Goal: Task Accomplishment & Management: Use online tool/utility

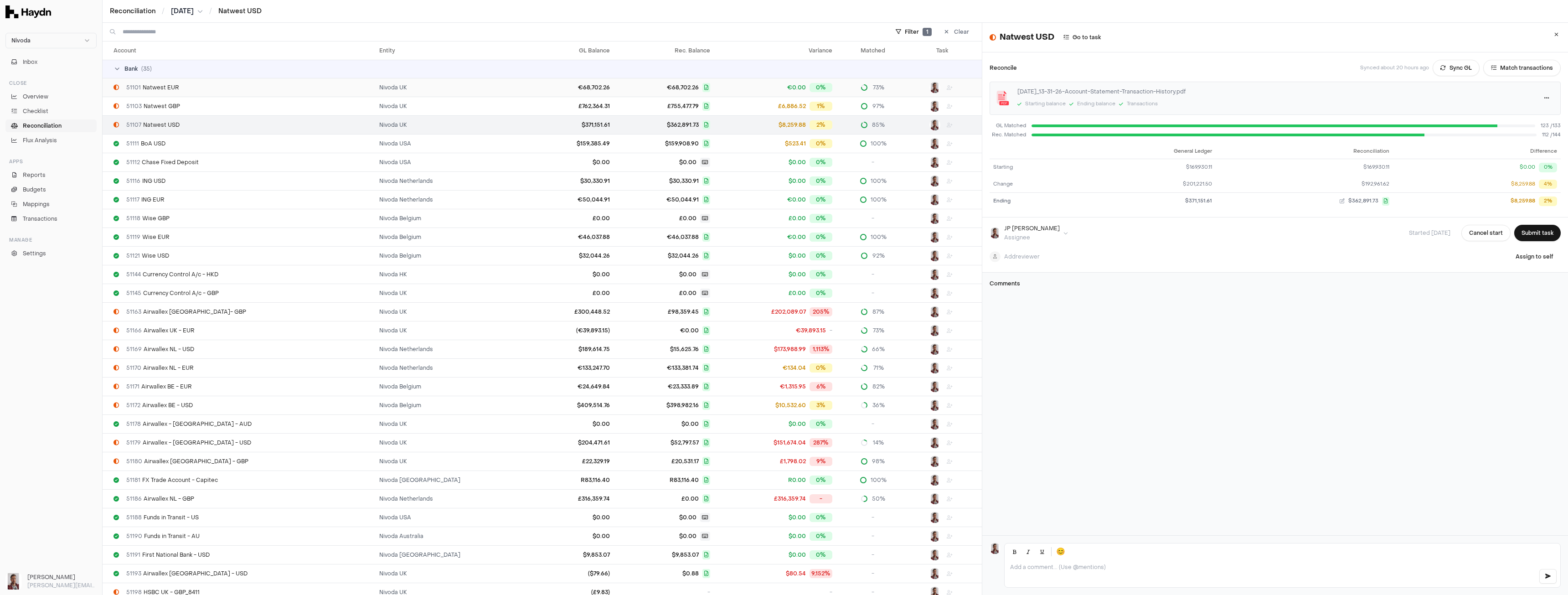
click at [182, 91] on div "51101 Natwest EUR" at bounding box center [242, 88] width 259 height 7
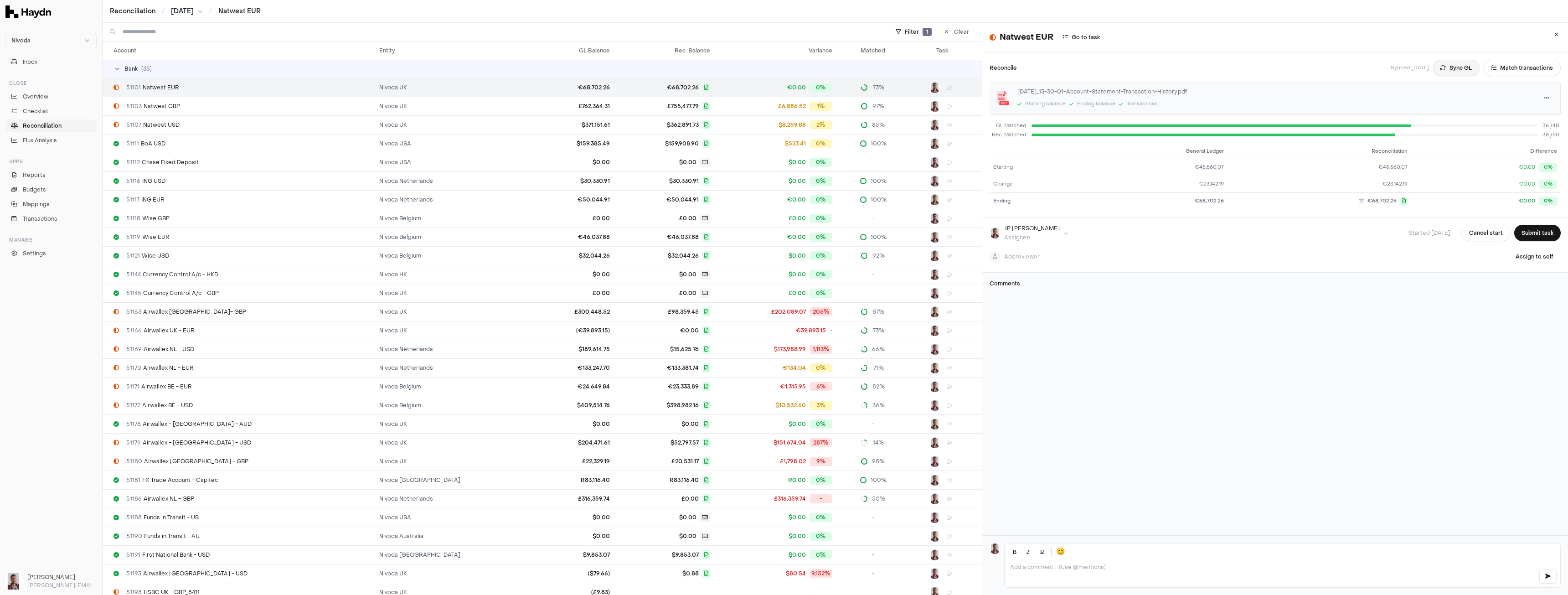
click at [1449, 66] on button "Sync GL" at bounding box center [1456, 68] width 47 height 16
click at [1507, 69] on button "Match transactions" at bounding box center [1522, 68] width 77 height 16
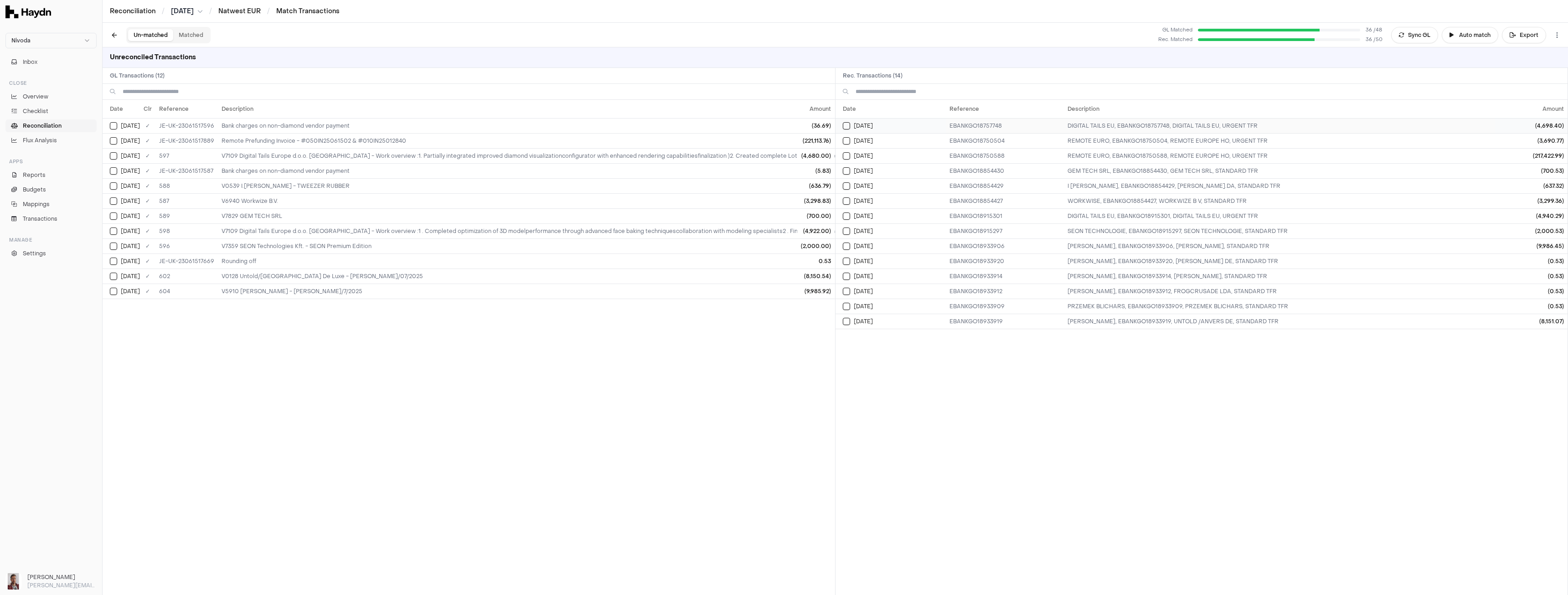
click at [849, 130] on td "[DATE]" at bounding box center [891, 125] width 110 height 15
click at [847, 143] on button "Select reconciliation transaction 25747" at bounding box center [847, 141] width 7 height 7
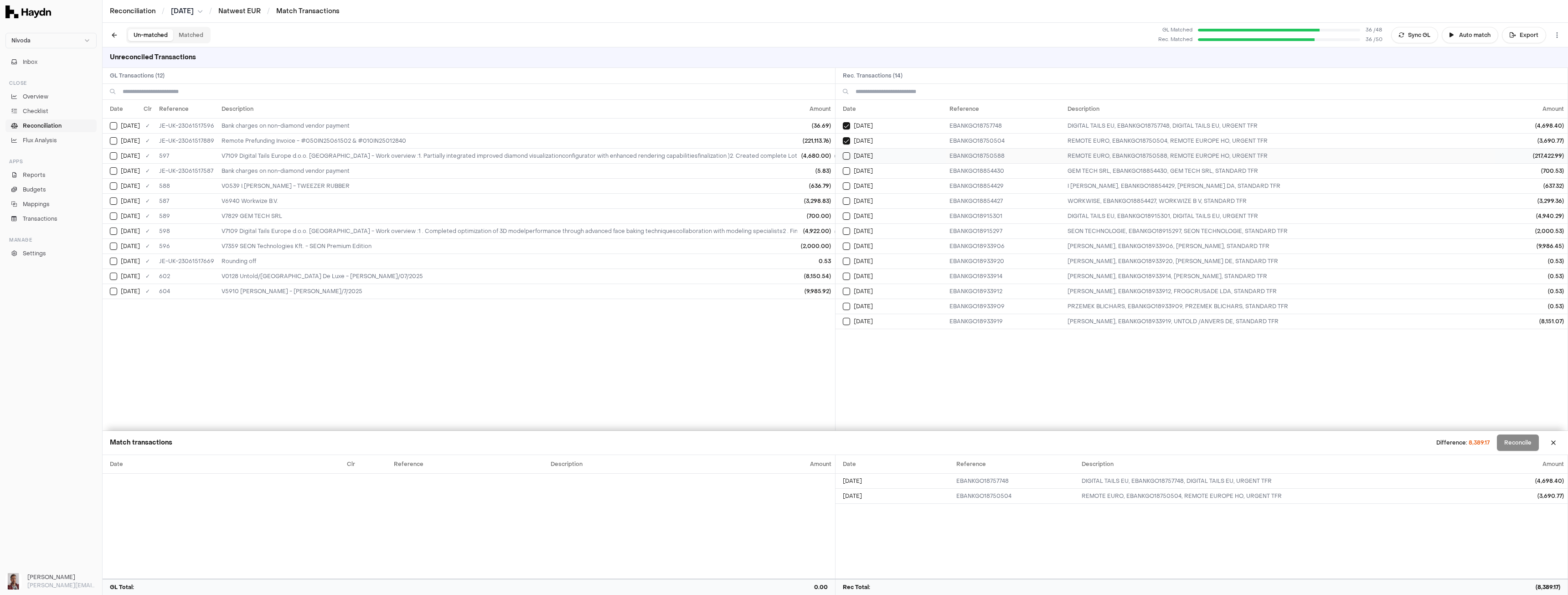
click at [847, 157] on button "Select reconciliation transaction 25751" at bounding box center [847, 156] width 7 height 7
click at [849, 171] on button "Select reconciliation transaction 25755" at bounding box center [847, 171] width 7 height 7
click at [845, 186] on button "Select reconciliation transaction 25754" at bounding box center [847, 186] width 7 height 7
click at [847, 203] on button "Select reconciliation transaction 25756" at bounding box center [847, 201] width 7 height 7
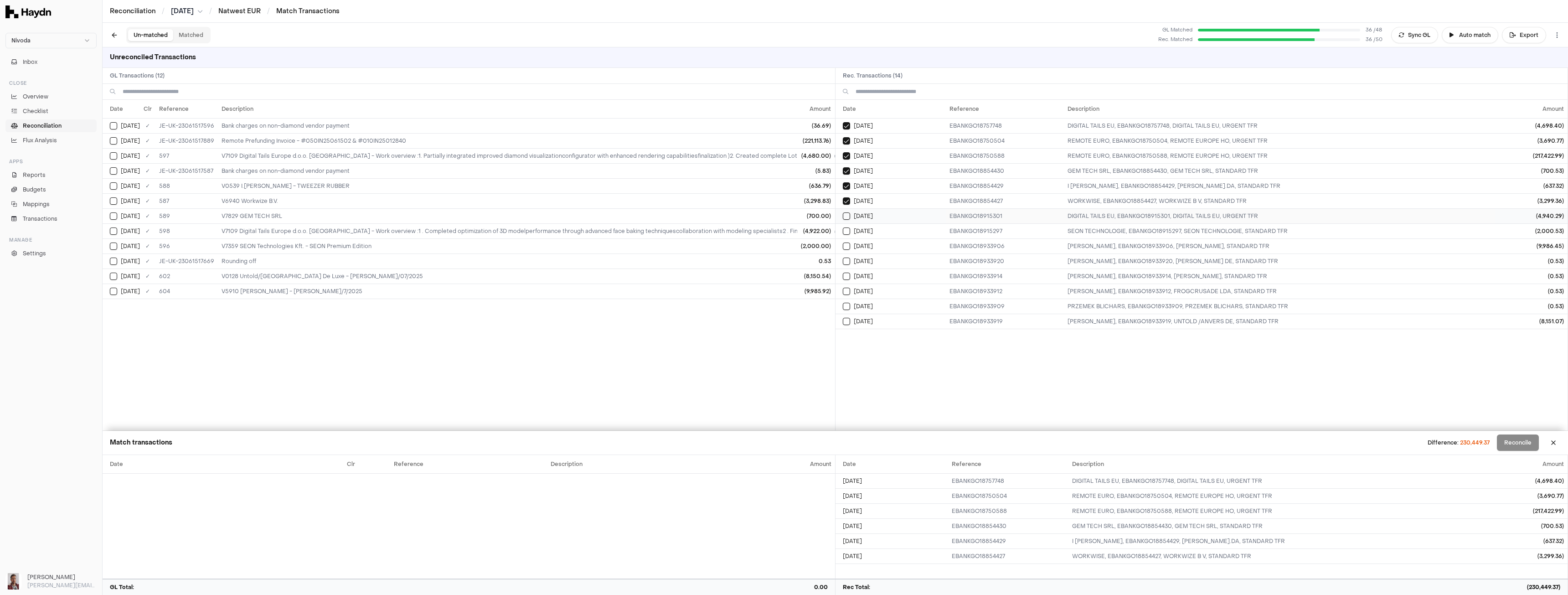
click at [847, 216] on button "Select reconciliation transaction 25764" at bounding box center [847, 216] width 7 height 7
click at [845, 234] on button "Select reconciliation transaction 25762" at bounding box center [847, 231] width 7 height 7
click at [845, 250] on td "[DATE]" at bounding box center [891, 246] width 110 height 15
click at [845, 264] on button "Select reconciliation transaction 25774" at bounding box center [847, 261] width 7 height 7
click at [845, 274] on button "Select reconciliation transaction 25768" at bounding box center [847, 276] width 7 height 7
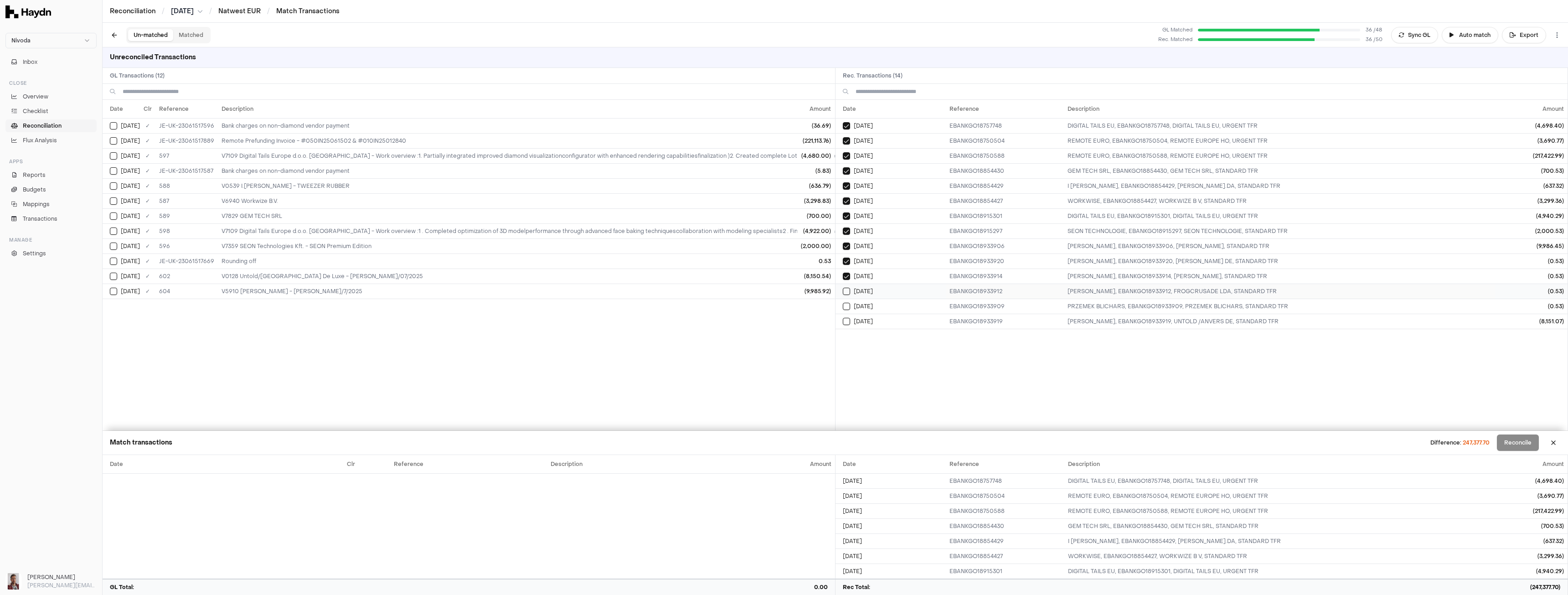
click at [845, 294] on button "Select reconciliation transaction 25773" at bounding box center [847, 292] width 7 height 7
click at [847, 303] on button "Select reconciliation transaction 25772" at bounding box center [847, 306] width 7 height 7
click at [845, 322] on button "Select reconciliation transaction 25787" at bounding box center [847, 322] width 7 height 7
click at [114, 295] on button "Select GL transaction 10349777" at bounding box center [113, 292] width 7 height 7
click at [114, 281] on td "[DATE]" at bounding box center [121, 276] width 37 height 15
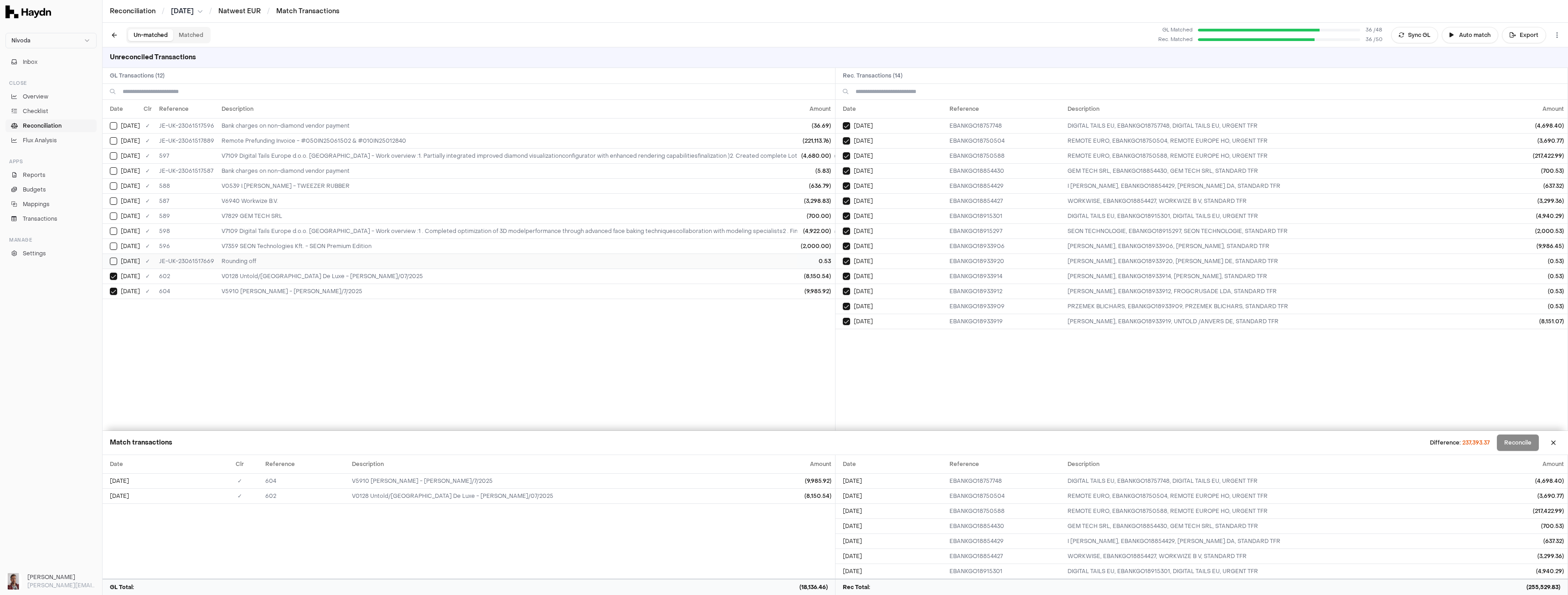
click at [112, 260] on button "Select GL transaction 10349803" at bounding box center [113, 261] width 7 height 7
click at [112, 245] on button "Select GL transaction 8227326" at bounding box center [113, 246] width 7 height 7
click at [113, 231] on button "Select GL transaction 8227328" at bounding box center [113, 231] width 7 height 7
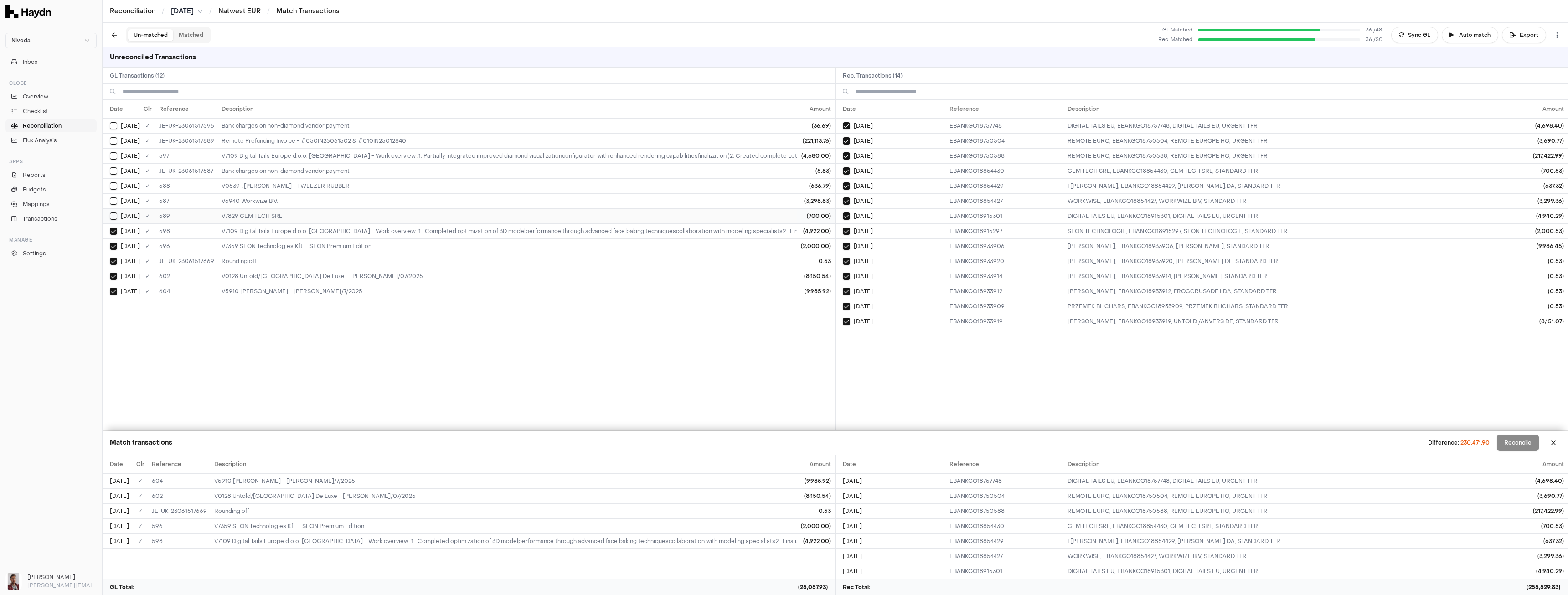
click at [113, 217] on button "Select GL transaction 8227322" at bounding box center [113, 216] width 7 height 7
click at [113, 203] on button "Select GL transaction 8227320" at bounding box center [113, 201] width 7 height 7
click at [113, 186] on button "Select GL transaction 8227321" at bounding box center [113, 186] width 7 height 7
click at [112, 170] on button "Select GL transaction 8227340" at bounding box center [113, 171] width 7 height 7
click at [111, 157] on button "Select GL transaction 8227327" at bounding box center [113, 156] width 7 height 7
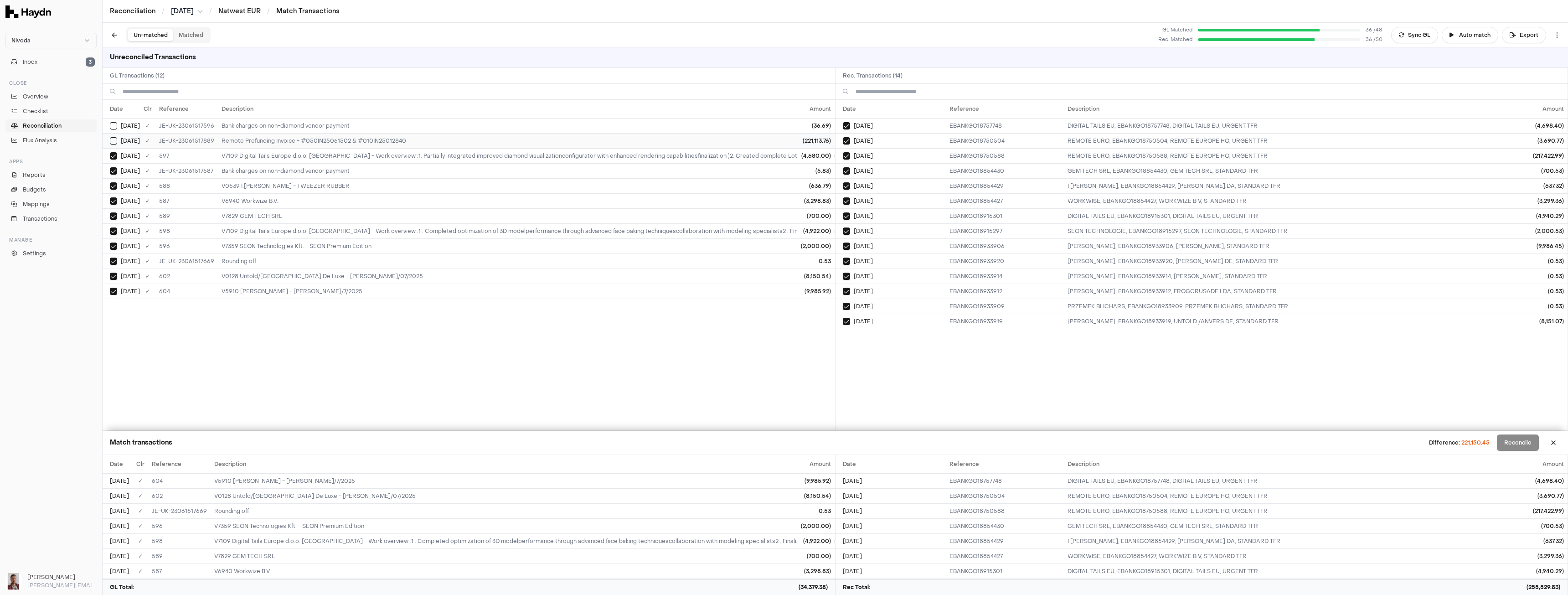
click at [111, 141] on button "Select GL transaction 148116661" at bounding box center [113, 141] width 7 height 7
click at [111, 126] on button "Select GL transaction 8227343" at bounding box center [113, 126] width 7 height 7
click at [1521, 444] on button "Reconcile" at bounding box center [1517, 443] width 42 height 16
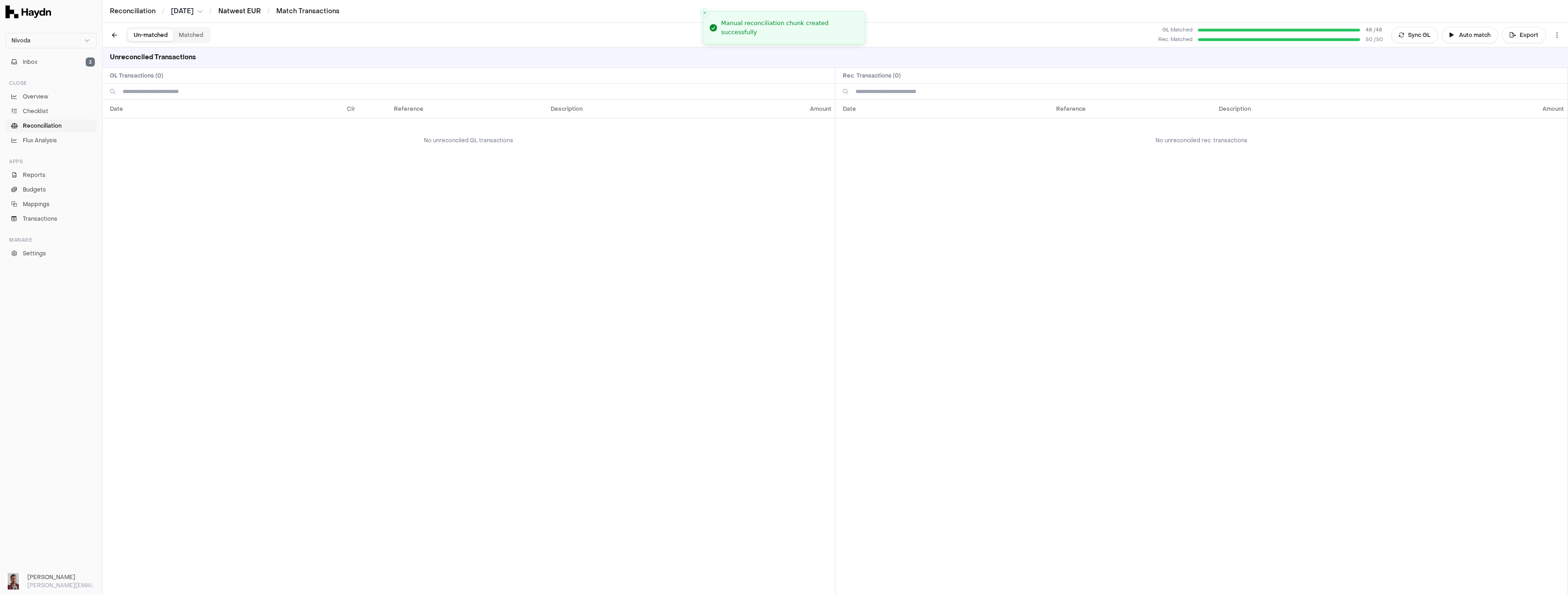
click at [240, 10] on link "Natwest EUR" at bounding box center [240, 11] width 43 height 9
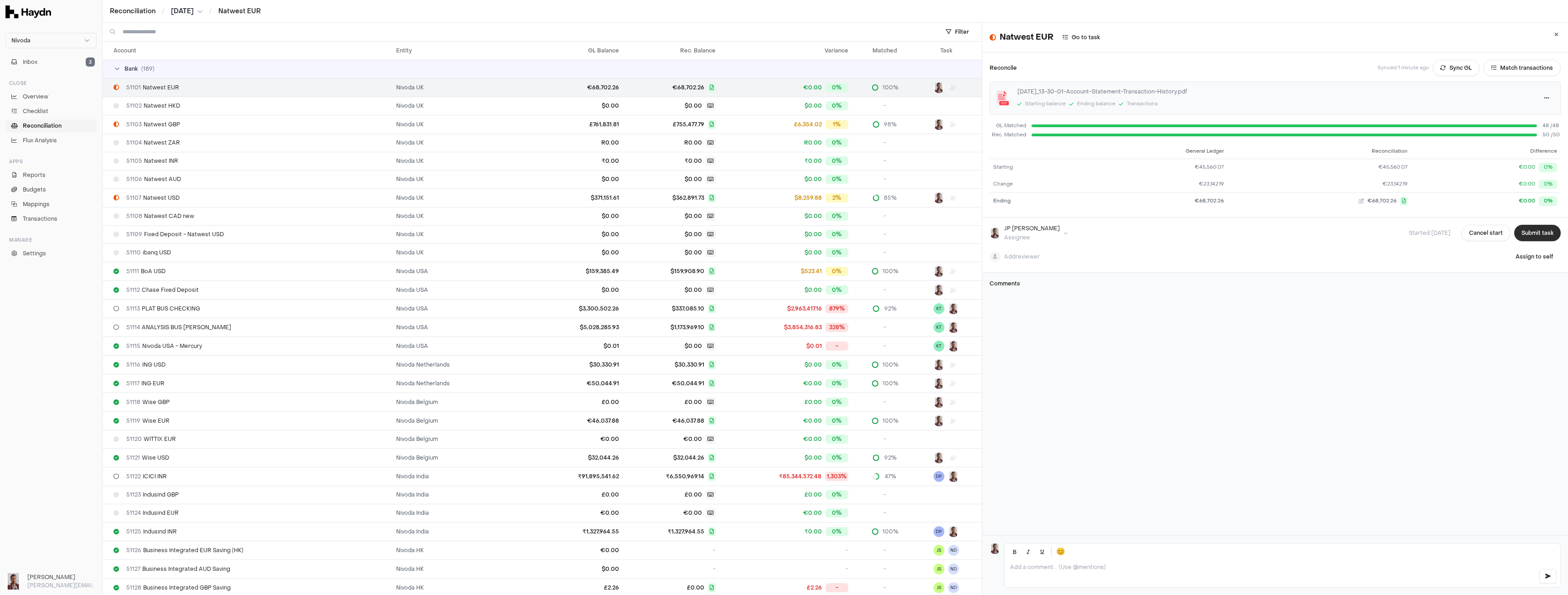
click at [1530, 233] on button "Submit task" at bounding box center [1538, 233] width 46 height 16
click at [957, 33] on html "Nivoda Inbox 3 Close Overview Checklist Reconciliation Flux Analysis Apps Repor…" at bounding box center [784, 297] width 1568 height 595
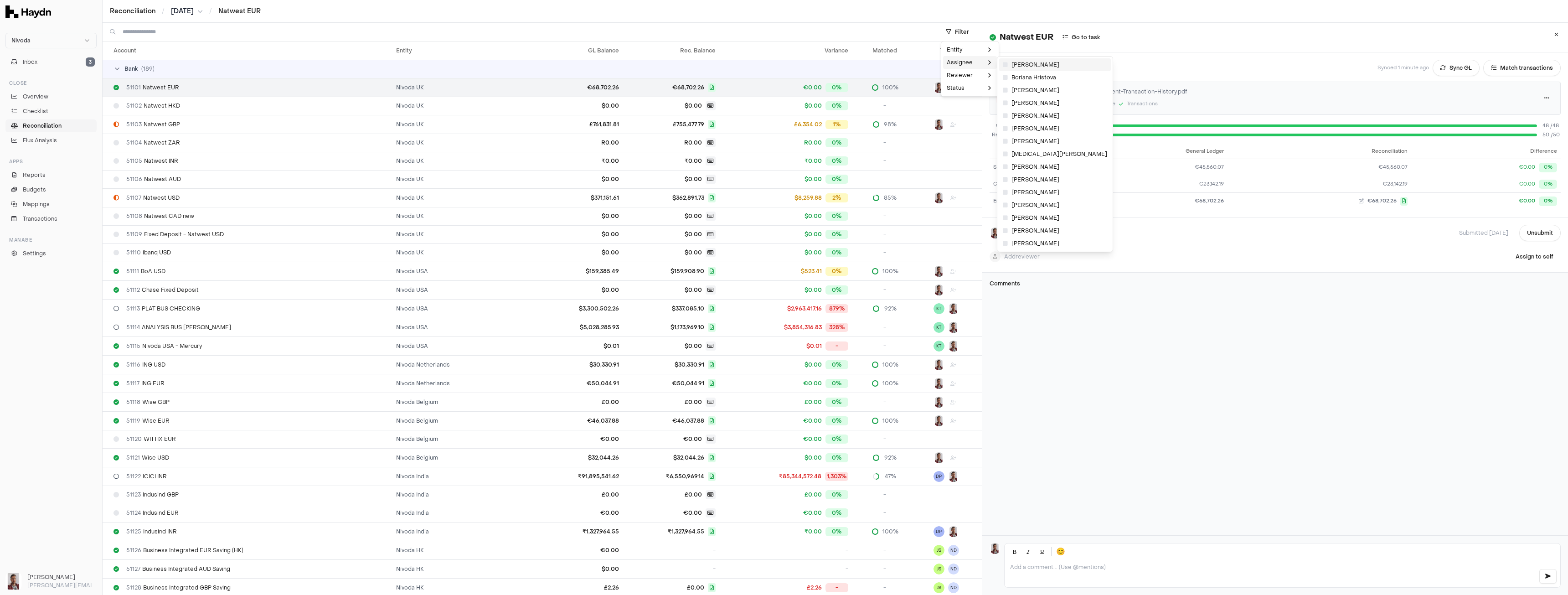
click at [1024, 66] on span "[PERSON_NAME]" at bounding box center [1031, 65] width 57 height 7
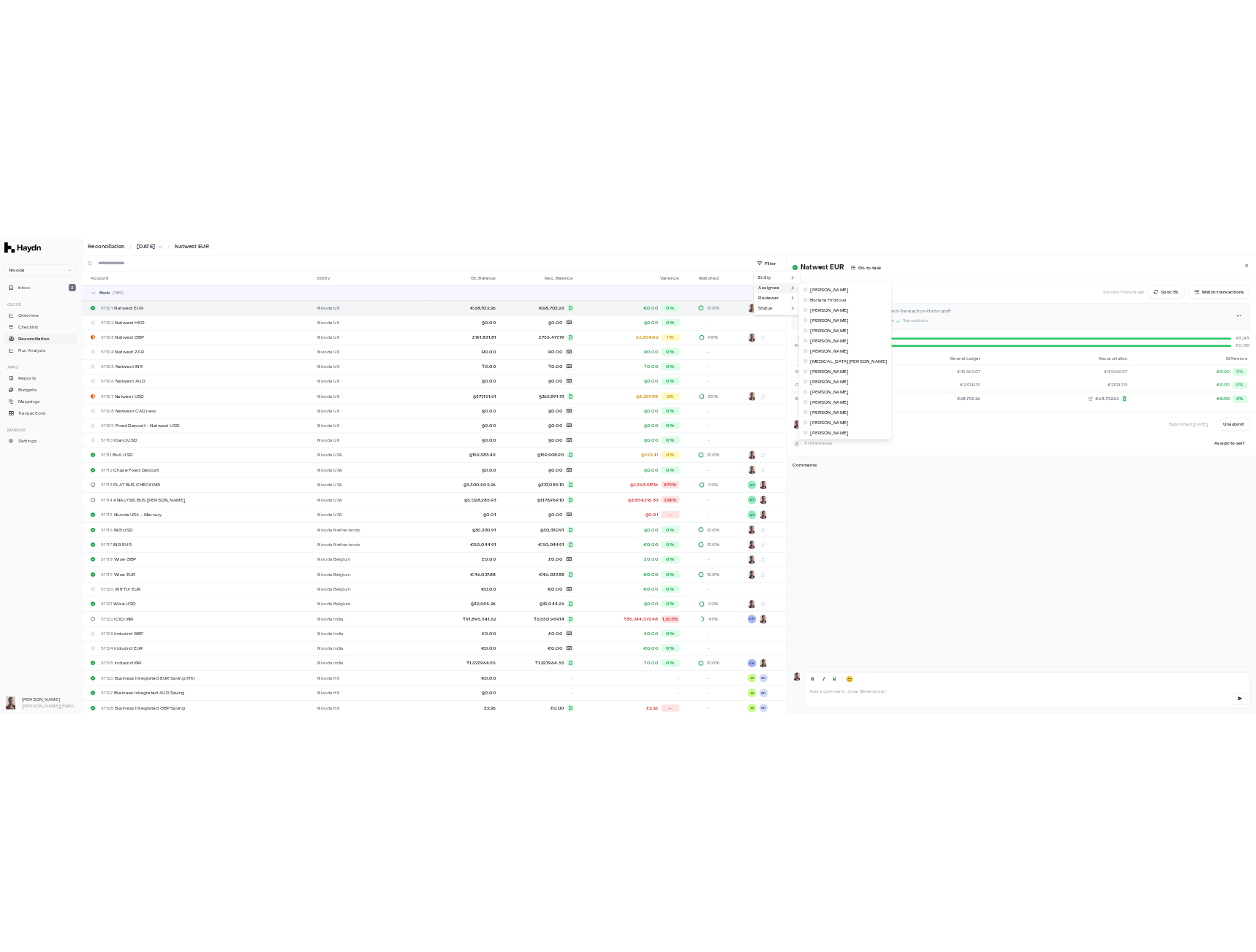
scroll to position [24, 0]
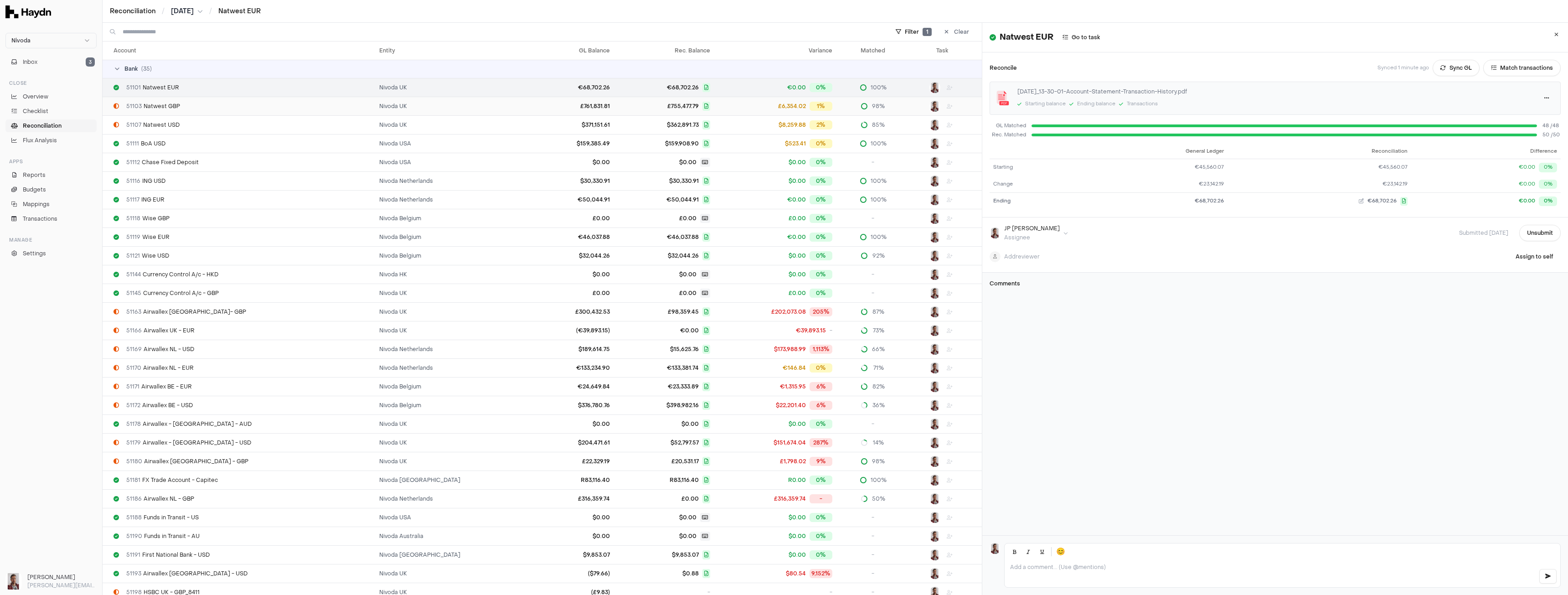
click at [238, 110] on div "51103 Natwest GBP" at bounding box center [242, 106] width 259 height 7
click at [1444, 66] on button "Sync GL" at bounding box center [1456, 68] width 47 height 16
click at [167, 126] on span "51107 Natwest USD" at bounding box center [153, 125] width 54 height 7
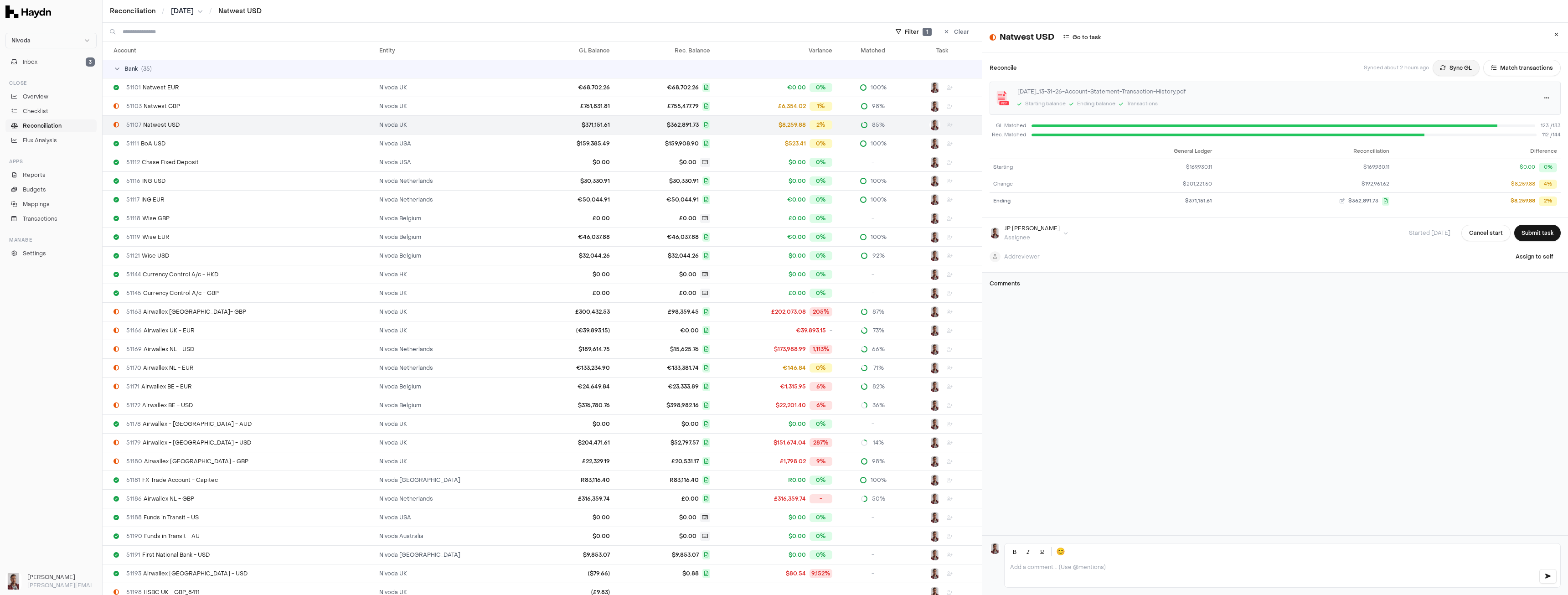
click at [1448, 69] on button "Sync GL" at bounding box center [1456, 68] width 47 height 16
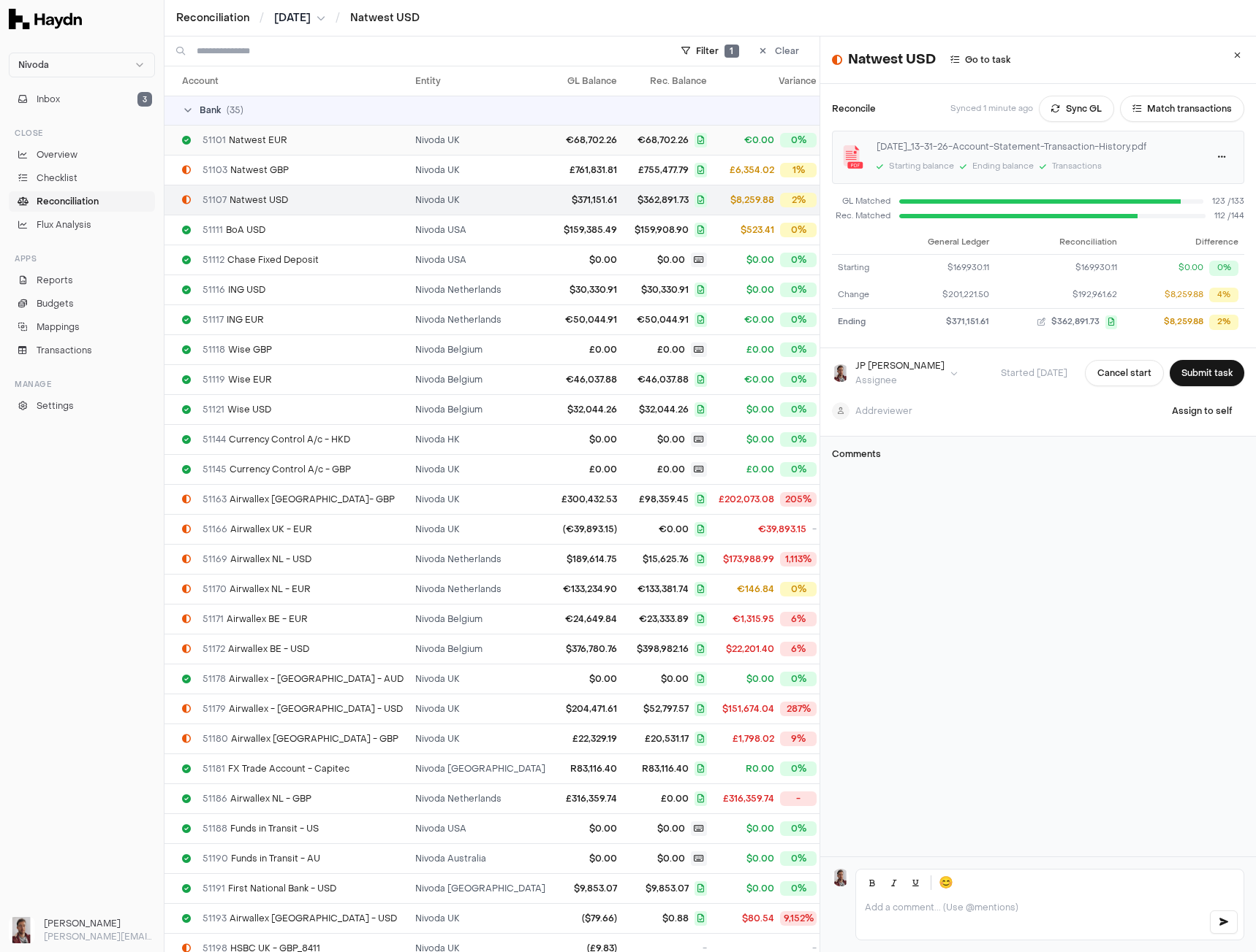
click at [253, 142] on span "51101 Natwest EUR" at bounding box center [244, 140] width 85 height 12
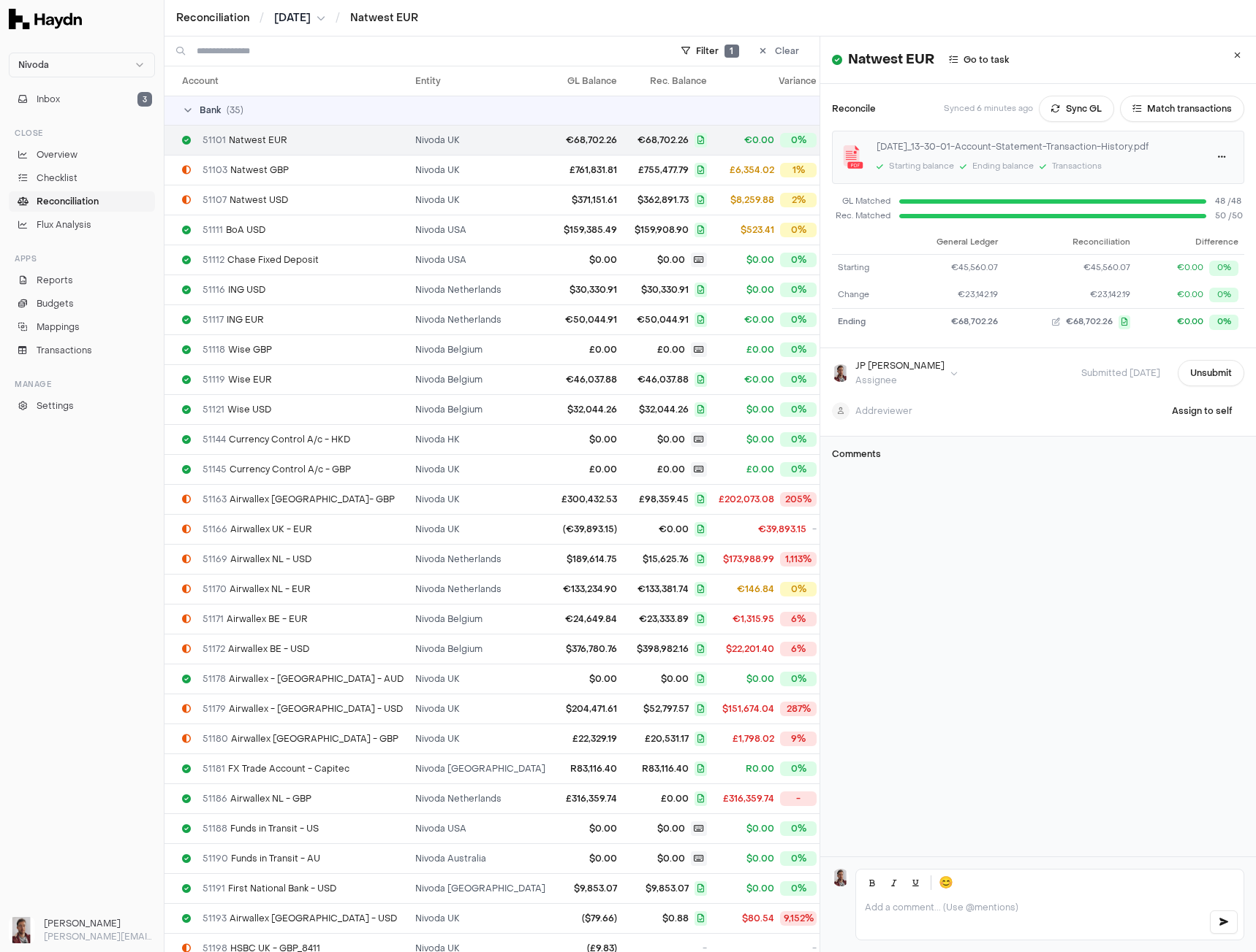
click at [293, 19] on html "Nivoda Inbox 3 Close Overview Checklist Reconciliation Flux Analysis Apps Repor…" at bounding box center [628, 476] width 1256 height 952
click at [304, 223] on div "[DATE]" at bounding box center [302, 226] width 86 height 20
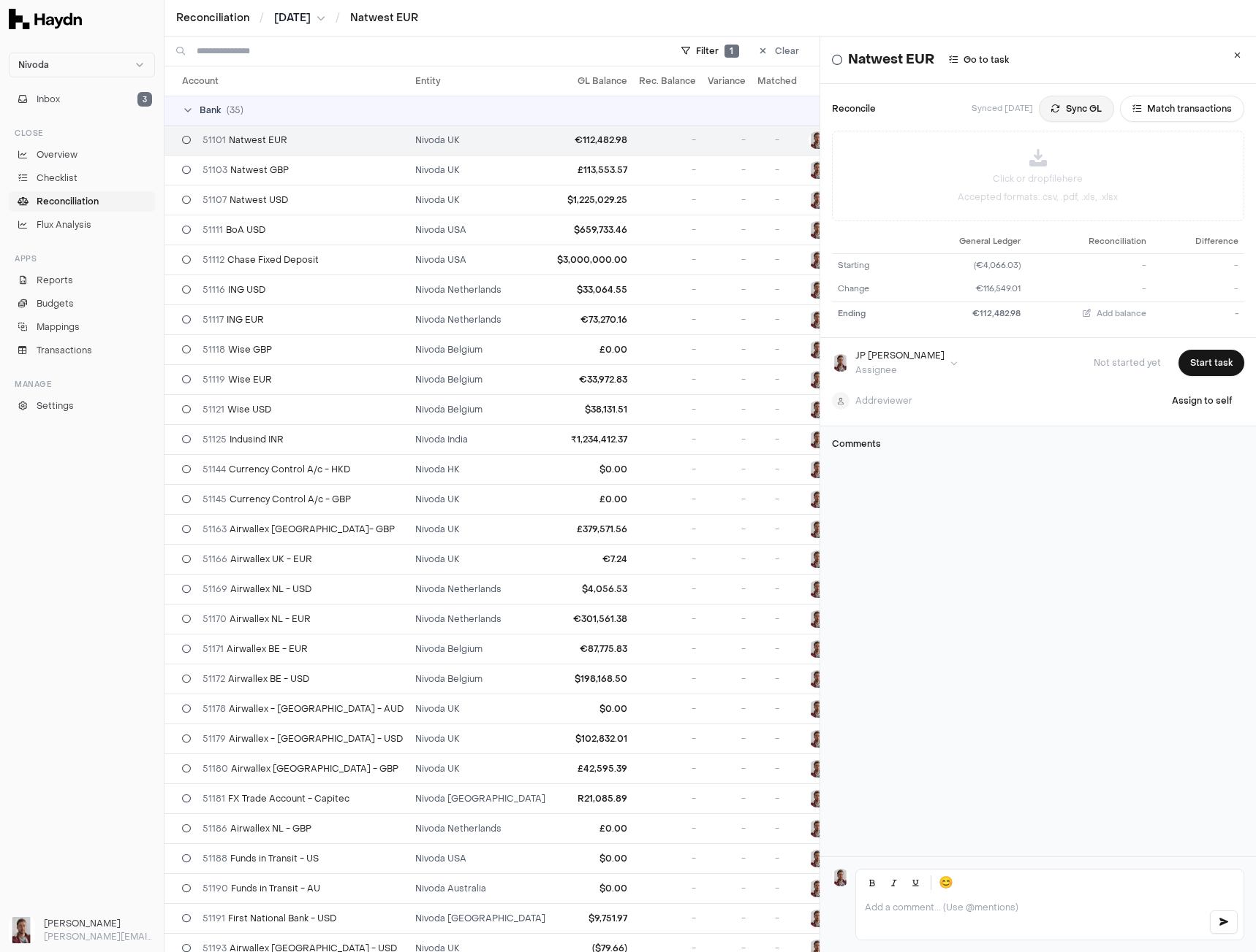
click at [1049, 108] on button "Sync GL" at bounding box center [1075, 108] width 75 height 26
click at [1171, 107] on button "Match transactions" at bounding box center [1181, 108] width 124 height 26
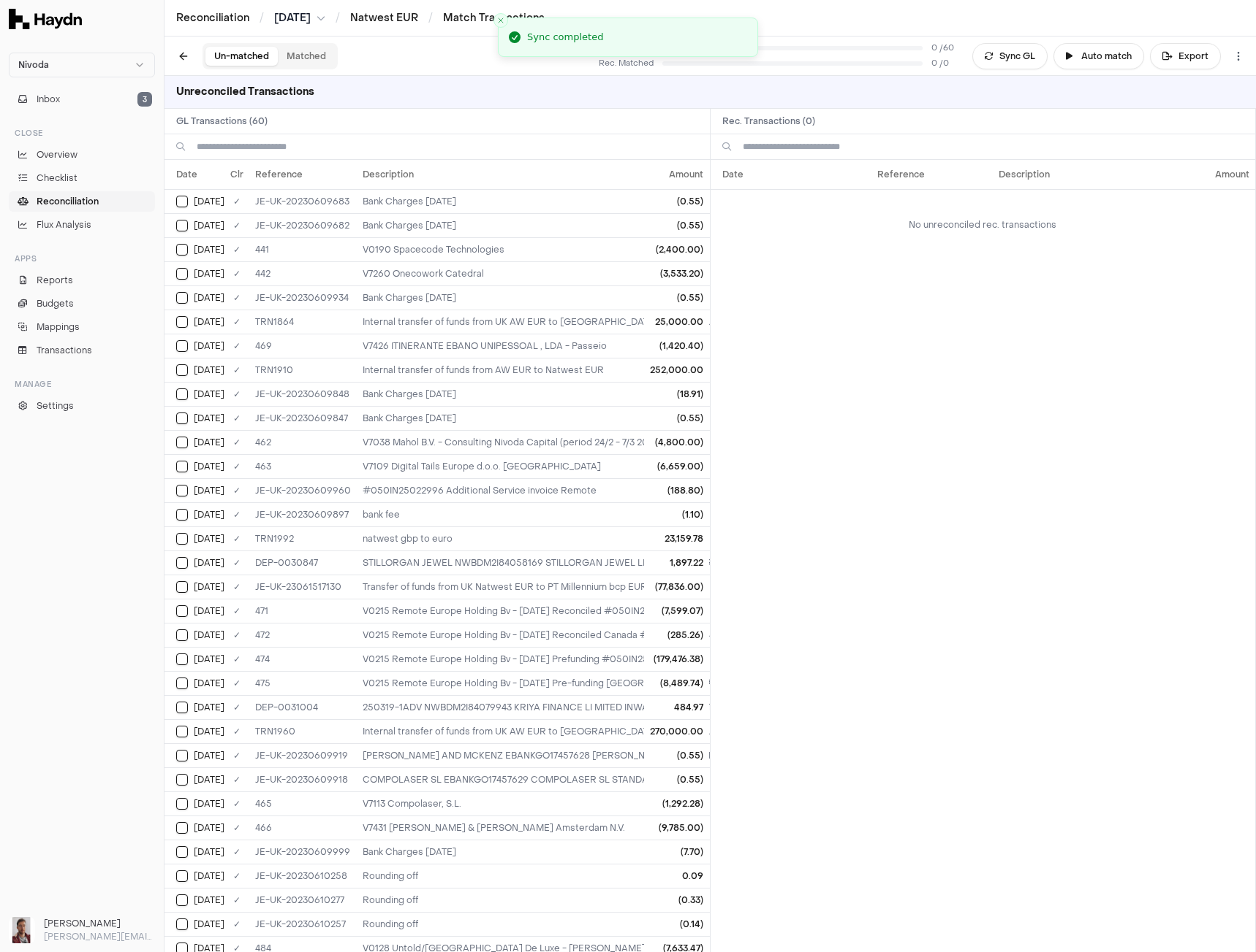
click at [275, 145] on input at bounding box center [447, 146] width 502 height 24
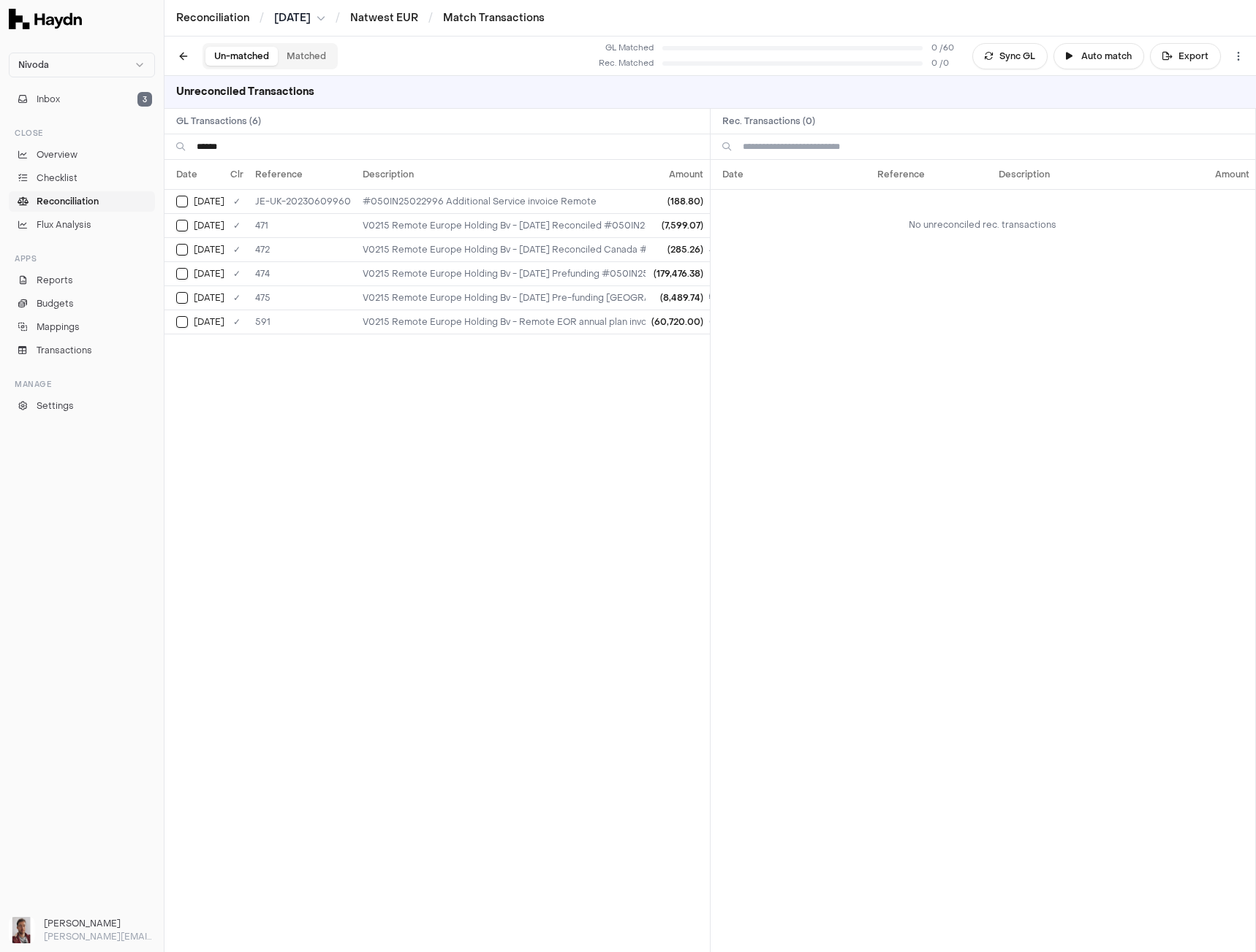
type input "******"
click at [415, 17] on link "Natwest EUR" at bounding box center [385, 18] width 68 height 14
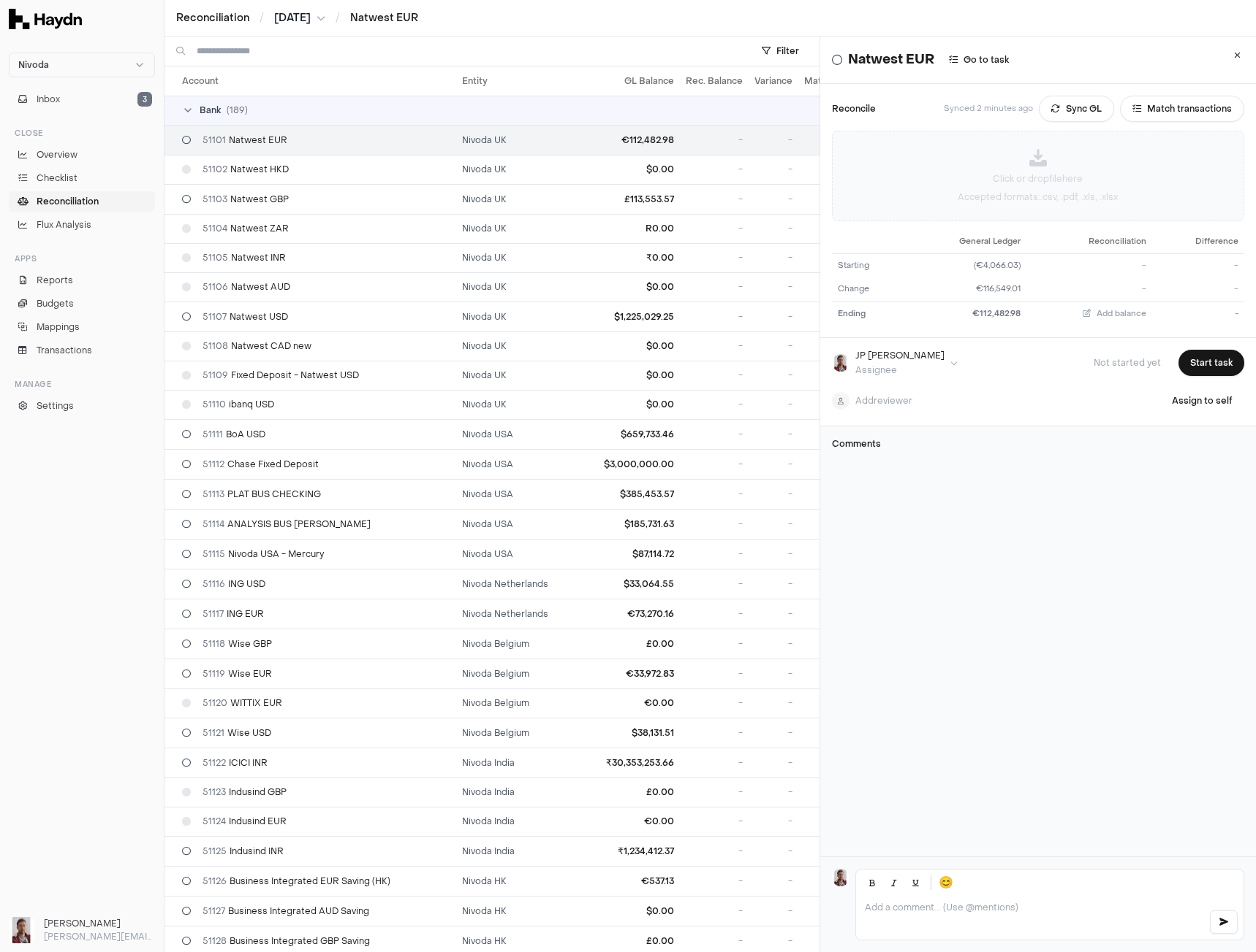
click at [995, 171] on div "Click or drop file here Accepted formats: .csv, .pdf, .xls, .xlsx" at bounding box center [1037, 176] width 411 height 89
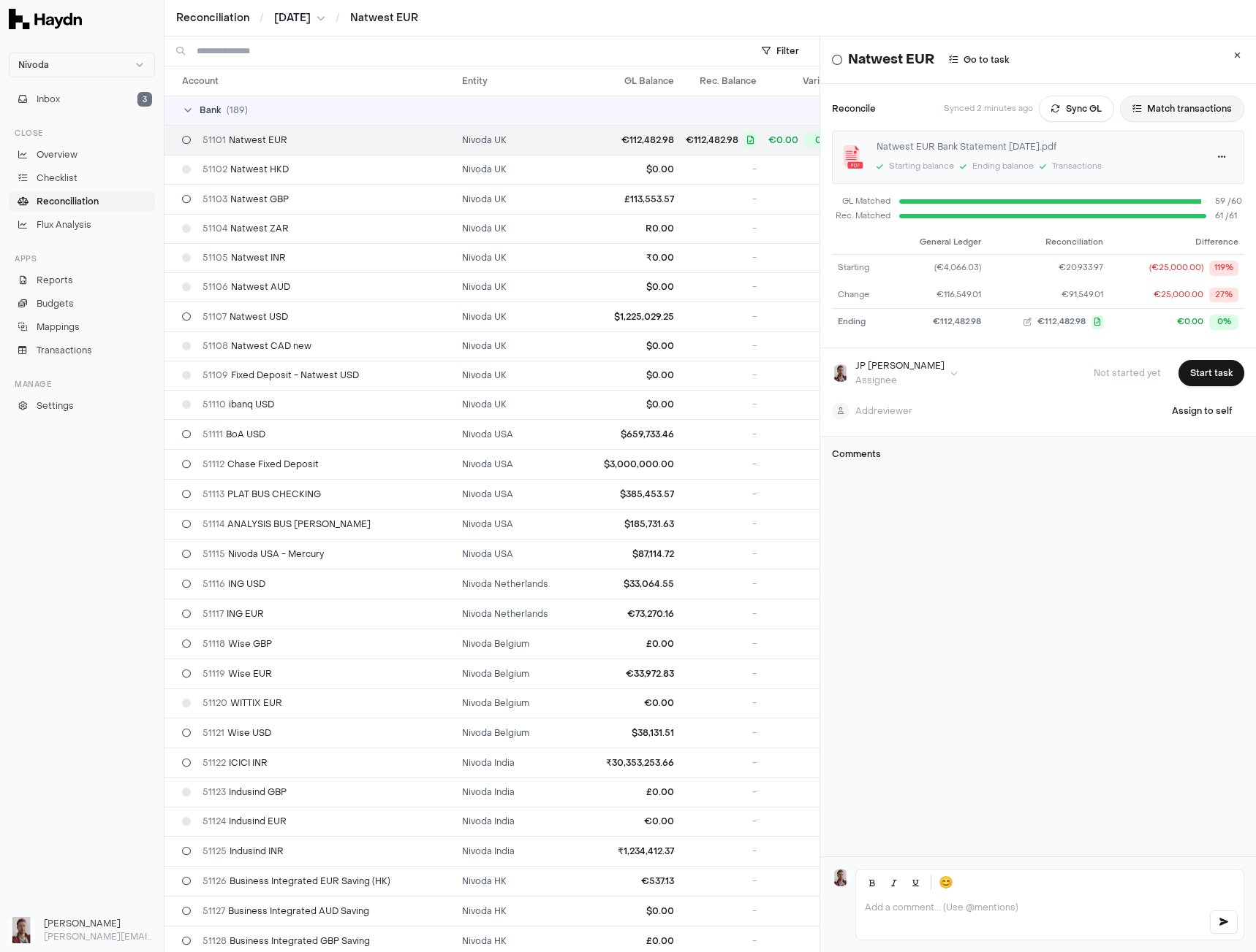
click at [1155, 112] on button "Match transactions" at bounding box center [1181, 108] width 124 height 26
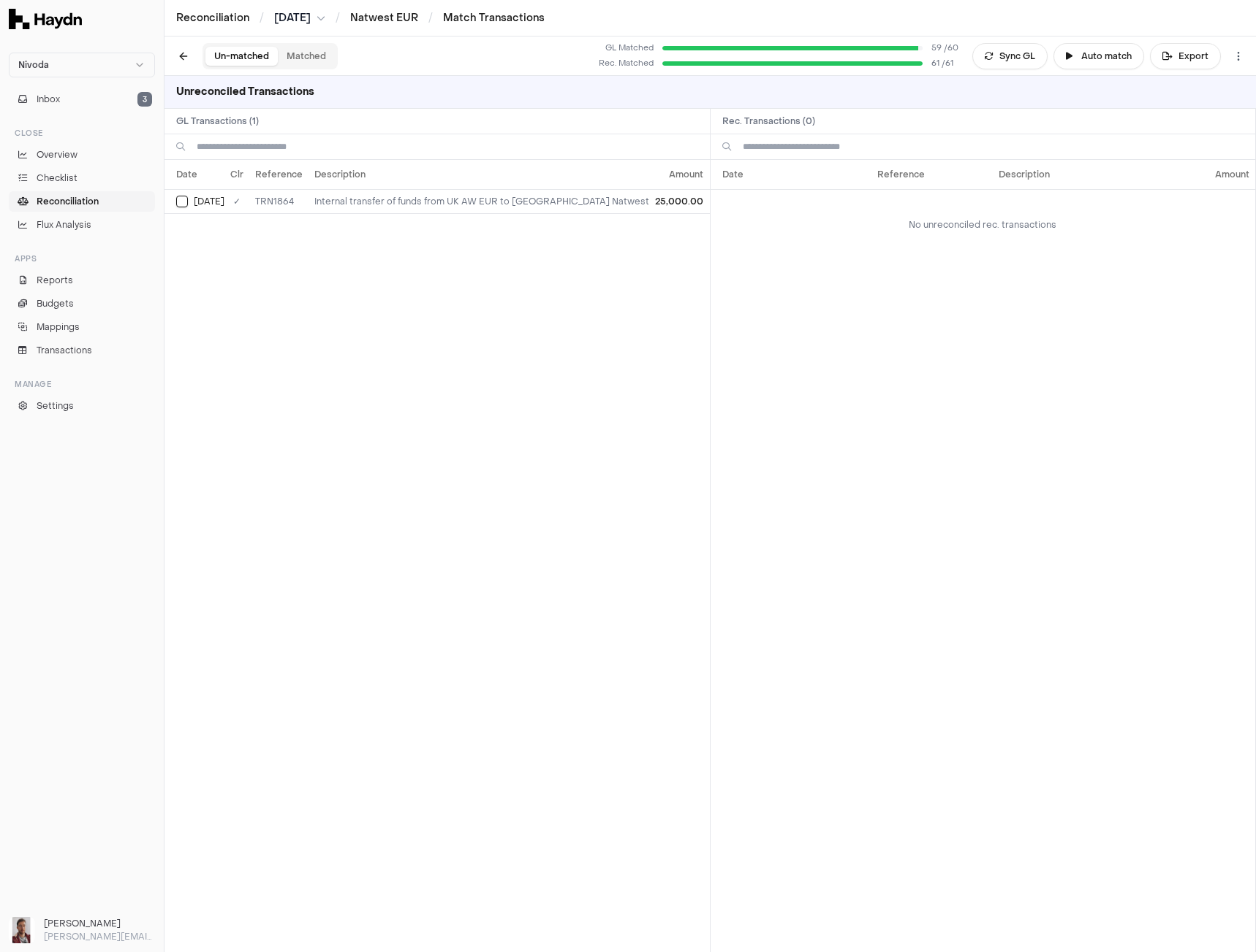
click at [303, 21] on html "Nivoda Inbox 3 Close Overview Checklist Reconciliation Flux Analysis Apps Repor…" at bounding box center [628, 476] width 1256 height 952
click at [300, 167] on div "[DATE]" at bounding box center [304, 165] width 86 height 20
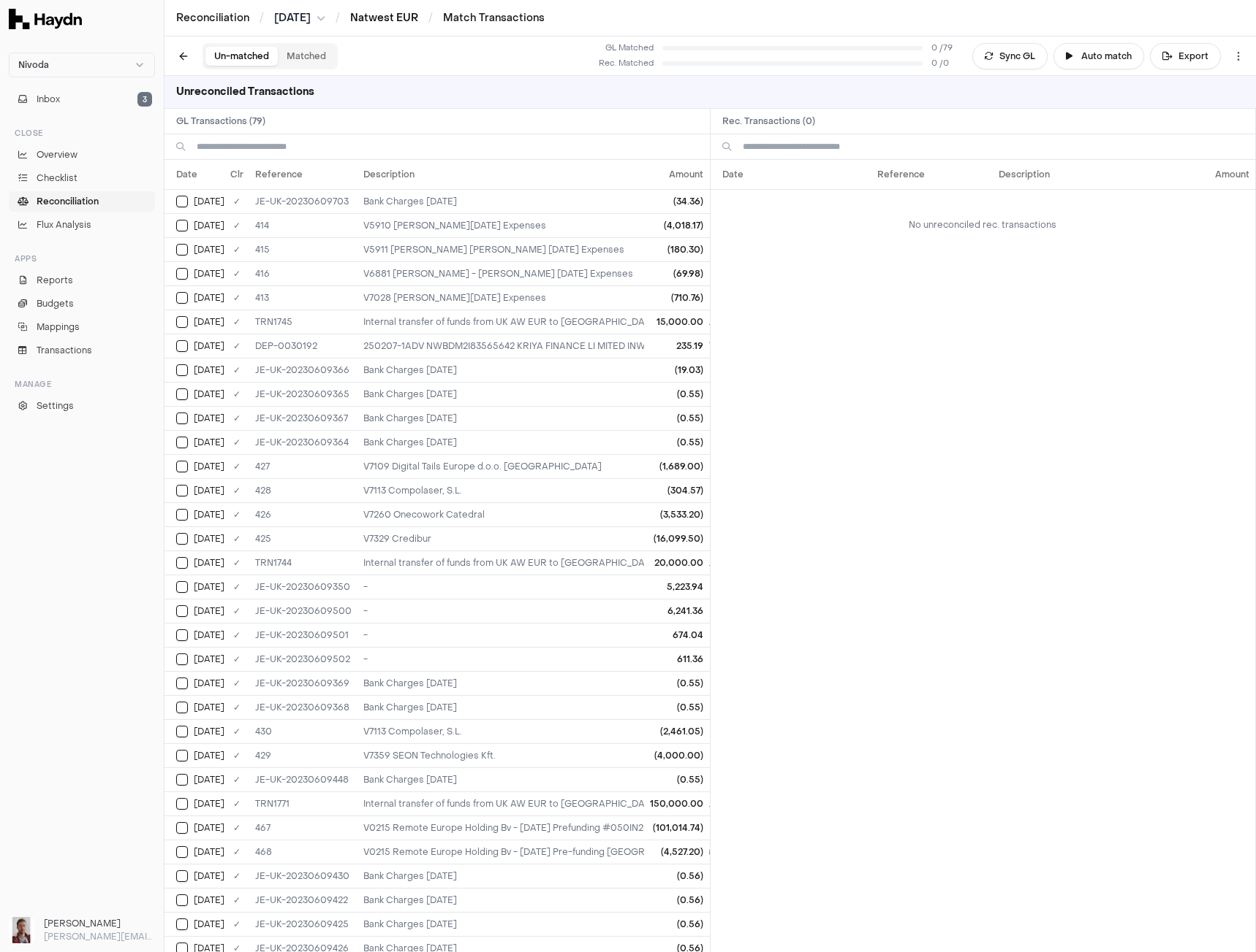
click at [406, 19] on link "Natwest EUR" at bounding box center [385, 18] width 68 height 14
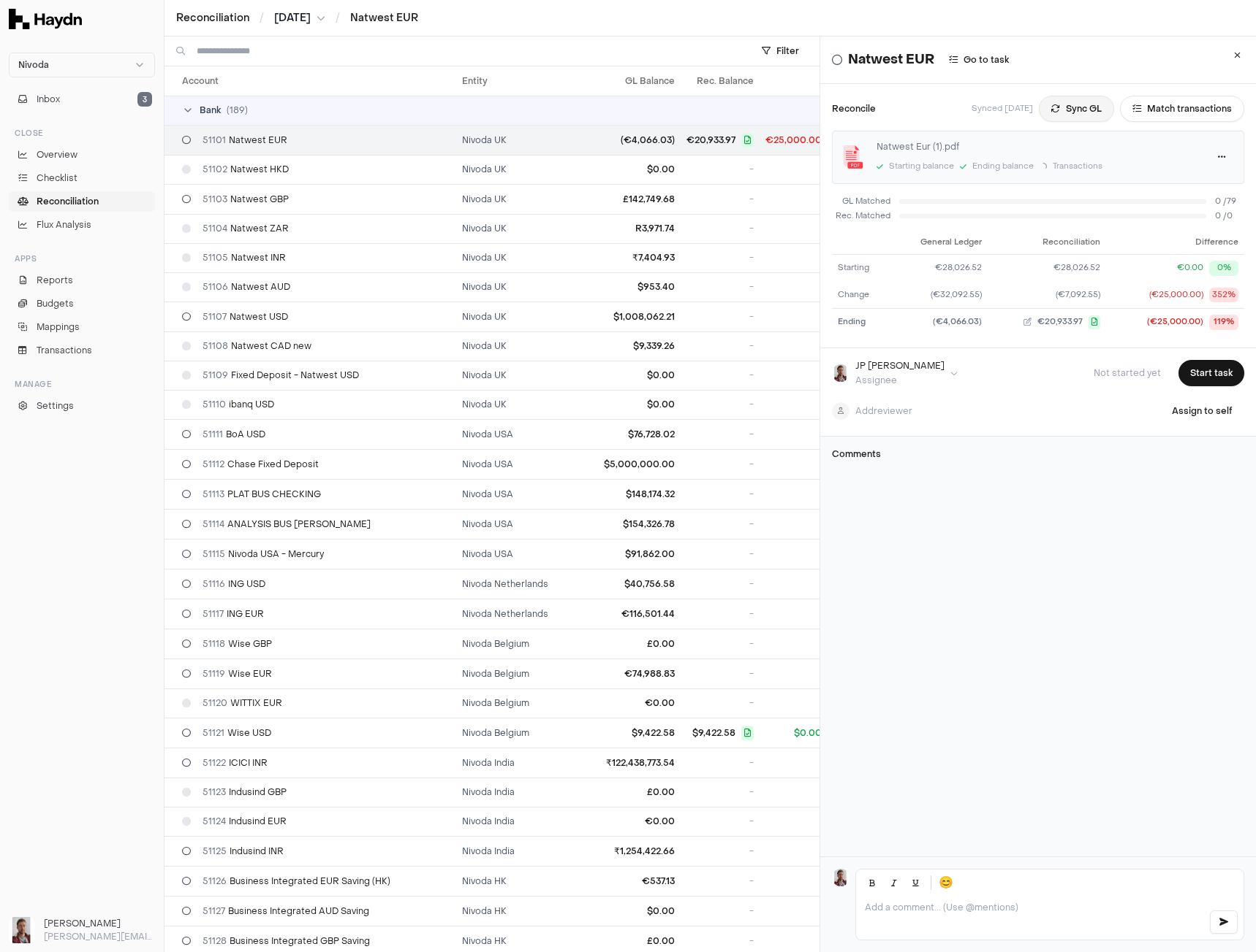
click at [1060, 106] on button "Sync GL" at bounding box center [1075, 108] width 75 height 26
click at [1171, 109] on button "Match transactions" at bounding box center [1181, 108] width 124 height 26
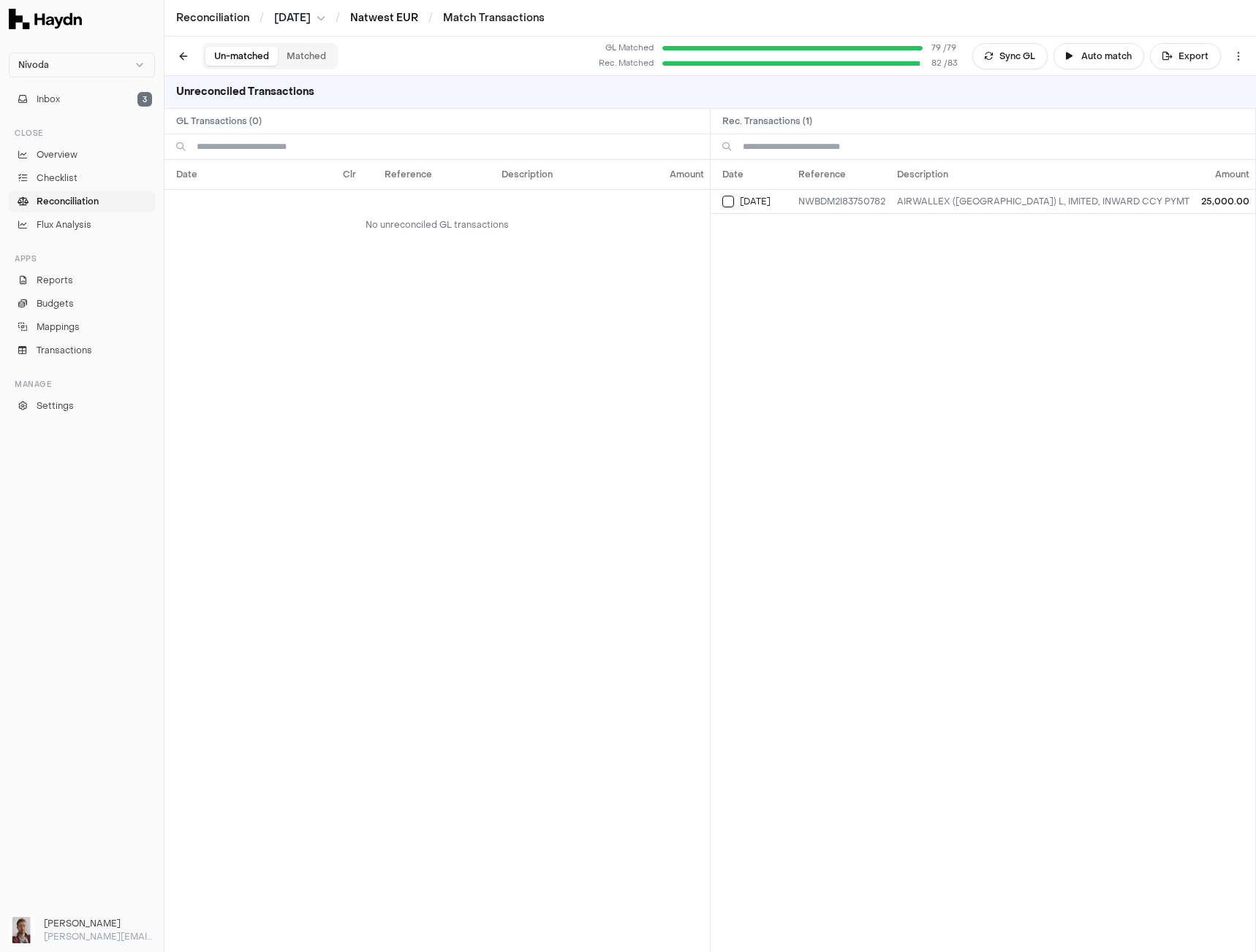
click at [407, 18] on link "Natwest EUR" at bounding box center [385, 18] width 68 height 14
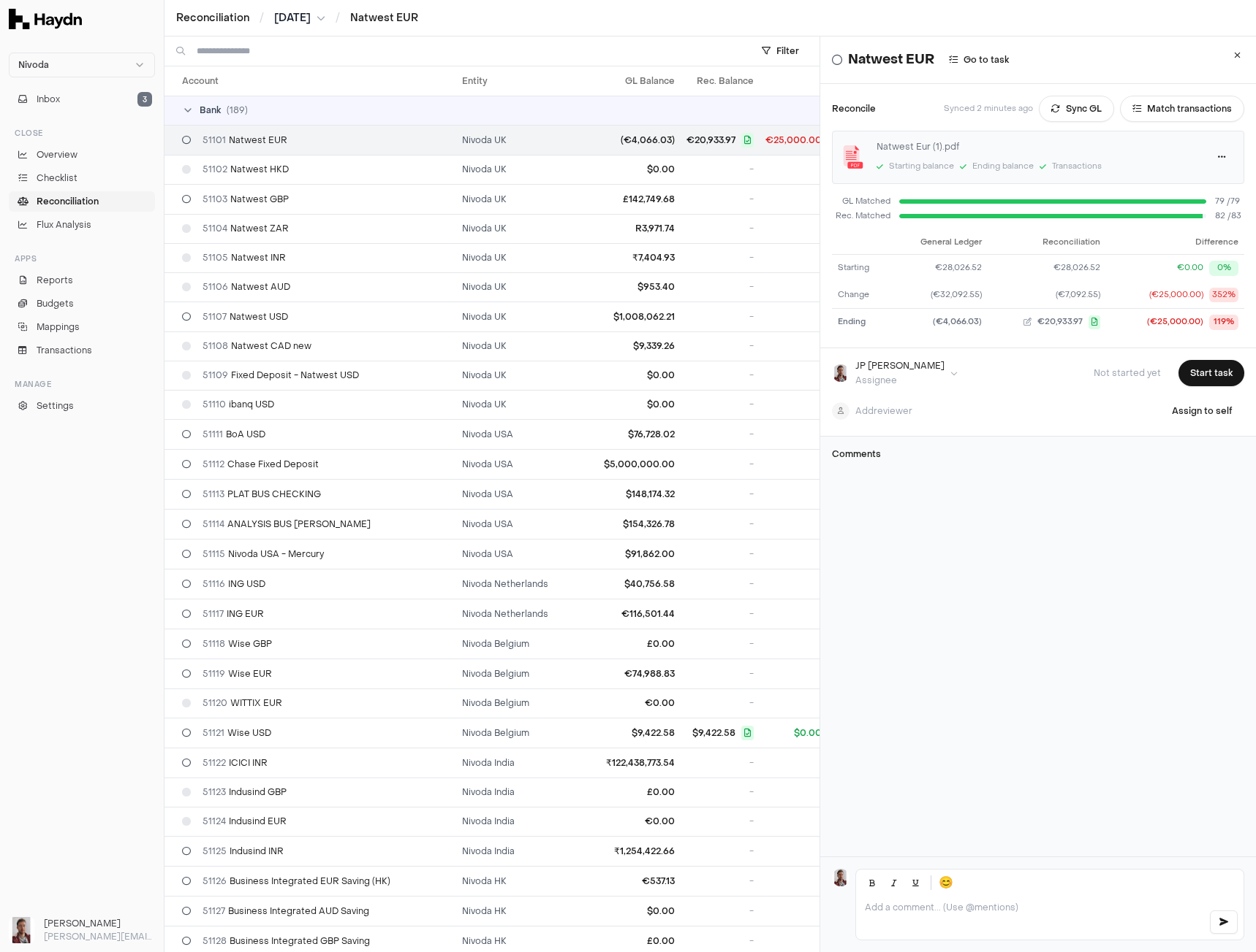
click at [300, 15] on html "Nivoda Inbox 3 Close Overview Checklist Reconciliation Flux Analysis Apps Repor…" at bounding box center [628, 476] width 1256 height 952
click at [304, 184] on div "[DATE]" at bounding box center [304, 185] width 86 height 20
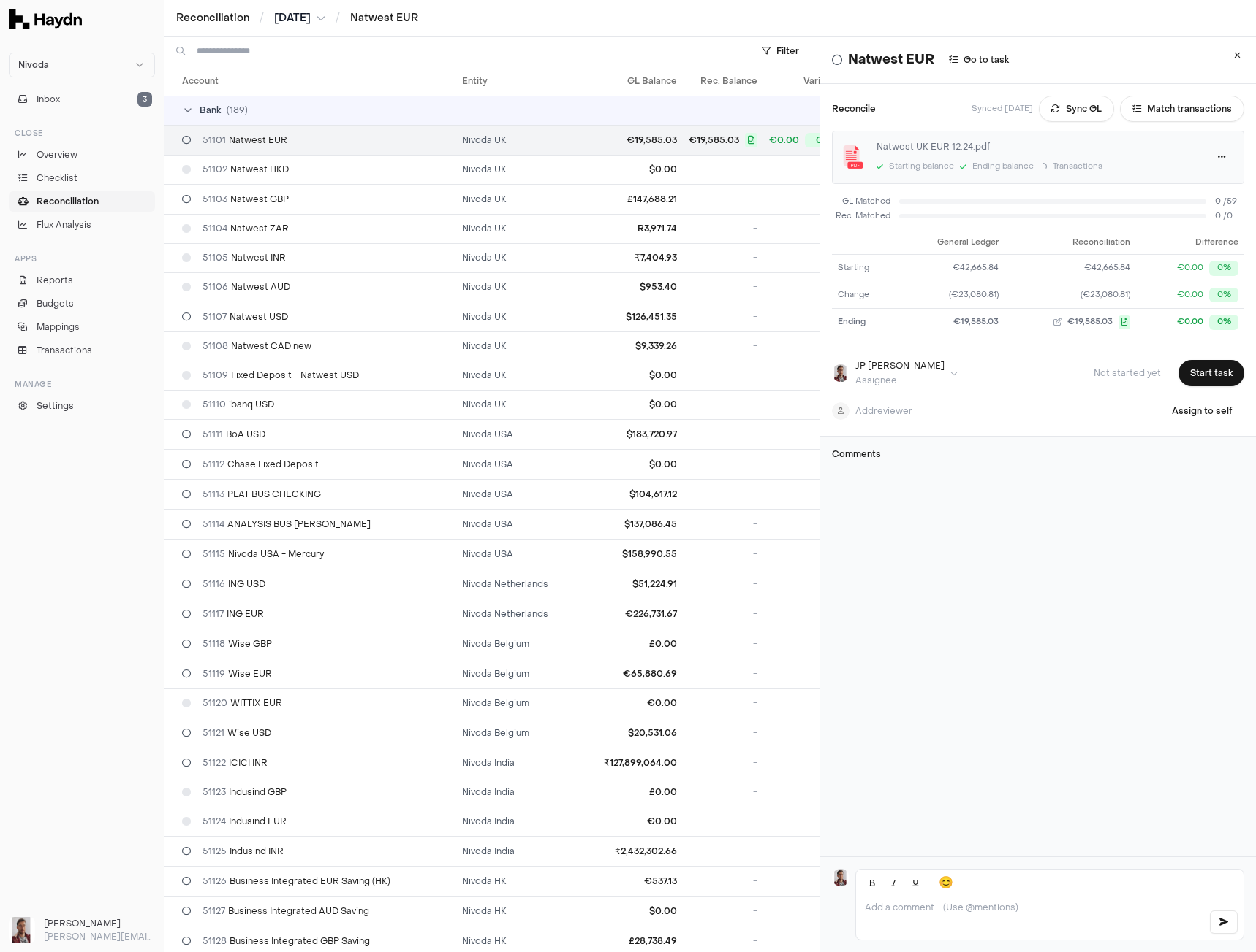
click at [313, 14] on html "Nivoda Inbox 3 Close Overview Checklist Reconciliation Flux Analysis Apps Repor…" at bounding box center [628, 476] width 1256 height 952
click at [305, 99] on div "[DATE]" at bounding box center [305, 103] width 86 height 20
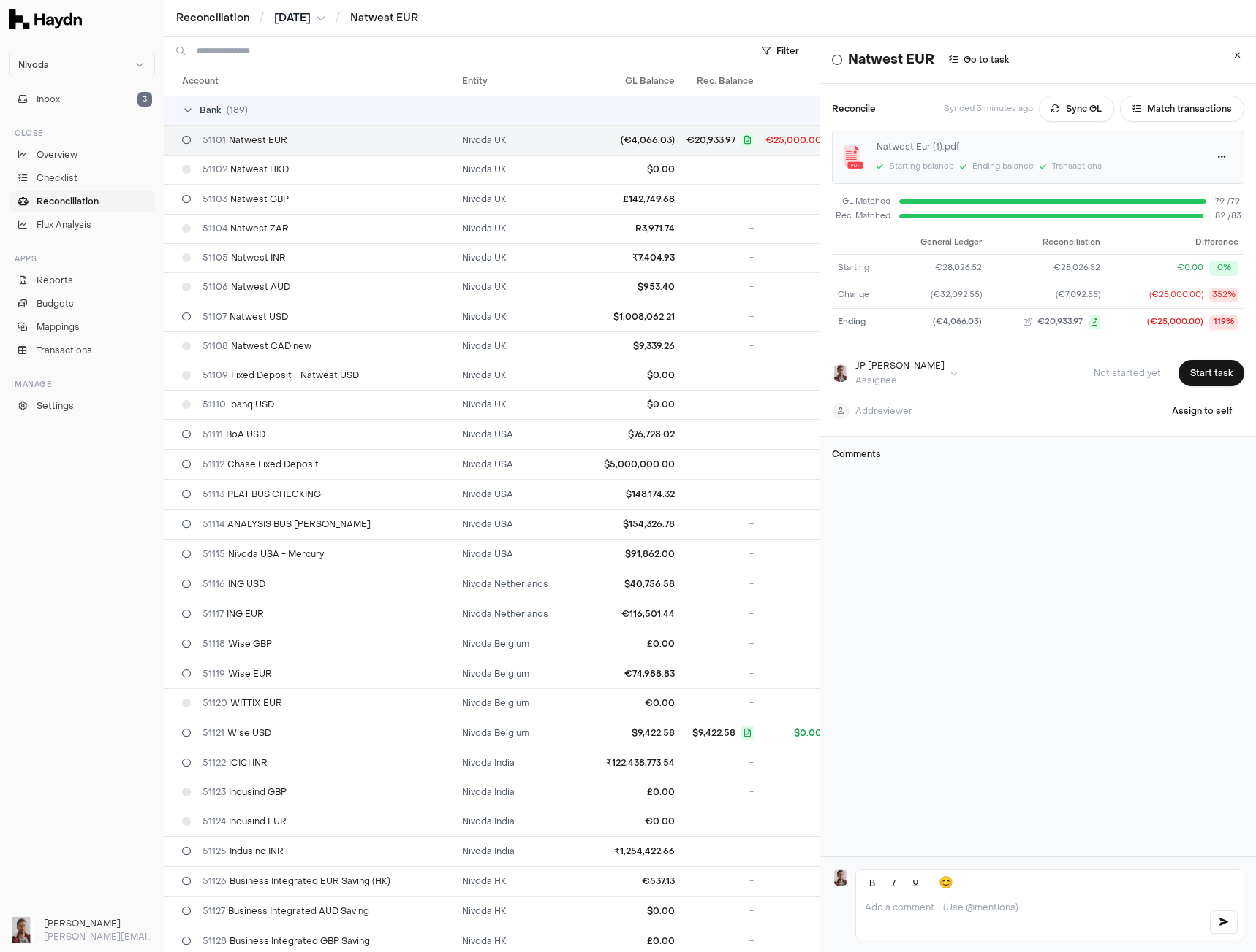
click at [296, 16] on html "Nivoda Inbox 3 Close Overview Checklist Reconciliation Flux Analysis Apps Repor…" at bounding box center [628, 476] width 1256 height 952
click at [299, 119] on div "[DATE]" at bounding box center [304, 124] width 86 height 20
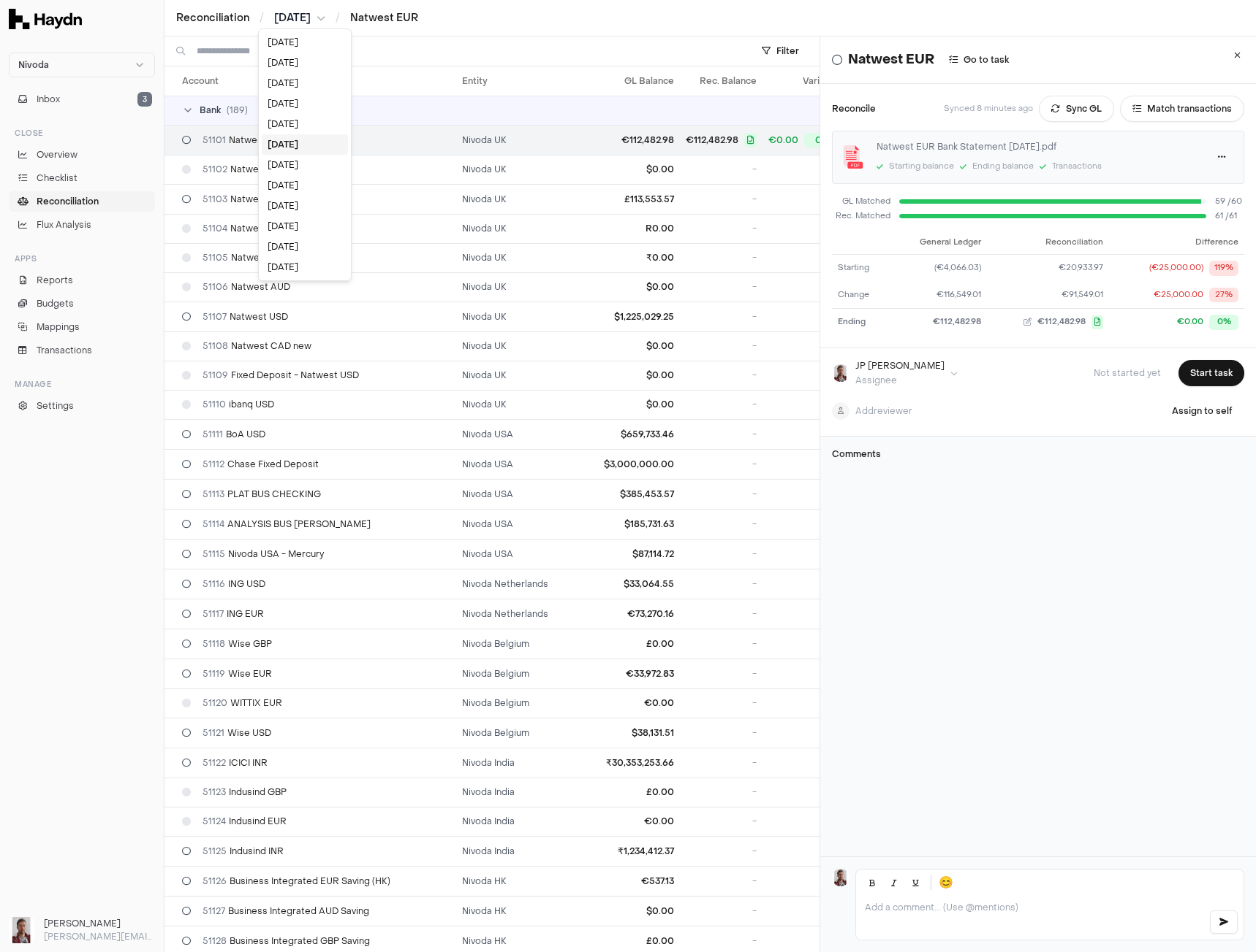
click at [294, 22] on body "Nivoda Inbox 3 Close Overview Checklist Reconciliation Flux Analysis Apps Repor…" at bounding box center [628, 476] width 1256 height 952
click at [308, 243] on div "[DATE]" at bounding box center [304, 247] width 86 height 20
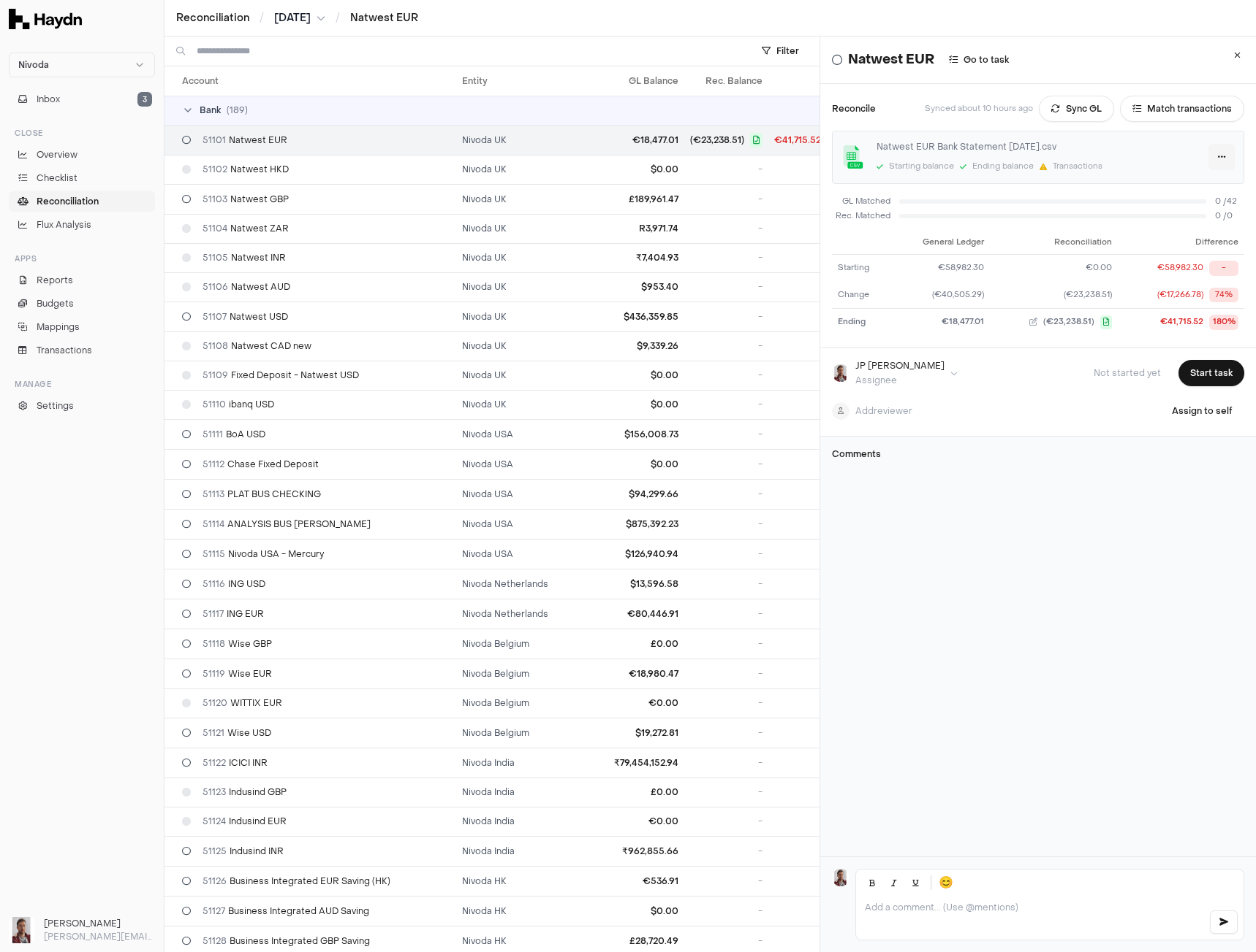
click at [1197, 156] on html "Nivoda Inbox 3 Close Overview Checklist Reconciliation Flux Analysis Apps Repor…" at bounding box center [628, 476] width 1256 height 952
click at [1165, 231] on div "Delete" at bounding box center [1165, 227] width 86 height 20
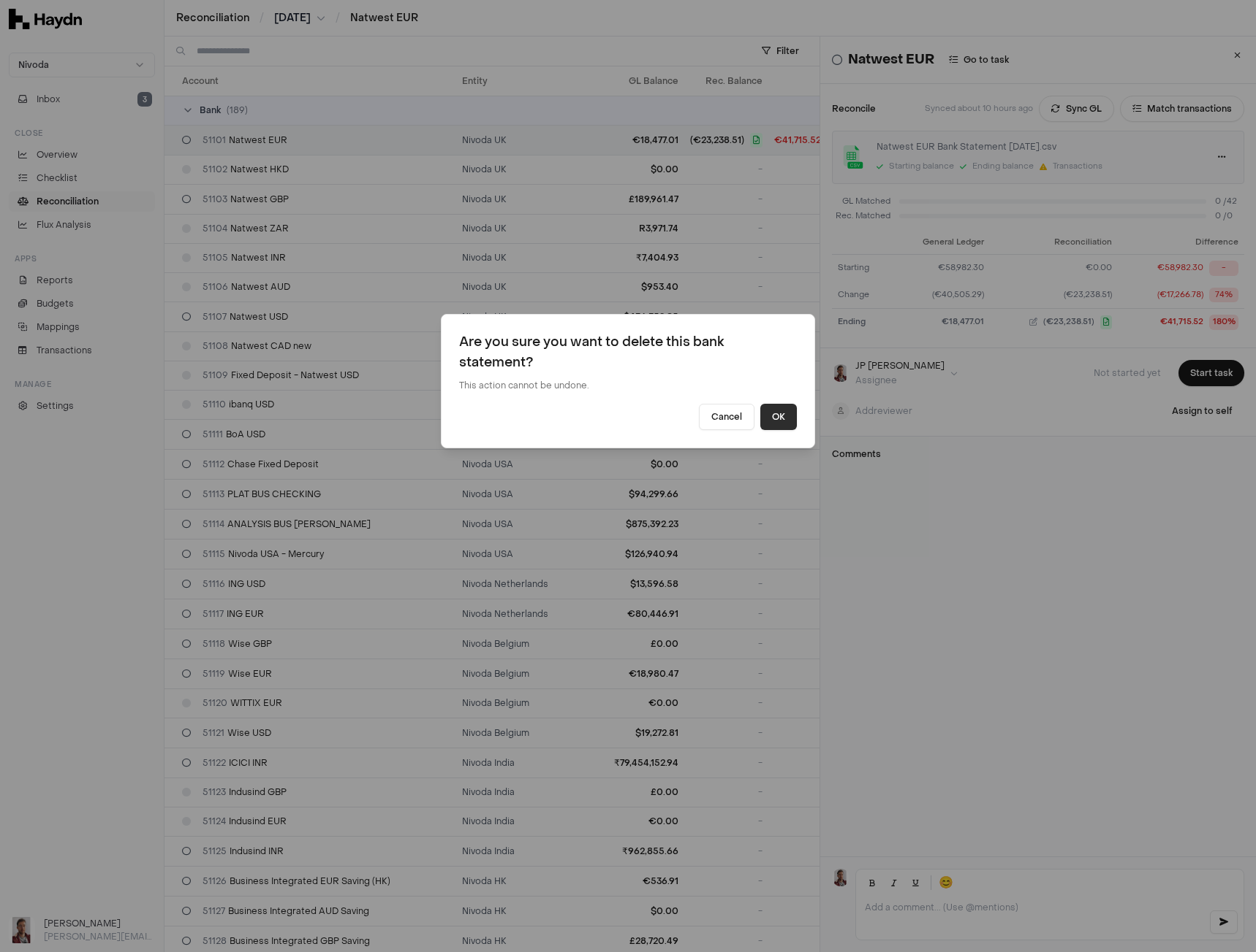
click at [790, 420] on button "OK" at bounding box center [778, 416] width 36 height 26
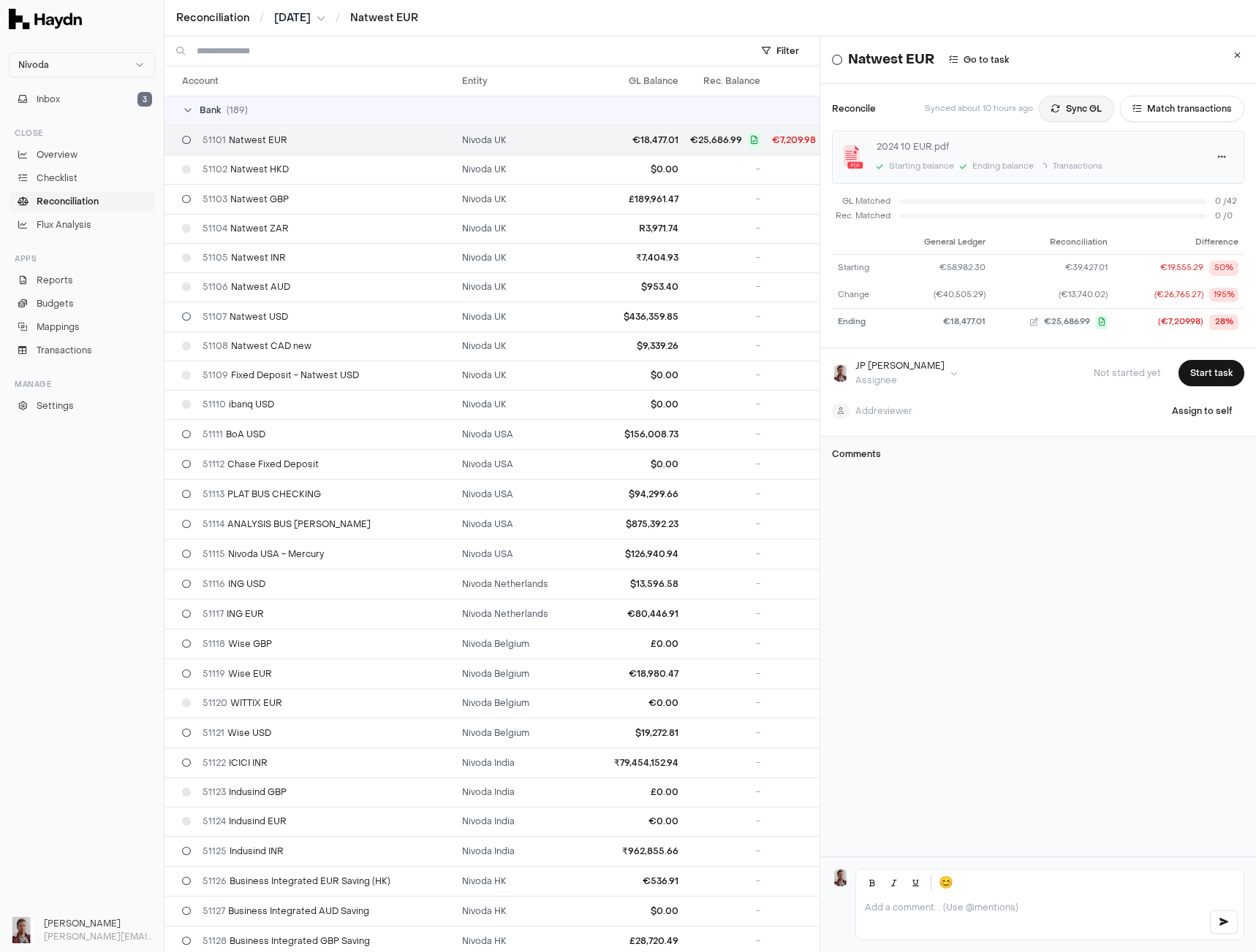
click at [1055, 103] on button "Sync GL" at bounding box center [1075, 108] width 75 height 26
click at [1168, 106] on button "Match transactions" at bounding box center [1181, 108] width 124 height 26
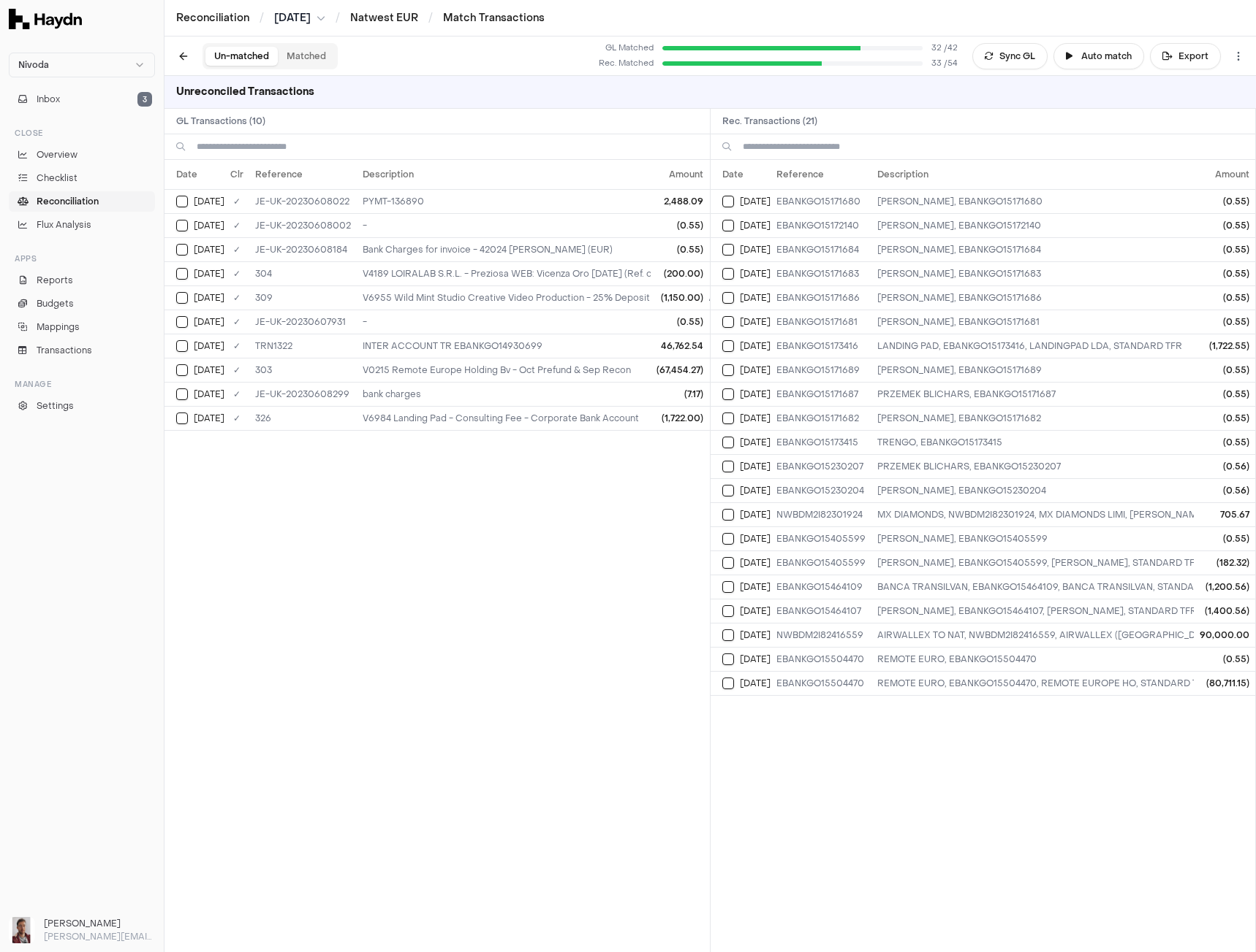
click at [301, 60] on button "Matched" at bounding box center [306, 56] width 57 height 19
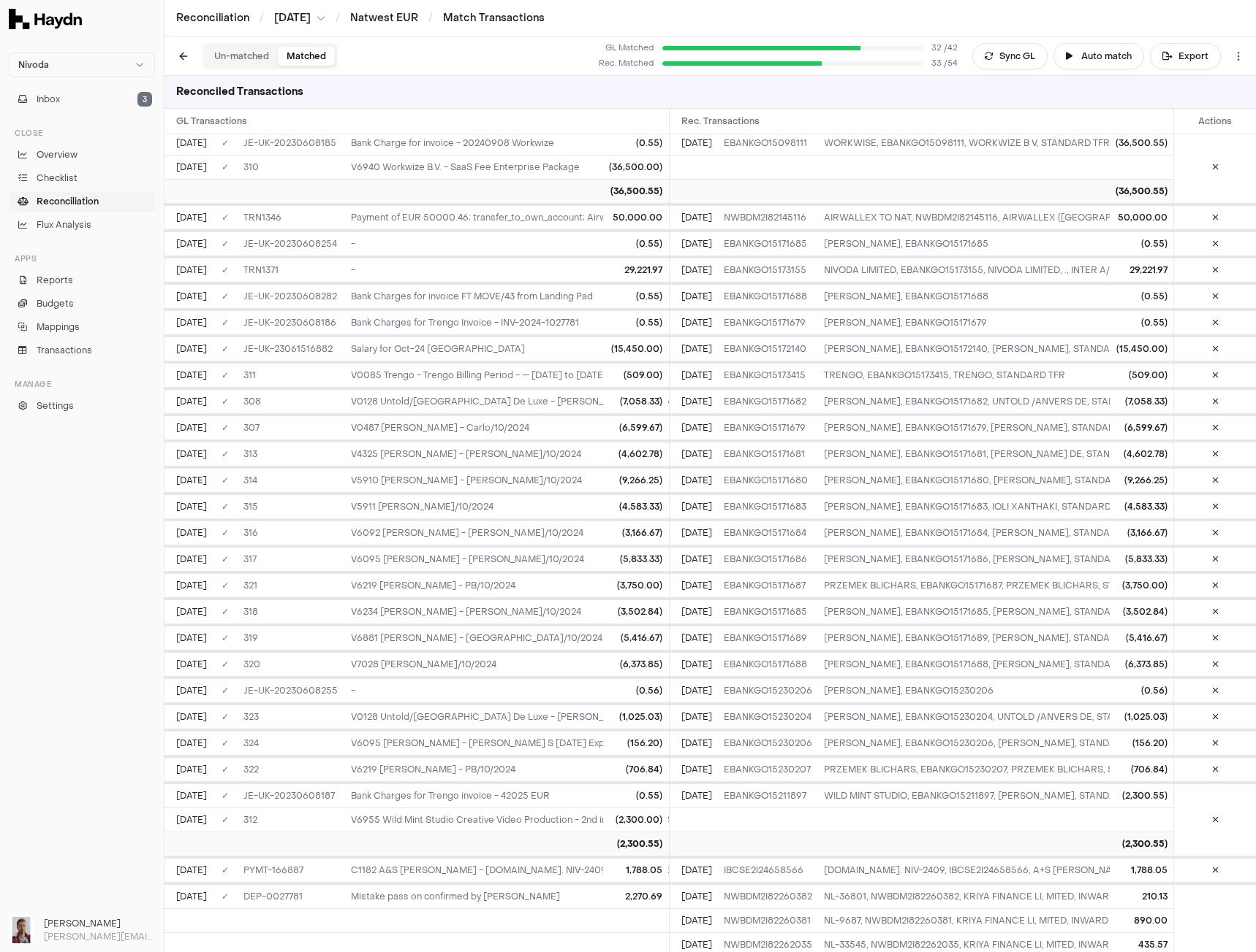
scroll to position [219, 0]
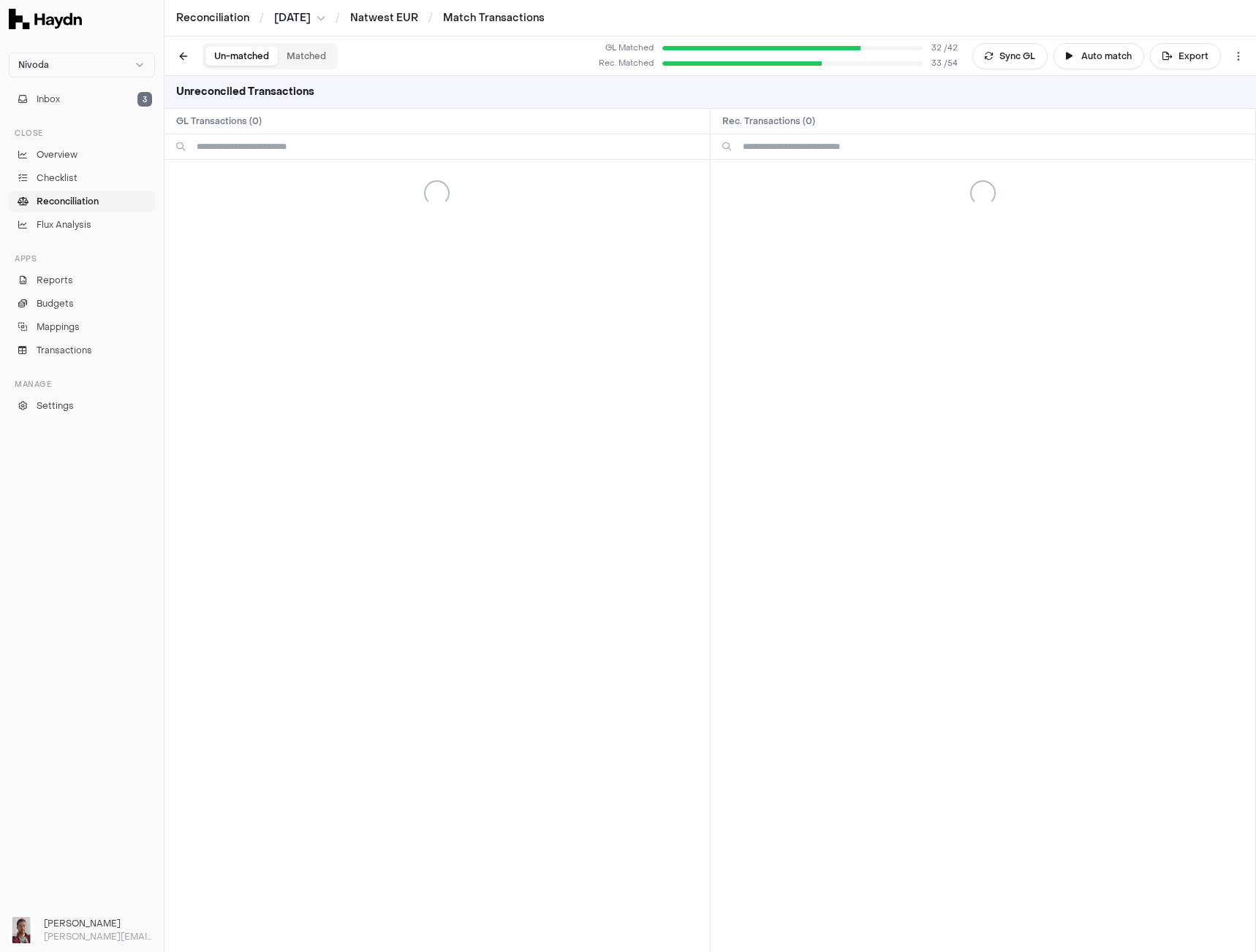
click at [226, 51] on button "Un-matched" at bounding box center [241, 56] width 72 height 19
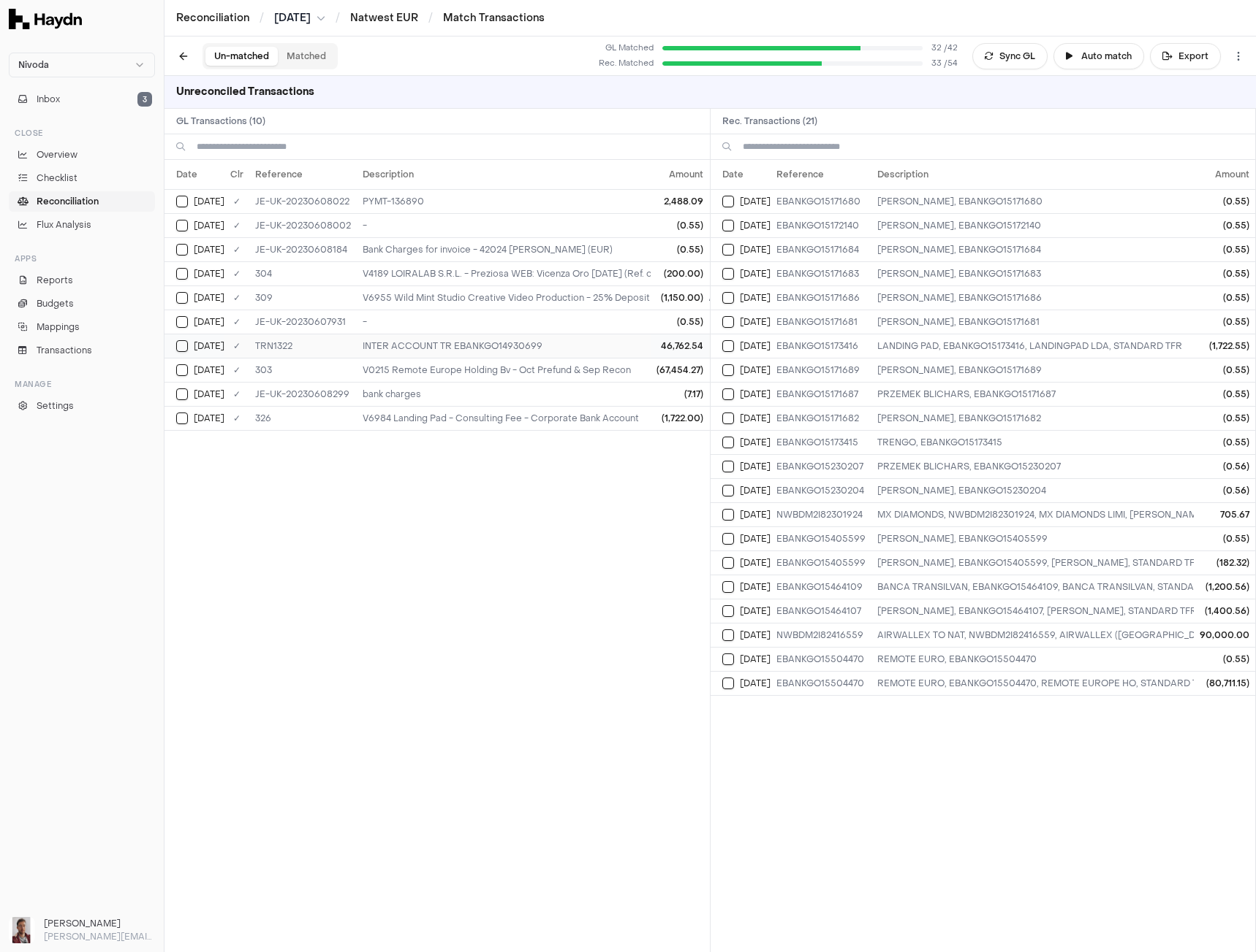
click at [182, 350] on button "Select GL transaction 8039545" at bounding box center [182, 346] width 12 height 12
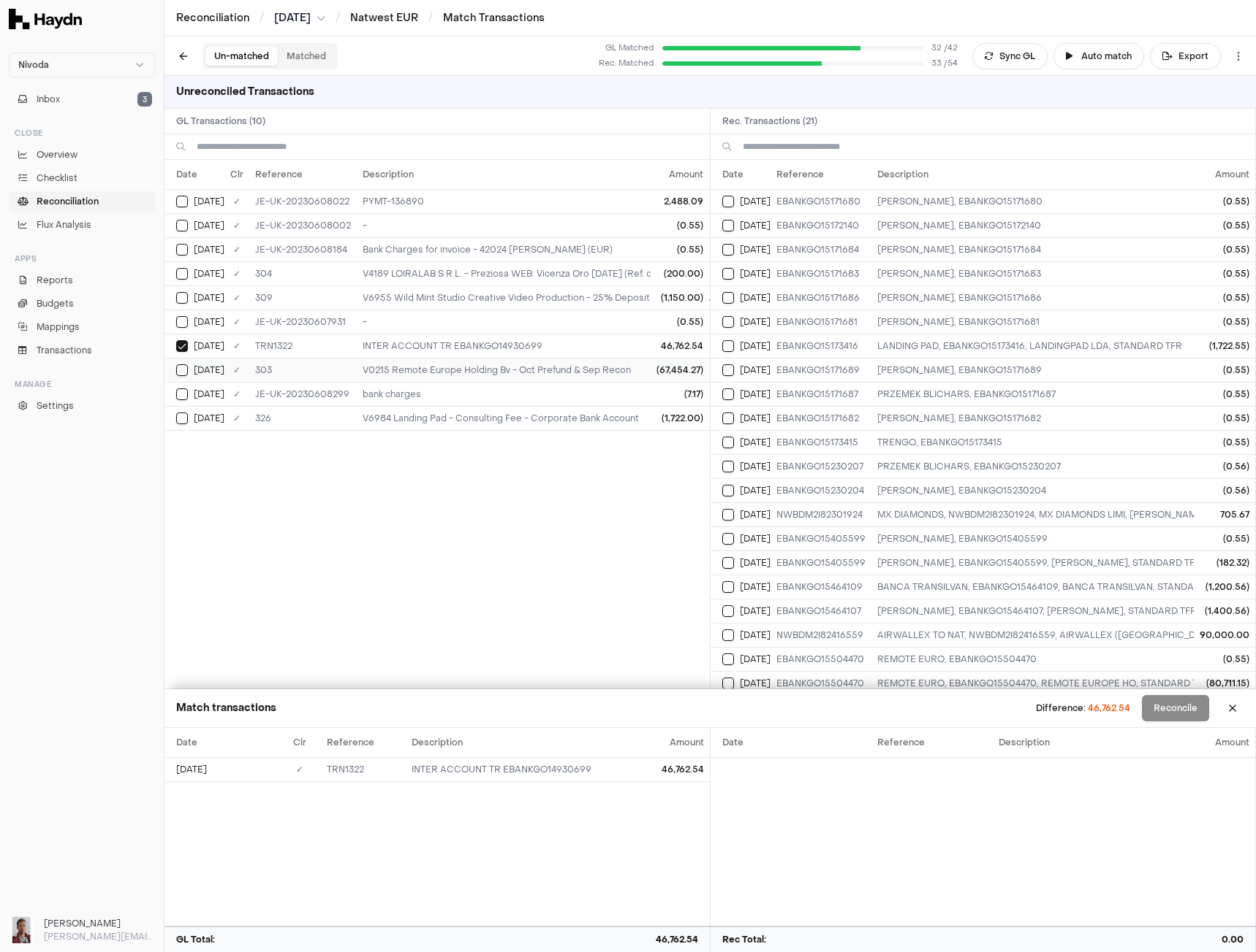
click at [180, 365] on button "Select GL transaction 8039508" at bounding box center [182, 371] width 12 height 12
click at [730, 632] on button "Select reconciliation transaction 51185" at bounding box center [728, 635] width 12 height 12
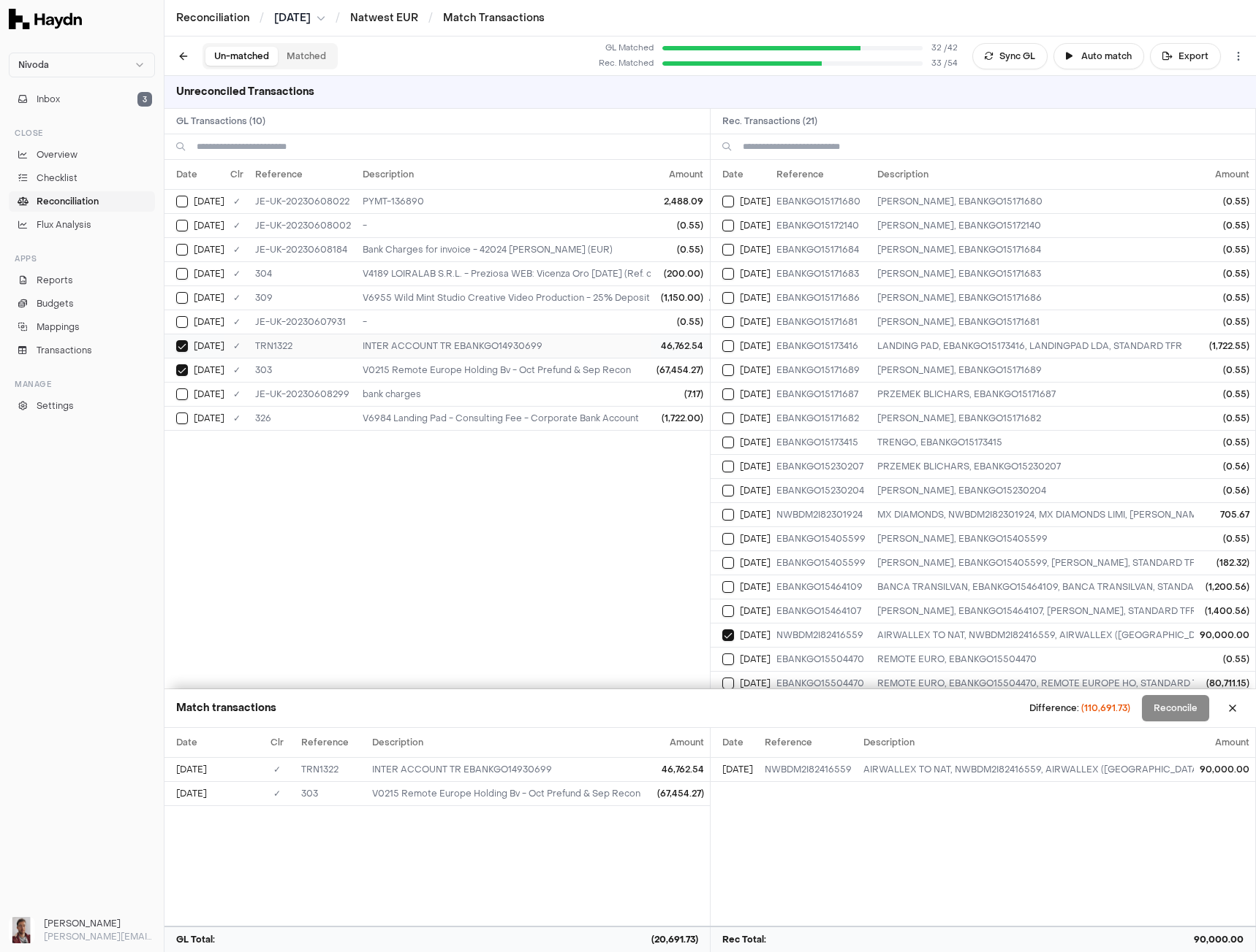
click at [182, 342] on button "Select GL transaction 8039545" at bounding box center [182, 346] width 12 height 12
click at [181, 363] on td "[DATE]" at bounding box center [193, 370] width 60 height 24
click at [183, 340] on button "Select GL transaction 8039545" at bounding box center [182, 346] width 12 height 12
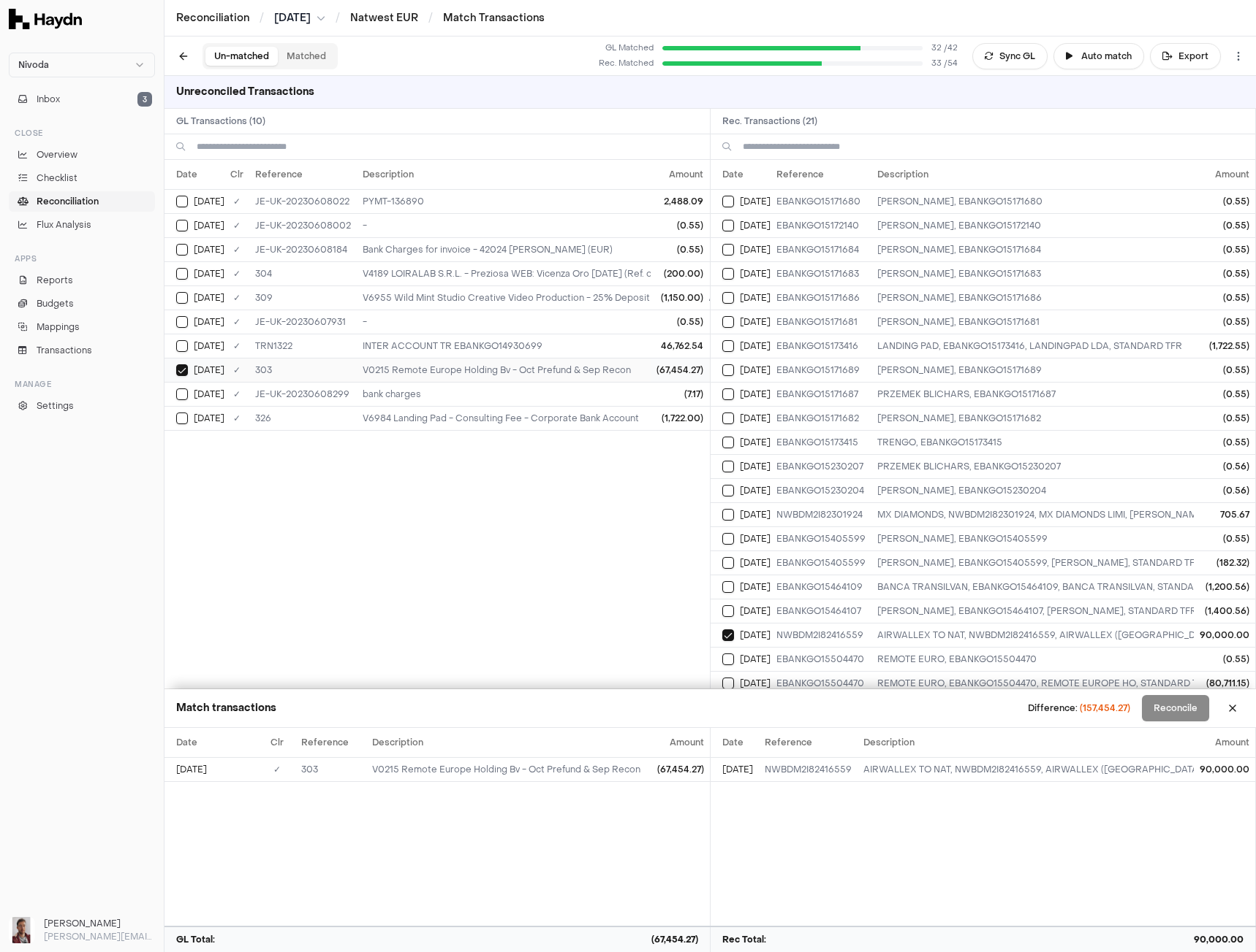
click at [184, 368] on button "Select GL transaction 8039508" at bounding box center [182, 371] width 12 height 12
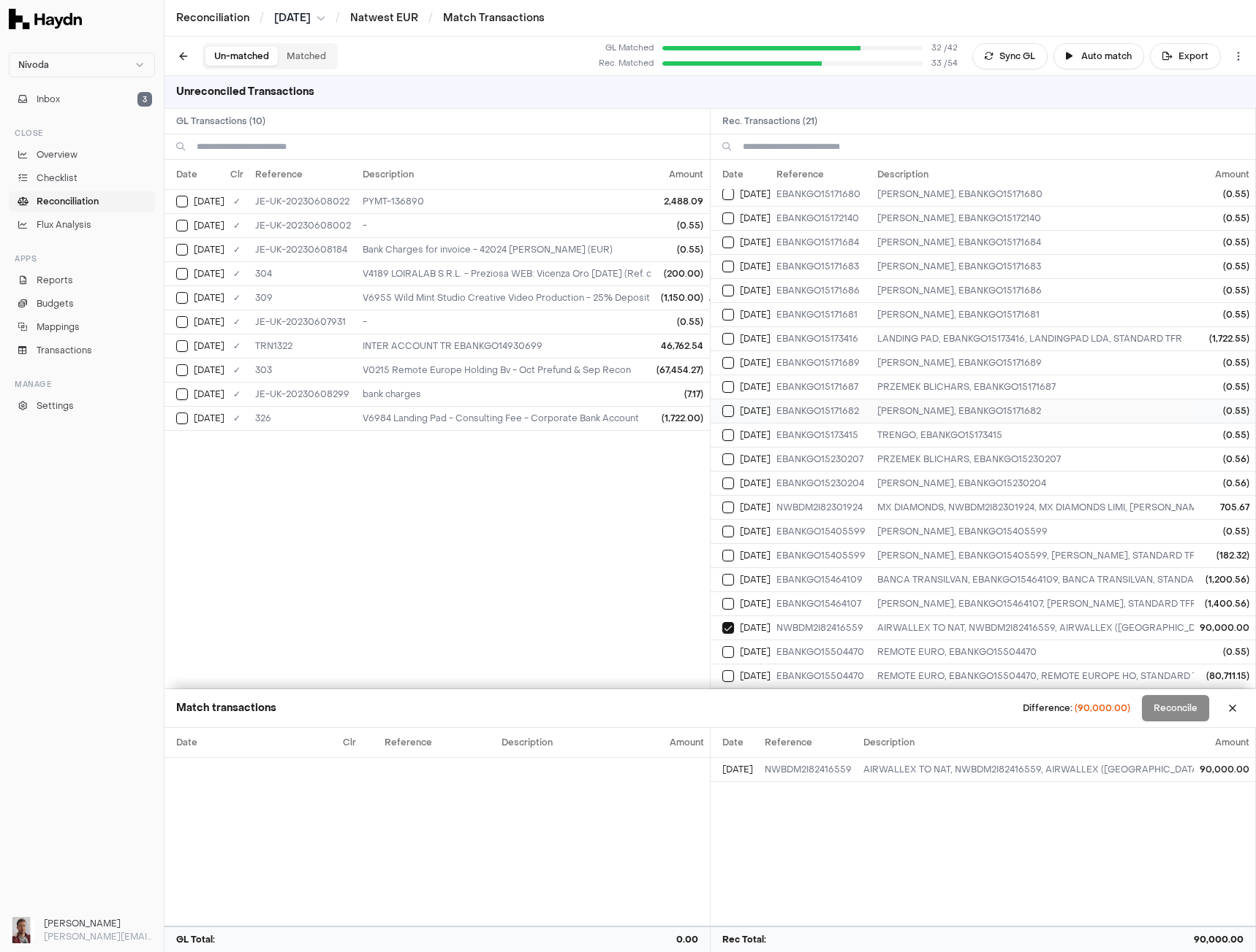
scroll to position [19, 0]
click at [730, 670] on button "Select reconciliation transaction 51184" at bounding box center [728, 676] width 12 height 12
click at [729, 647] on button "Select reconciliation transaction 51183" at bounding box center [728, 653] width 12 height 12
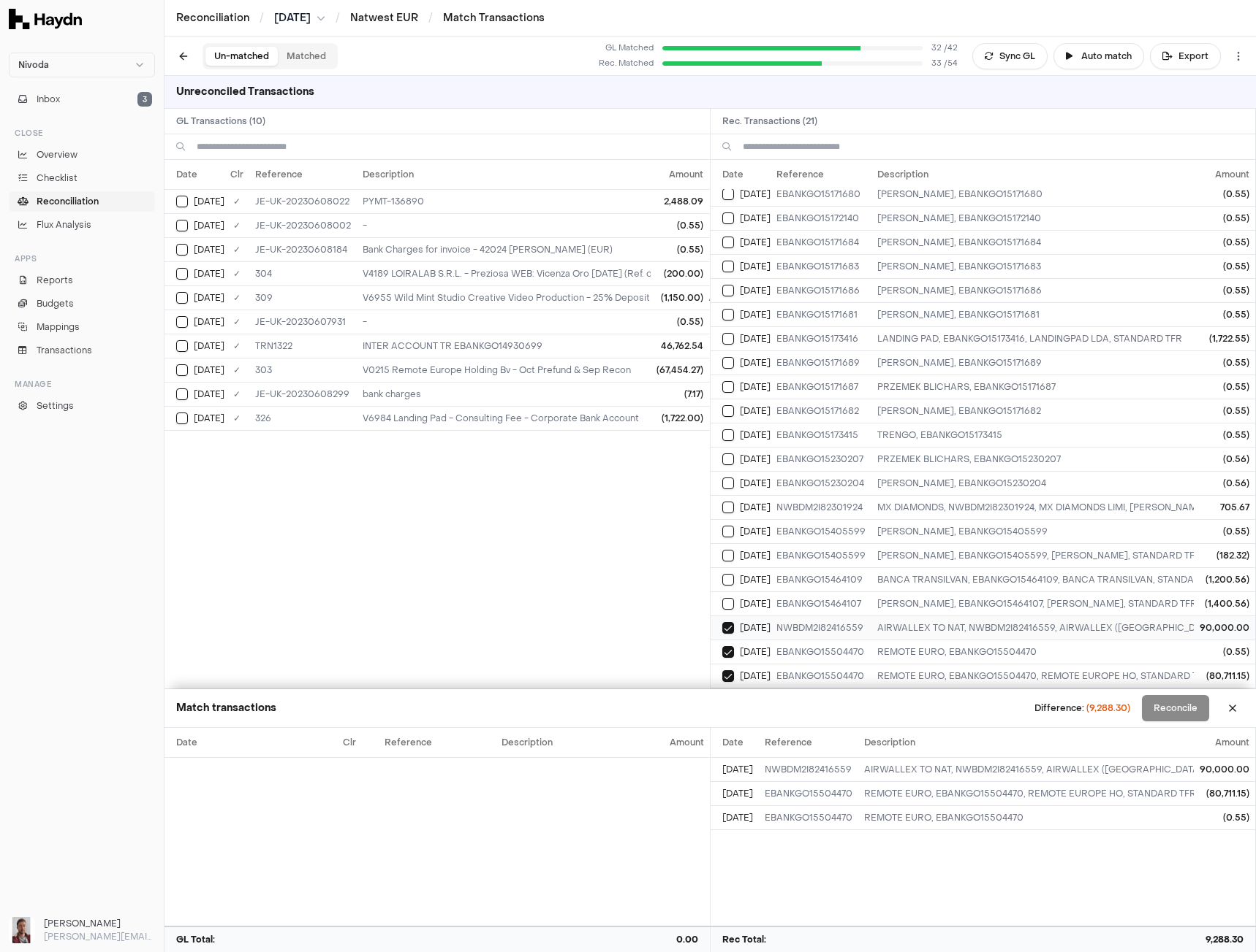
click at [723, 622] on button "Select reconciliation transaction 51185" at bounding box center [728, 628] width 12 height 12
click at [184, 371] on button "Select GL transaction 8039508" at bounding box center [182, 371] width 12 height 12
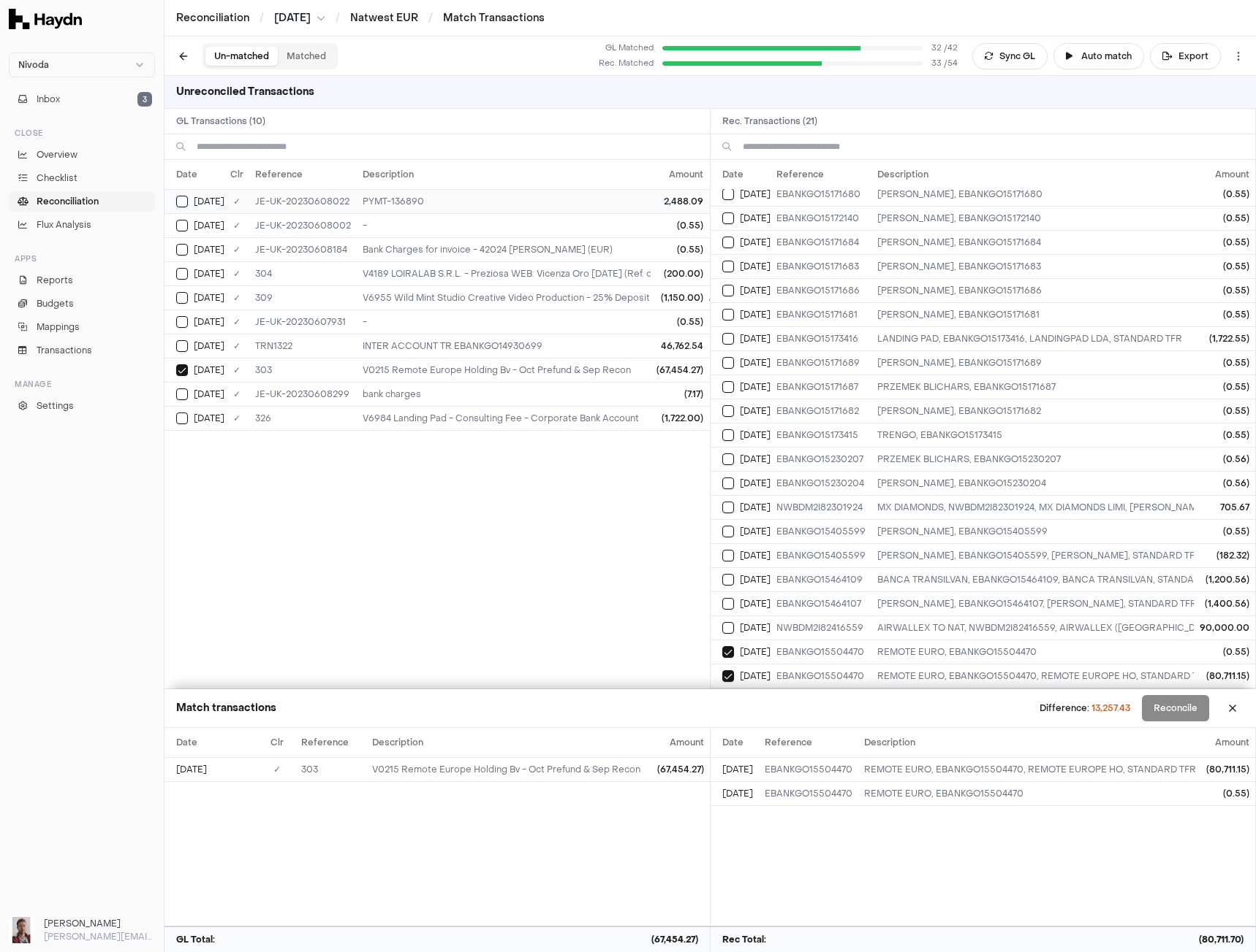
click at [179, 198] on button "Select GL transaction 8039533" at bounding box center [182, 202] width 12 height 12
click at [181, 202] on button "Select GL transaction 8039533" at bounding box center [182, 202] width 12 height 12
click at [726, 664] on td "[DATE]" at bounding box center [740, 676] width 60 height 24
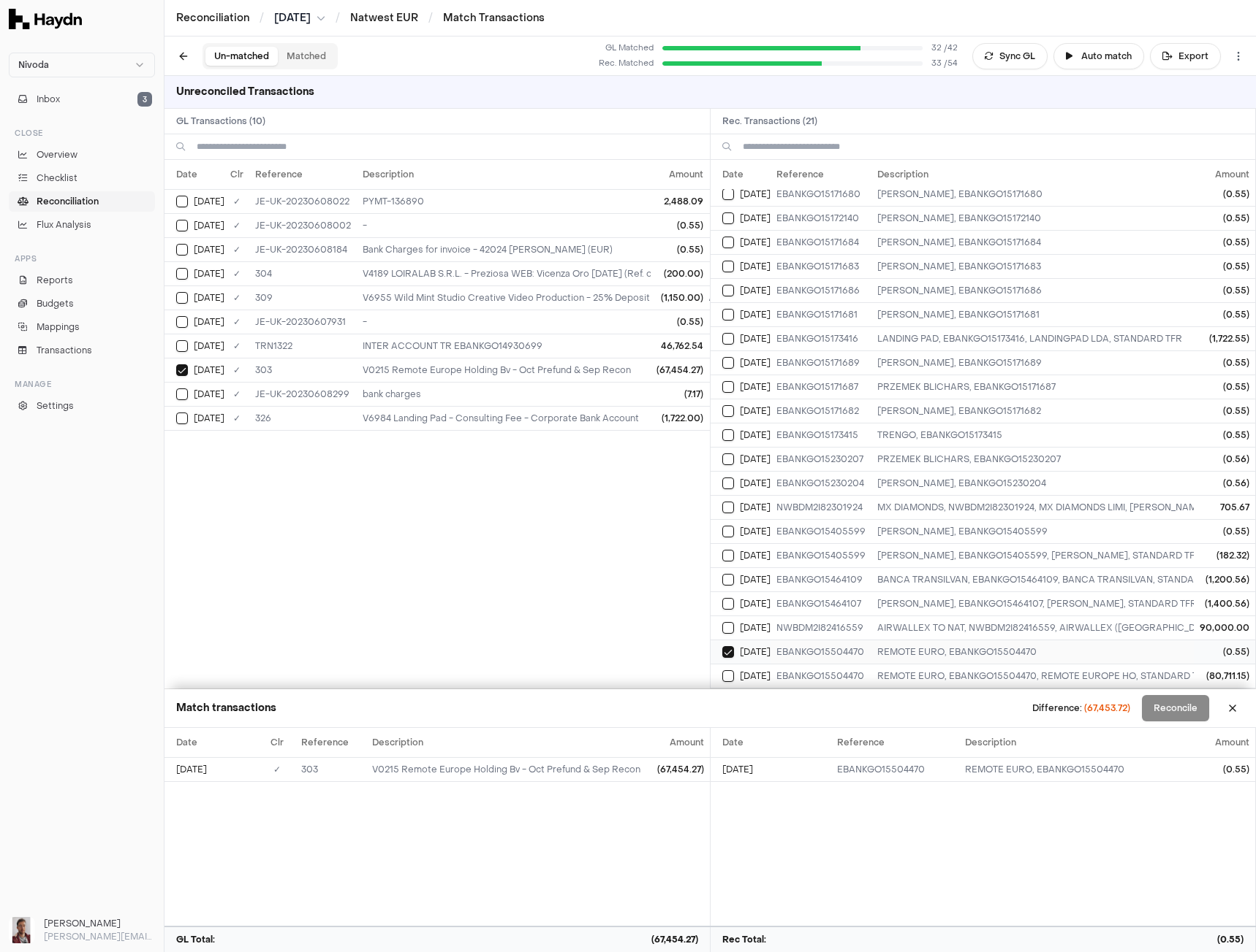
click at [725, 647] on button "Select reconciliation transaction 51183" at bounding box center [728, 653] width 12 height 12
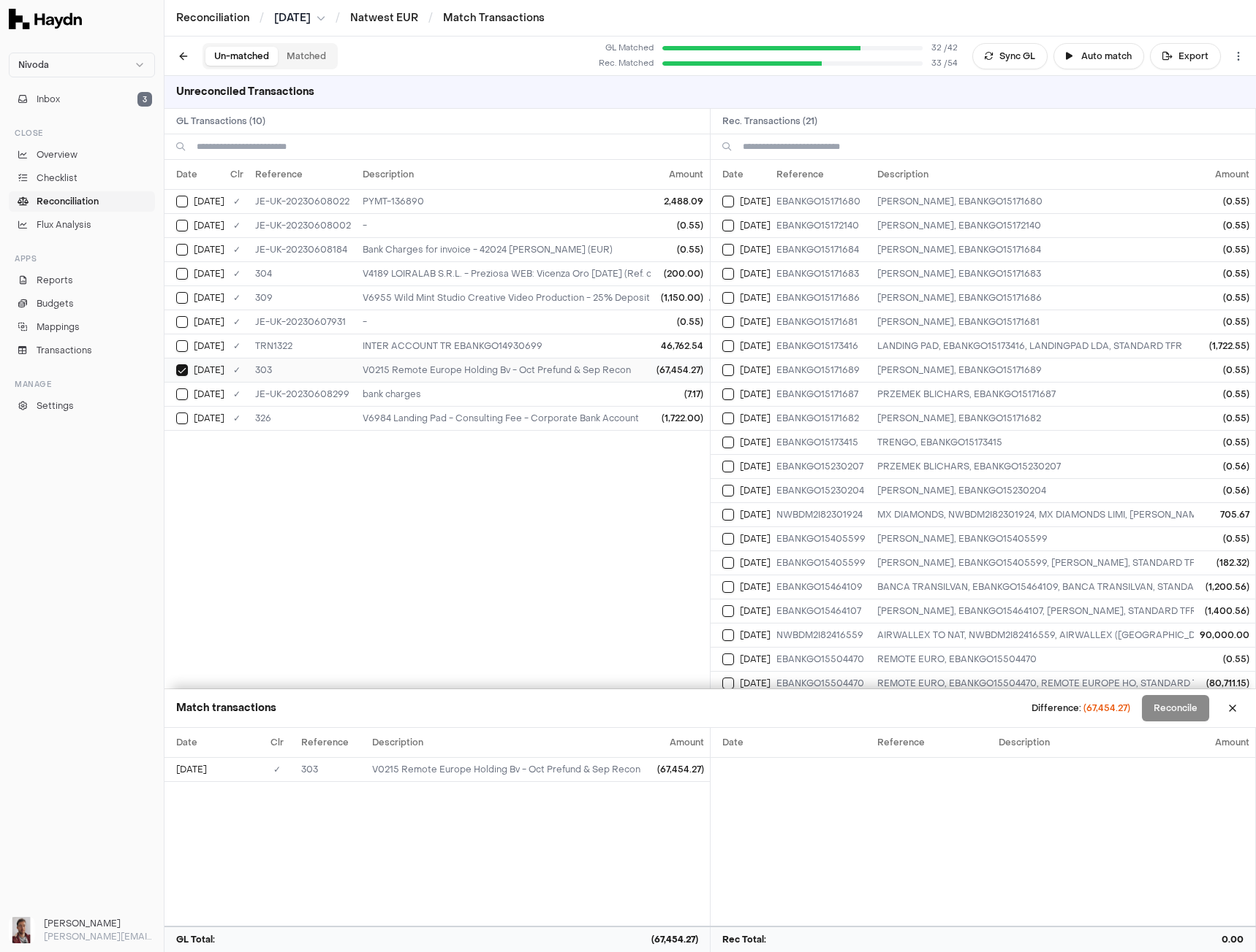
click at [182, 373] on button "Select GL transaction 8039508" at bounding box center [182, 371] width 12 height 12
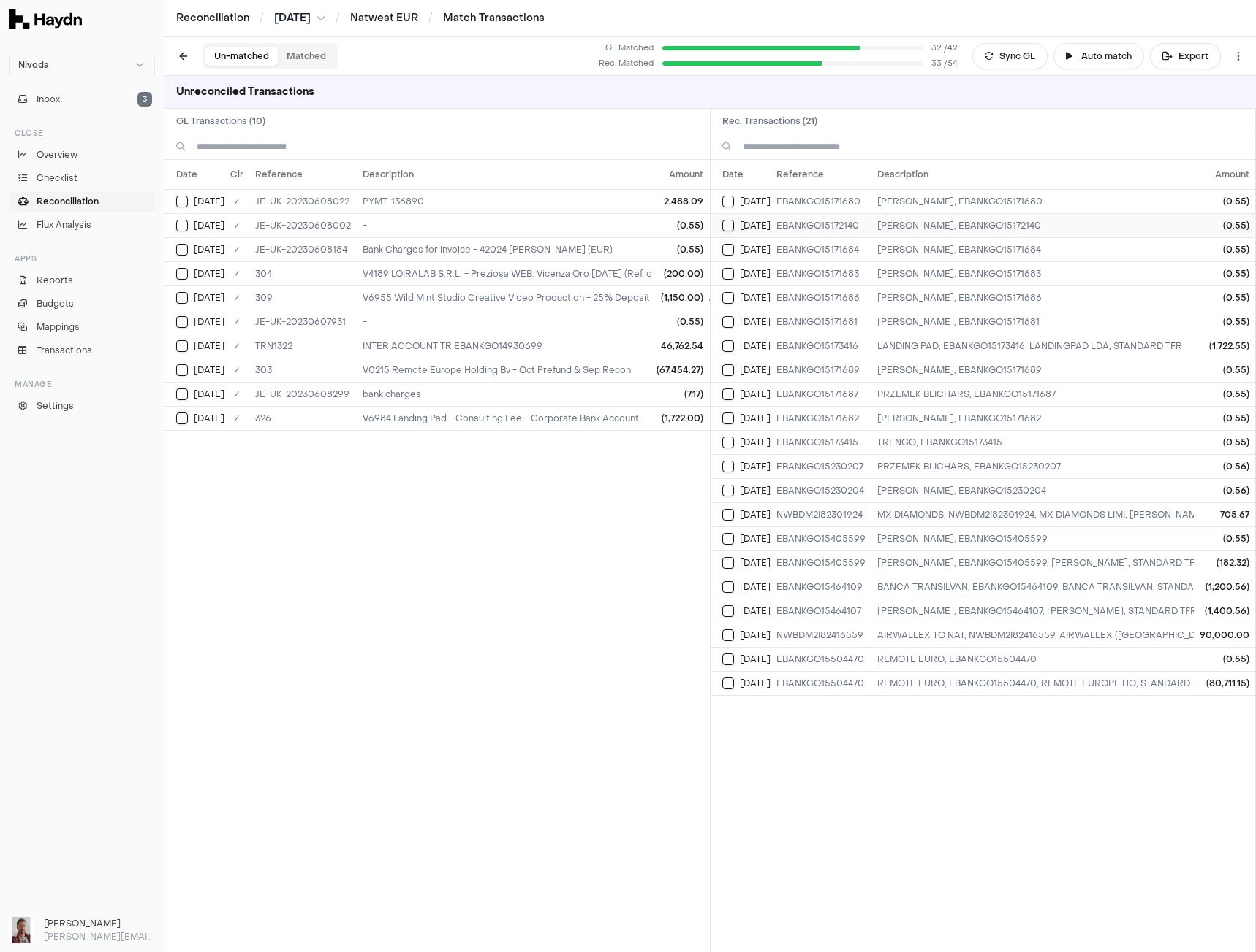
drag, startPoint x: 724, startPoint y: 202, endPoint x: 723, endPoint y: 218, distance: 16.0
click at [725, 202] on button "Select reconciliation transaction 51142" at bounding box center [728, 202] width 12 height 12
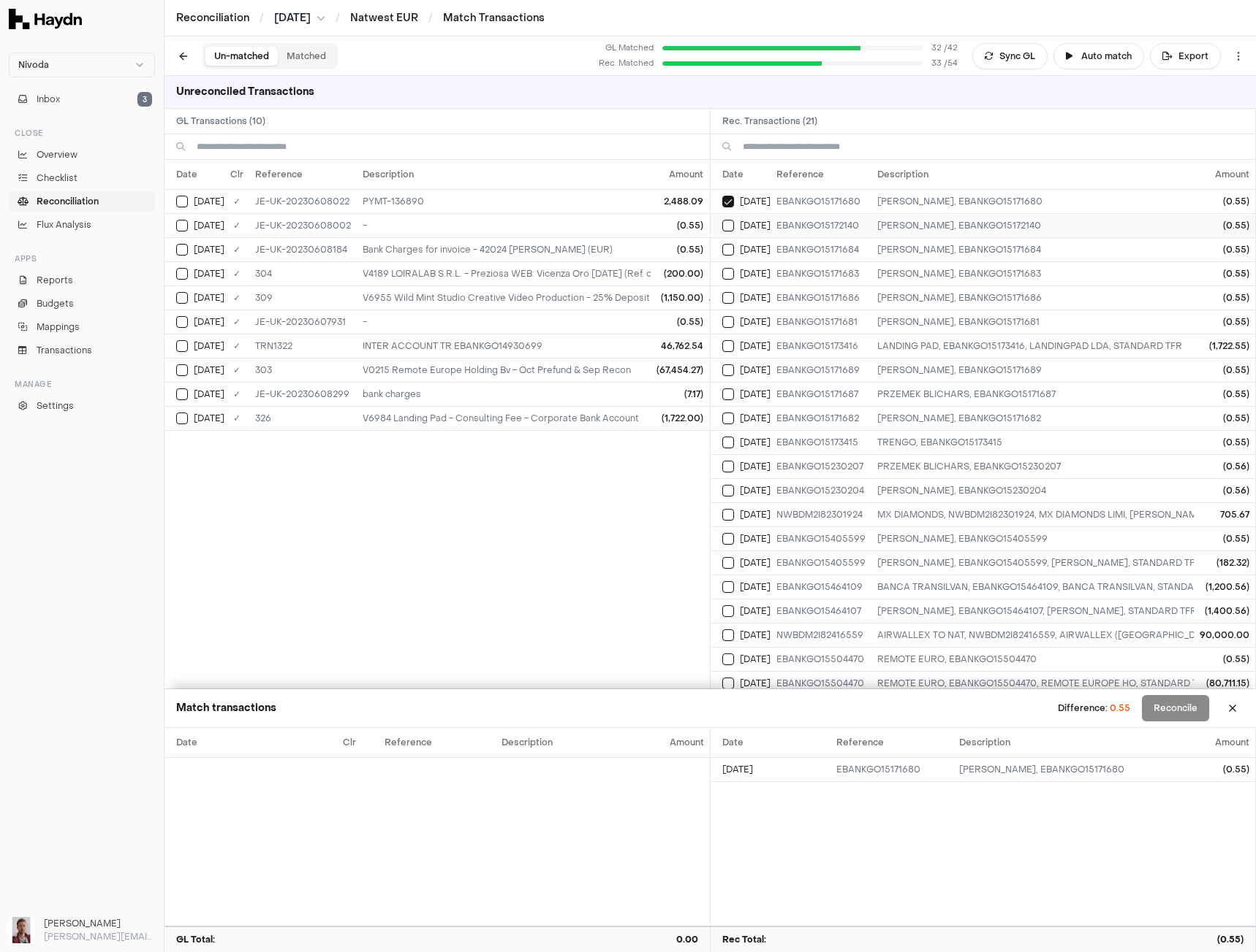
click at [724, 225] on button "Select reconciliation transaction 51148" at bounding box center [728, 225] width 12 height 12
click at [726, 251] on button "Select reconciliation transaction 51143" at bounding box center [728, 250] width 12 height 12
click at [729, 274] on button "Select reconciliation transaction 51140" at bounding box center [728, 274] width 12 height 12
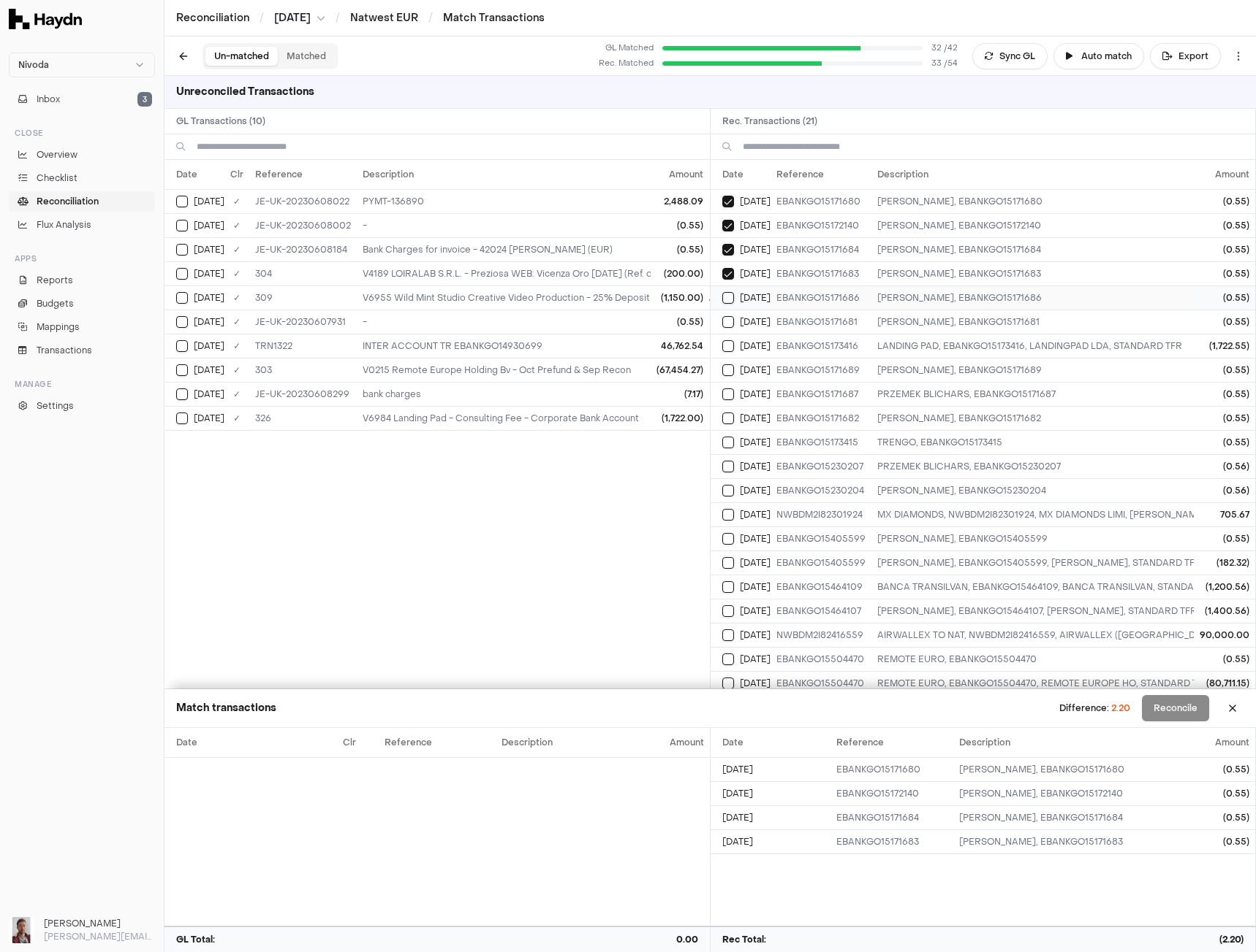
click at [726, 297] on button "Select reconciliation transaction 51146" at bounding box center [728, 298] width 12 height 12
click at [727, 328] on td "[DATE]" at bounding box center [740, 322] width 60 height 24
drag, startPoint x: 729, startPoint y: 373, endPoint x: 727, endPoint y: 392, distance: 19.1
click at [729, 373] on button "Select reconciliation transaction 51147" at bounding box center [728, 371] width 12 height 12
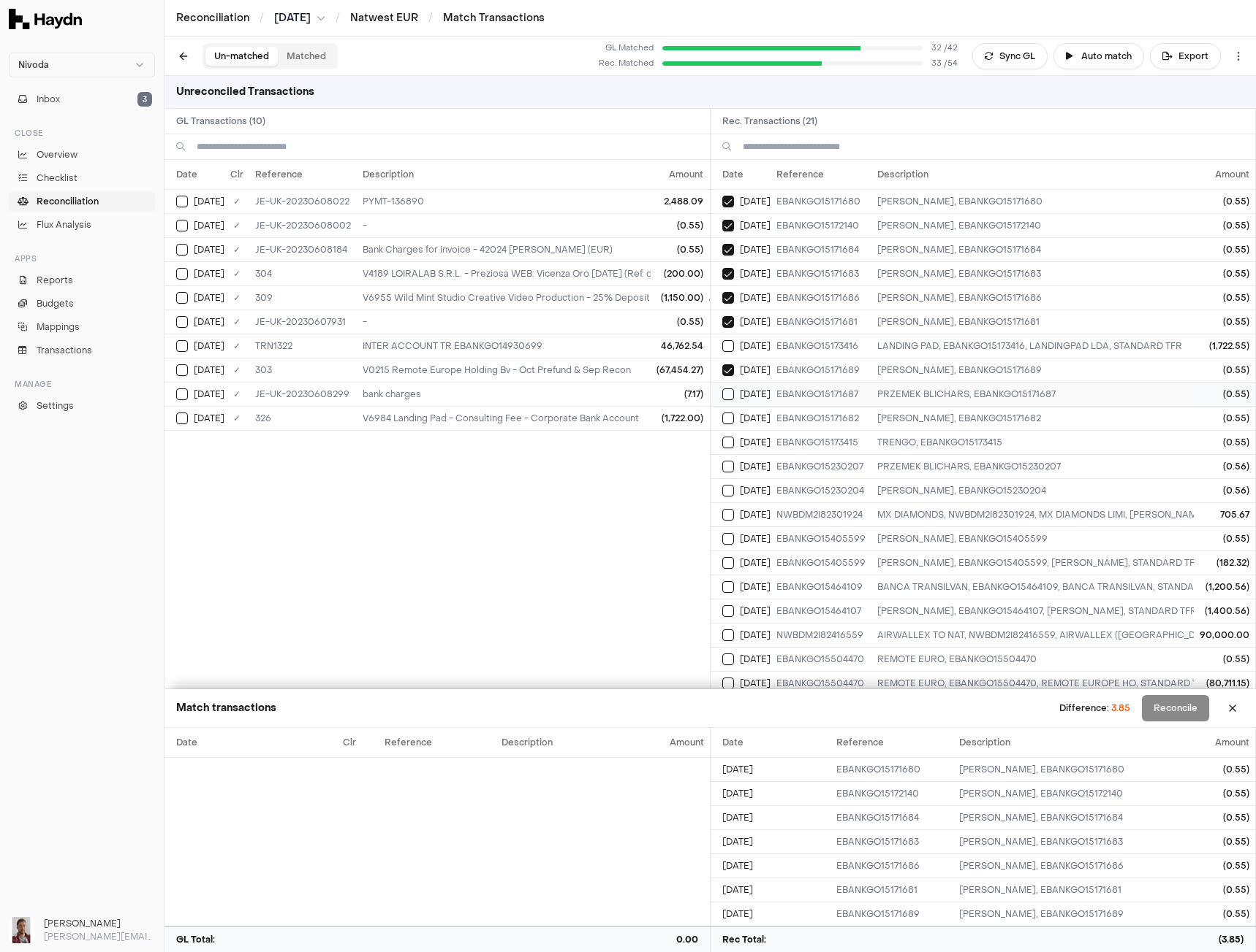
click at [727, 394] on button "Select reconciliation transaction 51141" at bounding box center [728, 394] width 12 height 12
click at [725, 418] on button "Select reconciliation transaction 51137" at bounding box center [728, 418] width 12 height 12
click at [729, 443] on button "Select reconciliation transaction 51149" at bounding box center [728, 443] width 12 height 12
click at [182, 396] on button "Select GL transaction 8039542" at bounding box center [182, 394] width 12 height 12
click at [723, 490] on button "Select reconciliation transaction 51165" at bounding box center [728, 491] width 12 height 12
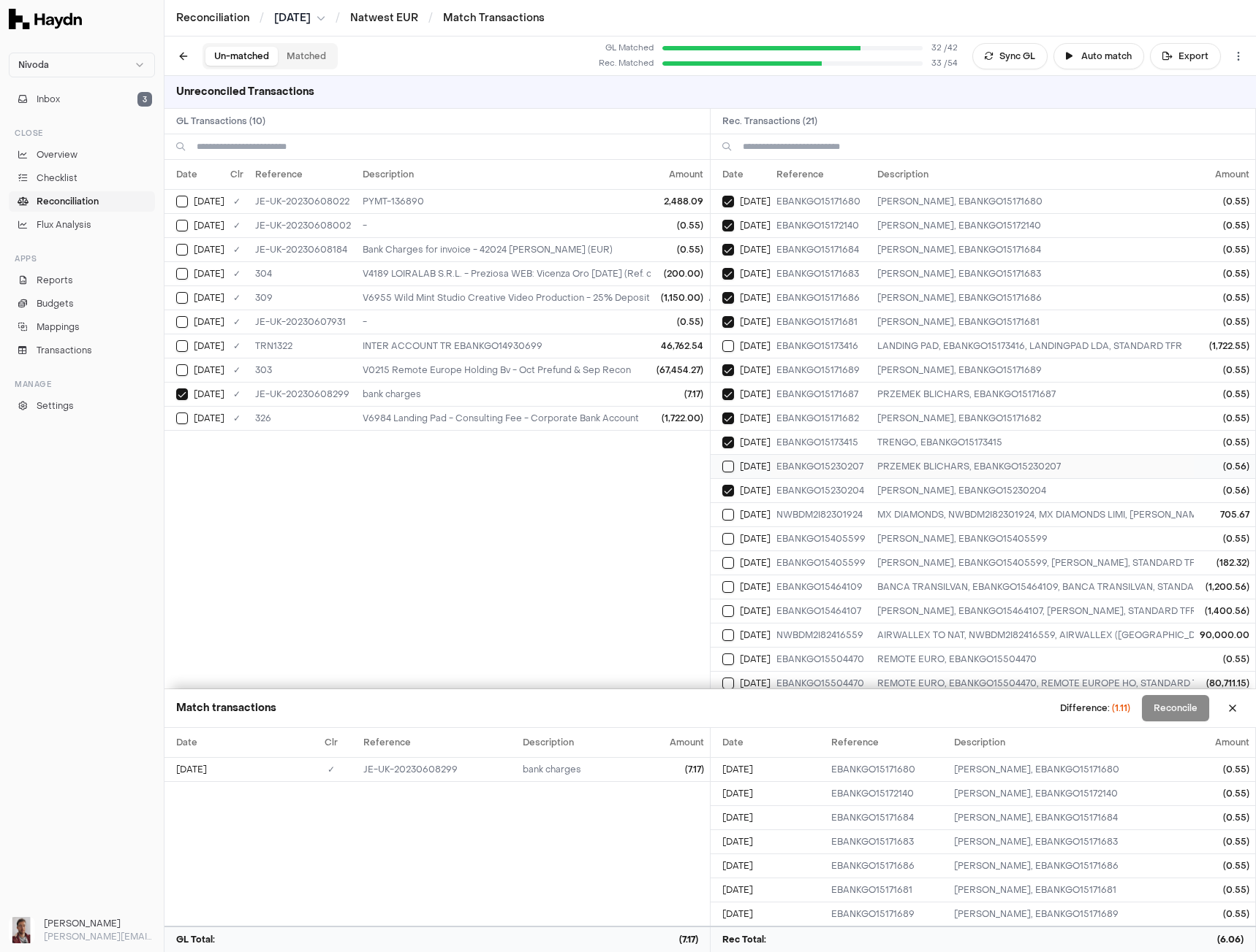
click at [728, 471] on button "Select reconciliation transaction 51166" at bounding box center [728, 467] width 12 height 12
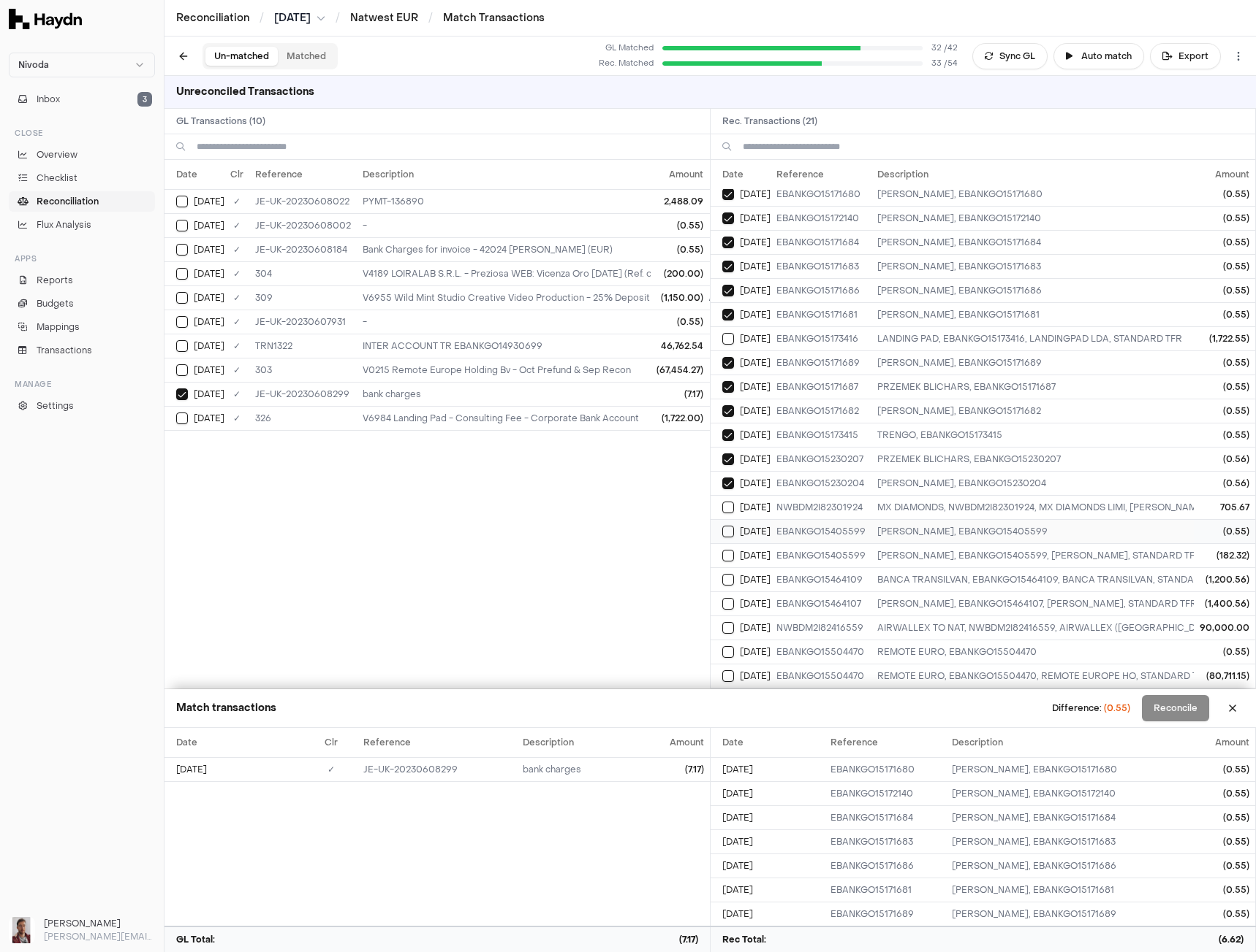
click at [726, 526] on button "Select reconciliation transaction 51179" at bounding box center [728, 532] width 12 height 12
click at [1189, 704] on button "Reconcile" at bounding box center [1175, 708] width 67 height 26
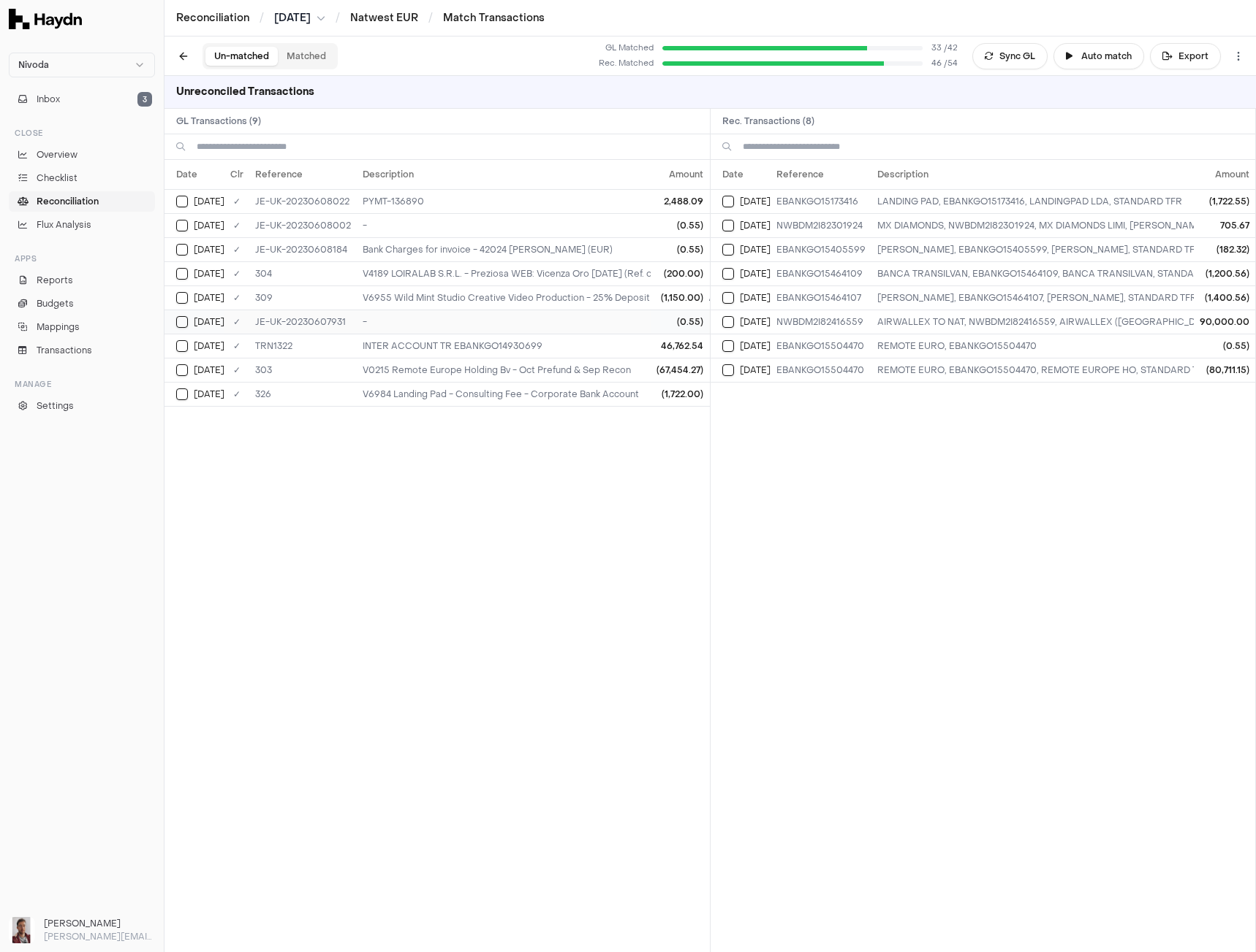
click at [177, 323] on button "Select GL transaction 8039531" at bounding box center [182, 322] width 12 height 12
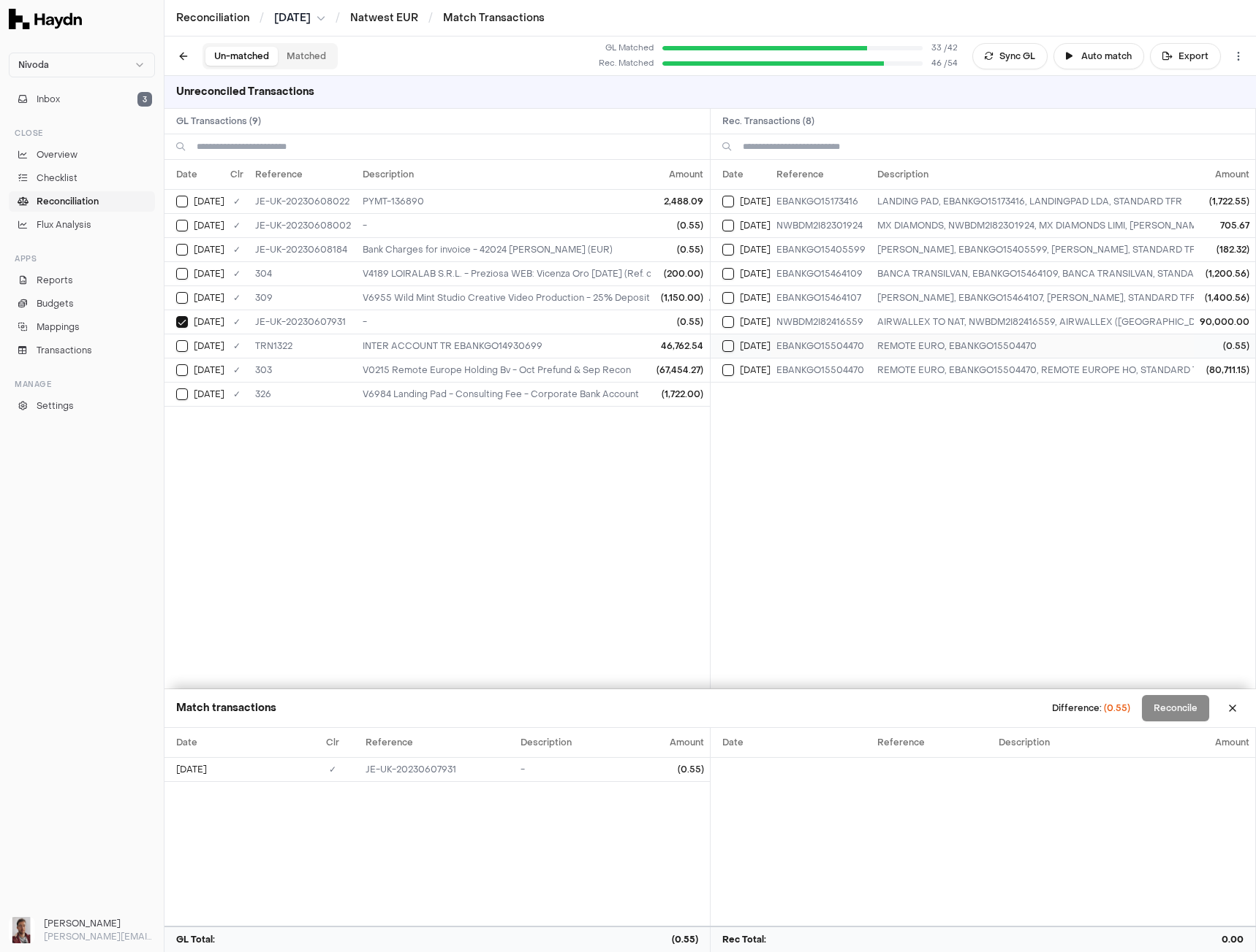
click at [734, 347] on div "[DATE]" at bounding box center [746, 346] width 48 height 12
click at [1183, 706] on button "Reconcile" at bounding box center [1175, 708] width 67 height 26
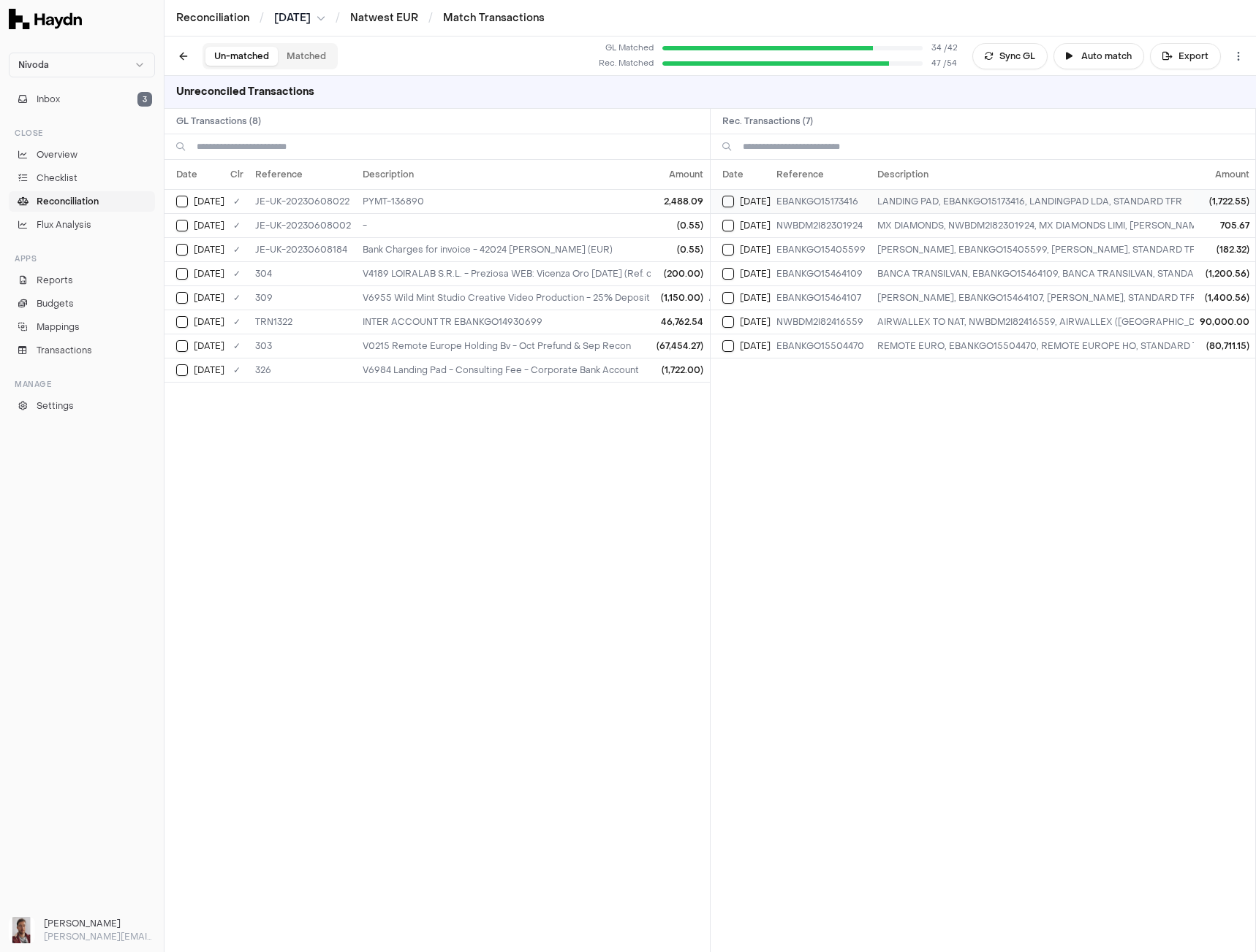
click at [724, 199] on button "Select reconciliation transaction 51151" at bounding box center [728, 202] width 12 height 12
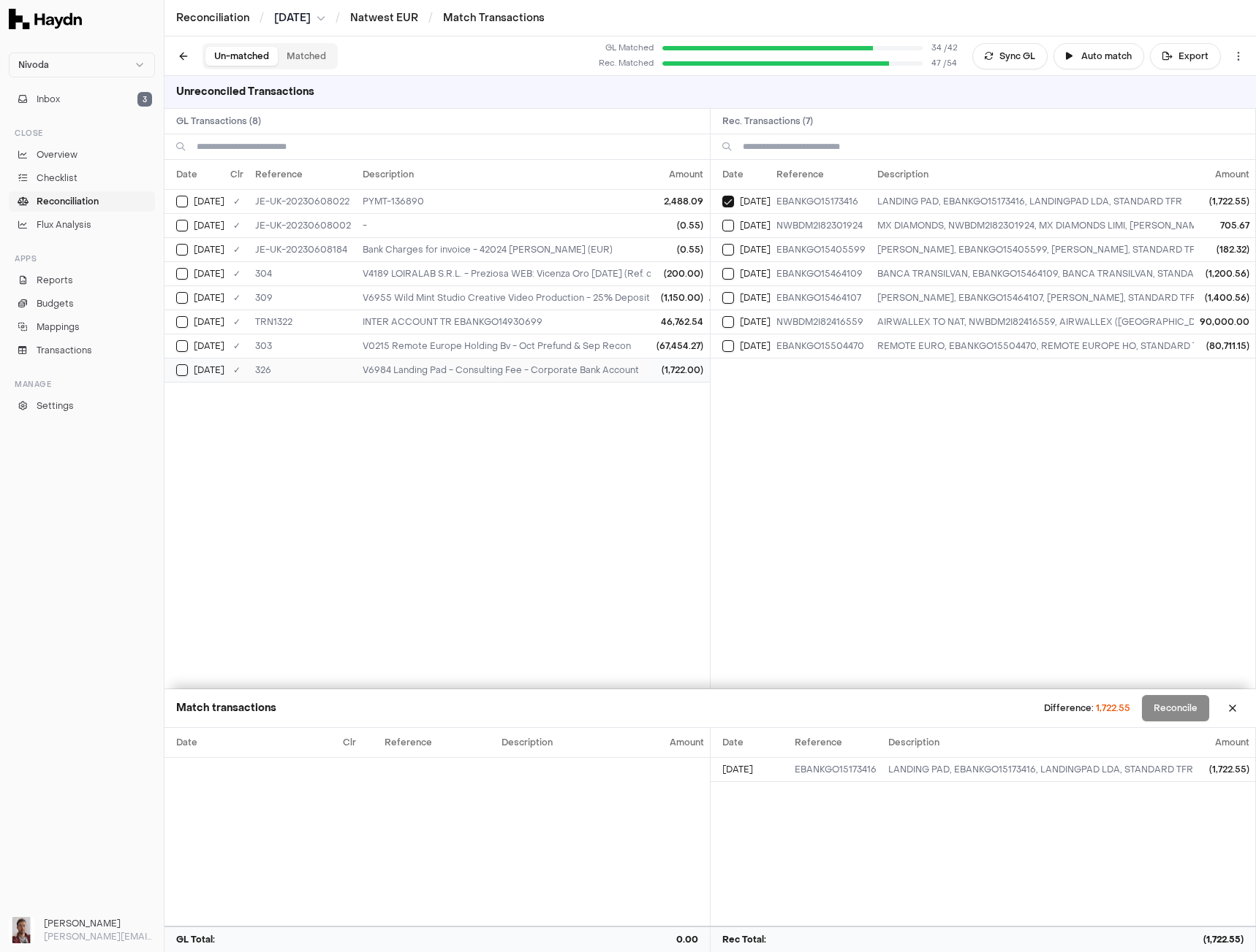
click at [184, 373] on button "Select GL transaction 8039529" at bounding box center [182, 371] width 12 height 12
click at [178, 220] on button "Select GL transaction 8039532" at bounding box center [182, 225] width 12 height 12
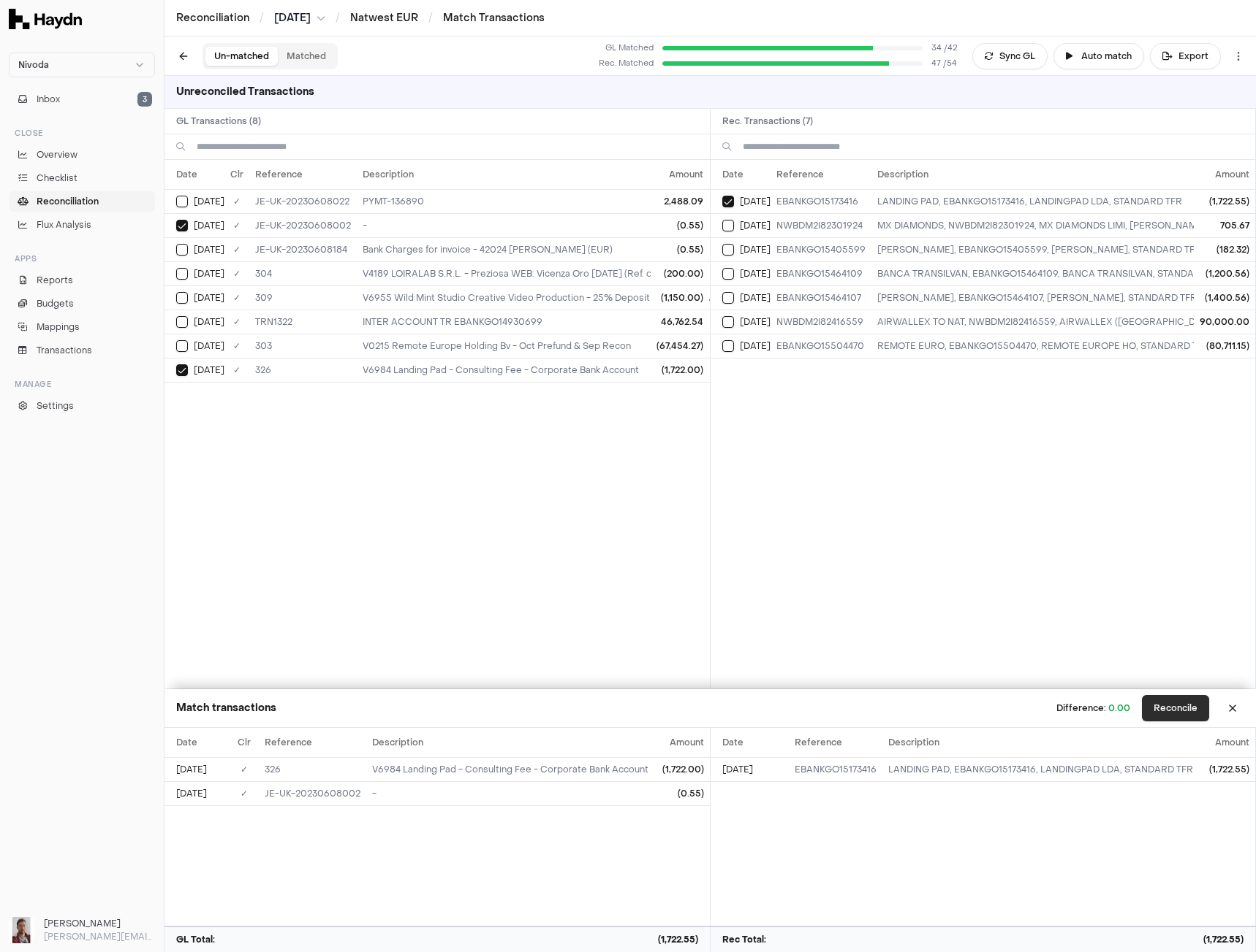
click at [1181, 705] on button "Reconcile" at bounding box center [1175, 708] width 67 height 26
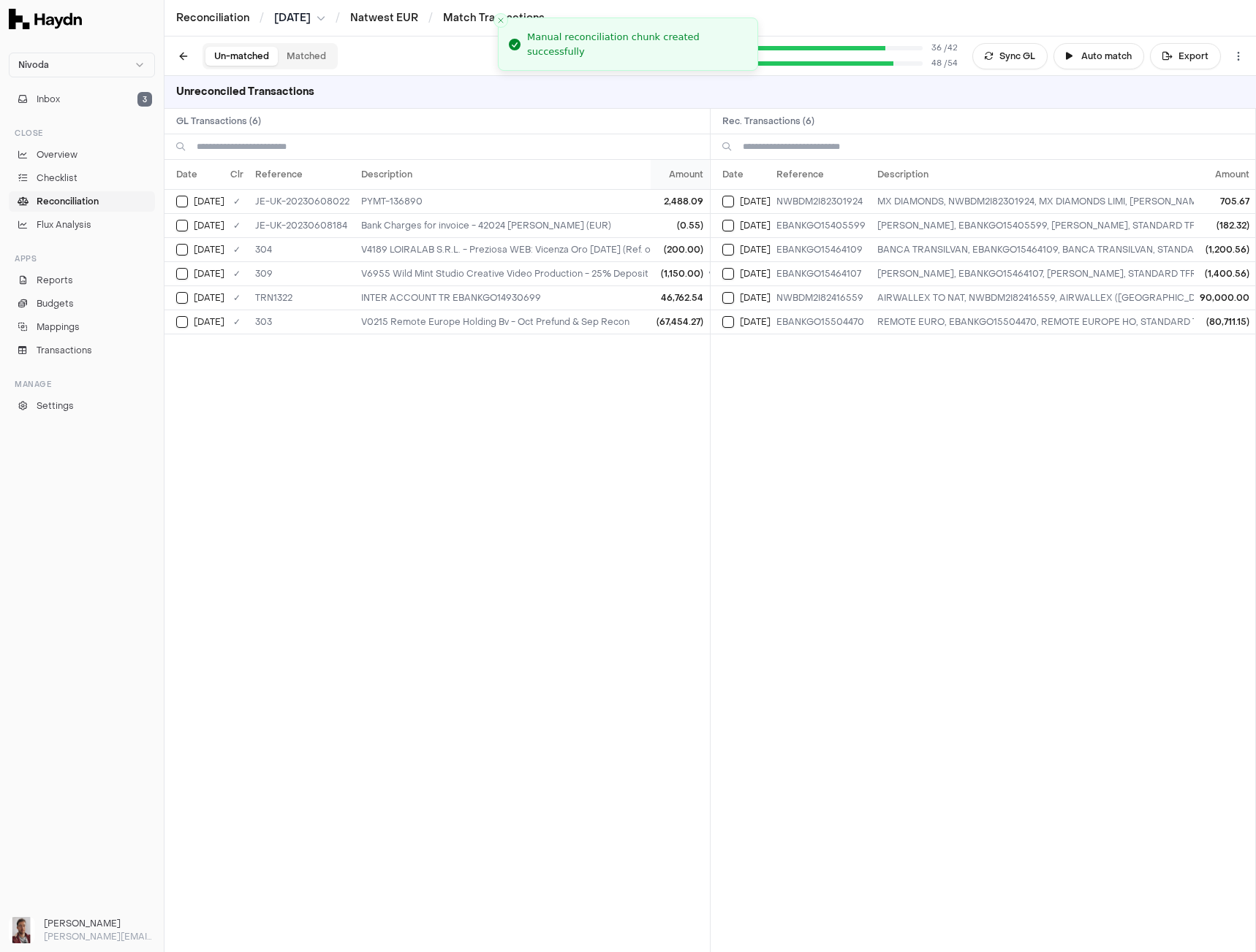
click at [681, 178] on th "Amount" at bounding box center [680, 175] width 59 height 29
click at [1236, 179] on th "Amount" at bounding box center [1224, 175] width 61 height 29
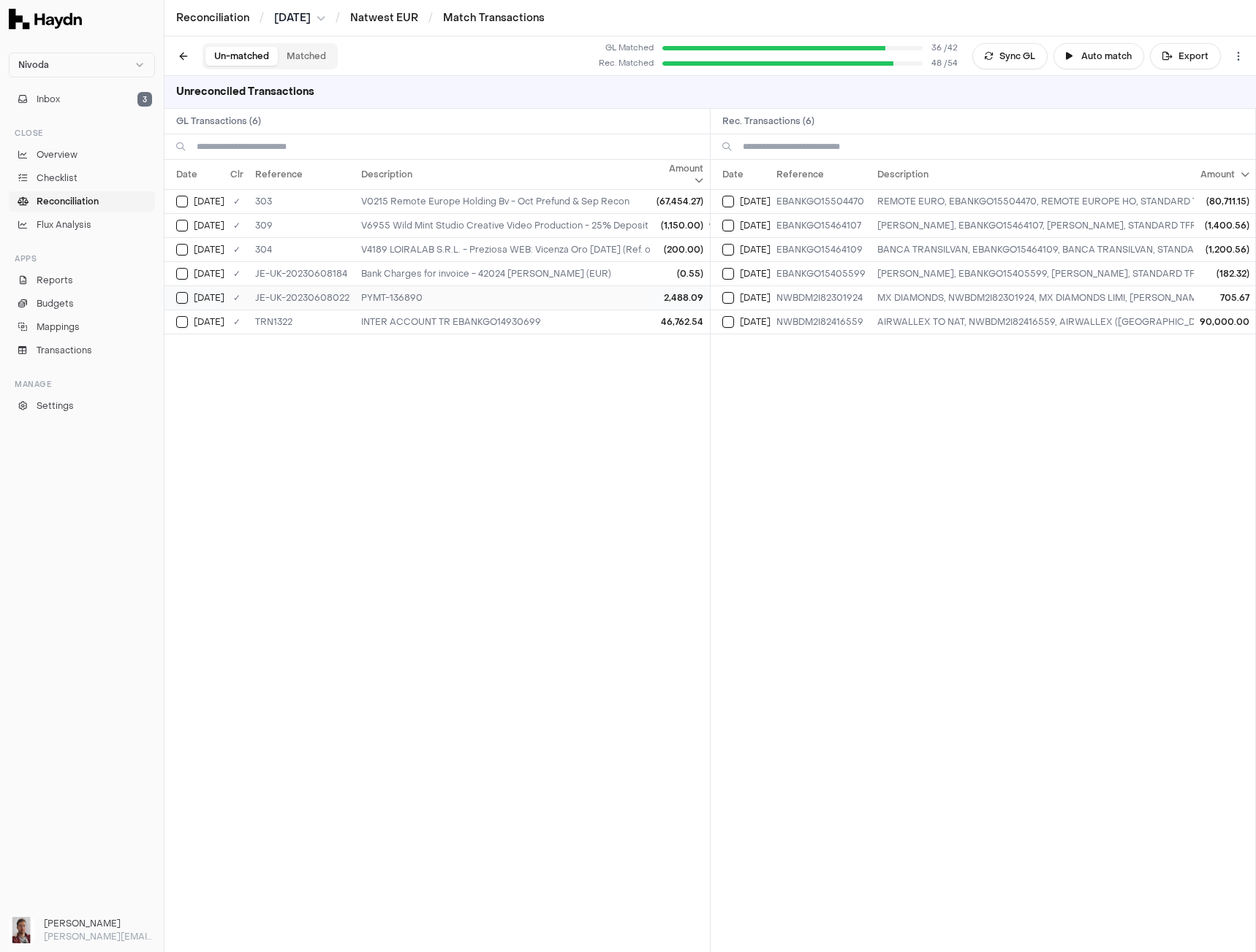
click at [182, 295] on button "Select GL transaction 8039533" at bounding box center [182, 298] width 12 height 12
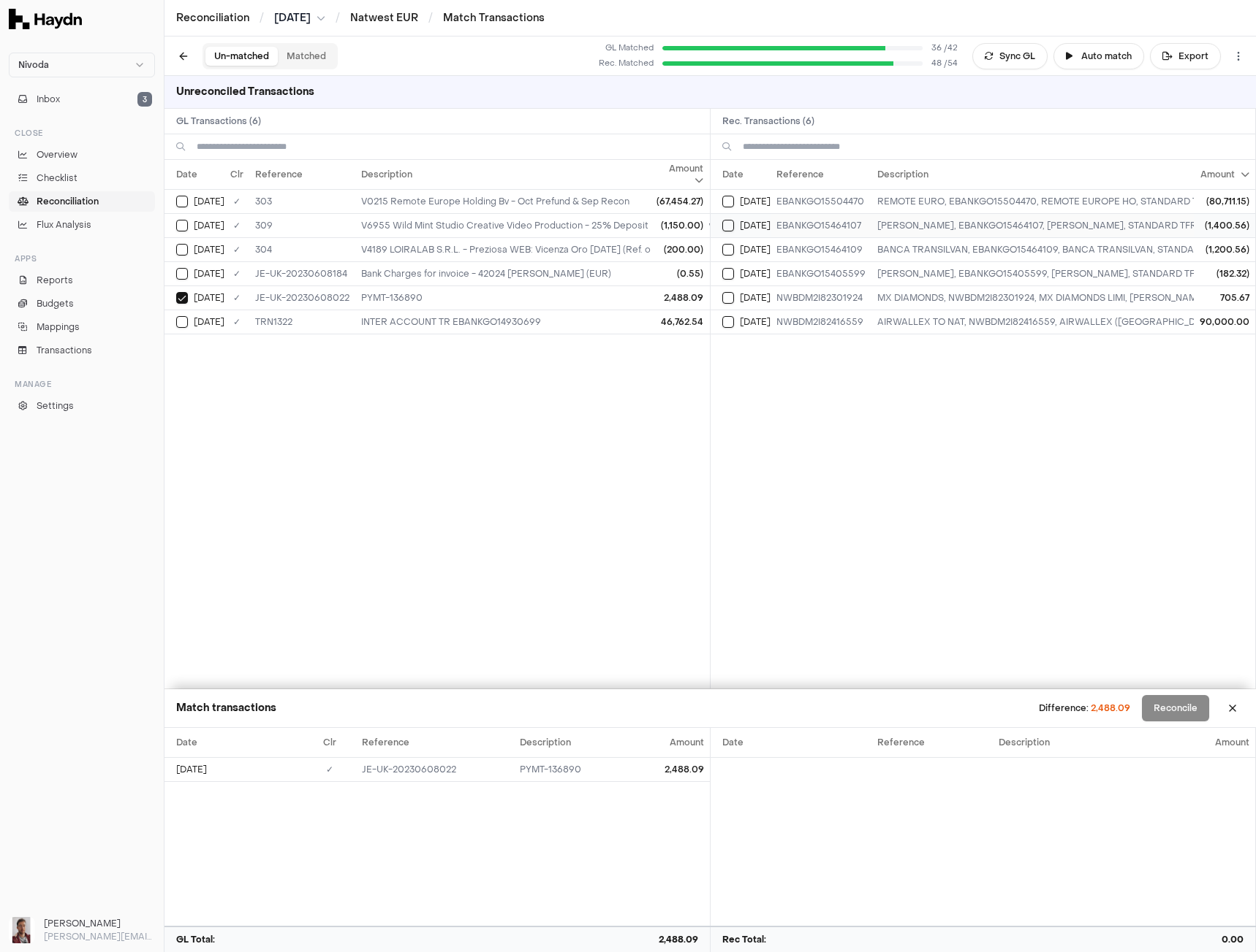
click at [729, 224] on button "Select reconciliation transaction 51182" at bounding box center [728, 225] width 12 height 12
click at [729, 225] on button "Select reconciliation transaction 51182" at bounding box center [728, 225] width 12 height 12
click at [722, 248] on button "Select reconciliation transaction 51181" at bounding box center [728, 250] width 12 height 12
click at [728, 231] on button "Select reconciliation transaction 51182" at bounding box center [728, 225] width 12 height 12
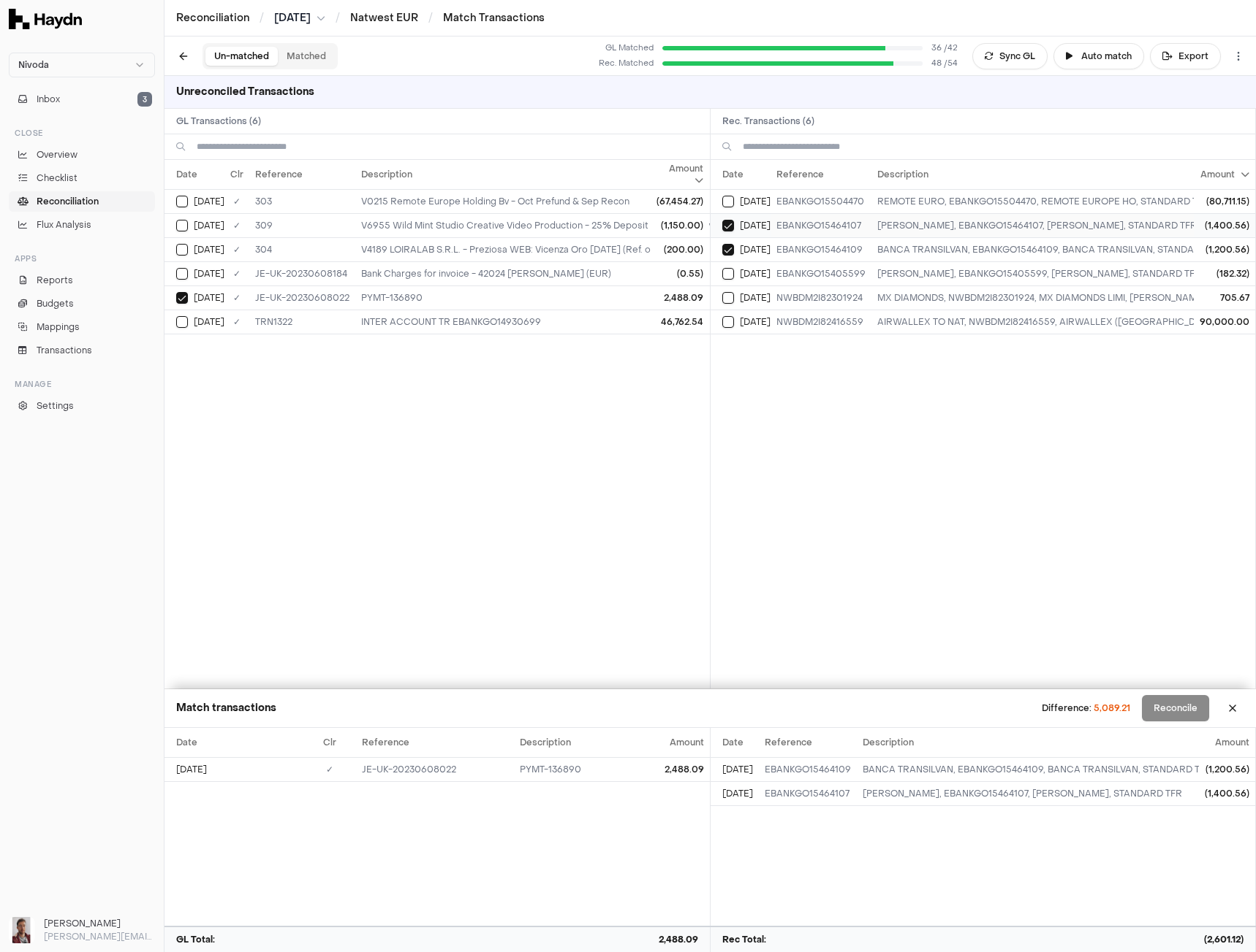
click at [728, 231] on button "Select reconciliation transaction 51182" at bounding box center [728, 225] width 12 height 12
click at [726, 250] on button "Select reconciliation transaction 51181" at bounding box center [728, 250] width 12 height 12
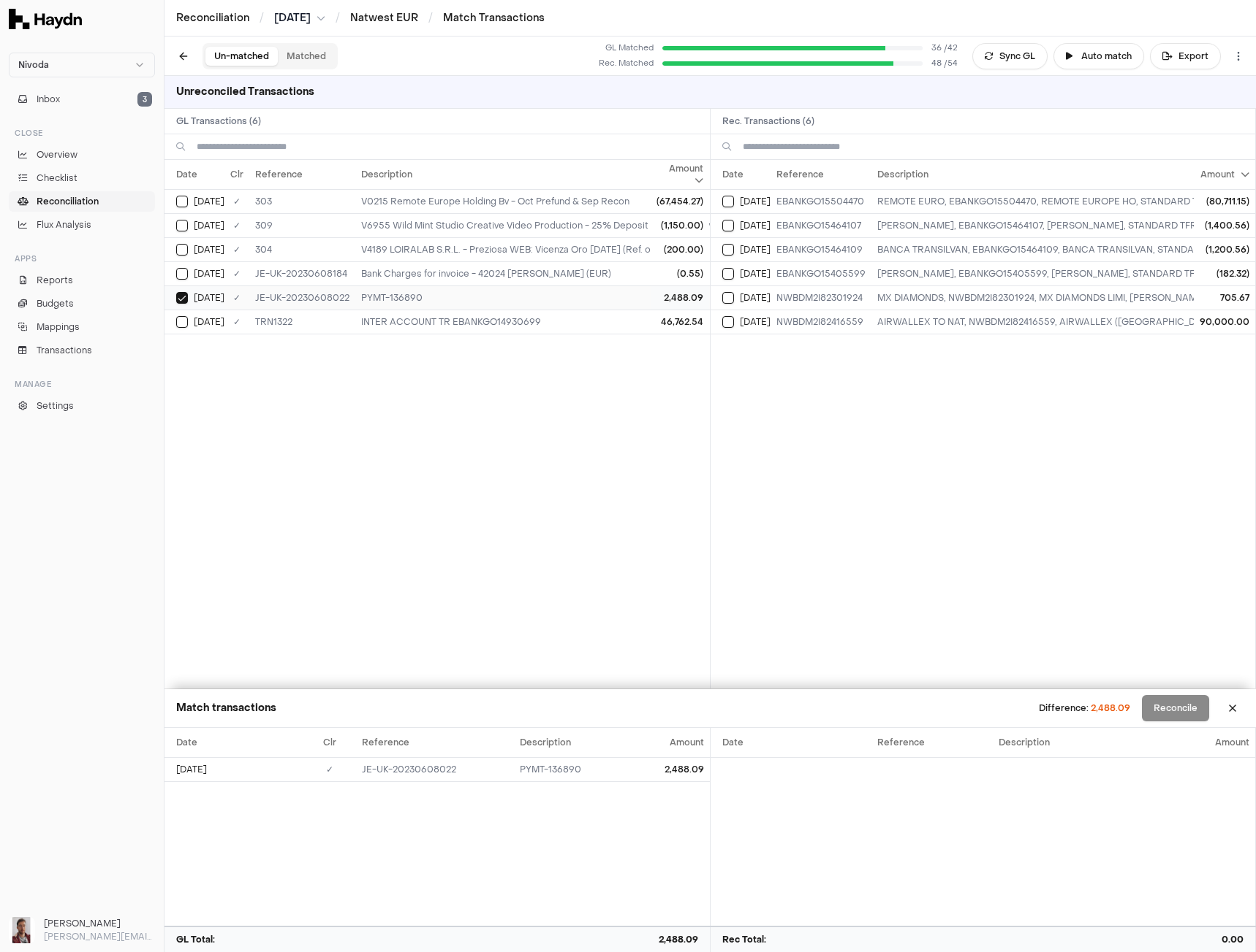
click at [182, 295] on button "Select GL transaction 8039533" at bounding box center [182, 298] width 12 height 12
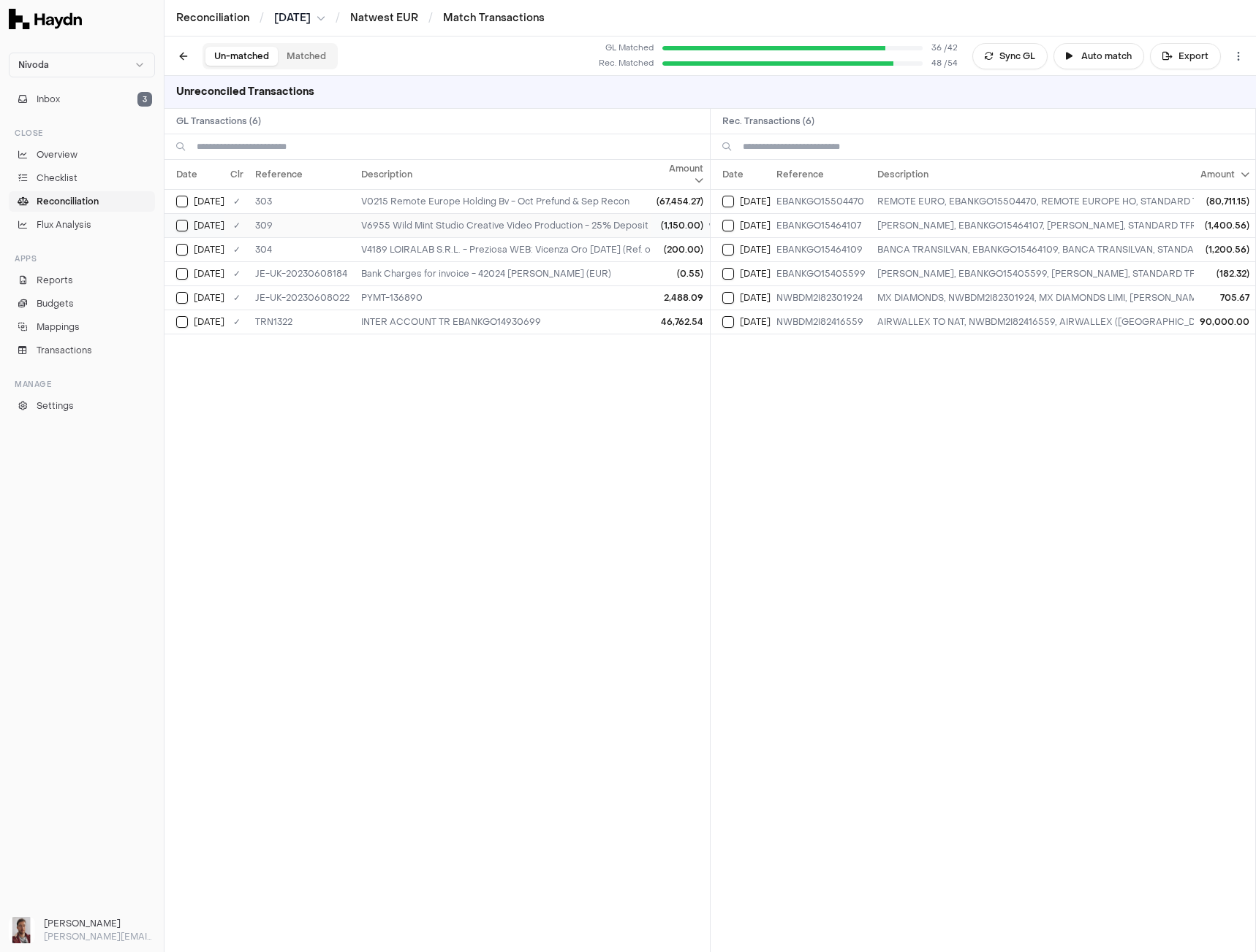
click at [181, 223] on button "Select GL transaction 8039513" at bounding box center [182, 225] width 12 height 12
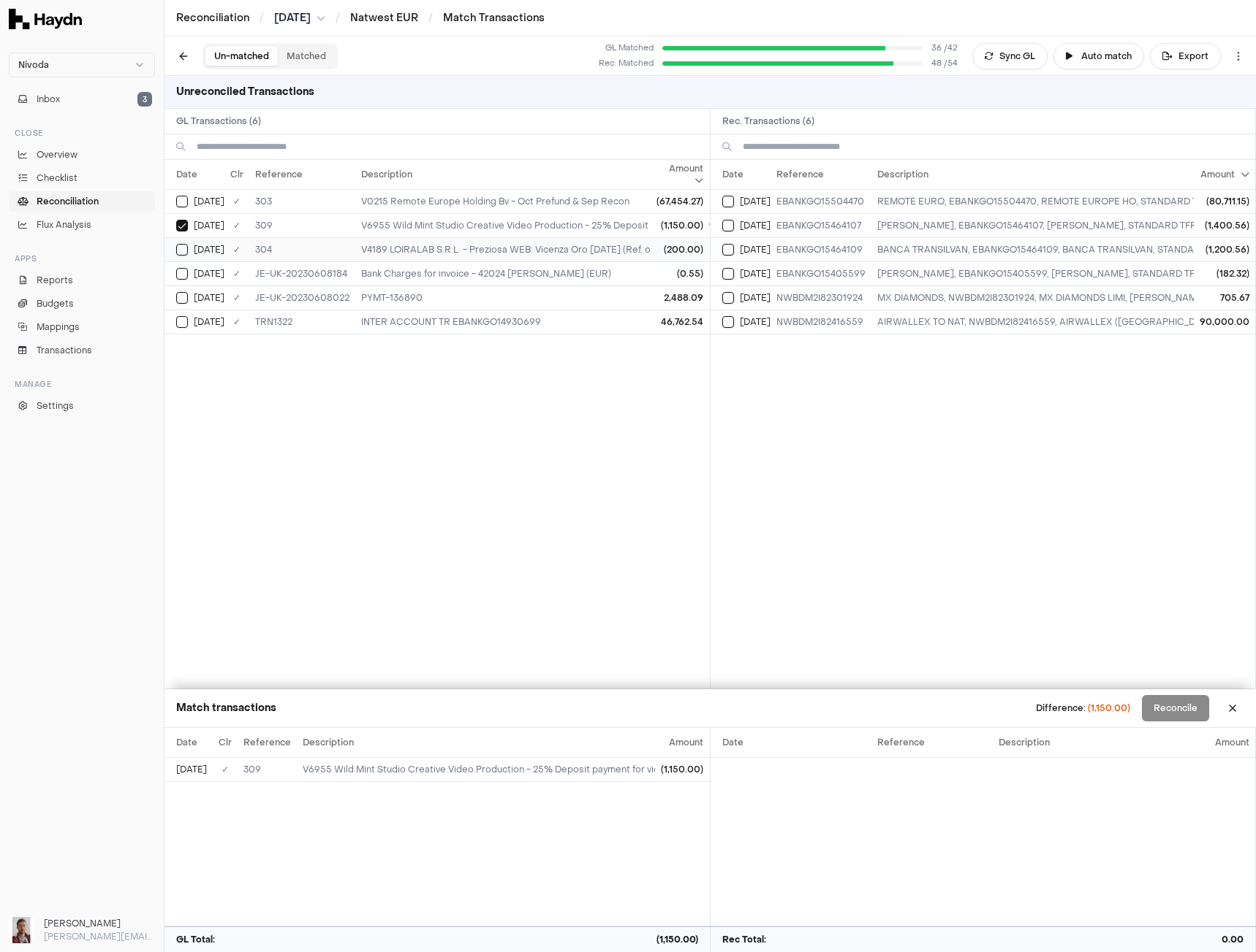
click at [184, 250] on button "Select GL transaction 8039509" at bounding box center [182, 250] width 12 height 12
click at [732, 252] on button "Select reconciliation transaction 51181" at bounding box center [728, 250] width 12 height 12
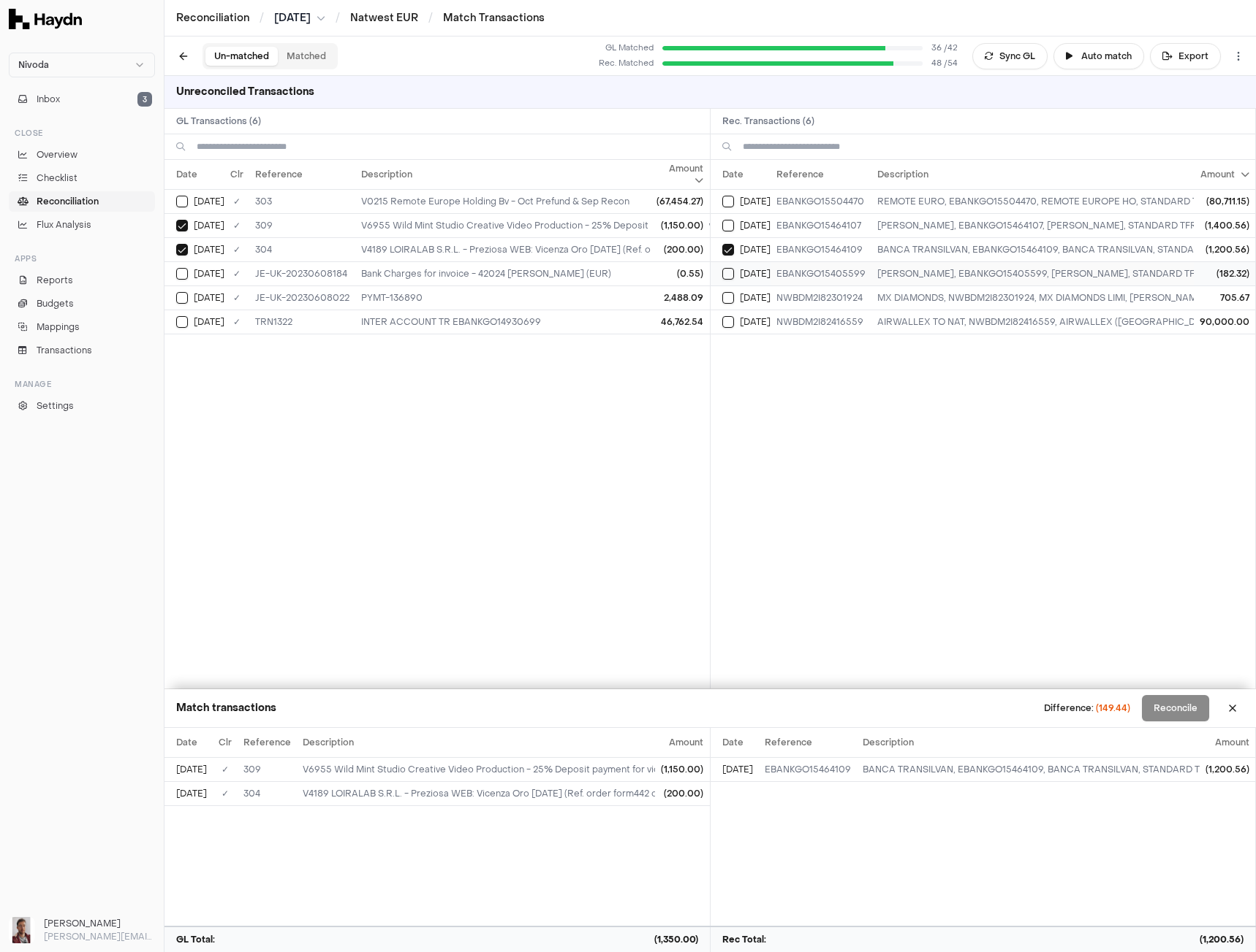
click at [728, 274] on button "Select reconciliation transaction 51180" at bounding box center [728, 274] width 12 height 12
click at [732, 297] on button "Select reconciliation transaction 51178" at bounding box center [728, 298] width 12 height 12
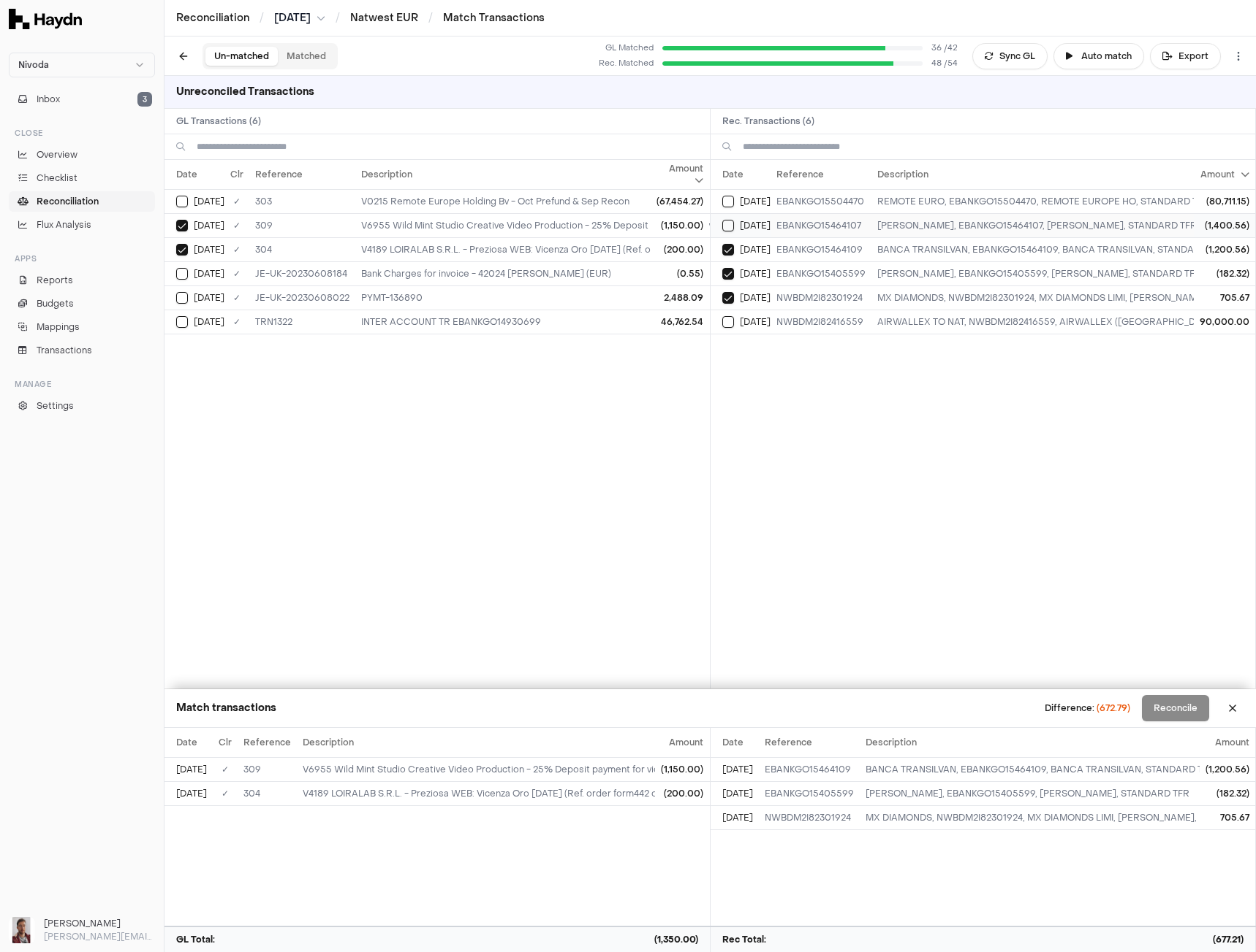
click at [726, 225] on button "Select reconciliation transaction 51182" at bounding box center [728, 225] width 12 height 12
click at [727, 224] on button "Select reconciliation transaction 51182" at bounding box center [728, 225] width 12 height 12
click at [726, 252] on button "Select reconciliation transaction 51181" at bounding box center [728, 250] width 12 height 12
click at [723, 269] on button "Select reconciliation transaction 51180" at bounding box center [728, 274] width 12 height 12
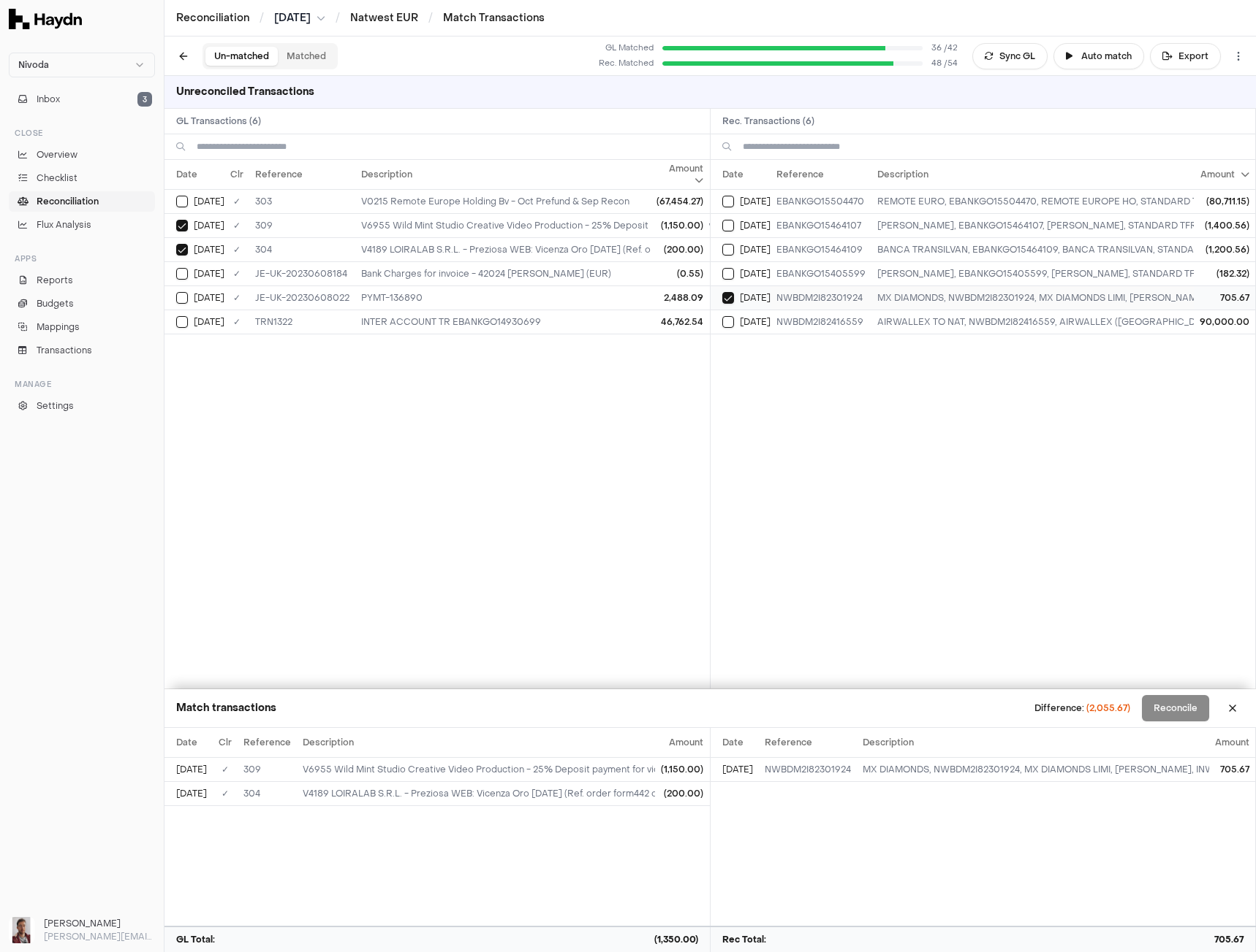
click at [727, 305] on td "[DATE]" at bounding box center [740, 298] width 60 height 24
drag, startPoint x: 183, startPoint y: 252, endPoint x: 184, endPoint y: 242, distance: 10.0
click at [183, 252] on button "Select GL transaction 8039509" at bounding box center [182, 250] width 12 height 12
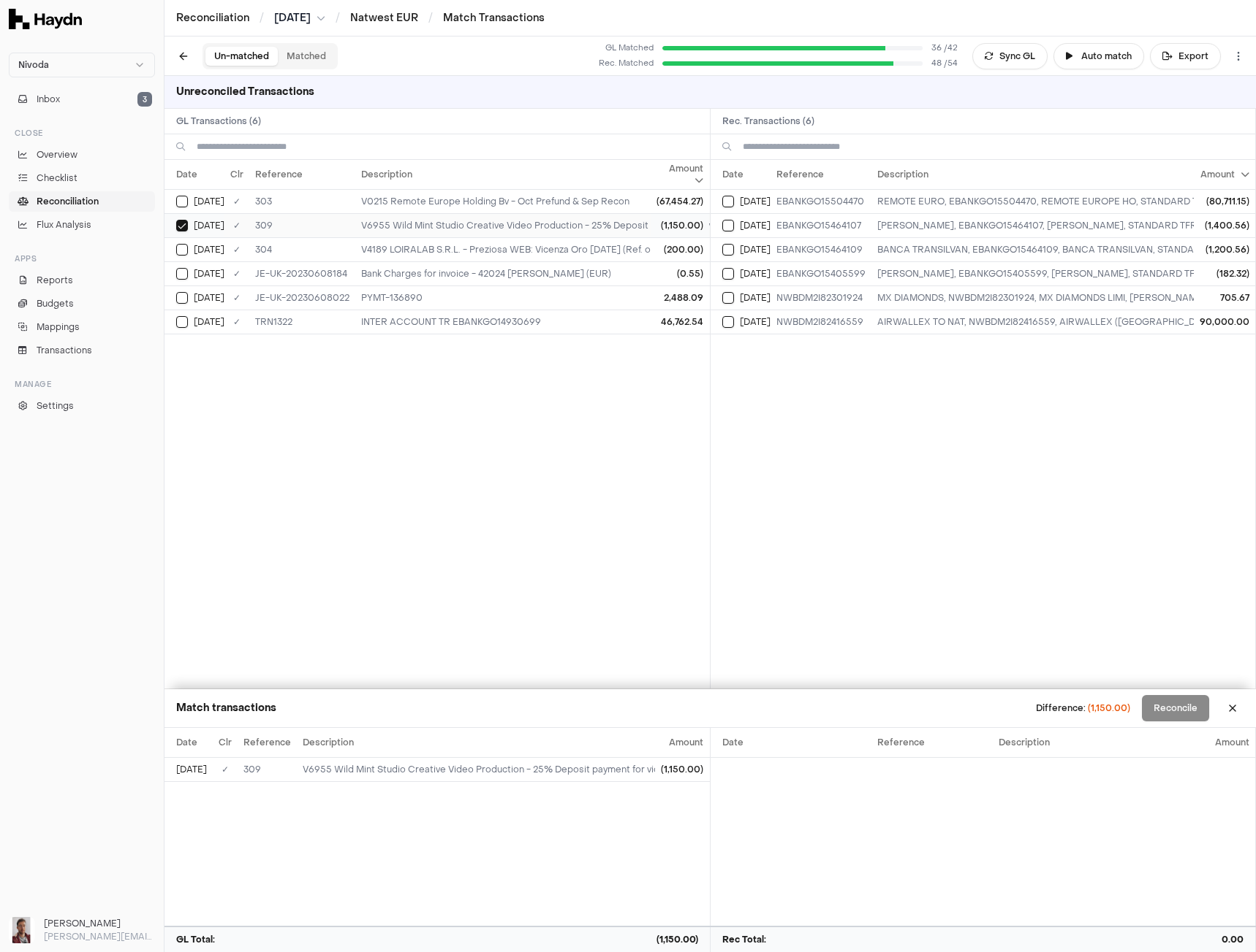
click at [187, 230] on div "[DATE]" at bounding box center [199, 225] width 48 height 12
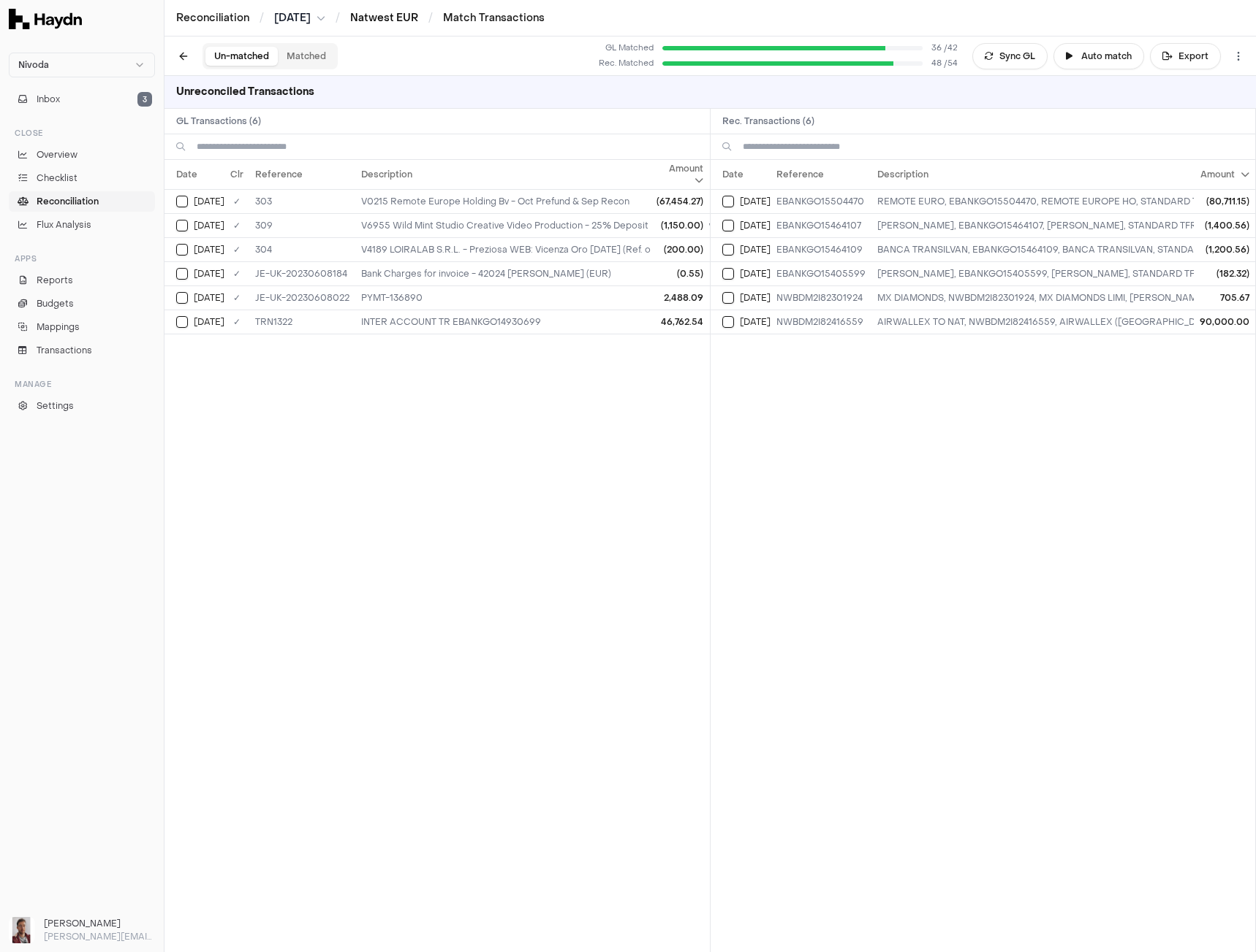
click at [406, 18] on link "Natwest EUR" at bounding box center [385, 18] width 68 height 14
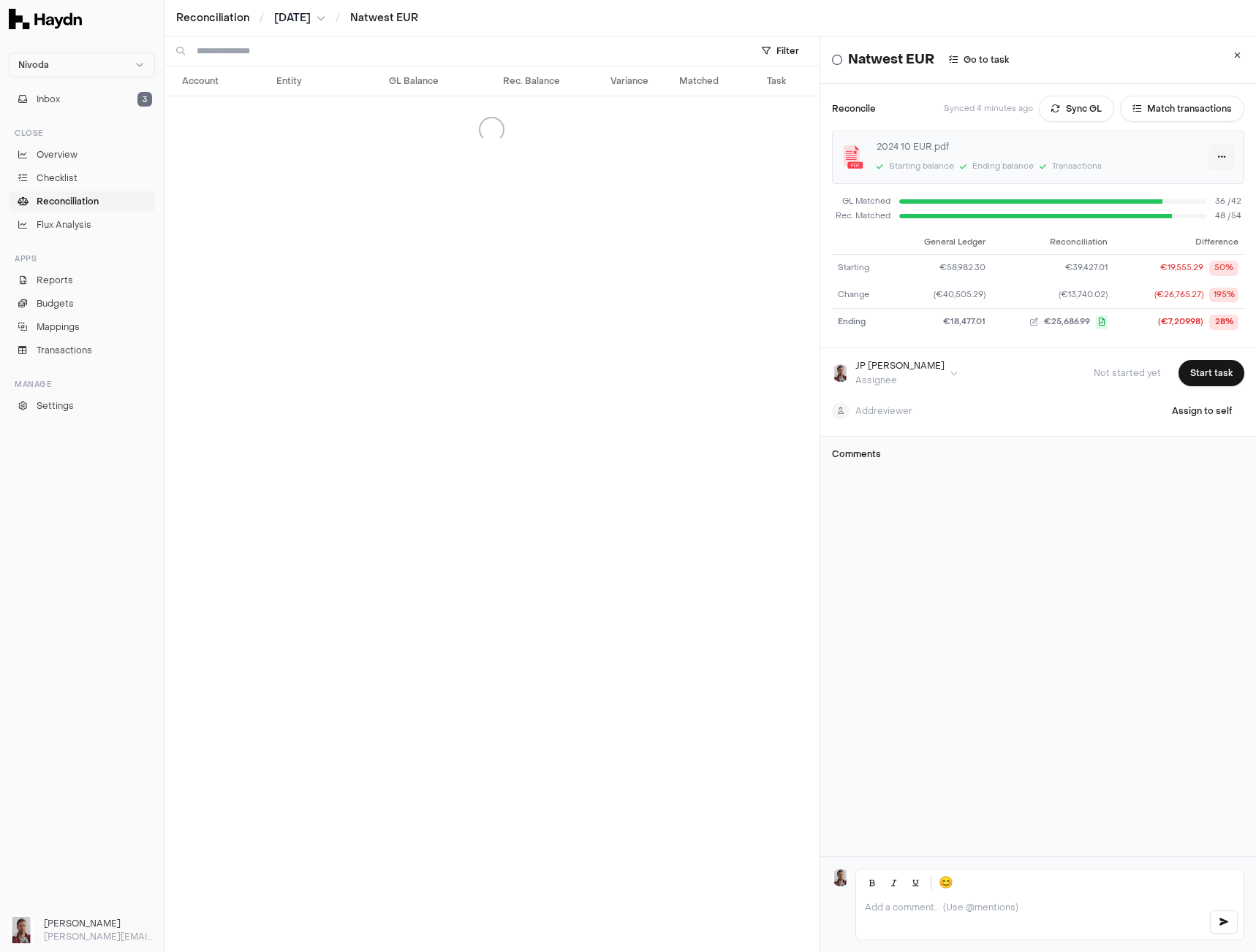
click at [1197, 160] on html "Nivoda Inbox 3 Close Overview Checklist Reconciliation Flux Analysis Apps Repor…" at bounding box center [628, 476] width 1256 height 952
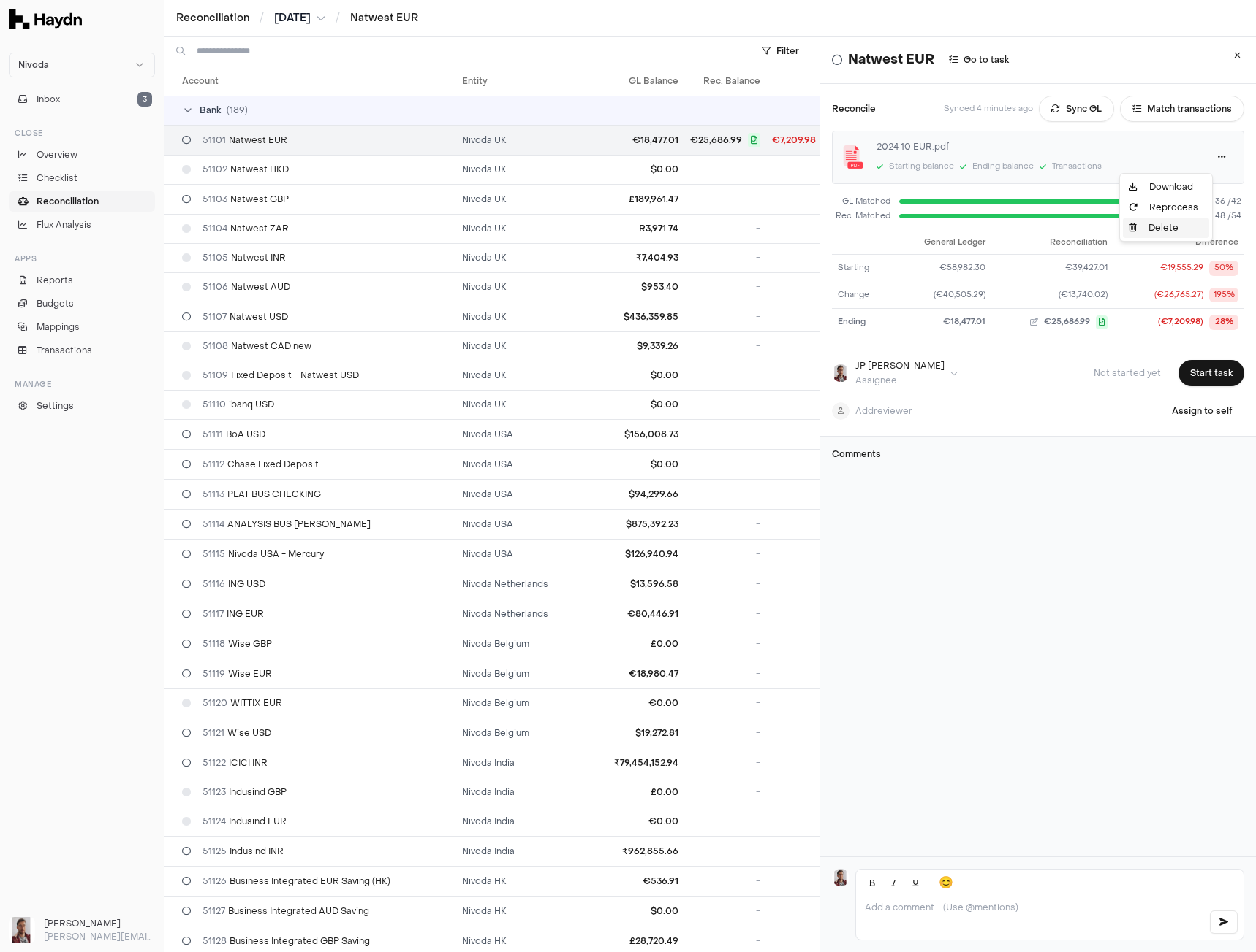
click at [1173, 231] on div "Delete" at bounding box center [1165, 227] width 86 height 20
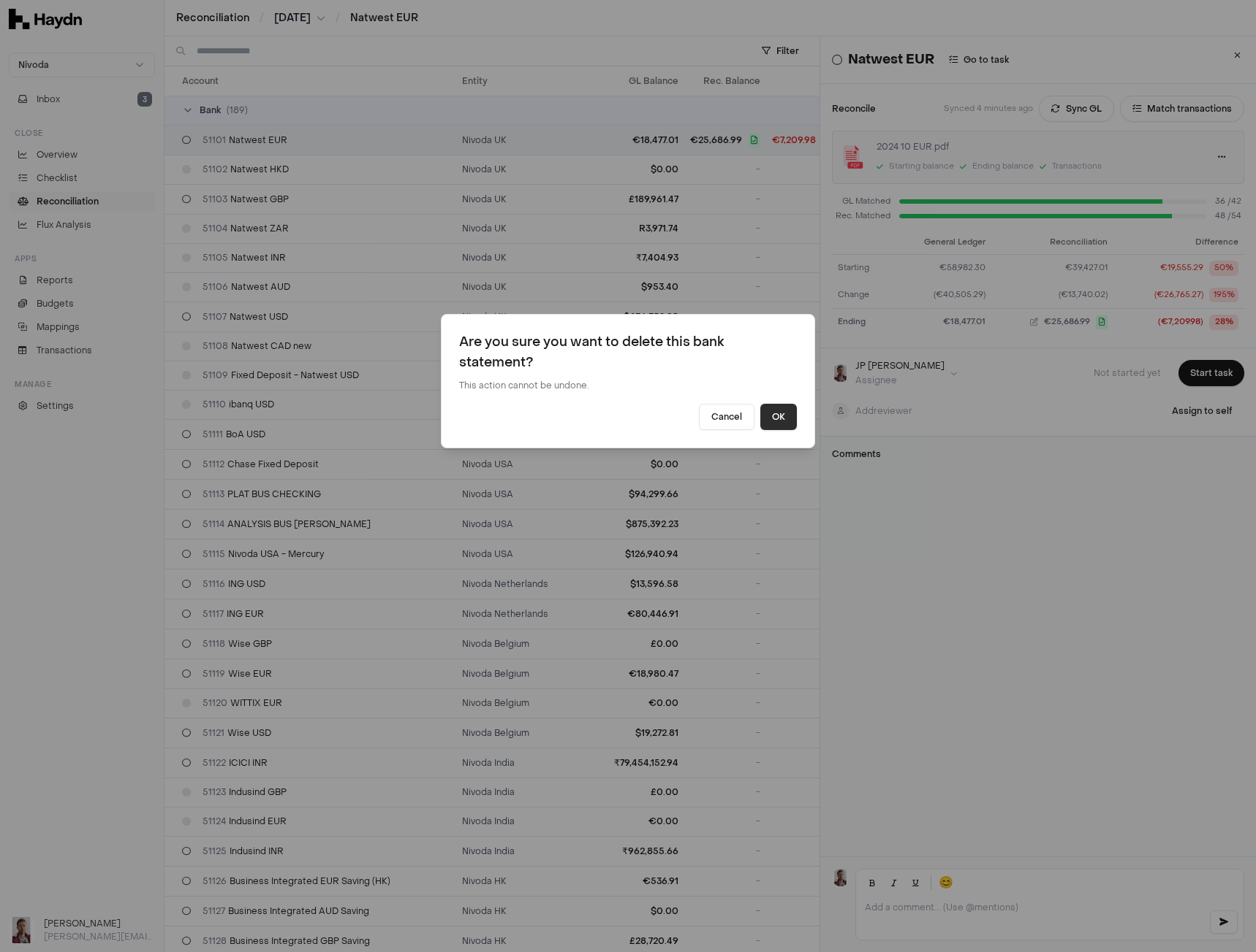
click at [772, 415] on button "OK" at bounding box center [778, 416] width 36 height 26
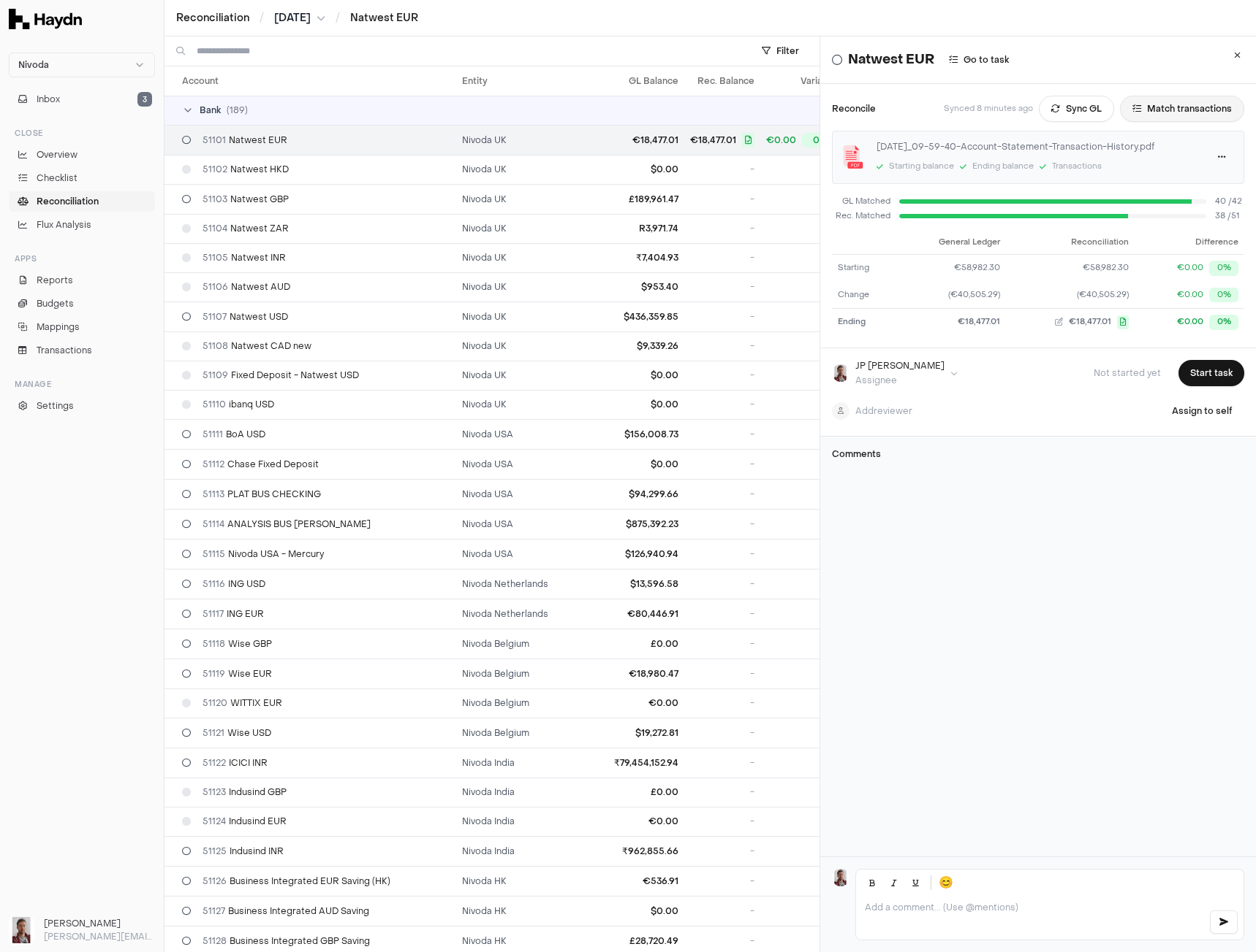
click at [1177, 113] on button "Match transactions" at bounding box center [1181, 108] width 124 height 26
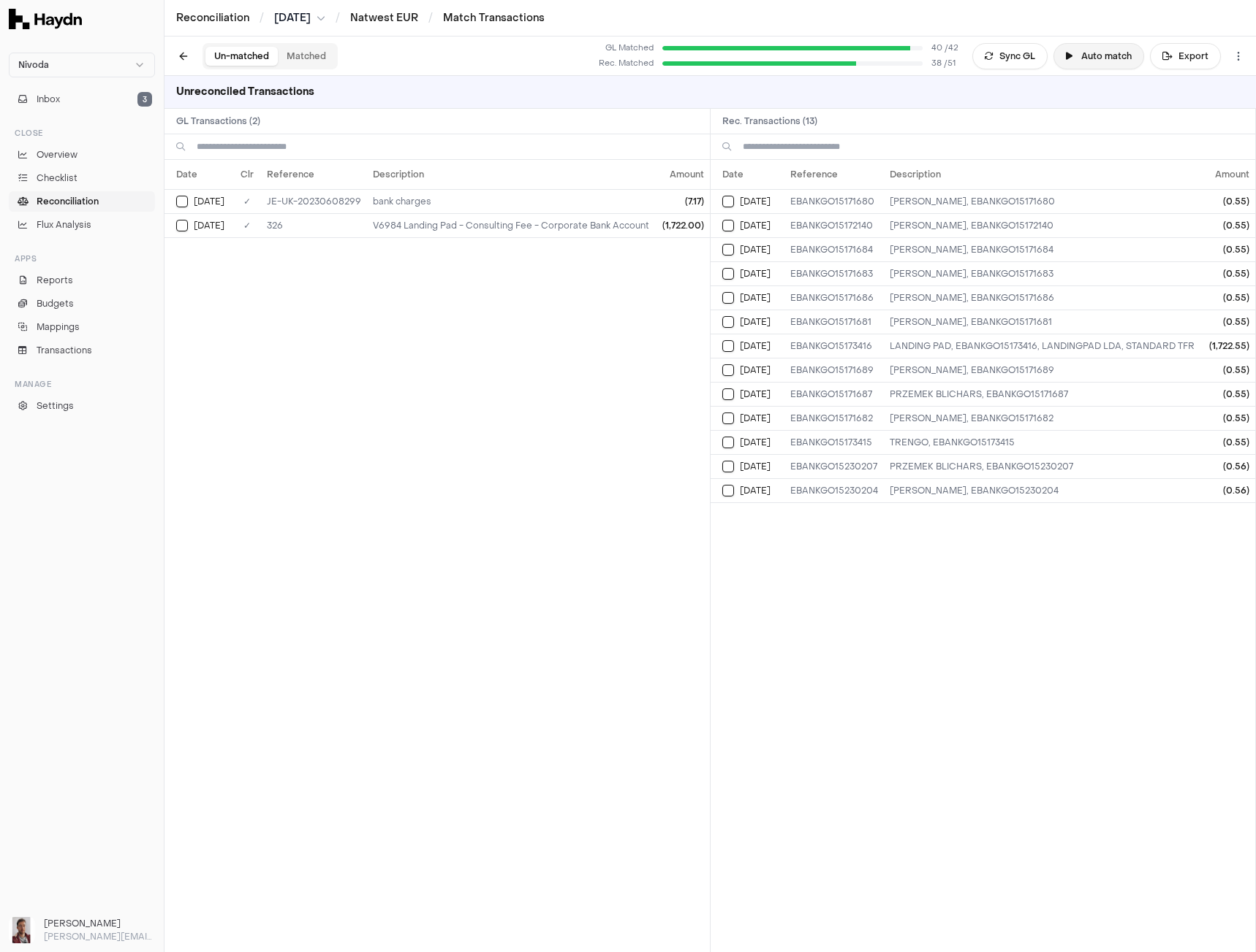
click at [1086, 63] on button "Auto match" at bounding box center [1098, 56] width 91 height 26
click at [720, 205] on td "[DATE]" at bounding box center [748, 201] width 74 height 24
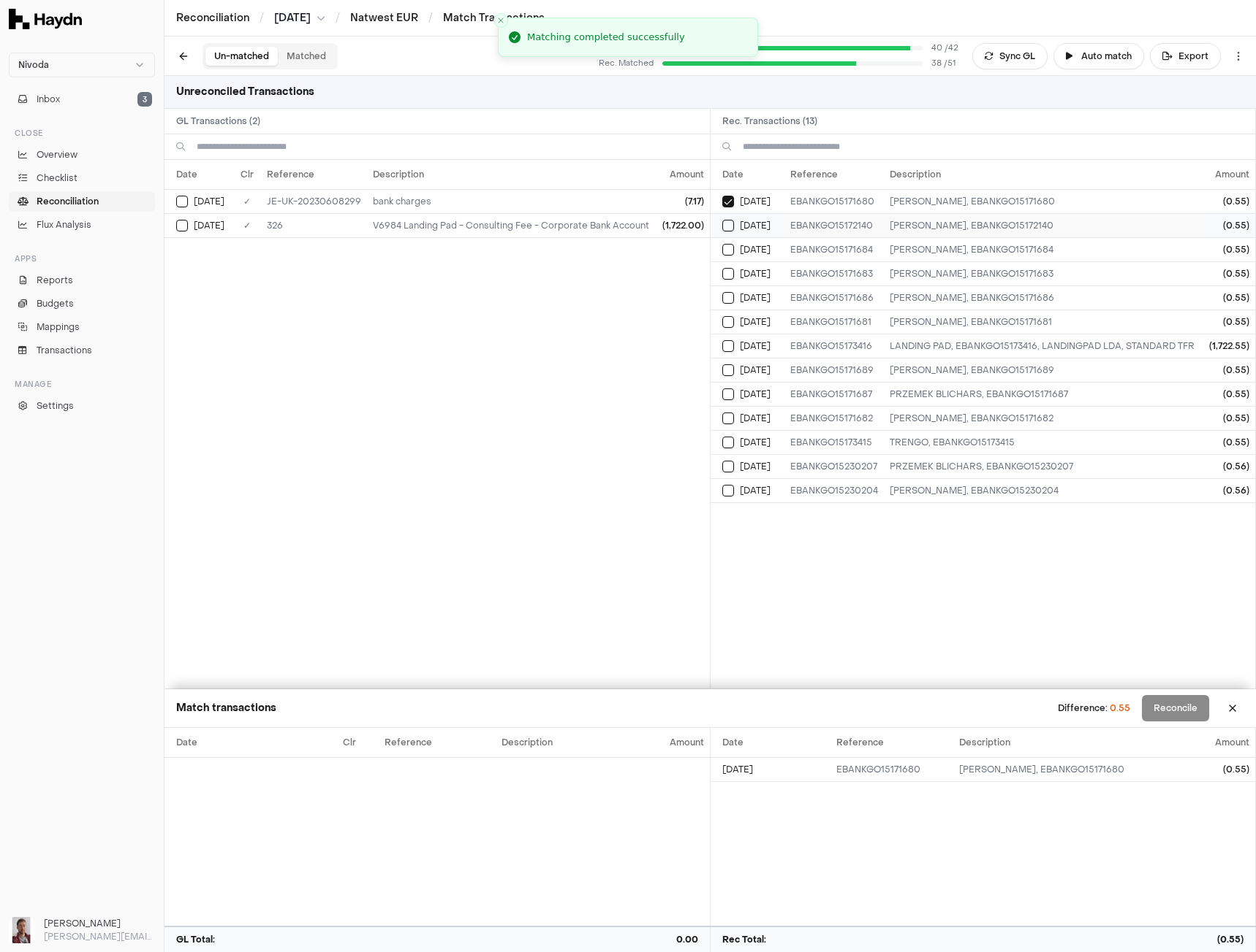
click at [726, 225] on button "Select reconciliation transaction 51207" at bounding box center [728, 225] width 12 height 12
click at [730, 260] on td "[DATE]" at bounding box center [748, 249] width 74 height 24
click at [730, 279] on button "Select reconciliation transaction 51199" at bounding box center [728, 274] width 12 height 12
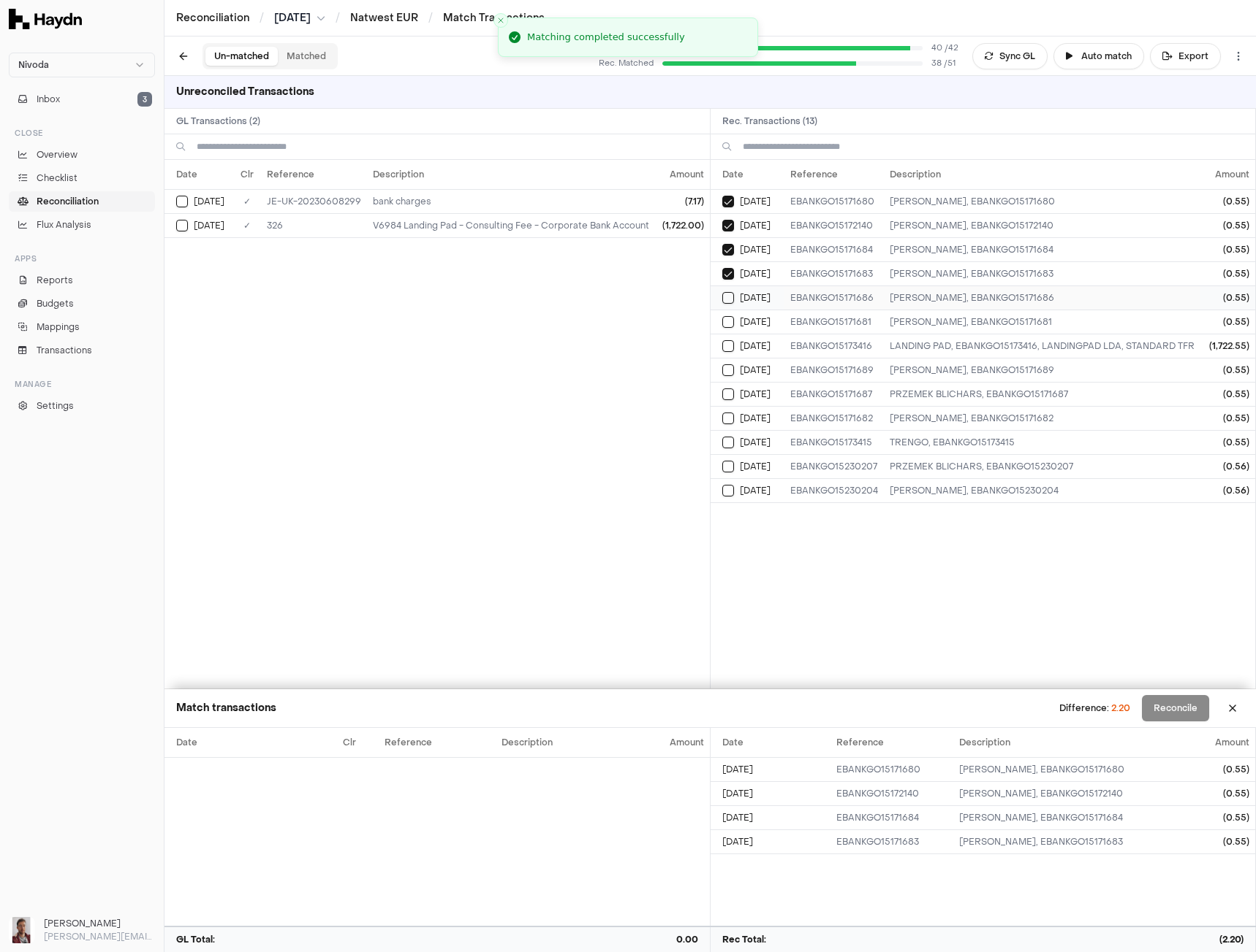
click at [729, 293] on button "Select reconciliation transaction 51205" at bounding box center [728, 298] width 12 height 12
click at [728, 313] on td "[DATE]" at bounding box center [748, 322] width 74 height 24
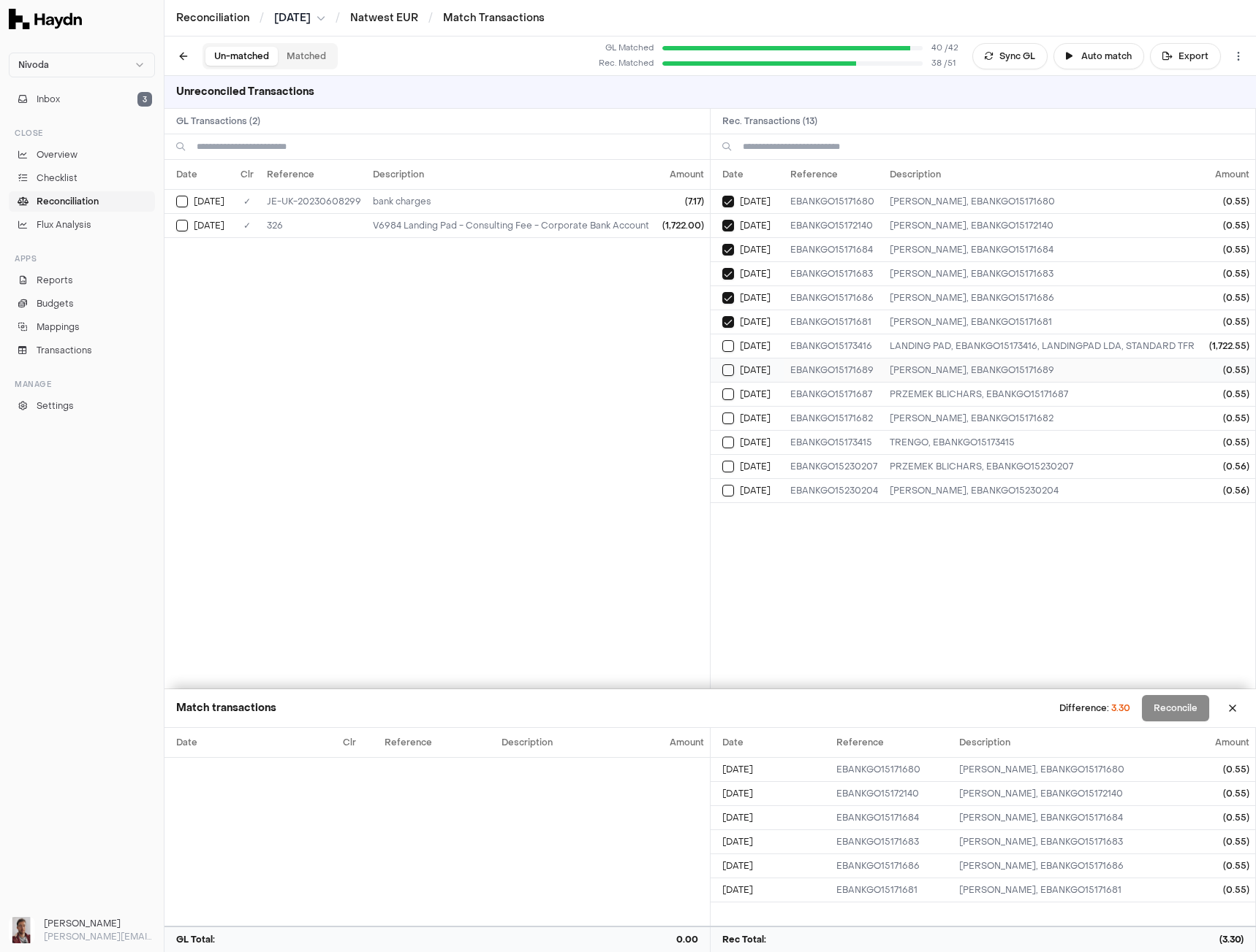
click at [729, 369] on button "Select reconciliation transaction 51206" at bounding box center [728, 371] width 12 height 12
click at [729, 394] on button "Select reconciliation transaction 51200" at bounding box center [728, 394] width 12 height 12
click at [729, 418] on button "Select reconciliation transaction 51196" at bounding box center [728, 418] width 12 height 12
click at [726, 440] on button "Select reconciliation transaction 51208" at bounding box center [728, 443] width 12 height 12
click at [728, 461] on button "Select reconciliation transaction 51225" at bounding box center [728, 467] width 12 height 12
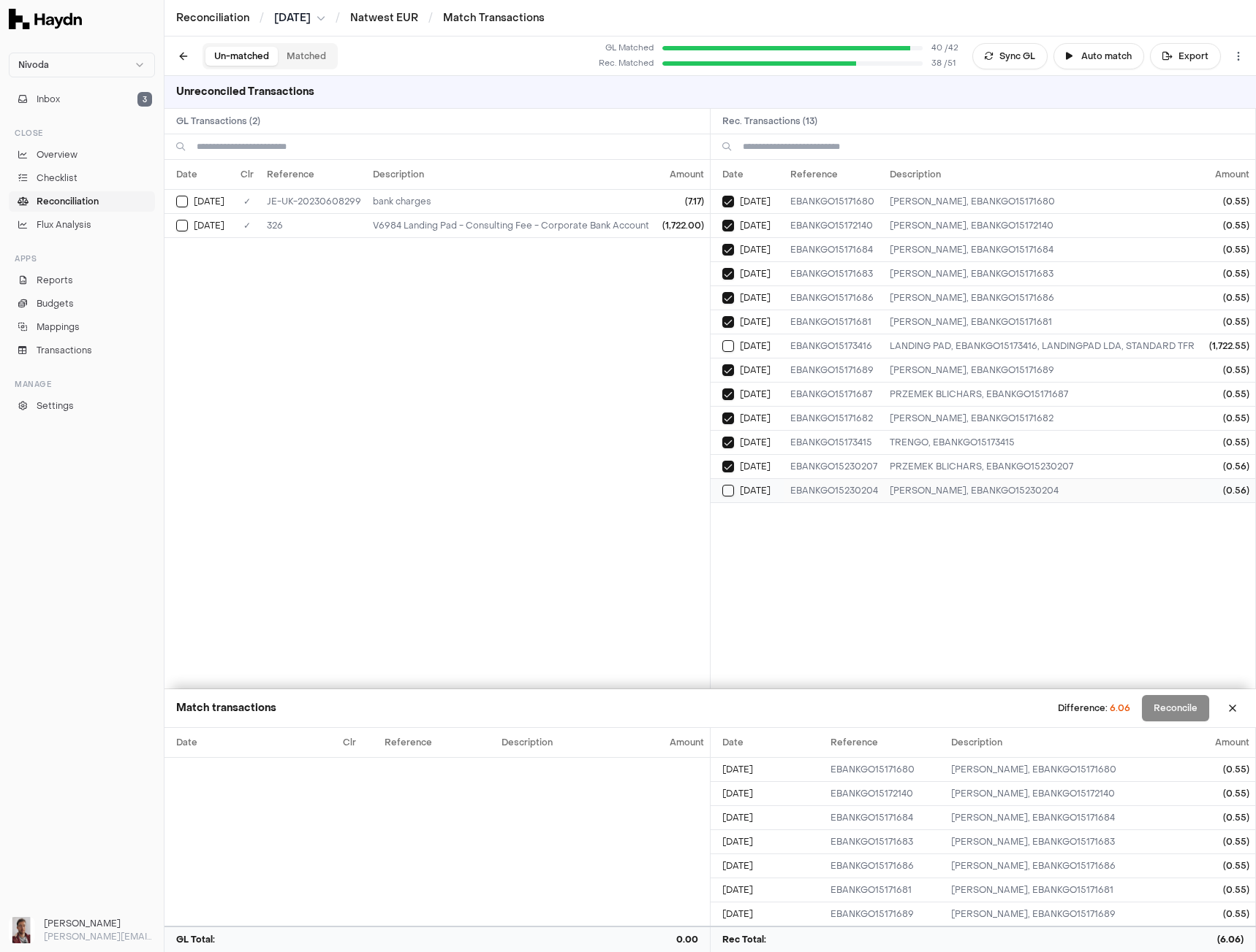
click at [729, 489] on button "Select reconciliation transaction 51224" at bounding box center [728, 491] width 12 height 12
click at [181, 203] on button "Select GL transaction 8039542" at bounding box center [182, 202] width 12 height 12
click at [181, 225] on button "Select GL transaction 8039529" at bounding box center [182, 225] width 12 height 12
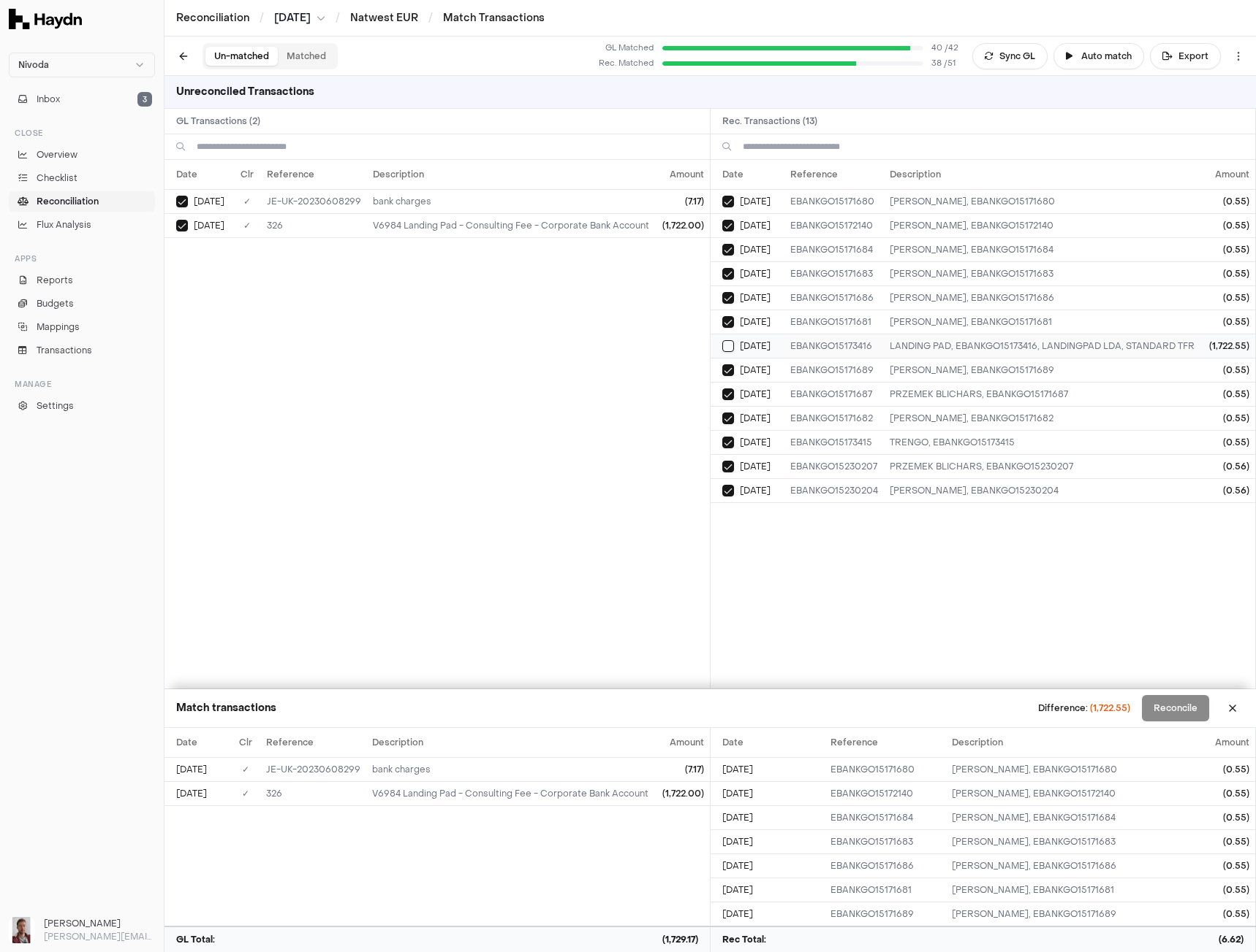
click at [727, 346] on button "Select reconciliation transaction 51210" at bounding box center [728, 346] width 12 height 12
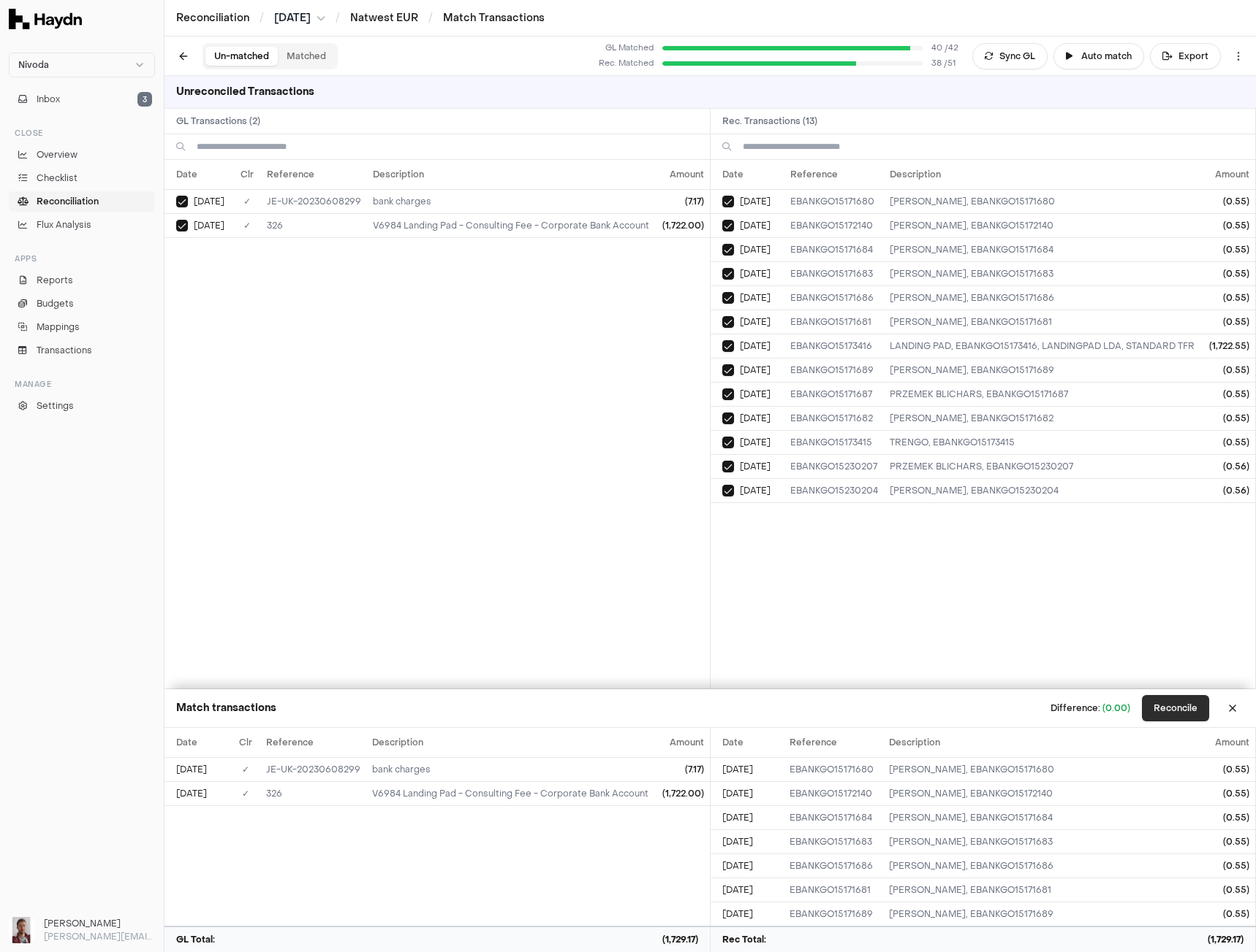
click at [1186, 719] on button "Reconcile" at bounding box center [1175, 708] width 67 height 26
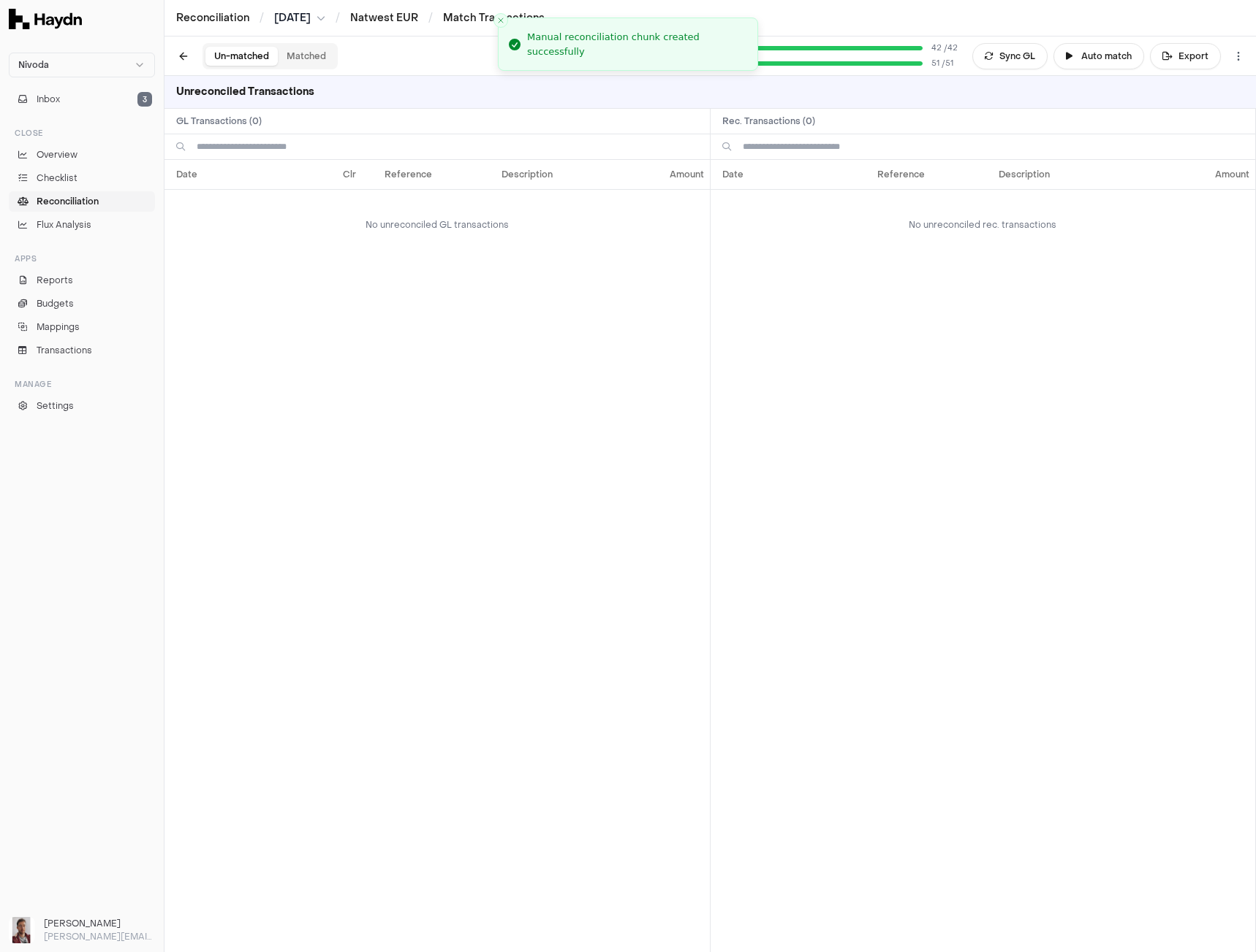
click at [289, 60] on button "Matched" at bounding box center [306, 56] width 57 height 19
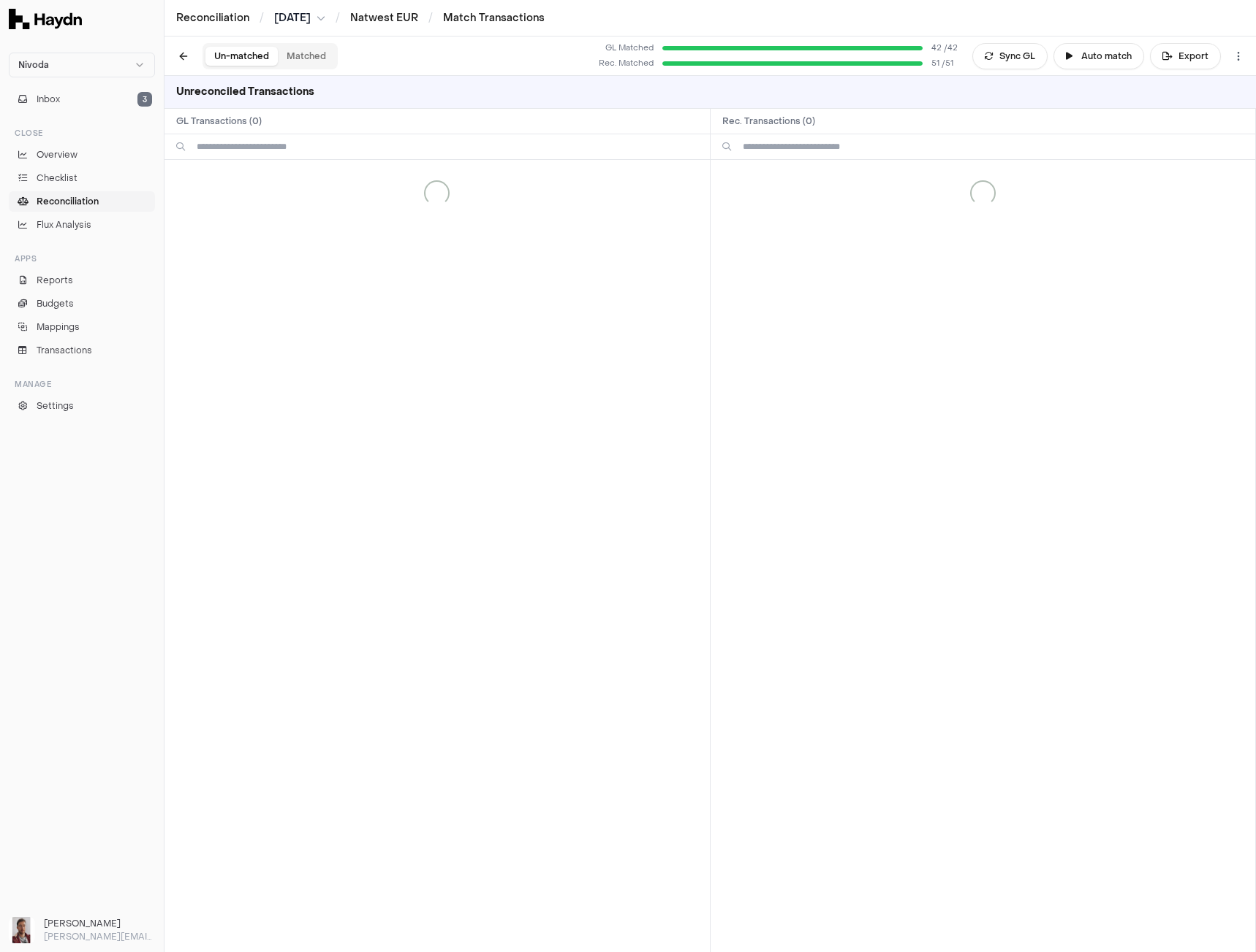
click at [237, 65] on button "Un-matched" at bounding box center [241, 56] width 72 height 19
click at [383, 21] on link "Natwest EUR" at bounding box center [385, 18] width 68 height 14
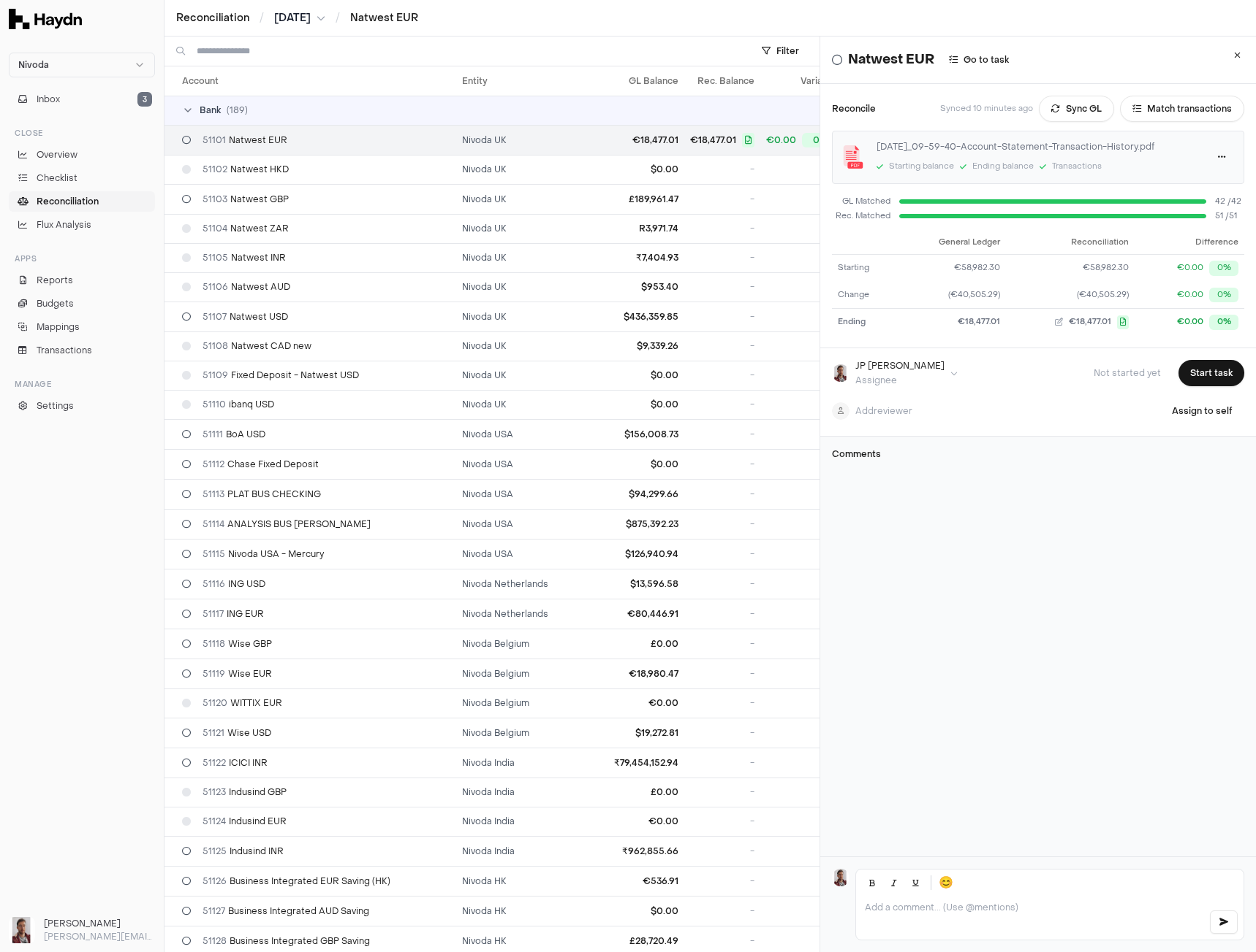
click at [292, 19] on html "Nivoda Inbox 3 Close Overview Checklist Reconciliation Flux Analysis Apps Repor…" at bounding box center [628, 476] width 1256 height 952
click at [285, 121] on div "[DATE]" at bounding box center [304, 124] width 86 height 20
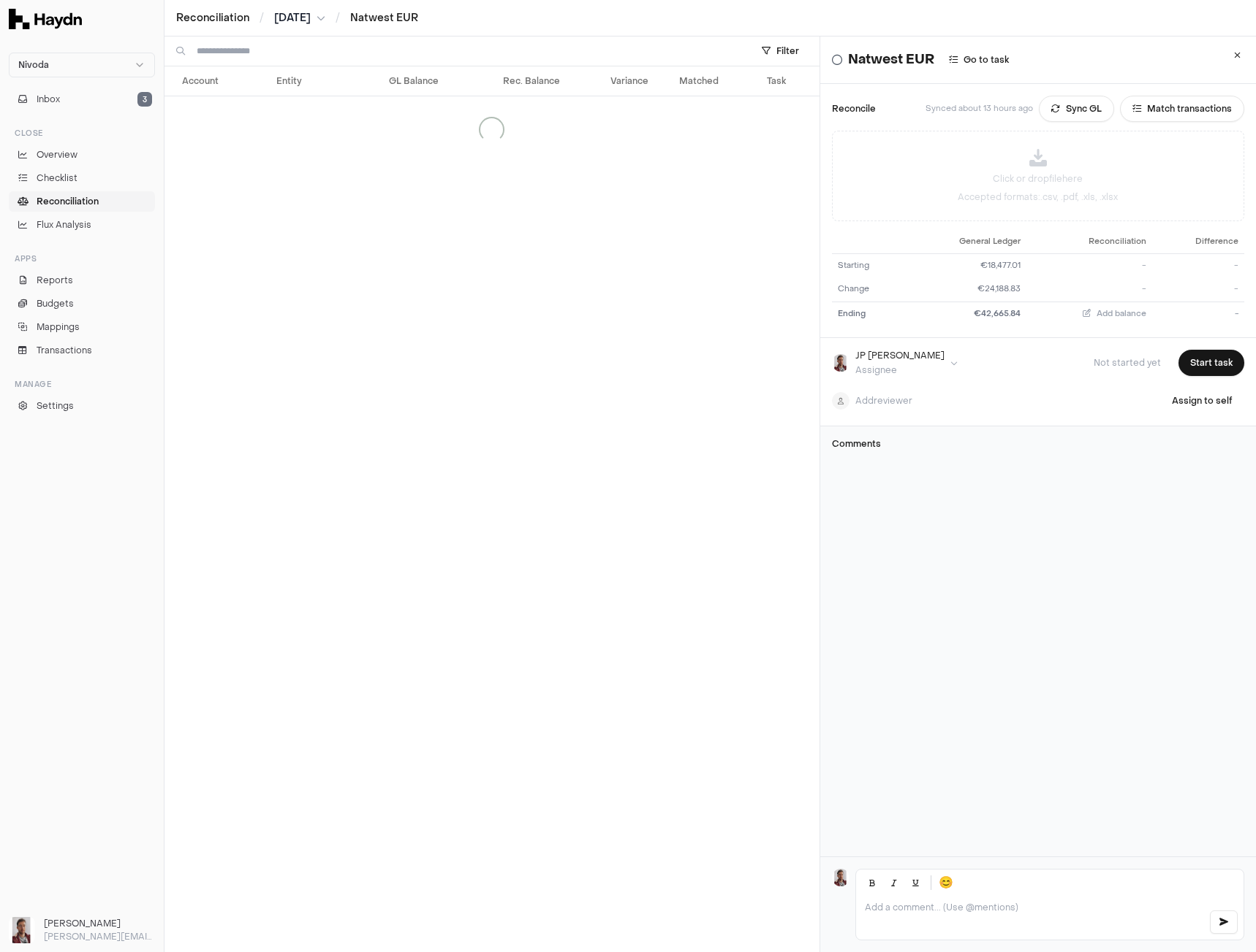
click at [299, 19] on html "Nivoda Inbox 3 Close Overview Checklist Reconciliation Flux Analysis Apps Repor…" at bounding box center [628, 476] width 1256 height 952
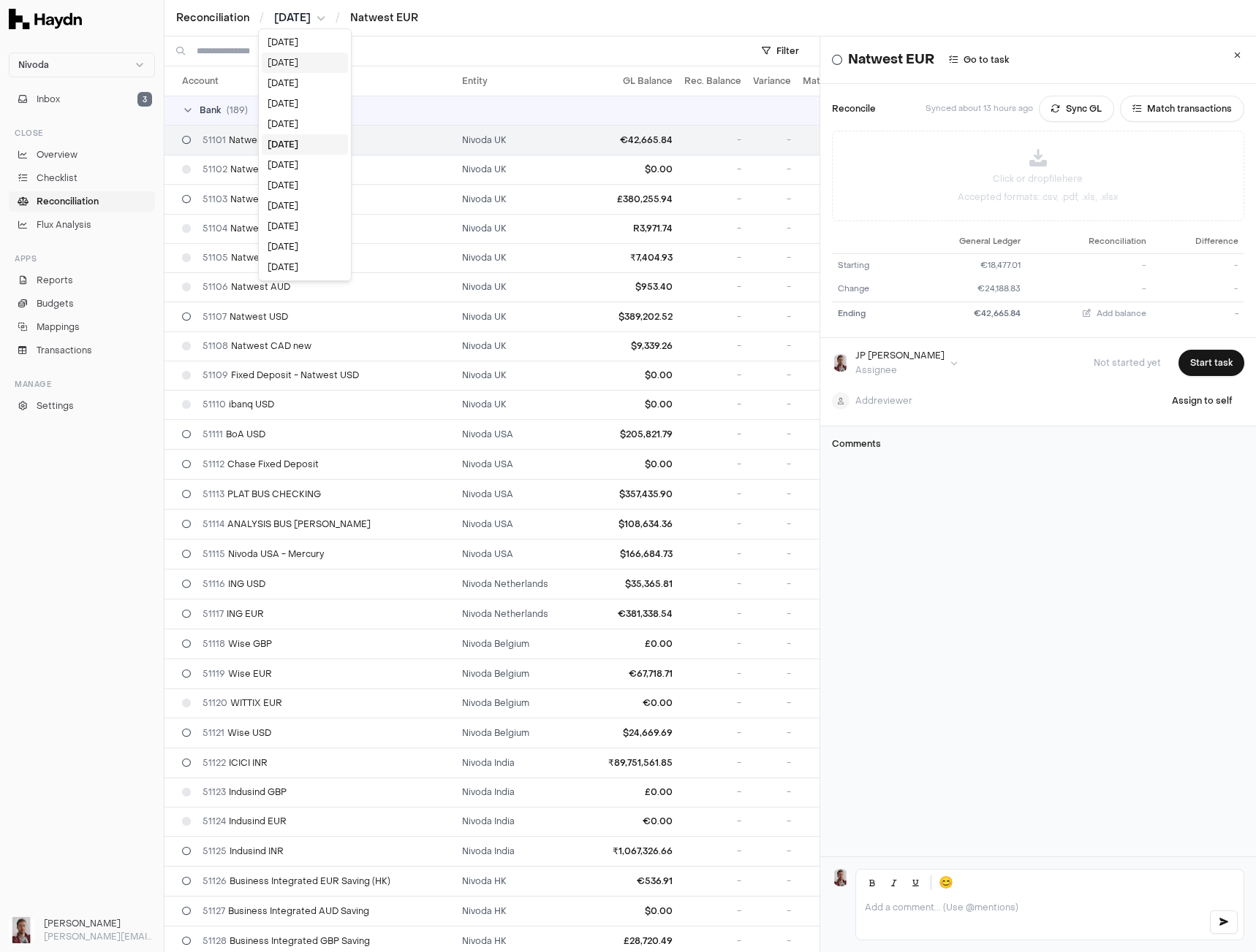
click at [297, 65] on div "[DATE]" at bounding box center [304, 62] width 86 height 20
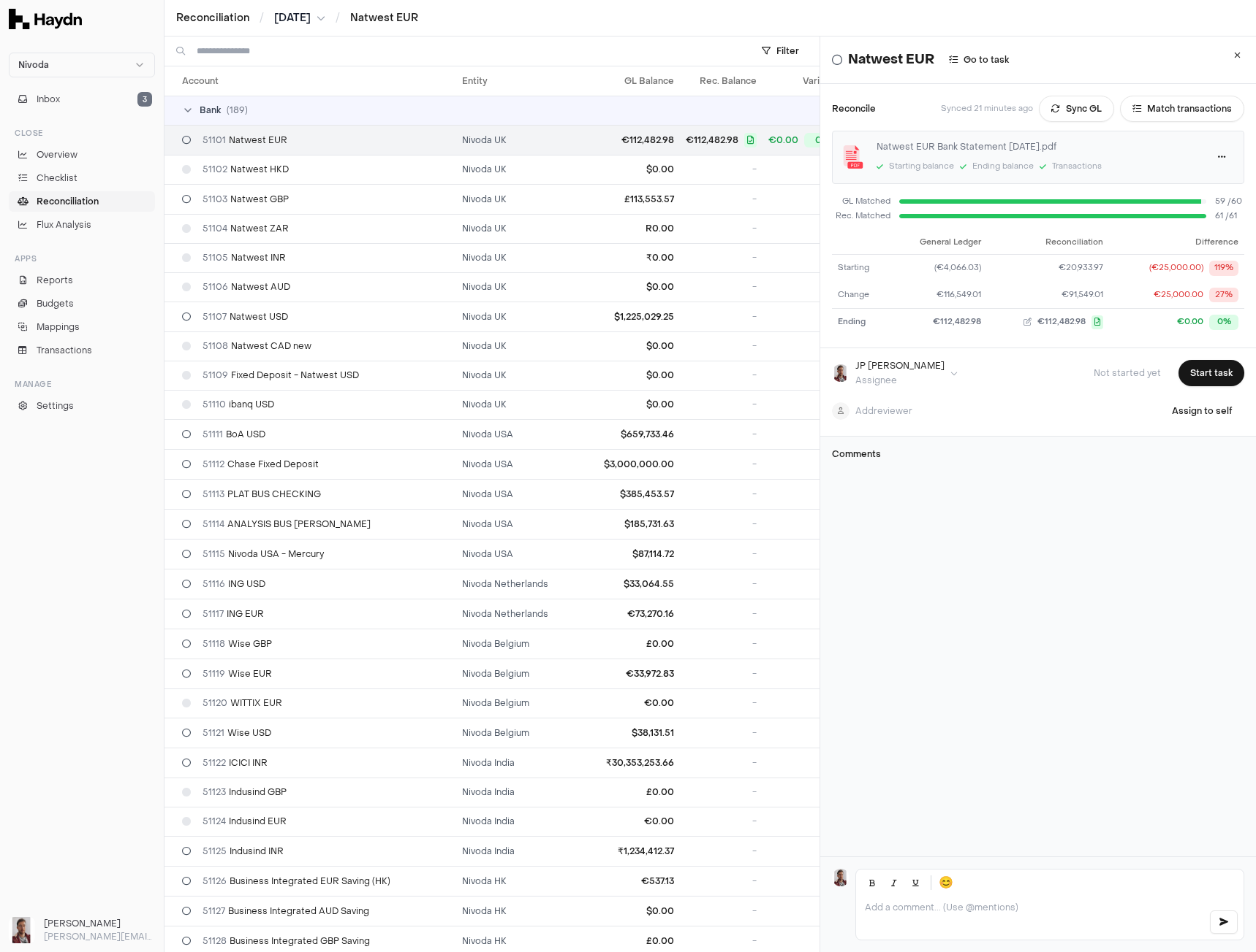
click at [305, 13] on html "Nivoda Inbox 3 Close Overview Checklist Reconciliation Flux Analysis Apps Repor…" at bounding box center [628, 476] width 1256 height 952
click at [294, 126] on div "[DATE]" at bounding box center [304, 124] width 86 height 20
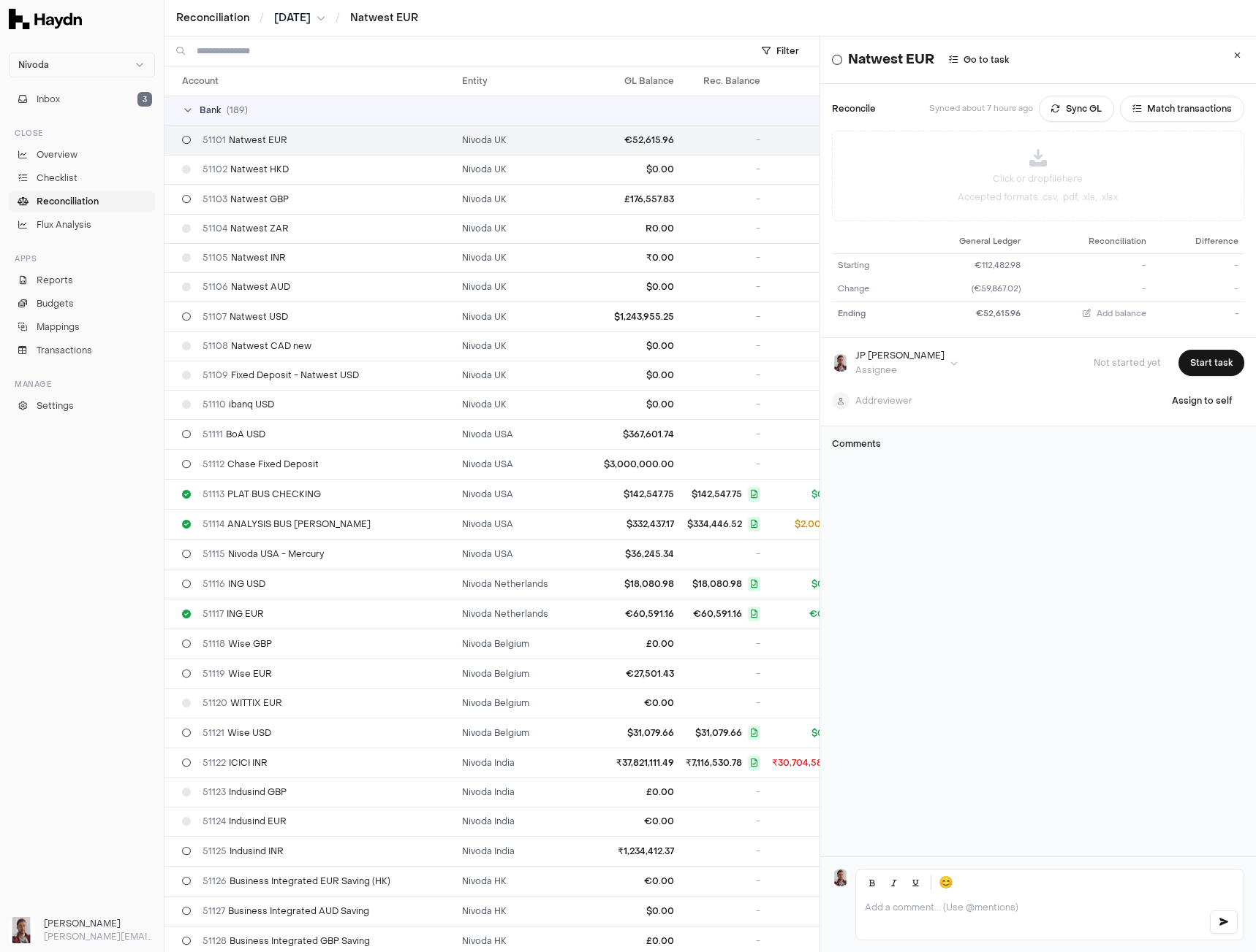
click at [293, 22] on html "Nivoda Inbox 3 Close Overview Checklist Reconciliation Flux Analysis Apps Repor…" at bounding box center [628, 476] width 1256 height 952
click at [301, 121] on div "[DATE]" at bounding box center [304, 124] width 86 height 20
click at [296, 19] on html "Nivoda Inbox 3 Close Overview Checklist Reconciliation Flux Analysis Apps Repor…" at bounding box center [628, 476] width 1256 height 952
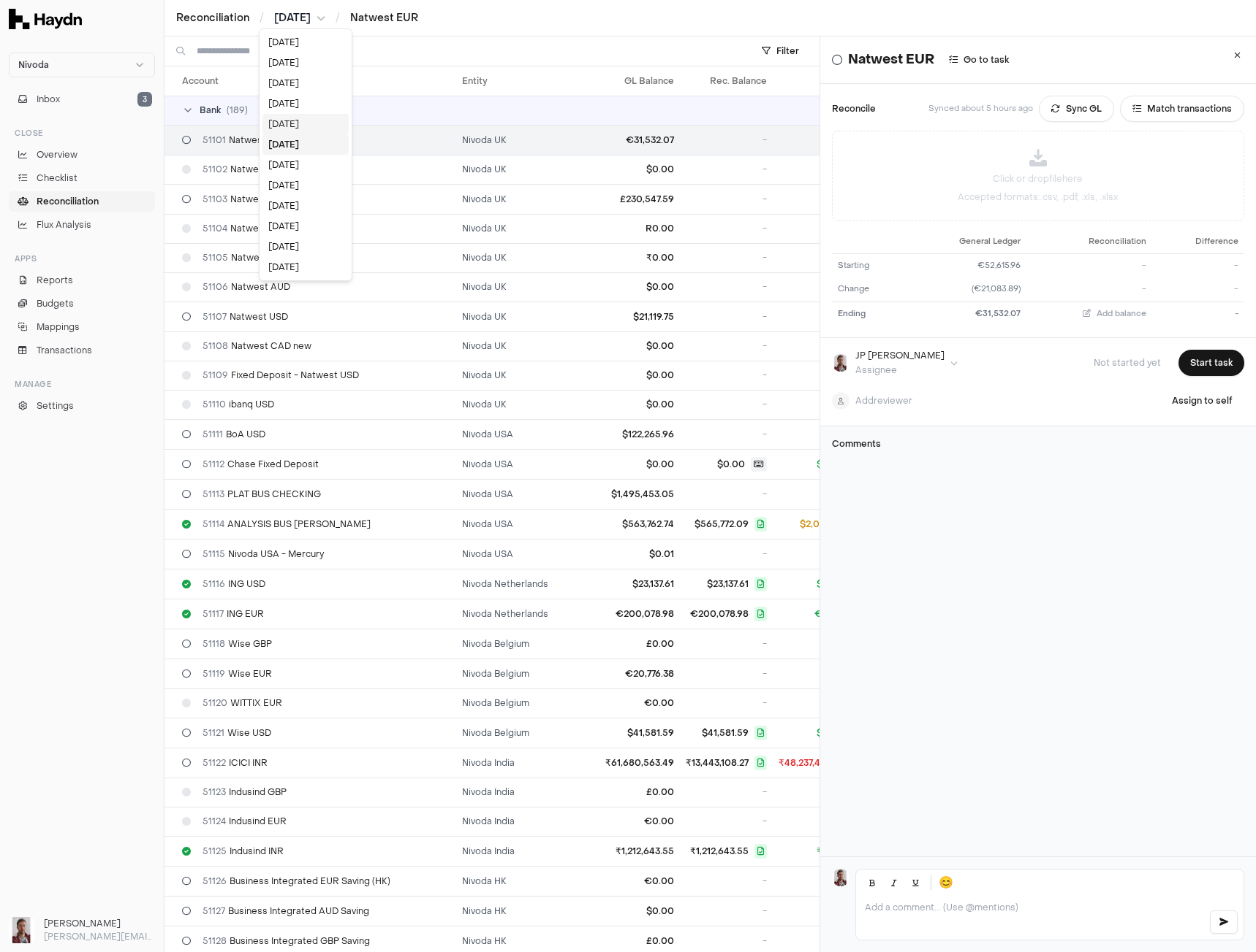
click at [298, 119] on div "[DATE]" at bounding box center [305, 124] width 86 height 20
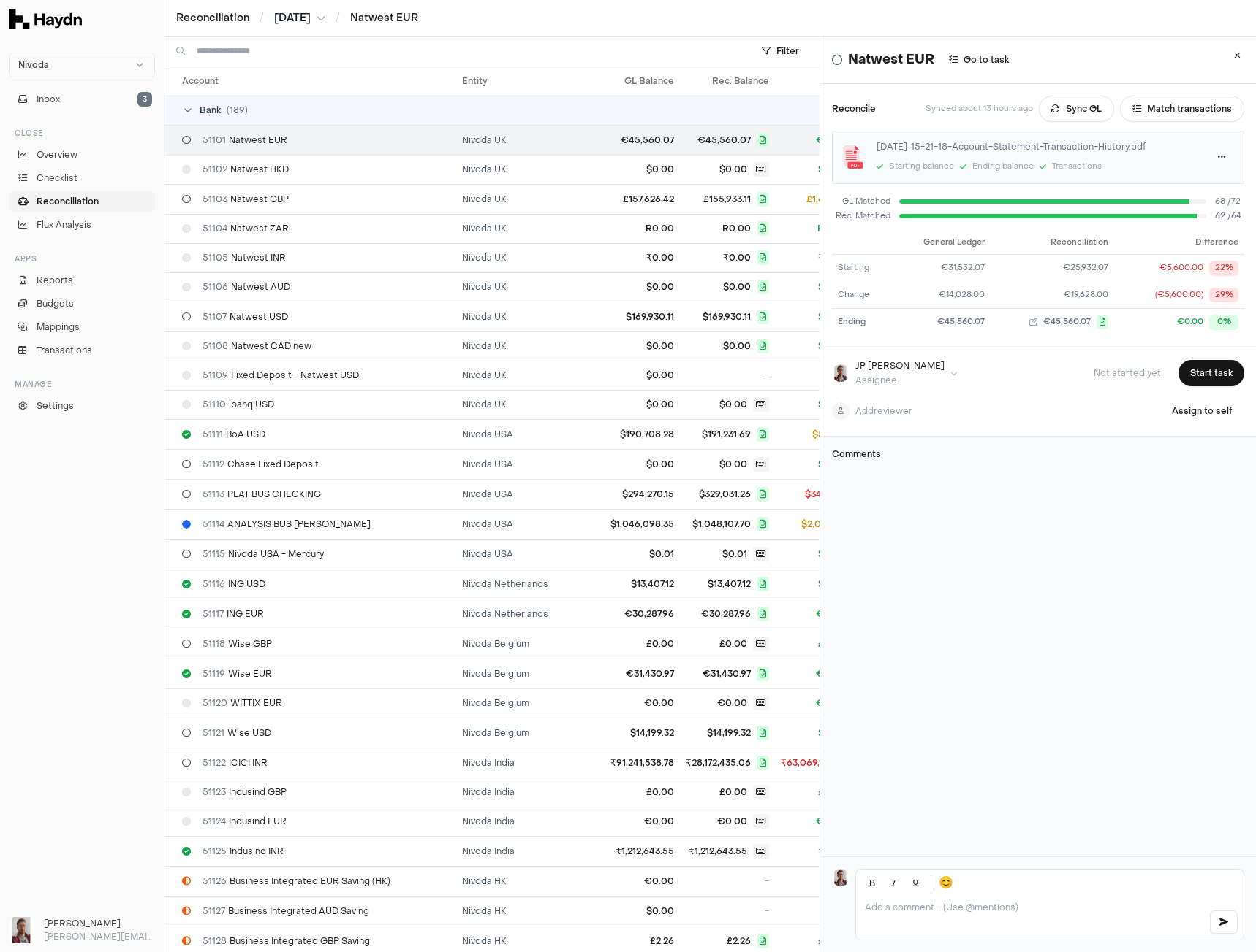
click at [302, 15] on html "Nivoda Inbox 3 Close Overview Checklist Reconciliation Flux Analysis Apps Repor…" at bounding box center [628, 476] width 1256 height 952
click at [294, 127] on div "[DATE]" at bounding box center [304, 124] width 86 height 20
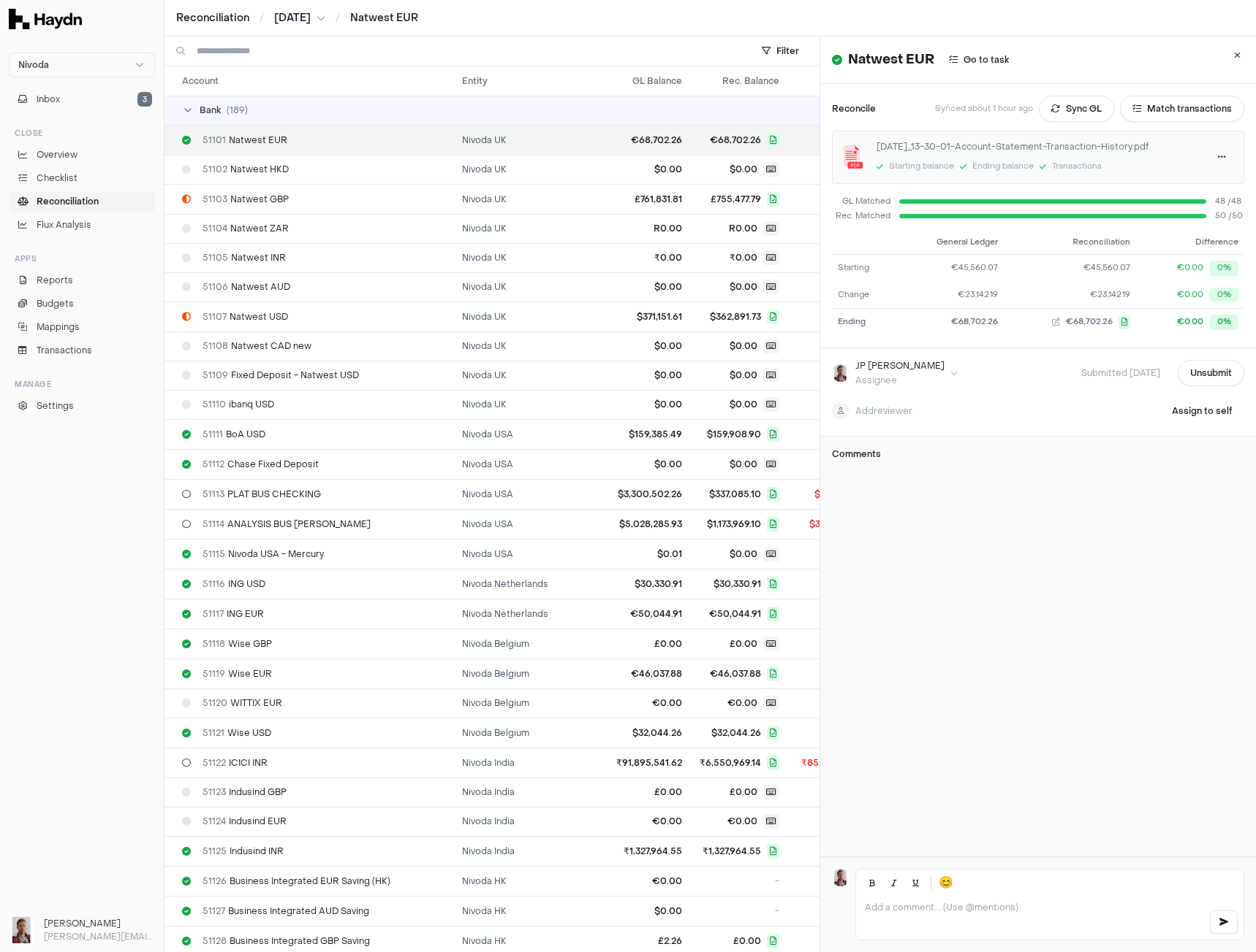
click at [288, 13] on html "Nivoda Inbox 3 Close Overview Checklist Reconciliation Flux Analysis Apps Repor…" at bounding box center [628, 476] width 1256 height 952
click at [296, 263] on div "[DATE]" at bounding box center [302, 267] width 86 height 20
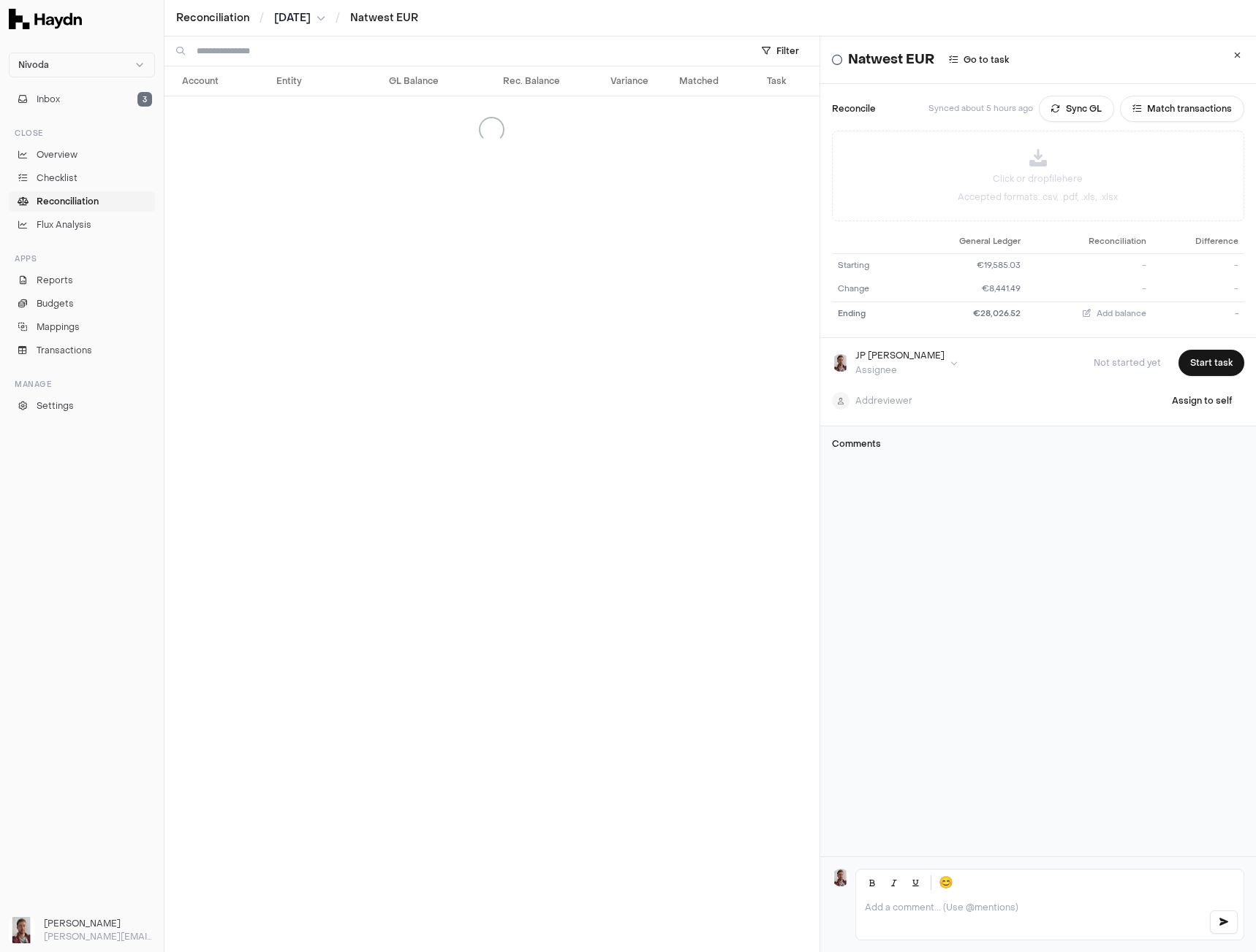
click at [290, 16] on html "Nivoda Inbox 3 Close Overview Checklist Reconciliation Flux Analysis Apps Repor…" at bounding box center [628, 476] width 1256 height 952
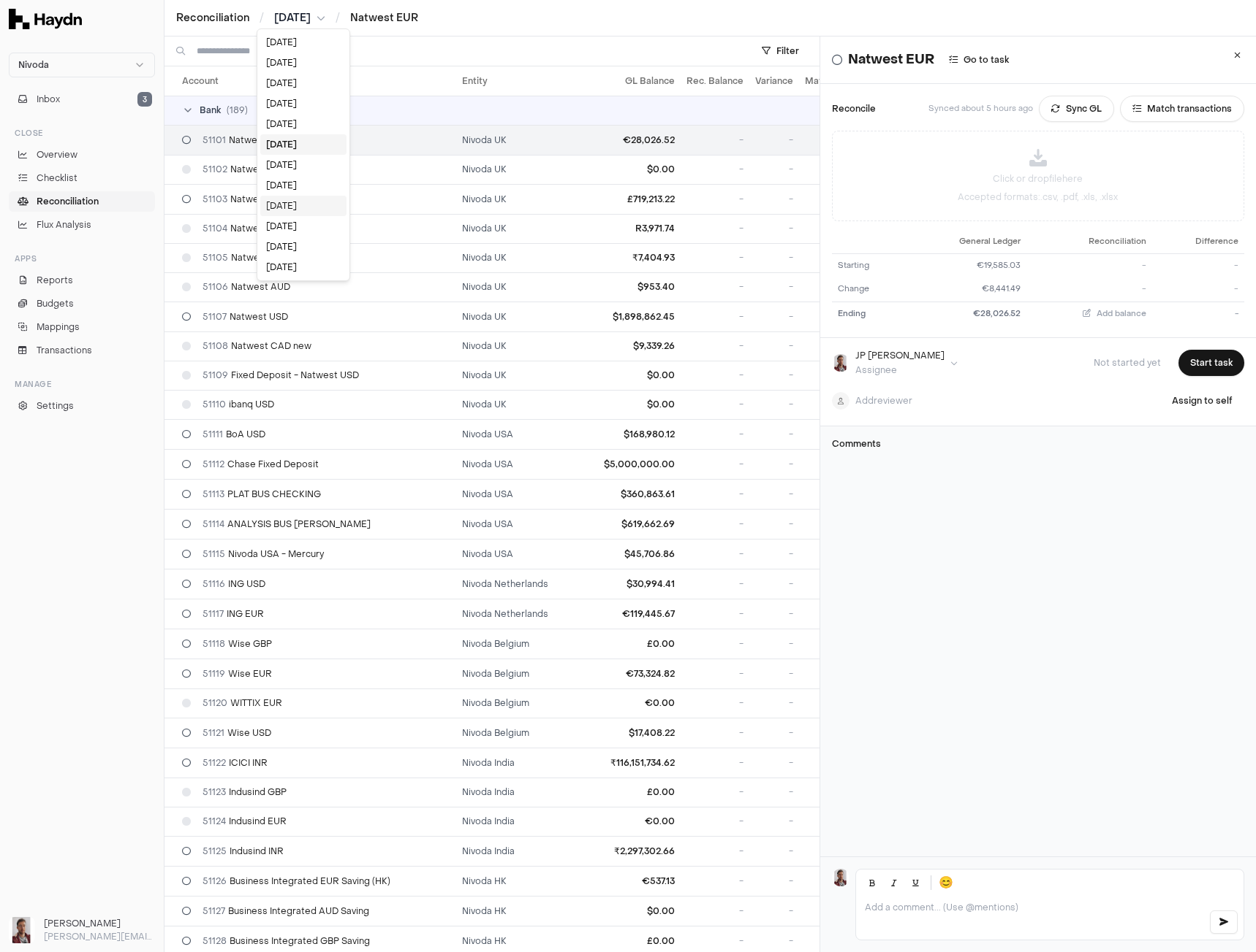
click at [310, 207] on div "[DATE]" at bounding box center [304, 206] width 86 height 20
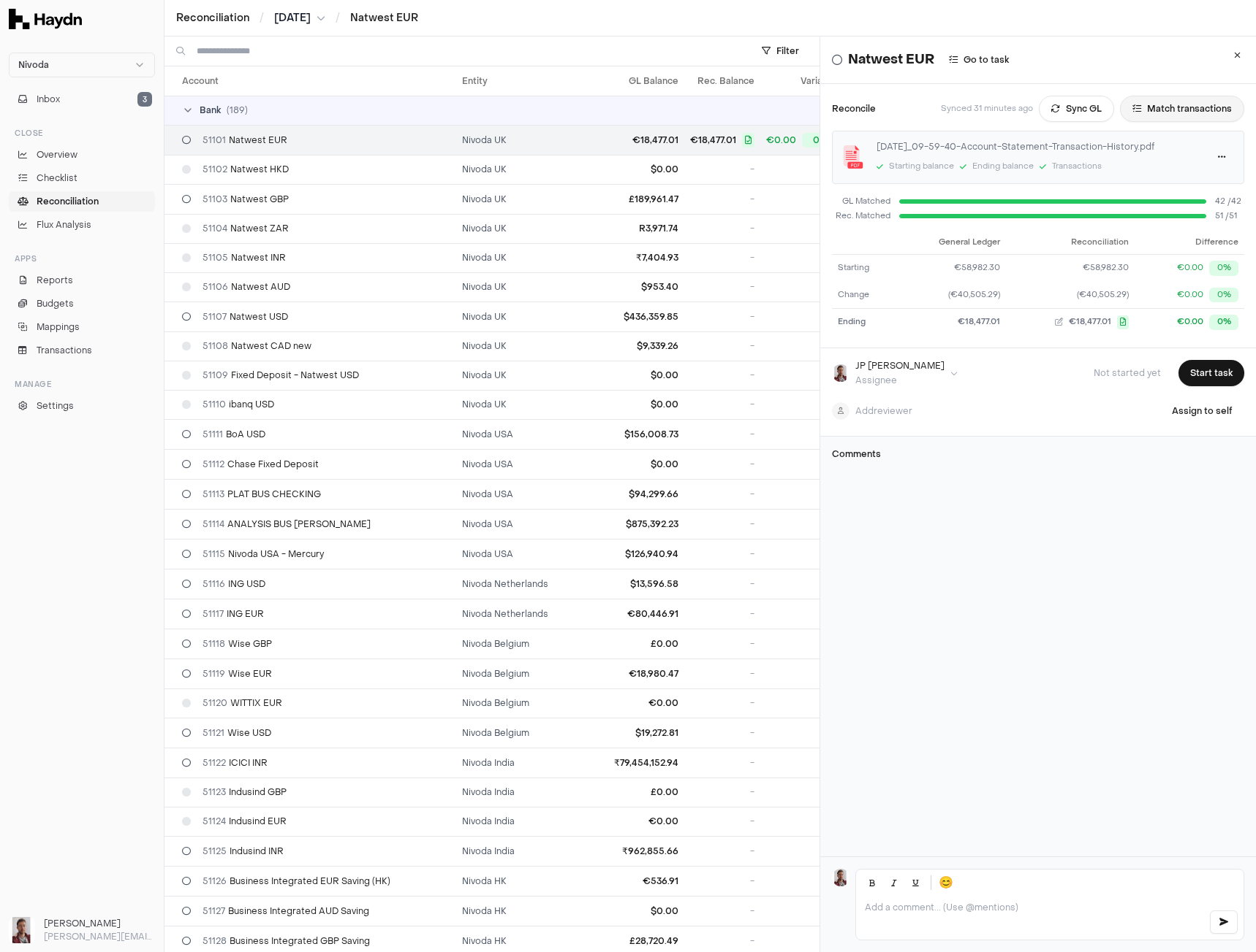
click at [1171, 105] on button "Match transactions" at bounding box center [1181, 108] width 124 height 26
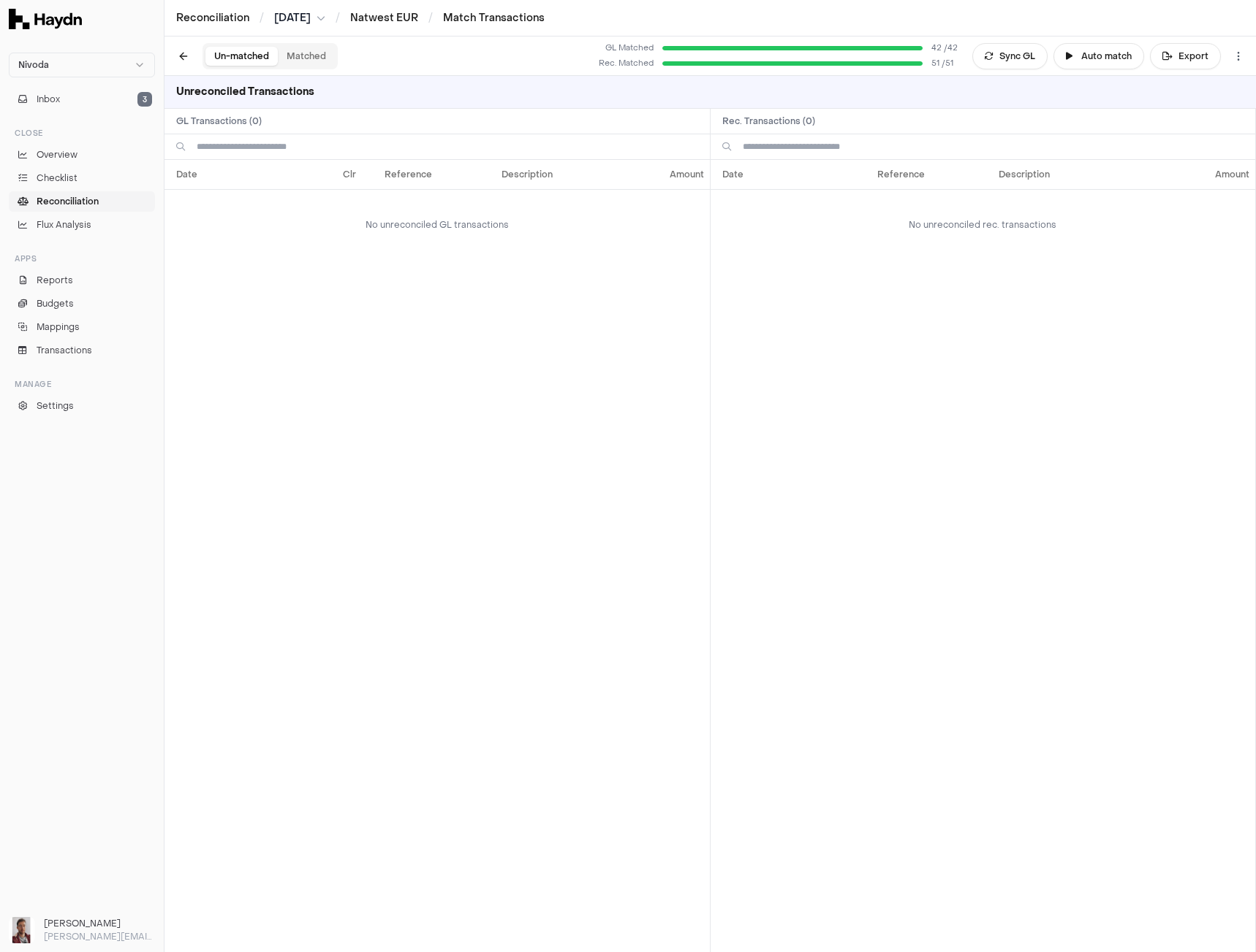
click at [314, 56] on button "Matched" at bounding box center [306, 56] width 57 height 19
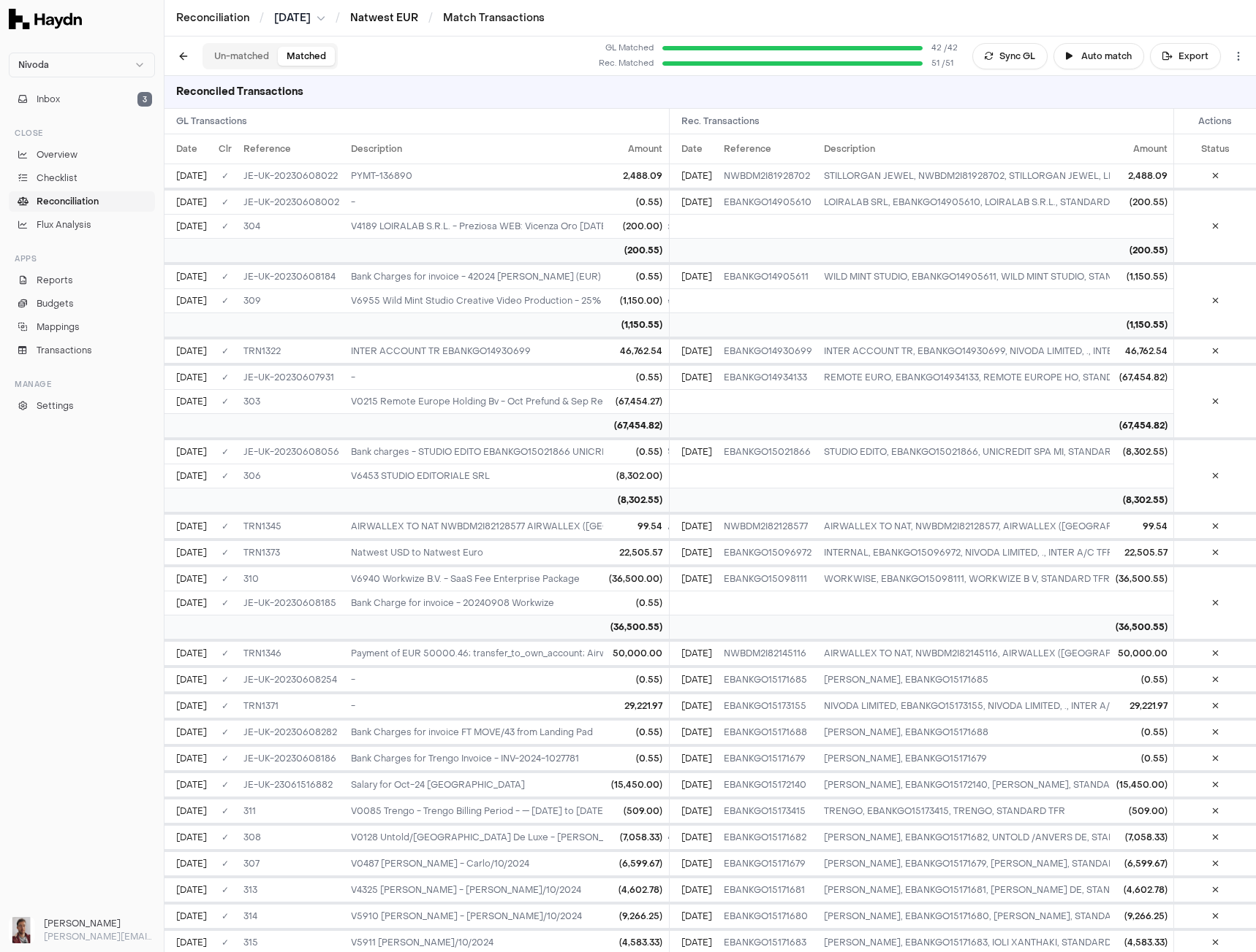
click at [385, 16] on link "Natwest EUR" at bounding box center [385, 18] width 68 height 14
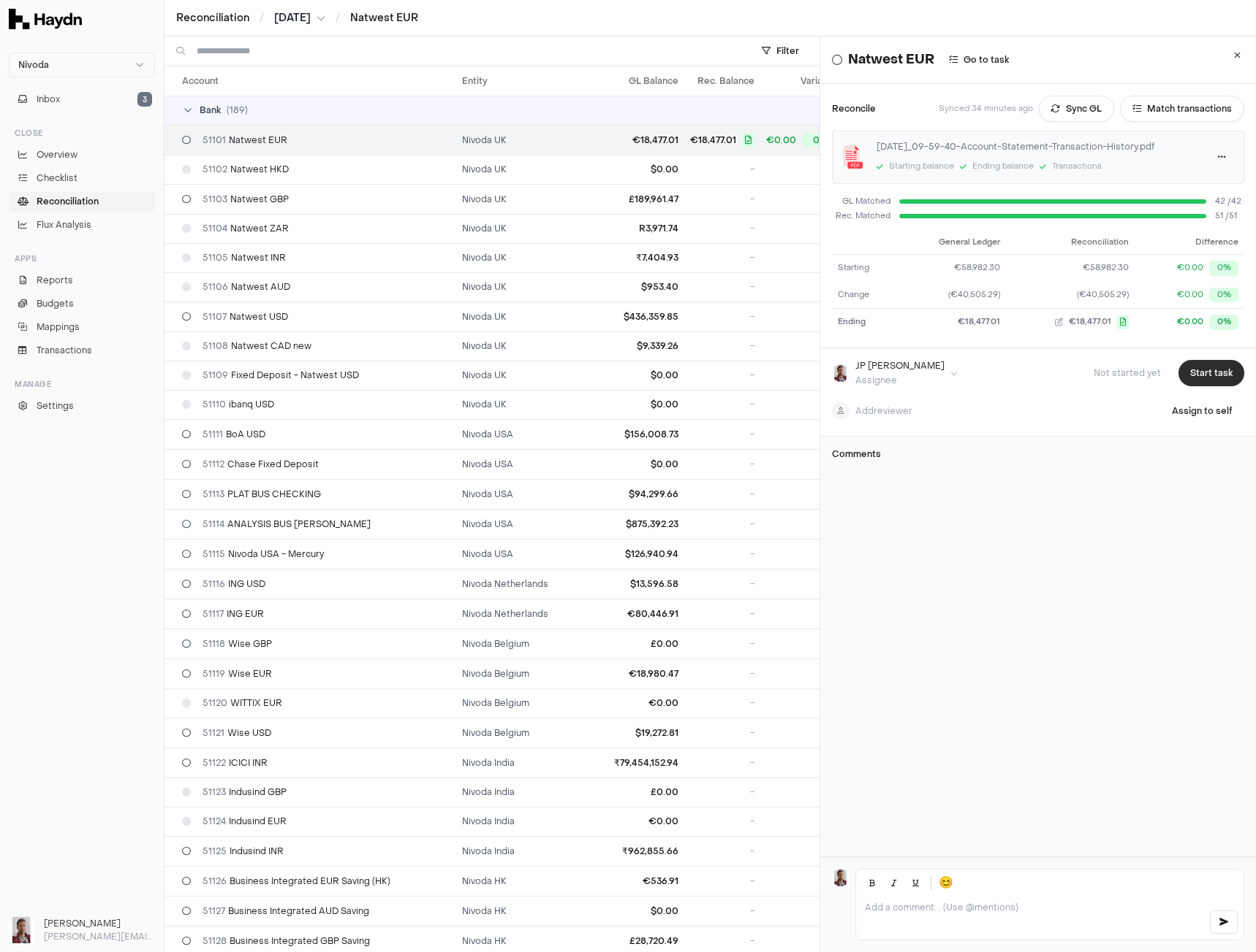
click at [1183, 371] on button "Start task" at bounding box center [1210, 373] width 65 height 26
click at [1188, 376] on button "Submit task" at bounding box center [1206, 373] width 74 height 26
click at [299, 15] on html "Nivoda Inbox 3 Close Overview Checklist Reconciliation Flux Analysis Apps Repor…" at bounding box center [628, 476] width 1256 height 952
click at [296, 45] on div "[DATE]" at bounding box center [304, 42] width 86 height 20
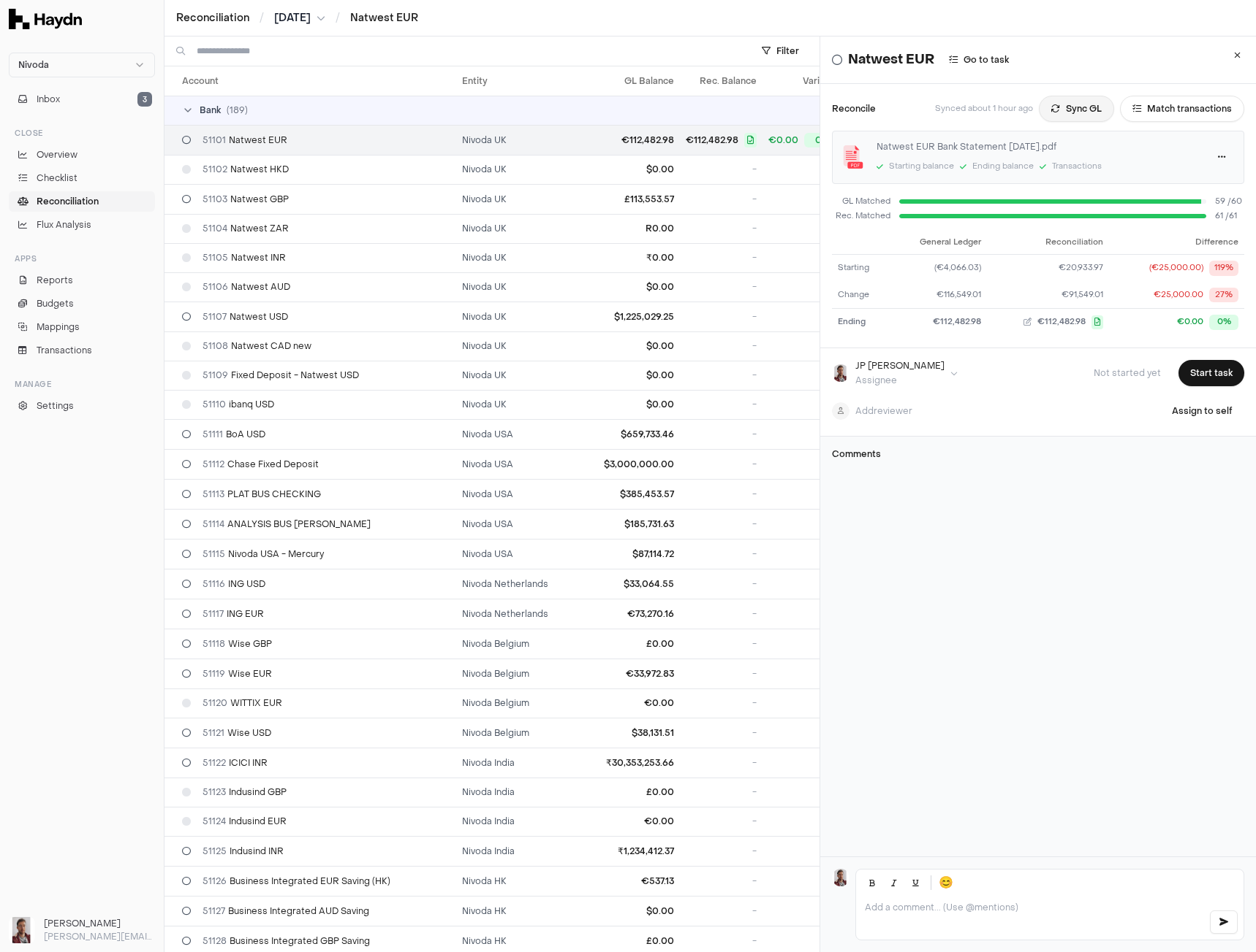
click at [1064, 115] on button "Sync GL" at bounding box center [1075, 108] width 75 height 26
click at [296, 19] on html "Nivoda Inbox 3 Close Overview Checklist Reconciliation Flux Analysis Apps Repor…" at bounding box center [628, 476] width 1256 height 952
click at [300, 63] on div "[DATE]" at bounding box center [304, 62] width 86 height 20
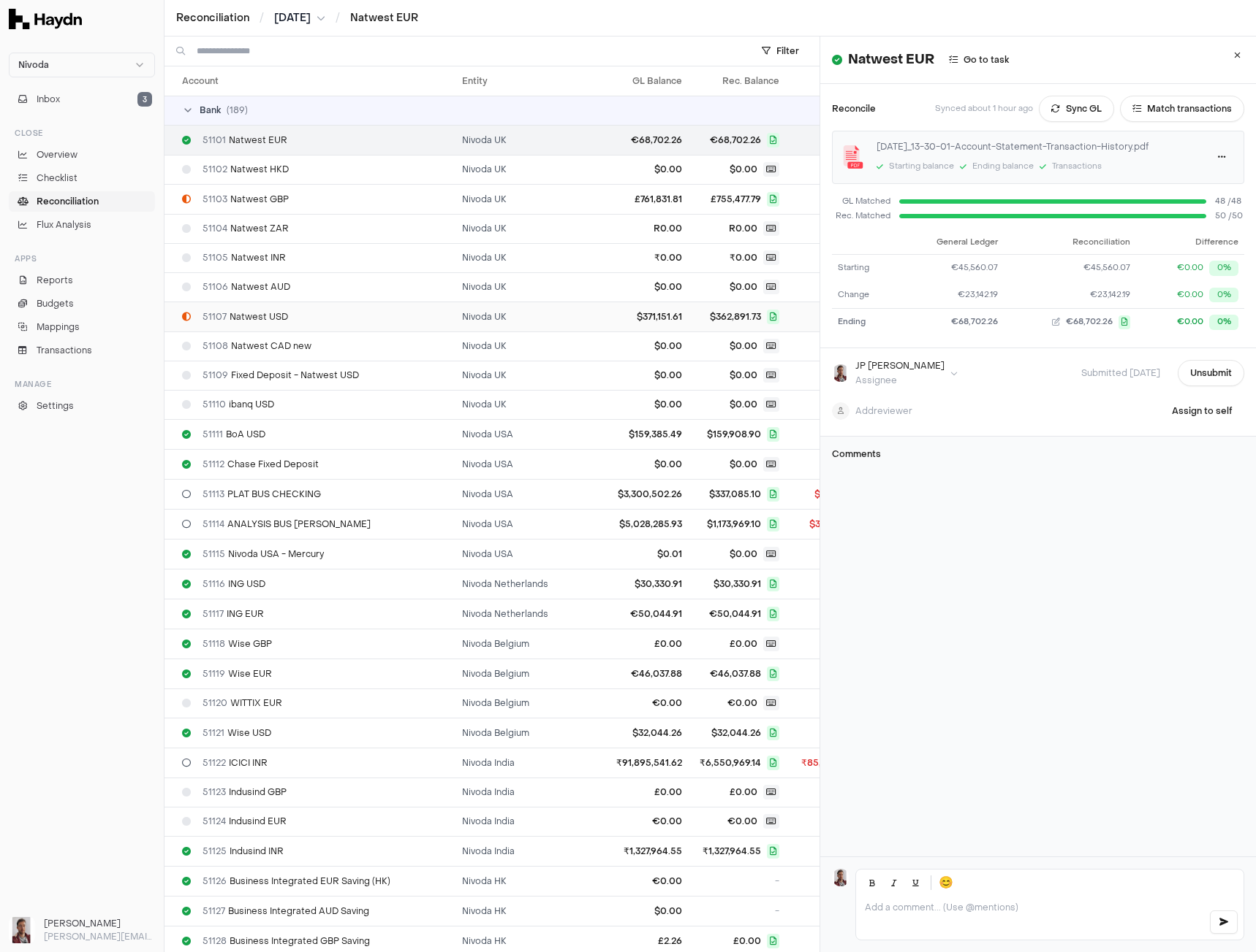
click at [260, 313] on span "51107 Natwest USD" at bounding box center [245, 317] width 86 height 12
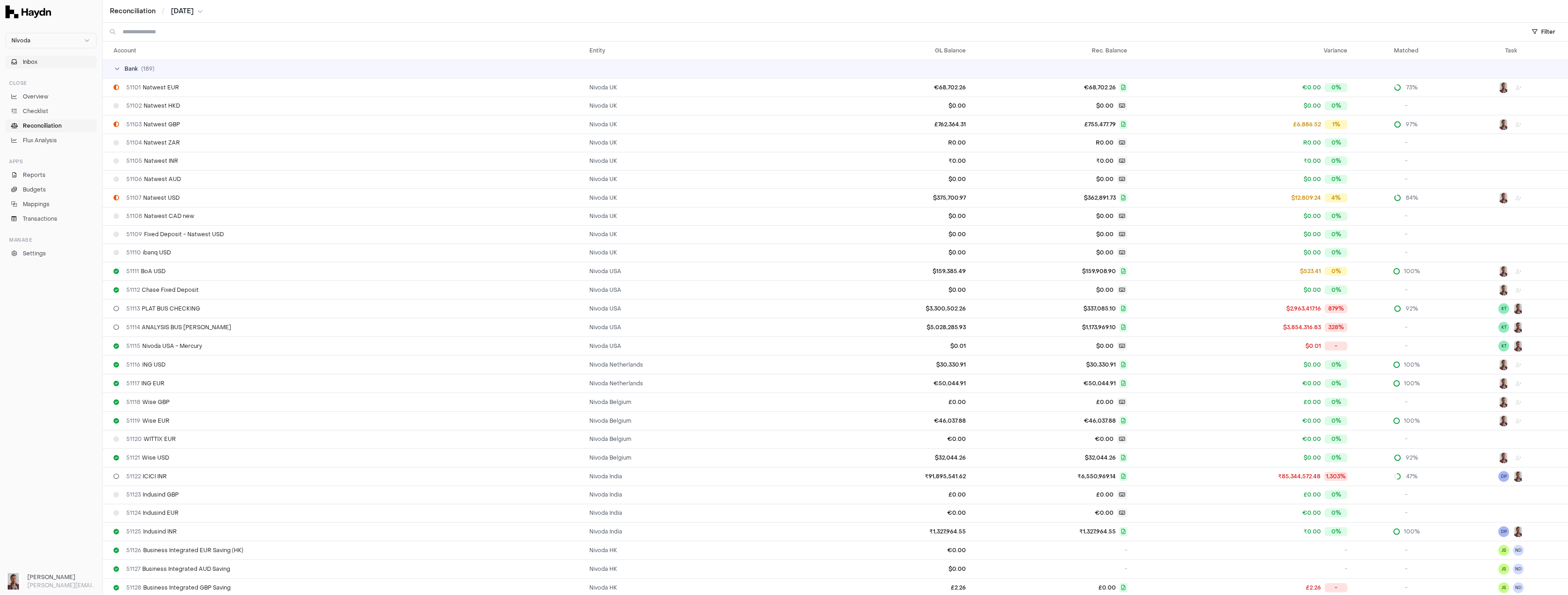
click at [46, 60] on button "Inbox" at bounding box center [51, 62] width 91 height 13
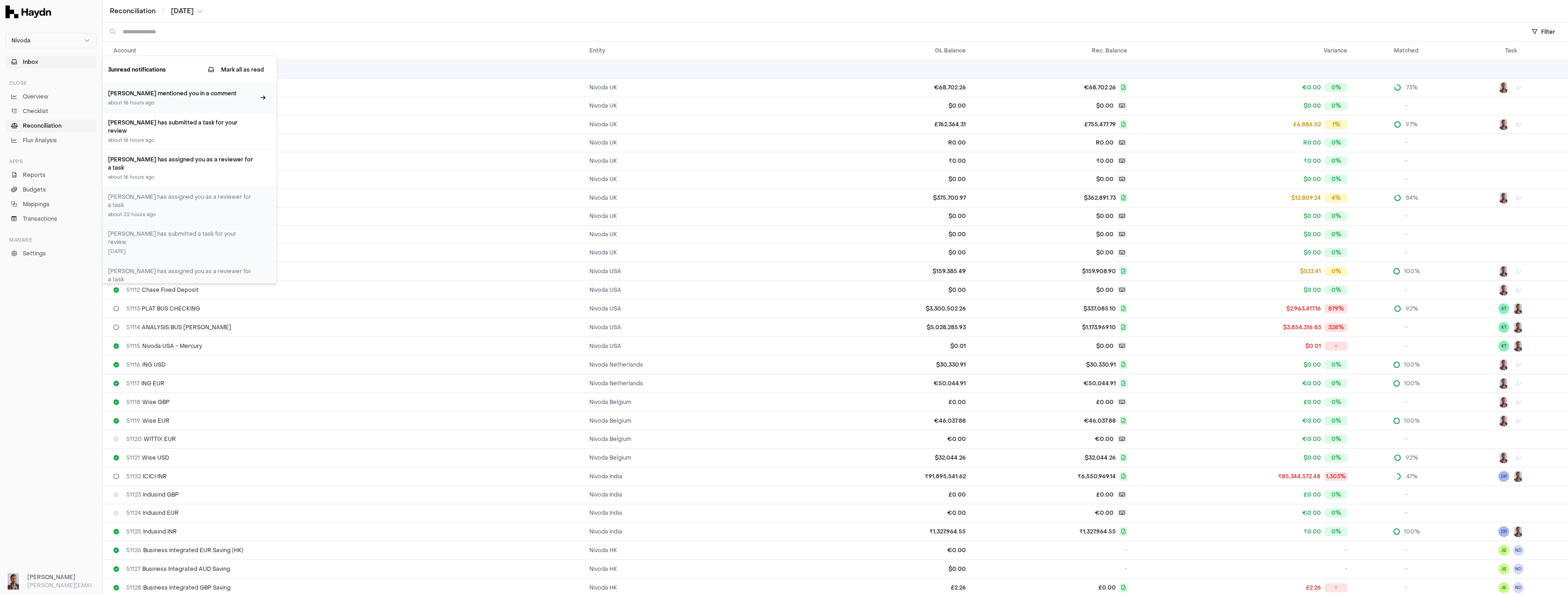
click at [167, 96] on h3 "Alan Flom mentioned you in a comment" at bounding box center [181, 93] width 147 height 8
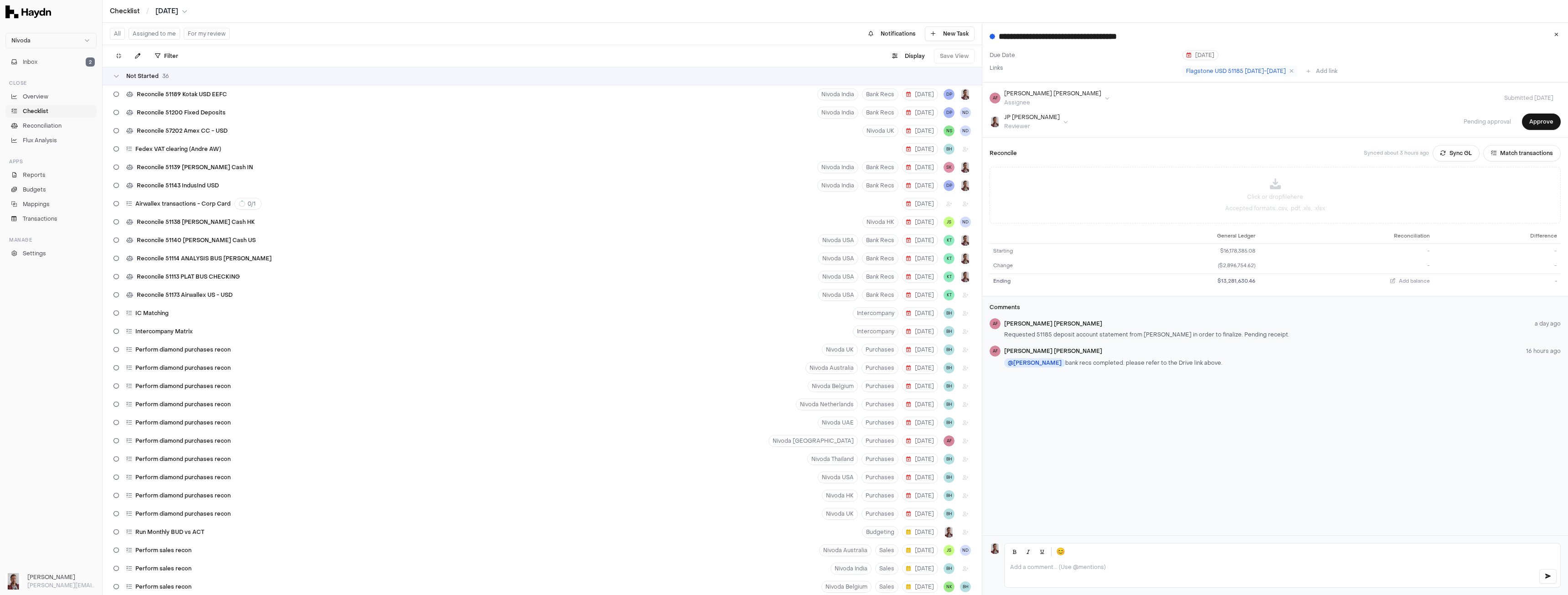
scroll to position [639, 0]
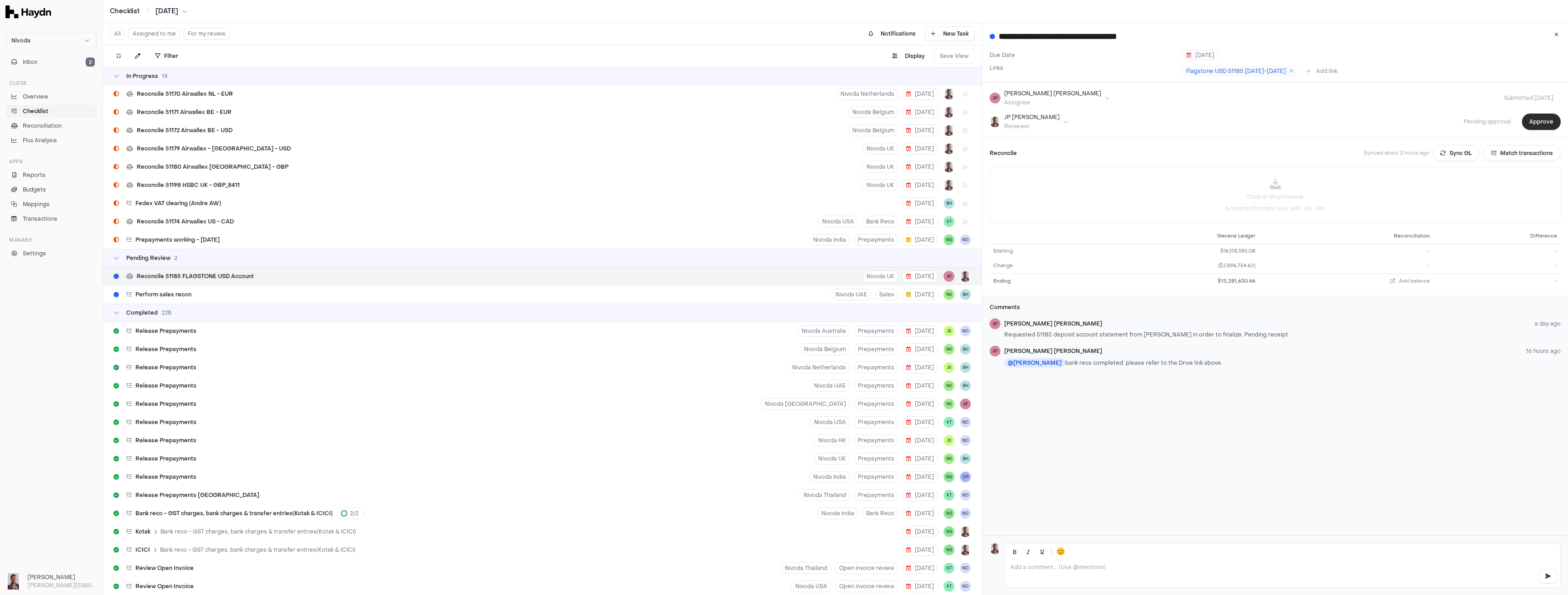
click at [1531, 123] on button "Approve" at bounding box center [1541, 121] width 39 height 16
click at [223, 309] on div "Completed 228" at bounding box center [542, 313] width 858 height 7
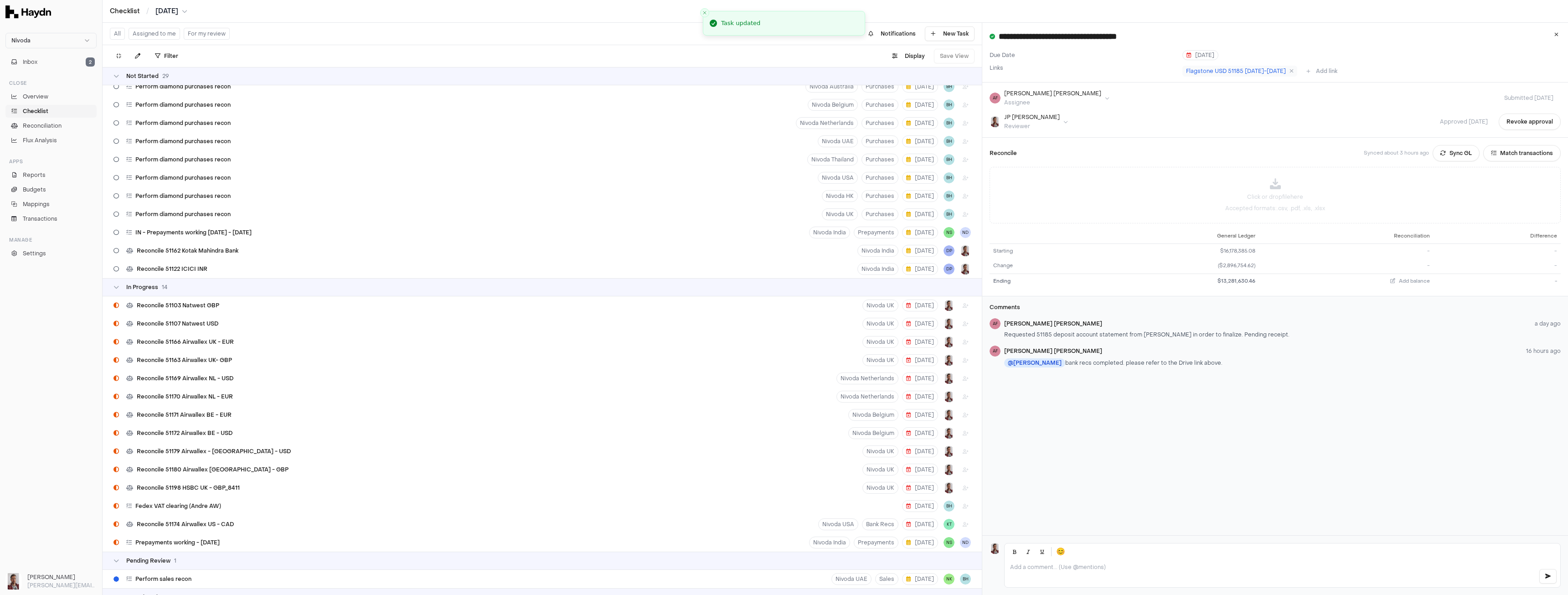
scroll to position [320, 0]
click at [54, 66] on button "Inbox 2" at bounding box center [51, 62] width 91 height 13
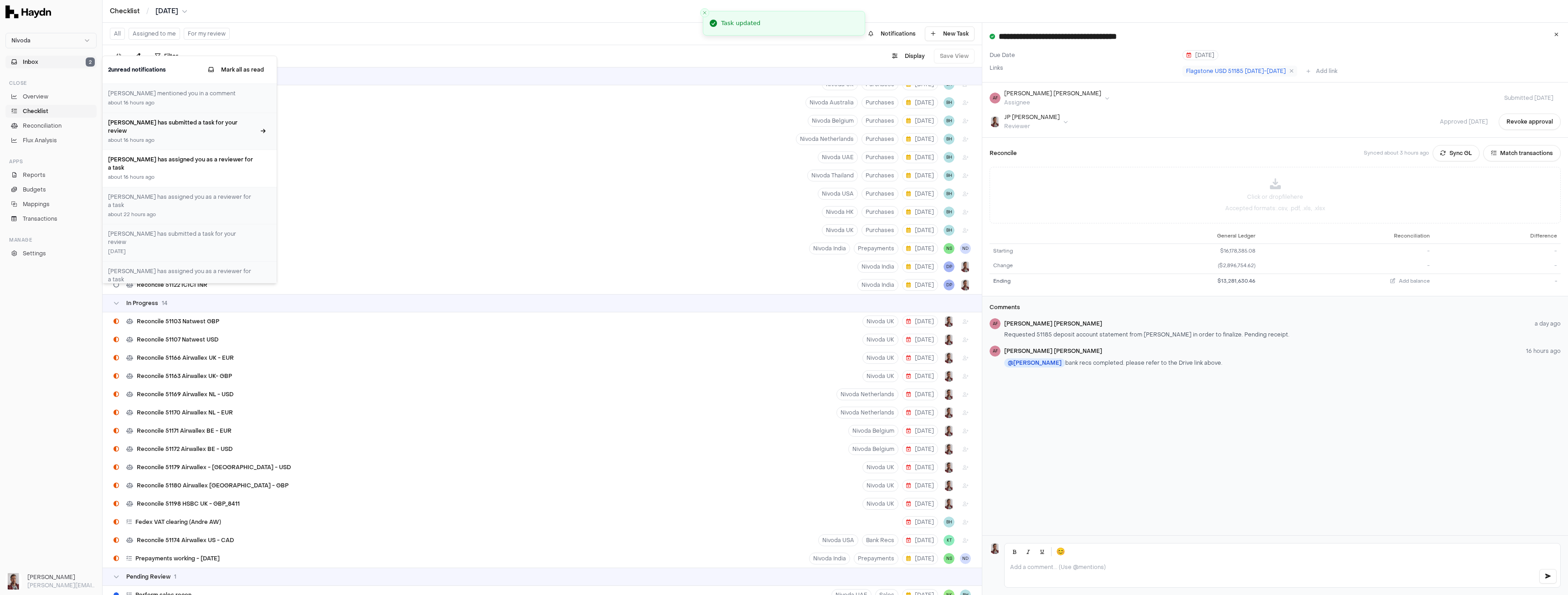
click at [184, 136] on div "Alan Flom has submitted a task for your review about 16 hours ago" at bounding box center [189, 132] width 174 height 37
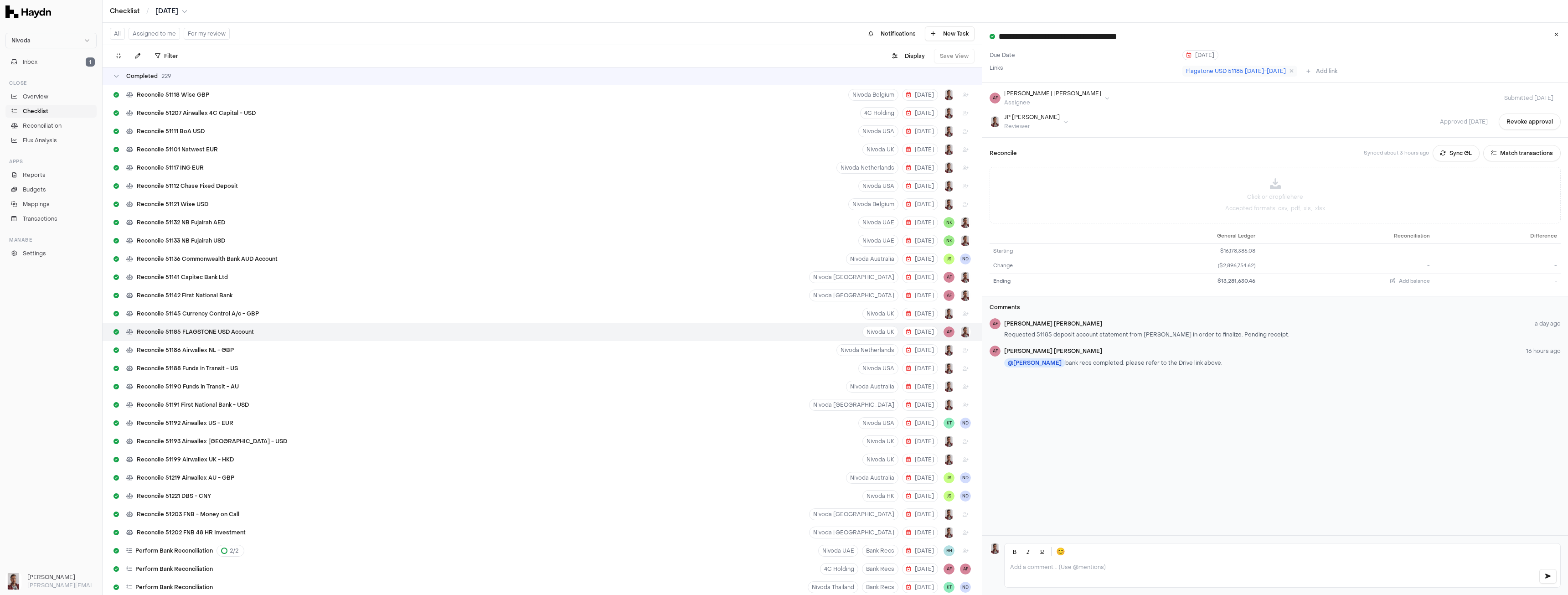
scroll to position [2919, 0]
click at [56, 65] on button "Inbox 1" at bounding box center [51, 62] width 91 height 13
click at [200, 174] on div "about 16 hours ago" at bounding box center [181, 177] width 147 height 8
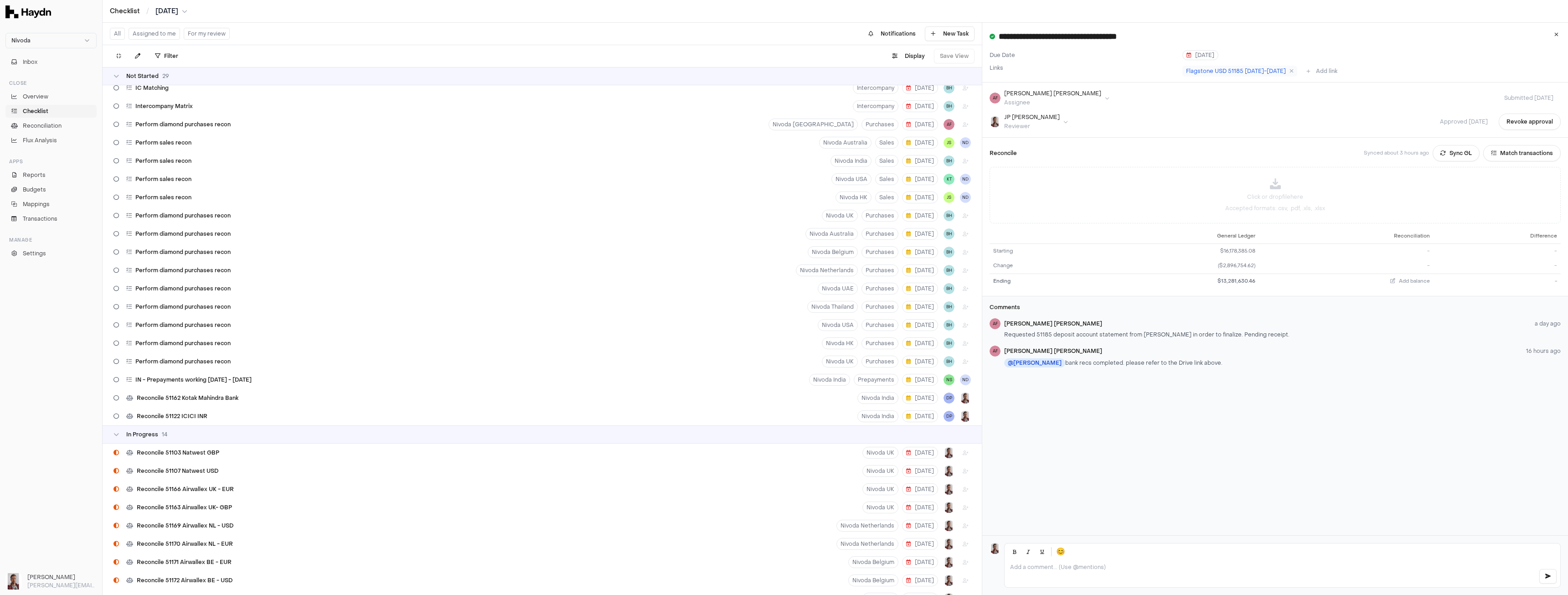
scroll to position [228, 0]
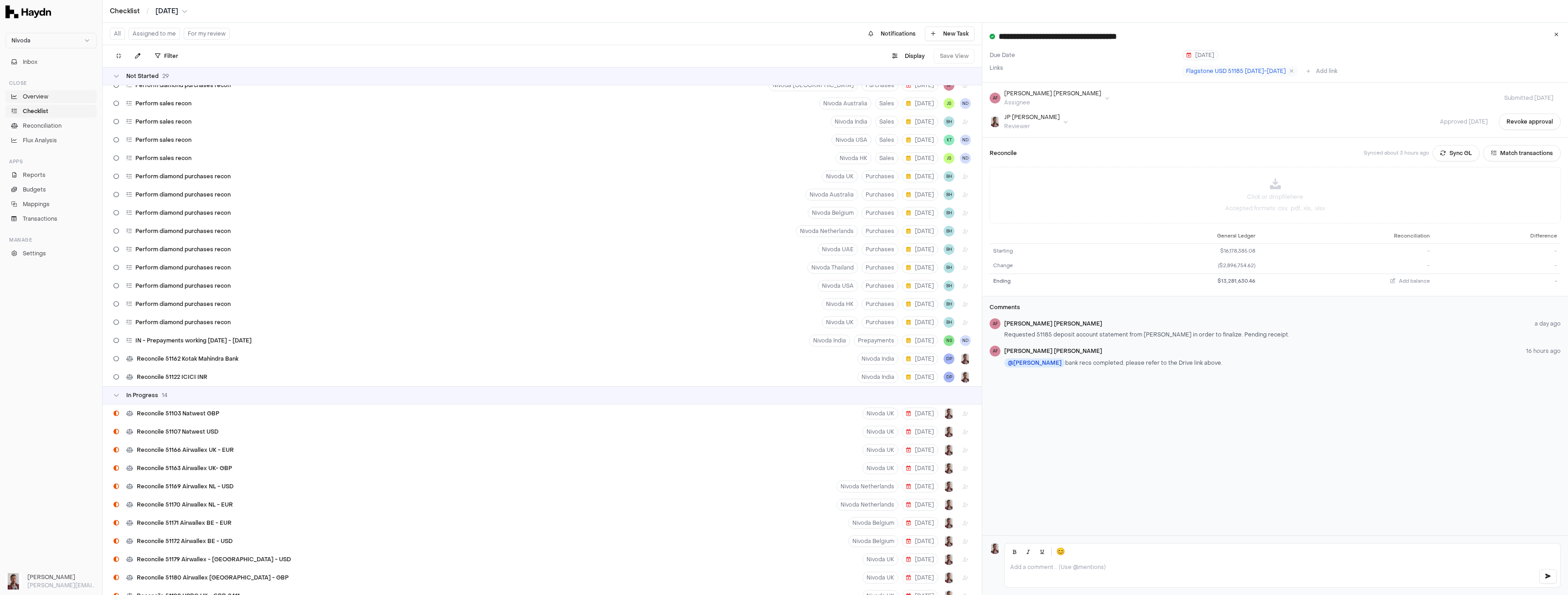
click at [44, 97] on span "Overview" at bounding box center [35, 96] width 26 height 8
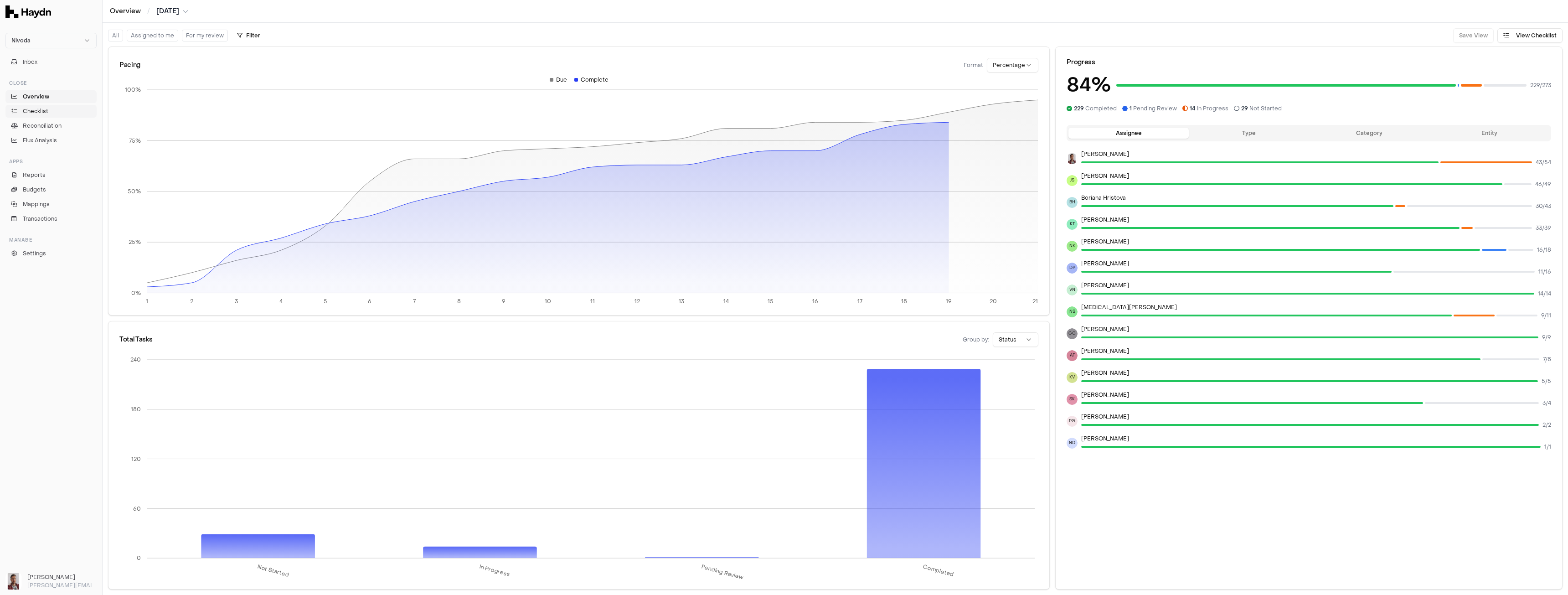
click at [54, 105] on link "Checklist" at bounding box center [51, 111] width 91 height 13
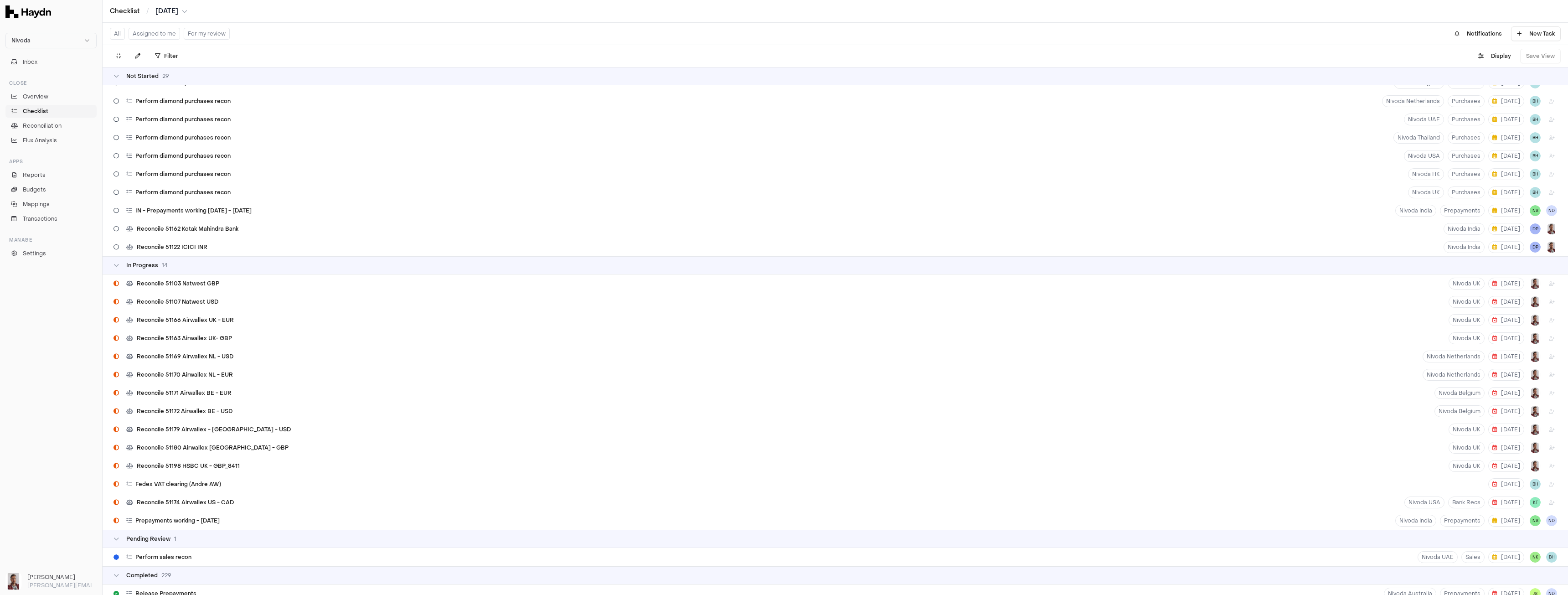
scroll to position [410, 0]
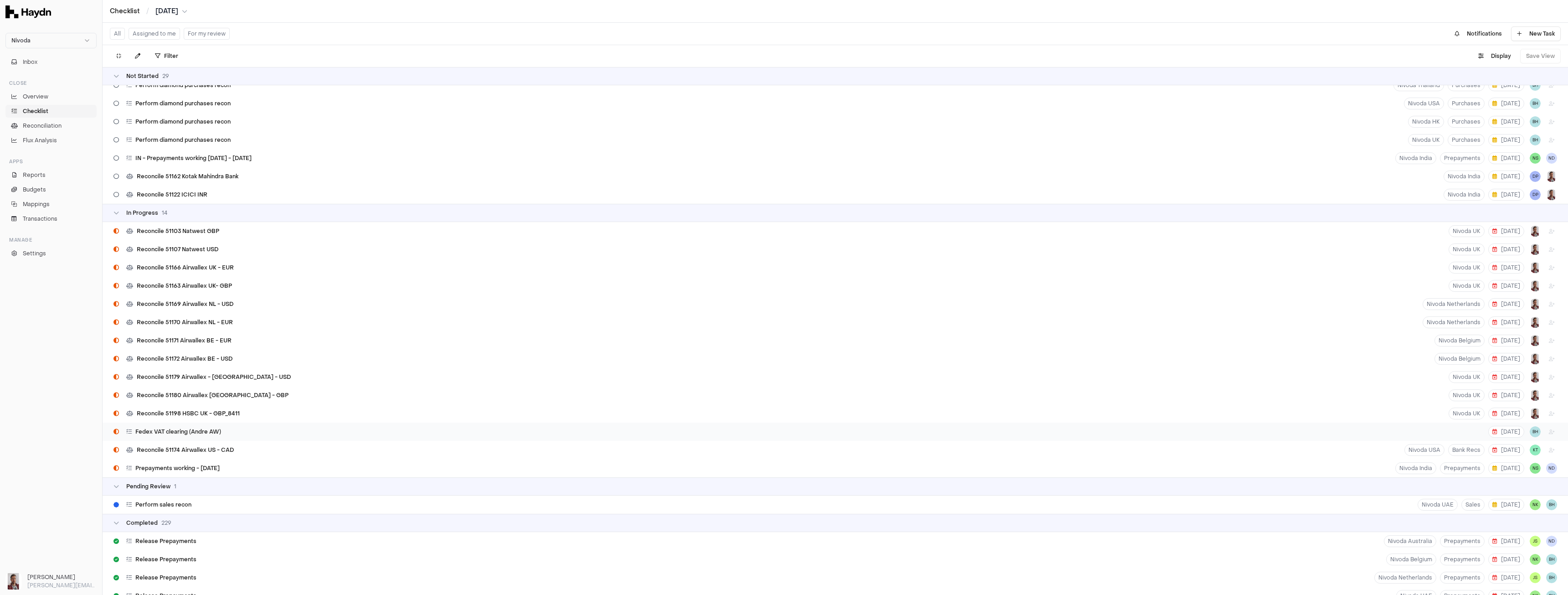
click at [213, 432] on span "Fedex VAT clearing (Andre AW)" at bounding box center [178, 432] width 86 height 7
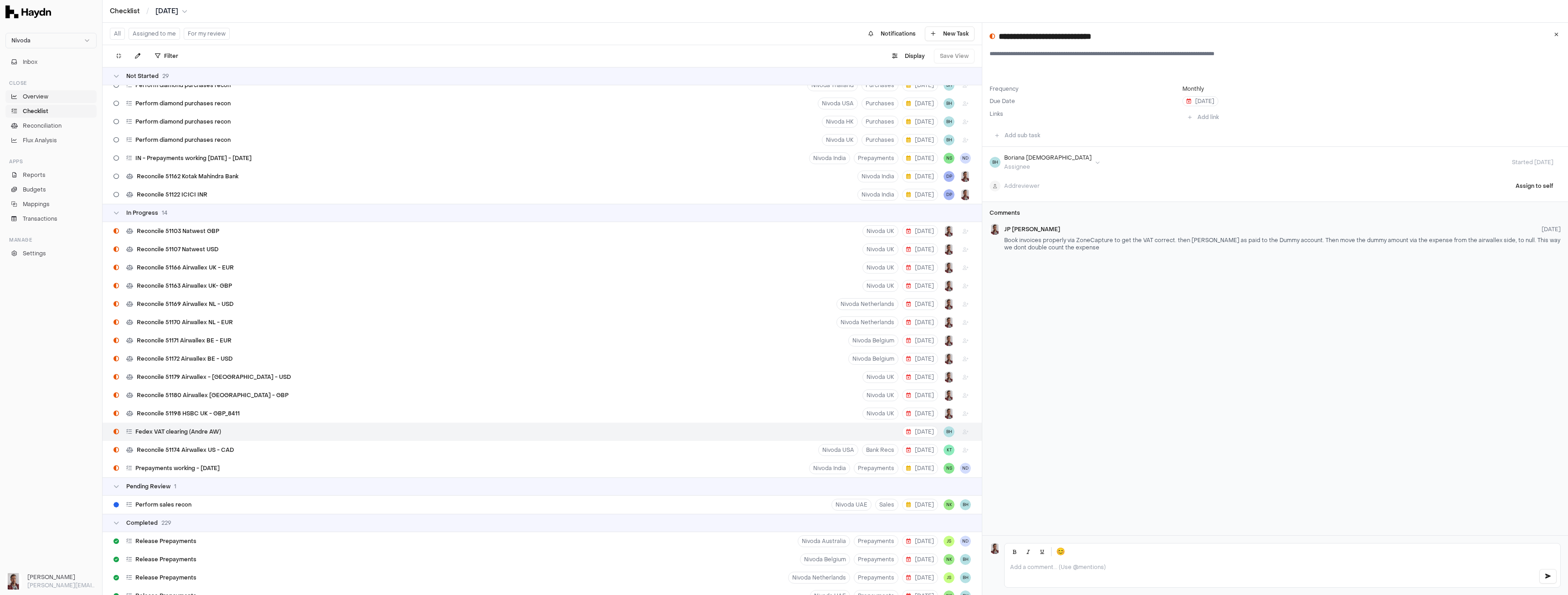
click at [43, 92] on link "Overview" at bounding box center [51, 96] width 91 height 13
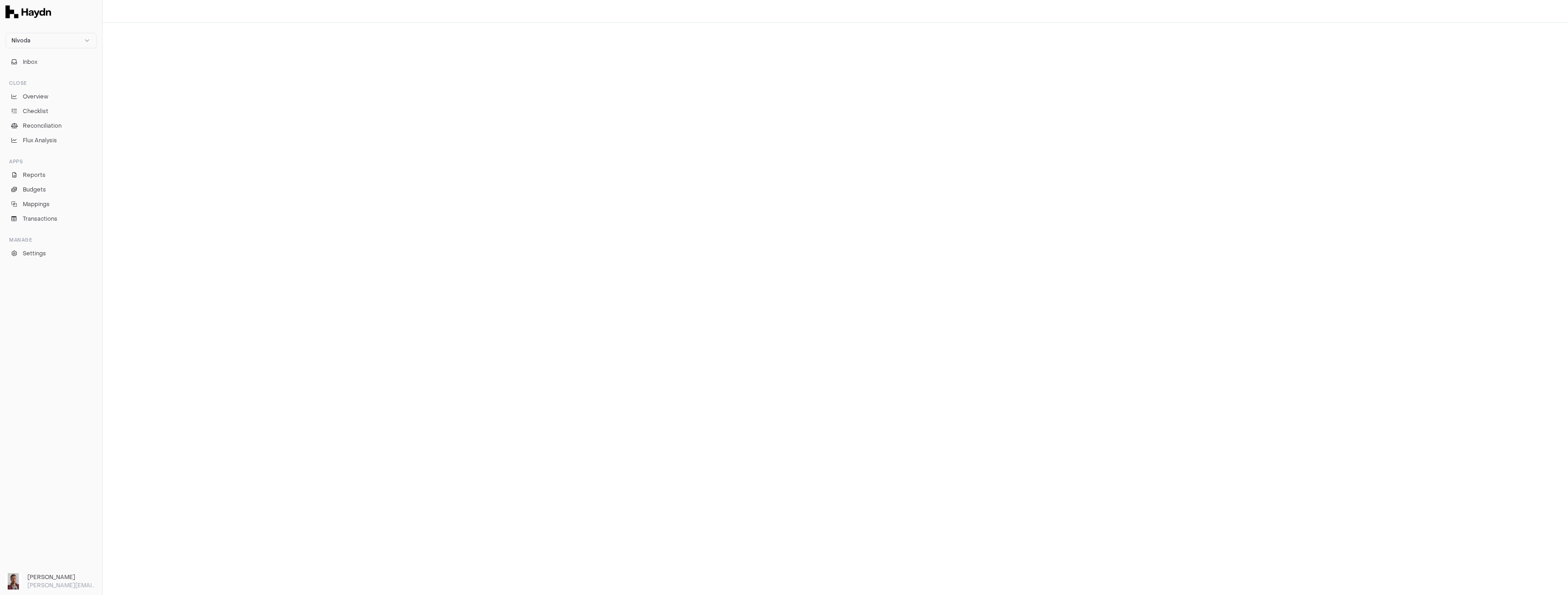
click at [842, 98] on div at bounding box center [835, 309] width 1466 height 572
click at [38, 101] on link "Overview" at bounding box center [51, 96] width 91 height 13
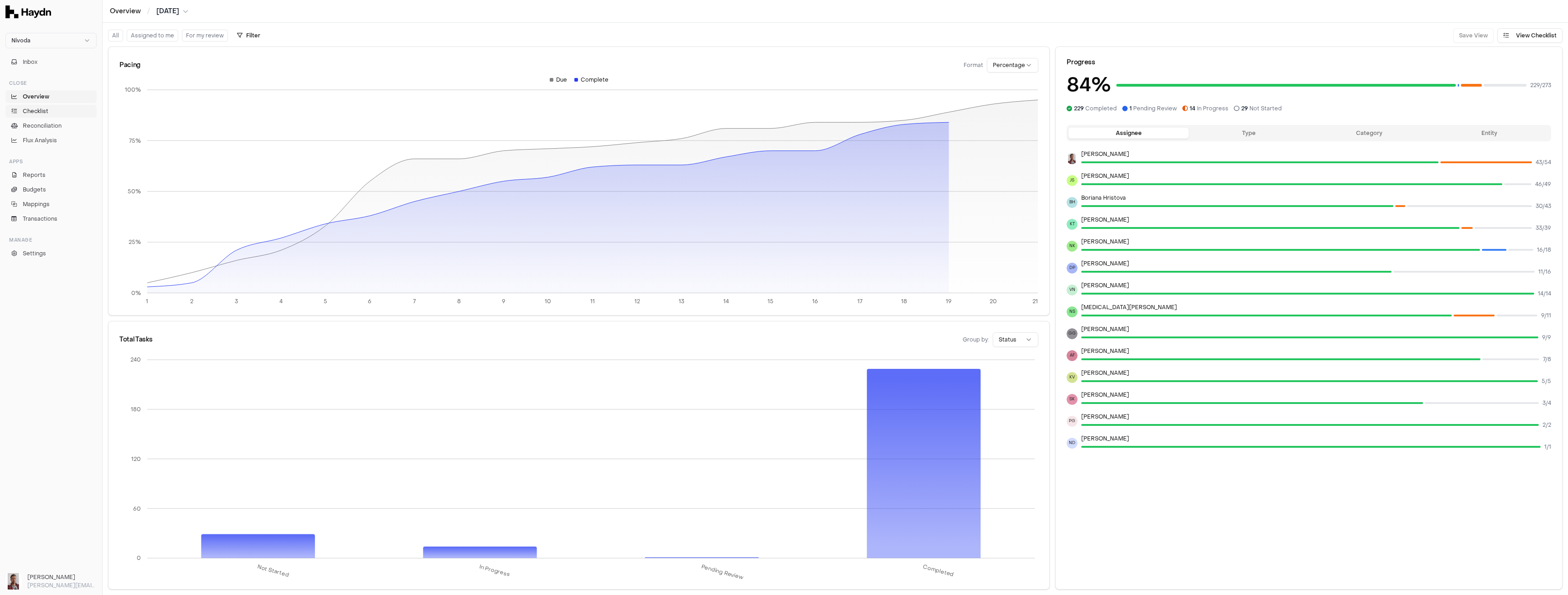
click at [47, 110] on span "Checklist" at bounding box center [35, 111] width 26 height 8
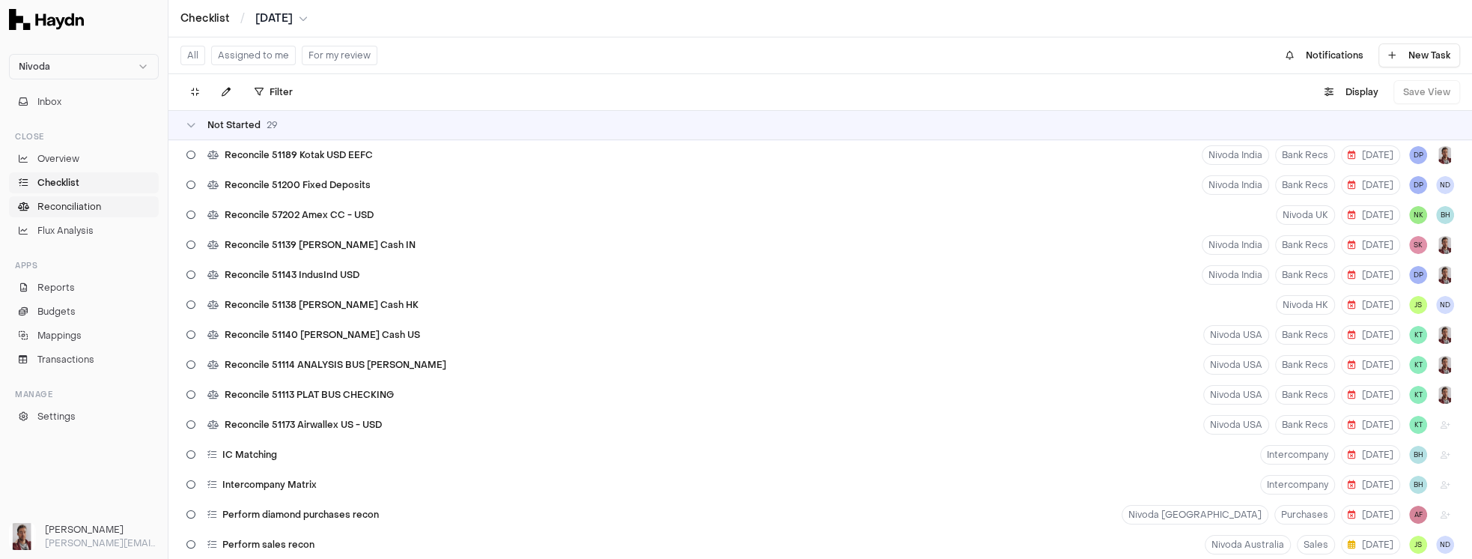
click at [91, 213] on span "Reconciliation" at bounding box center [69, 206] width 64 height 13
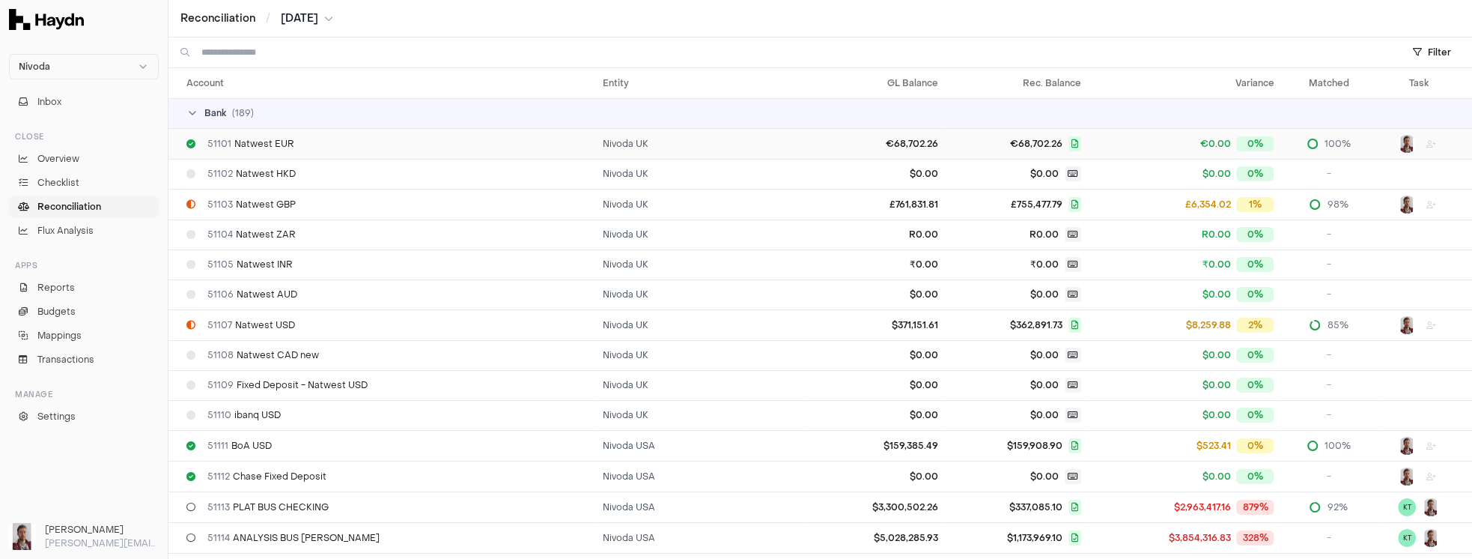
click at [276, 145] on span "51101 Natwest EUR" at bounding box center [250, 144] width 87 height 12
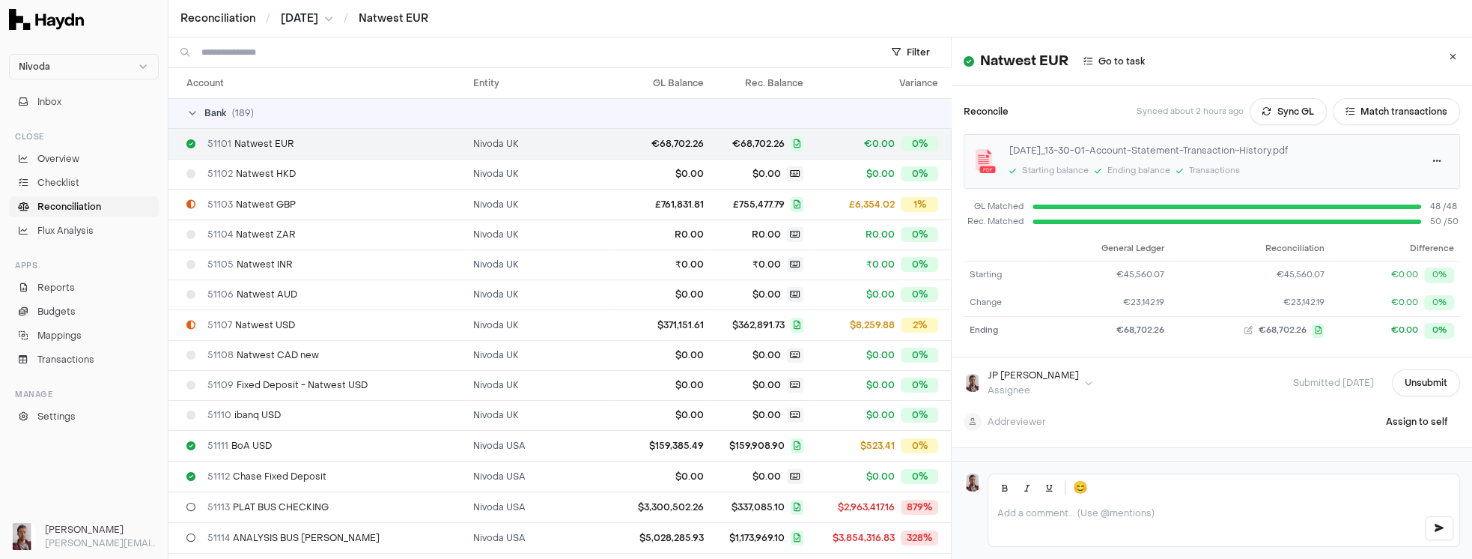
click at [1423, 157] on html "Nivoda Inbox Close Overview Checklist Reconciliation Flux Analysis Apps Reports…" at bounding box center [736, 279] width 1472 height 559
click at [1403, 193] on link "Download" at bounding box center [1390, 191] width 88 height 21
click at [1427, 160] on html "Nivoda Inbox Close Overview Checklist Reconciliation Flux Analysis Apps Reports…" at bounding box center [736, 279] width 1472 height 559
click at [1390, 233] on div "Delete" at bounding box center [1390, 233] width 88 height 21
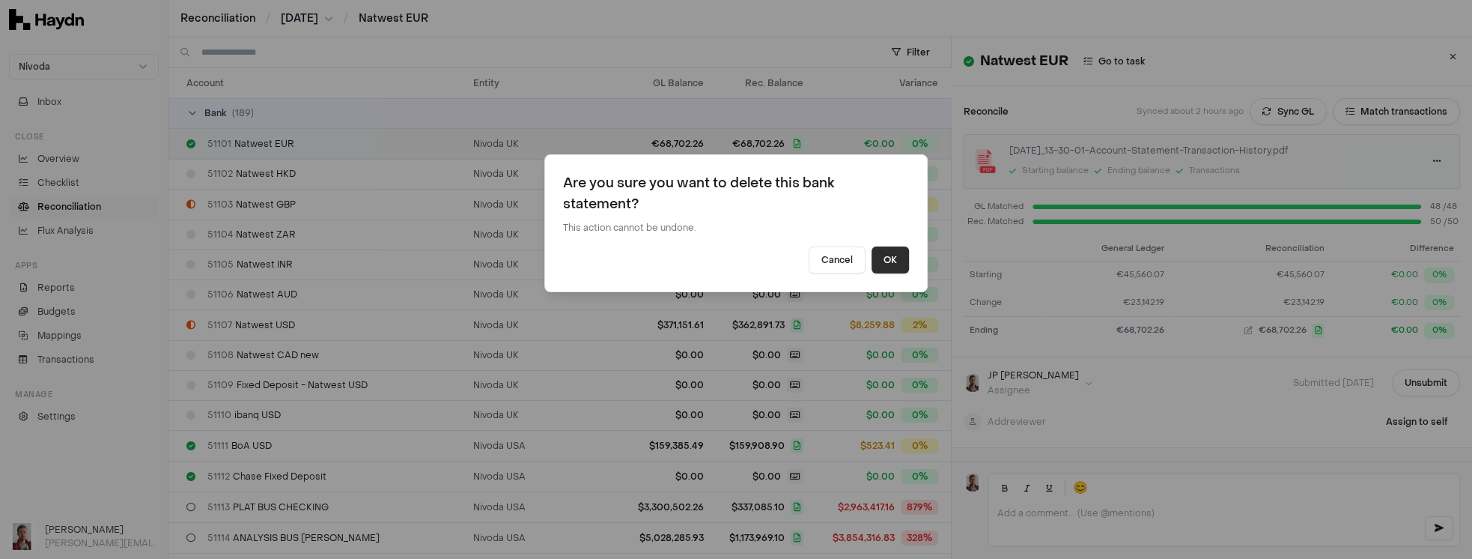
click at [896, 258] on button "OK" at bounding box center [890, 259] width 37 height 27
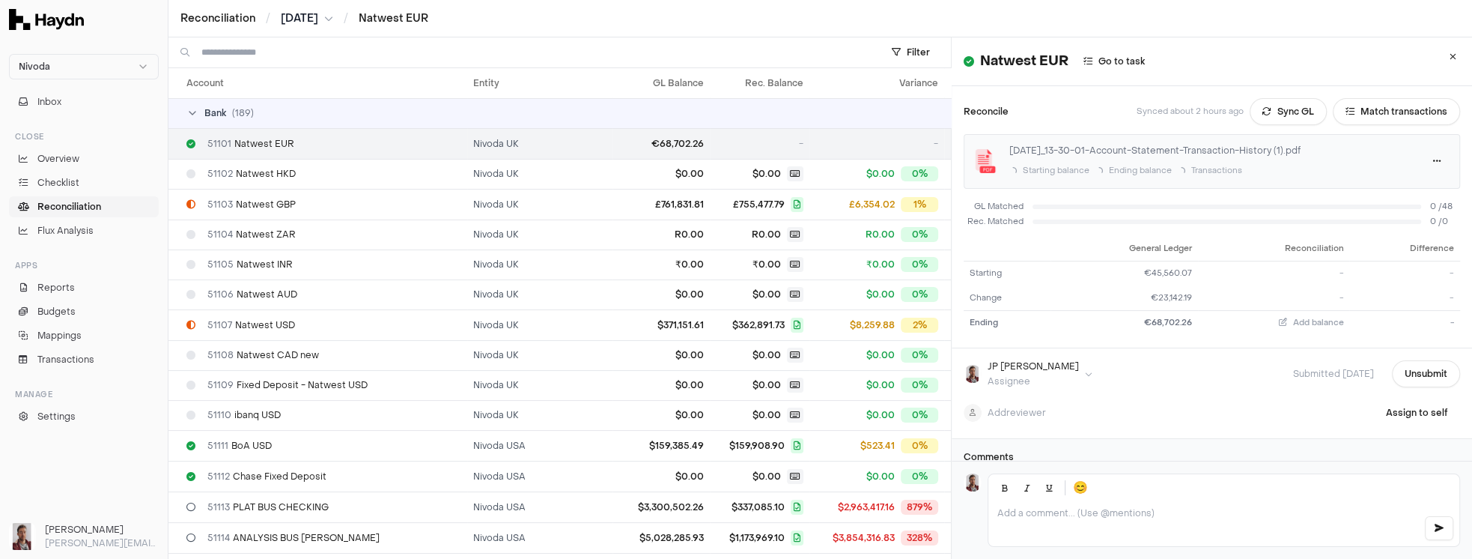
click at [1240, 32] on div "Reconciliation / Jul 2025 / Natwest EUR" at bounding box center [820, 18] width 1304 height 37
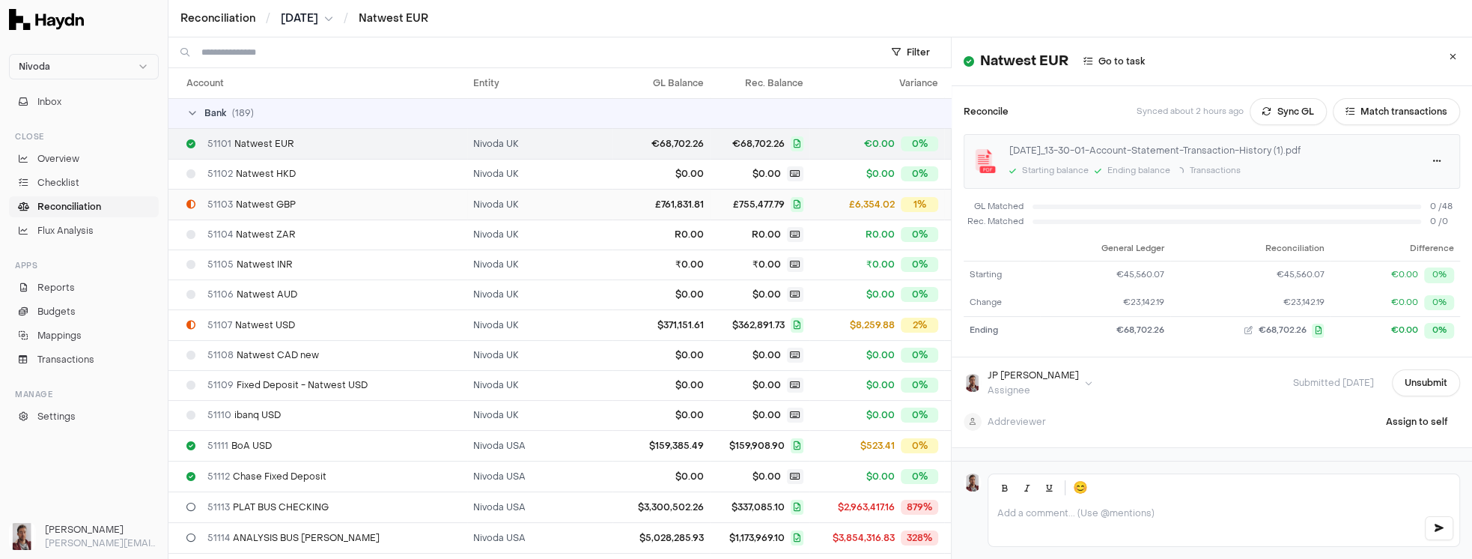
click at [349, 205] on div "51103 Natwest GBP" at bounding box center [323, 204] width 275 height 12
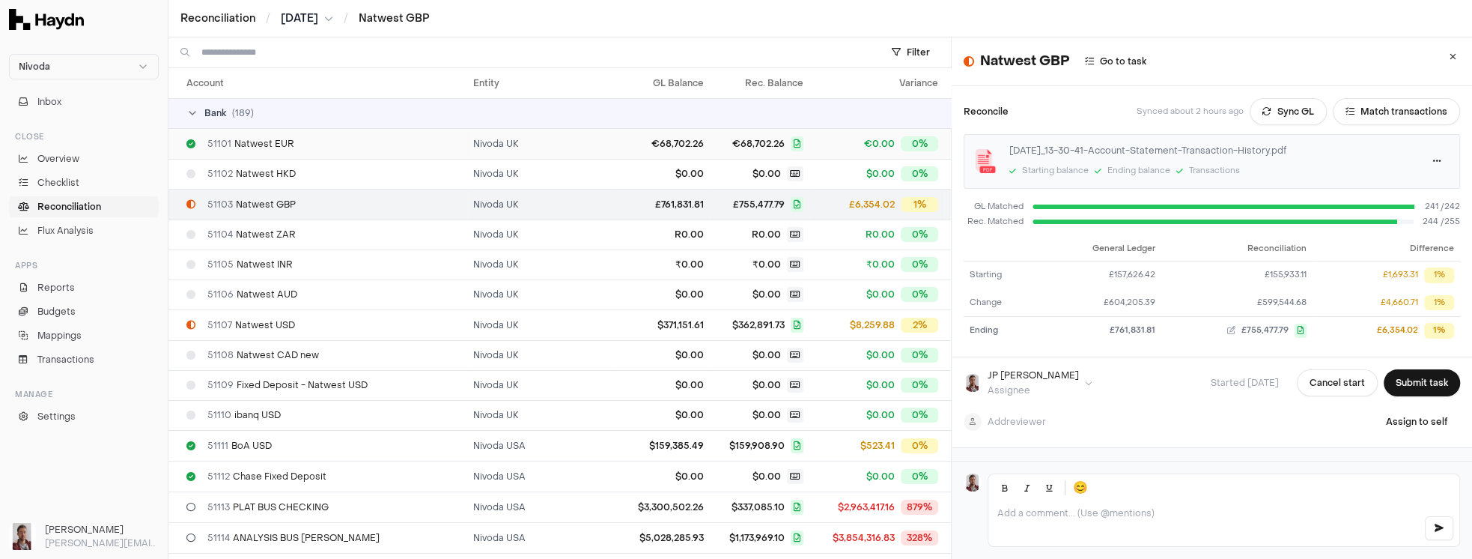
click at [387, 147] on div "51101 Natwest EUR" at bounding box center [323, 144] width 275 height 12
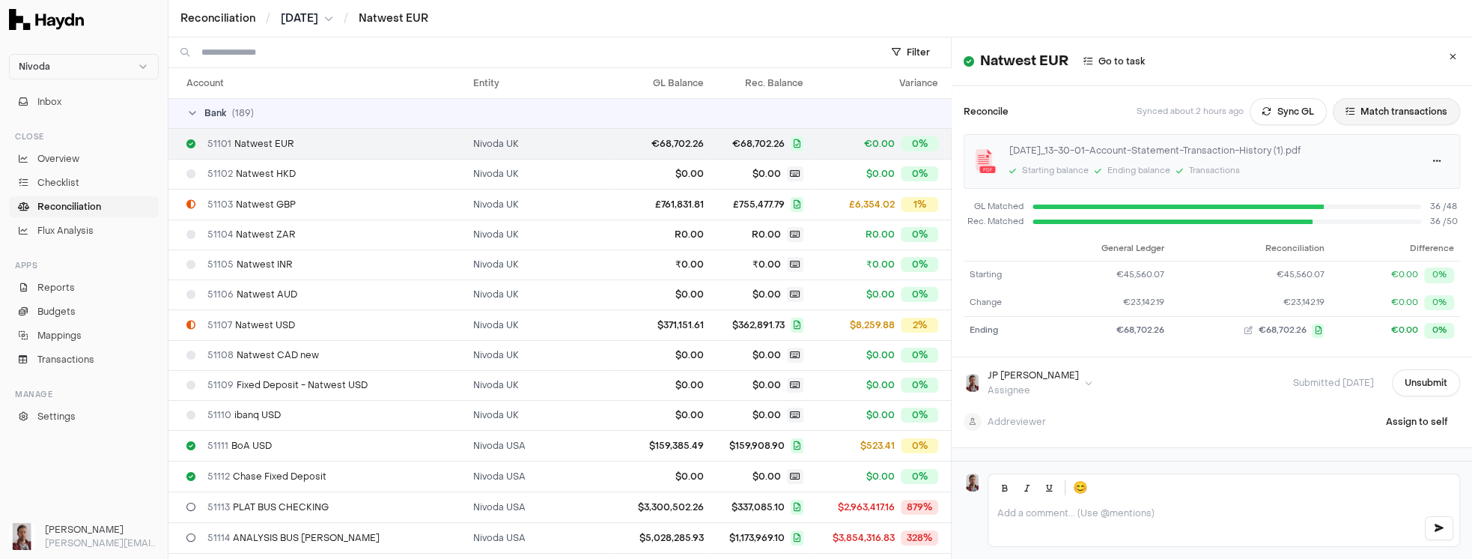
click at [1384, 112] on button "Match transactions" at bounding box center [1396, 111] width 127 height 27
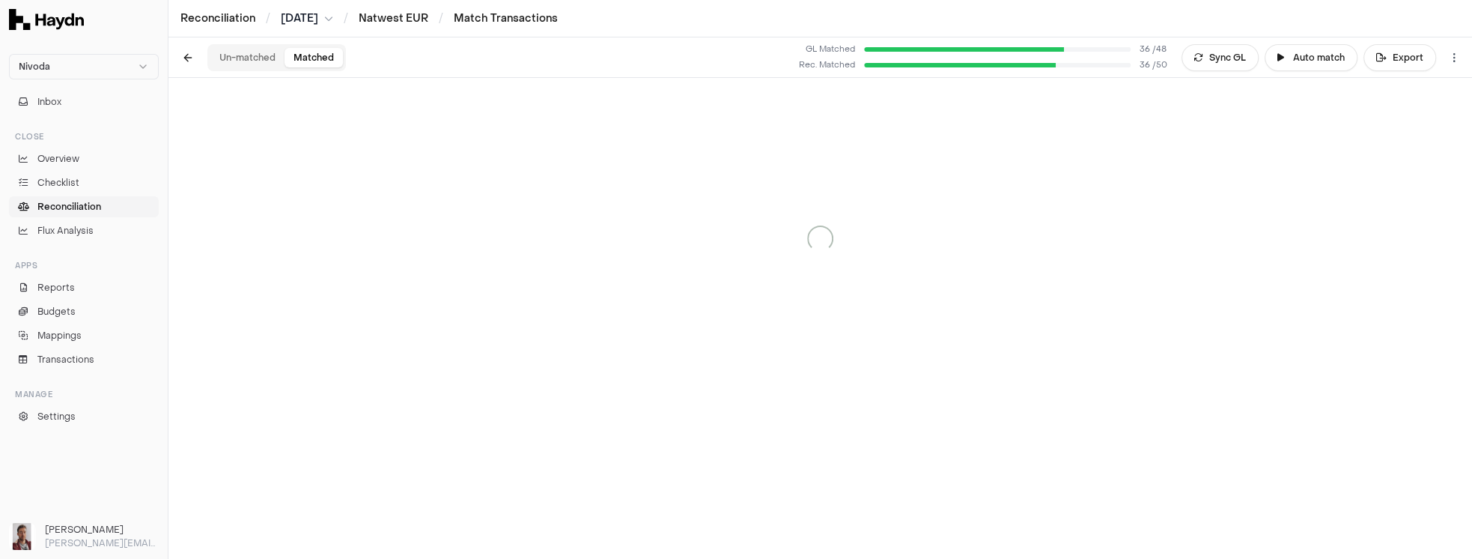
click at [304, 64] on button "Matched" at bounding box center [314, 57] width 58 height 19
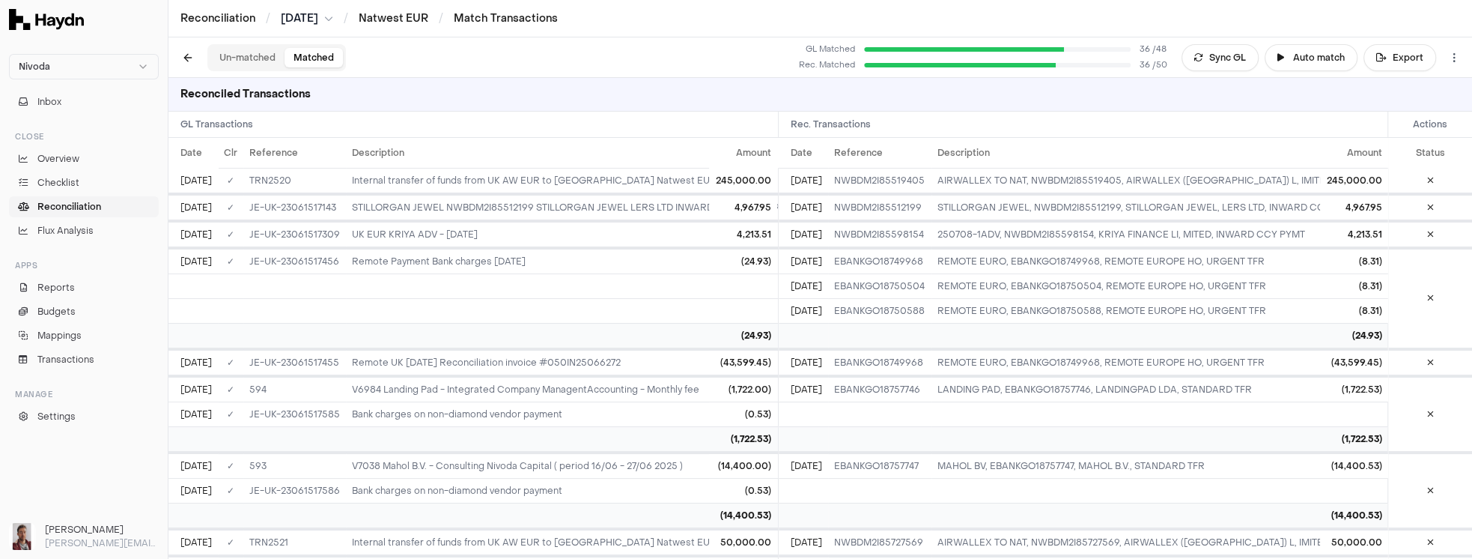
click at [255, 61] on button "Un-matched" at bounding box center [247, 57] width 74 height 19
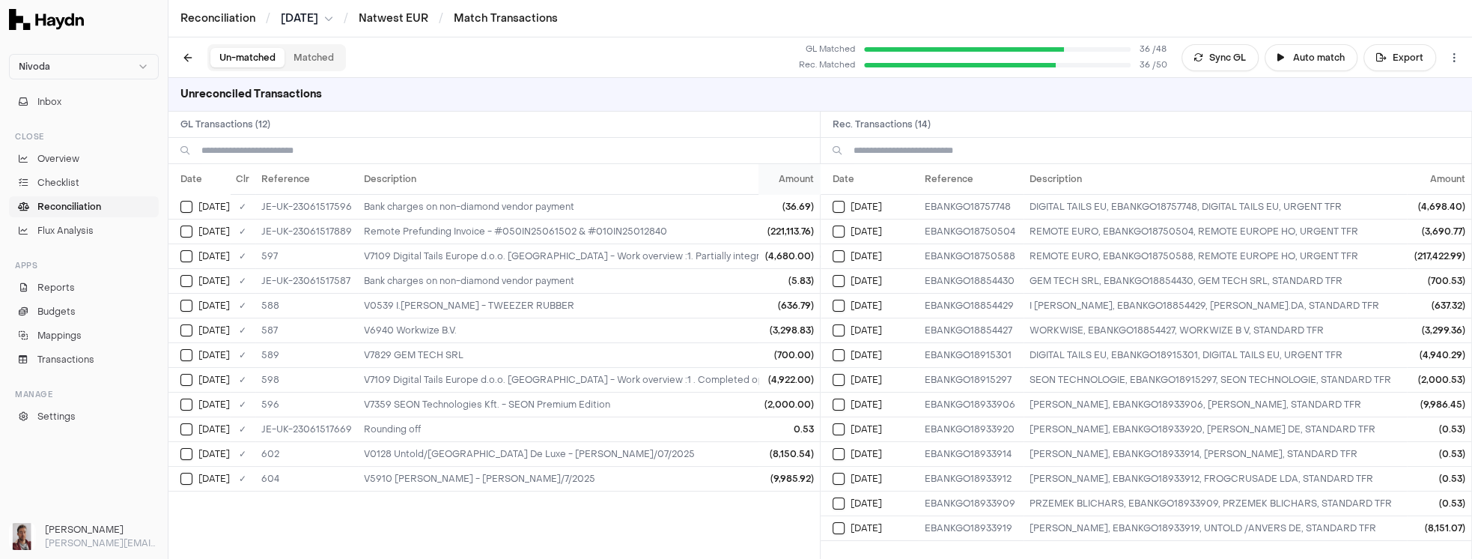
click at [783, 180] on th "Amount" at bounding box center [789, 179] width 61 height 30
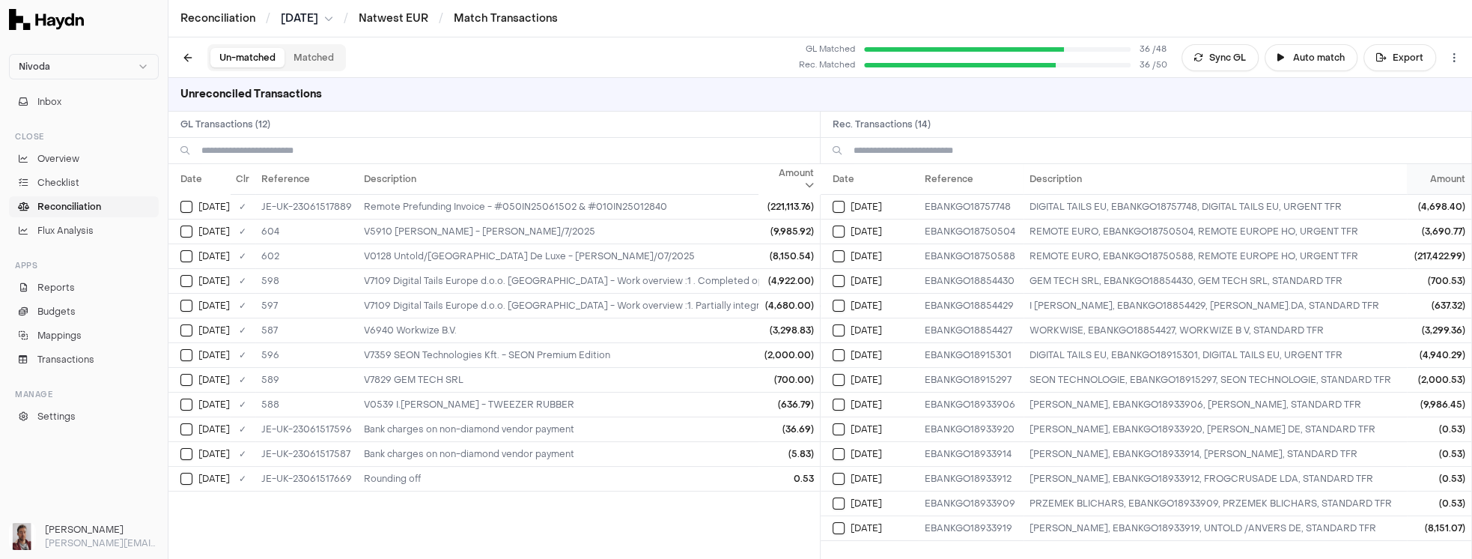
click at [1436, 180] on th "Amount" at bounding box center [1439, 179] width 64 height 30
click at [189, 351] on button "Select GL transaction 8227326" at bounding box center [186, 355] width 12 height 12
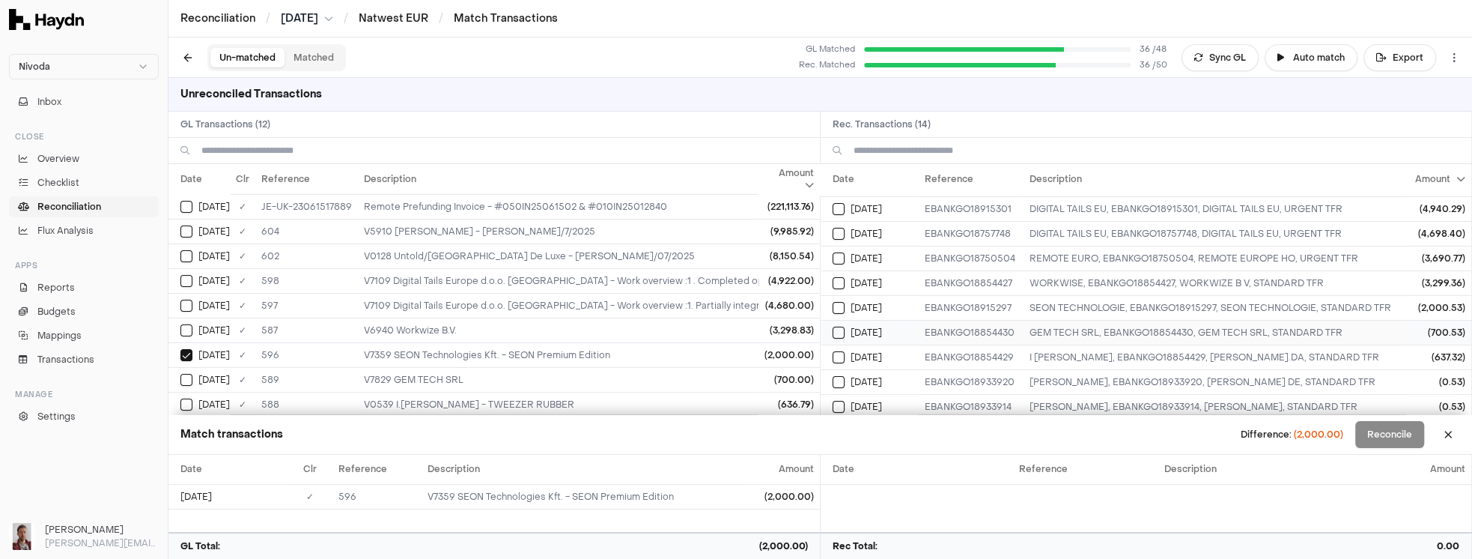
scroll to position [85, 0]
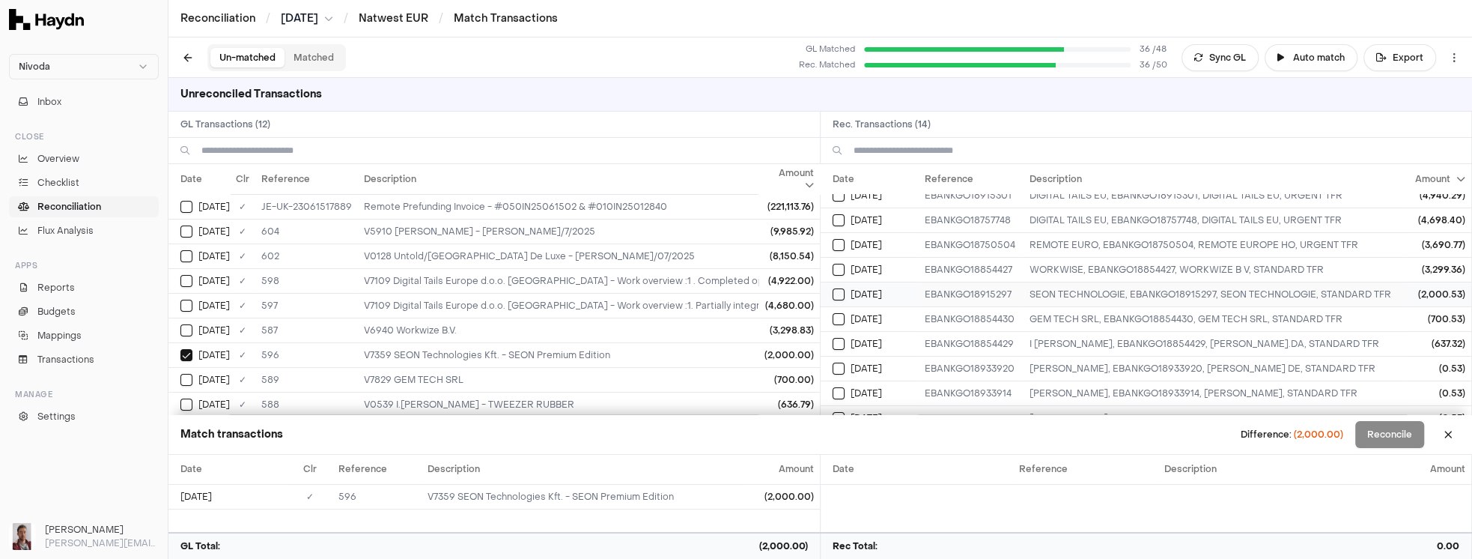
click at [840, 291] on button "Select reconciliation transaction 51259" at bounding box center [839, 294] width 12 height 12
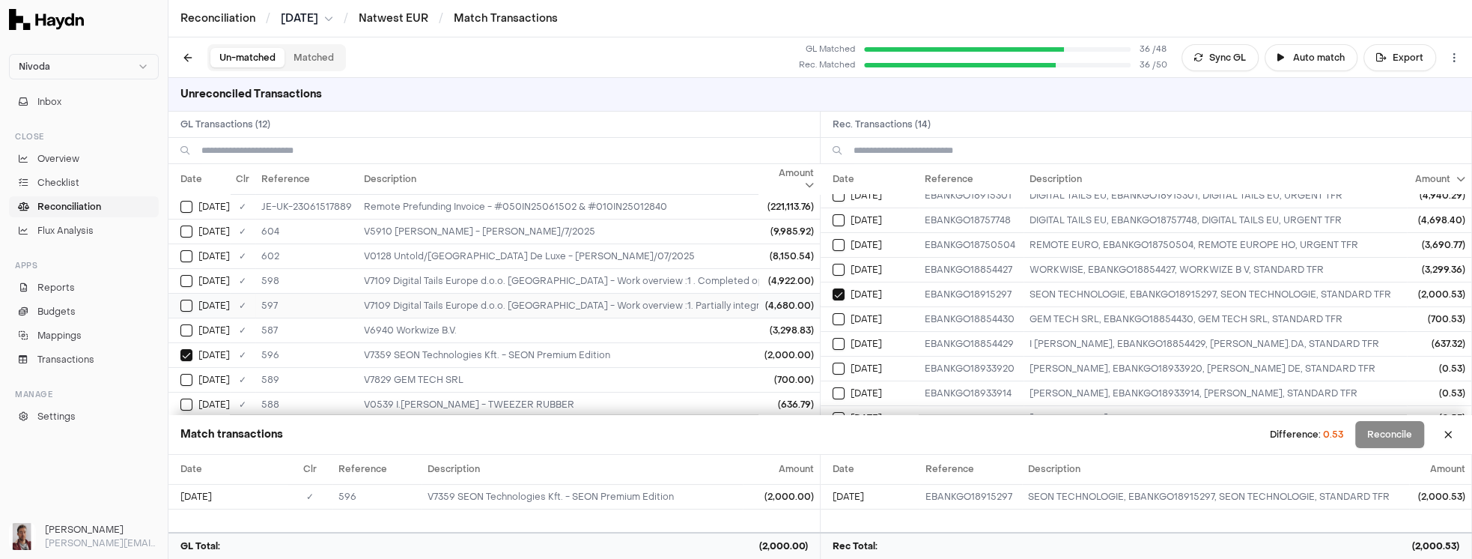
scroll to position [78, 0]
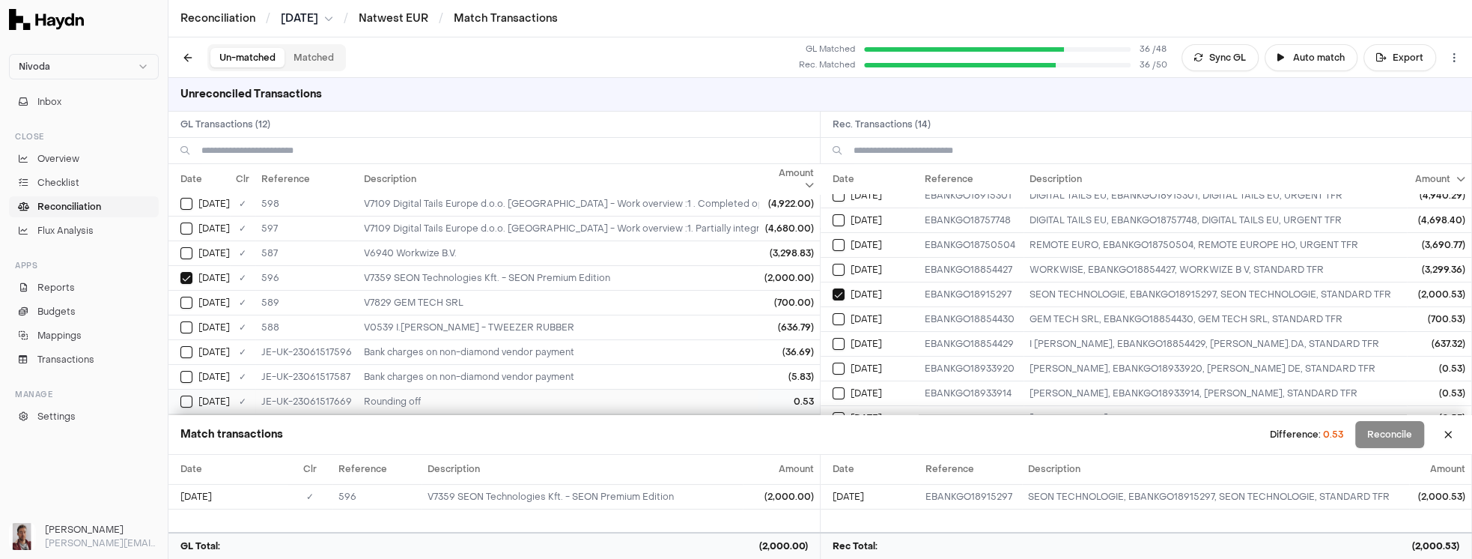
click at [192, 395] on button "Select GL transaction 10349803" at bounding box center [186, 401] width 12 height 12
click at [191, 395] on button "Select GL transaction 10349803" at bounding box center [186, 401] width 12 height 12
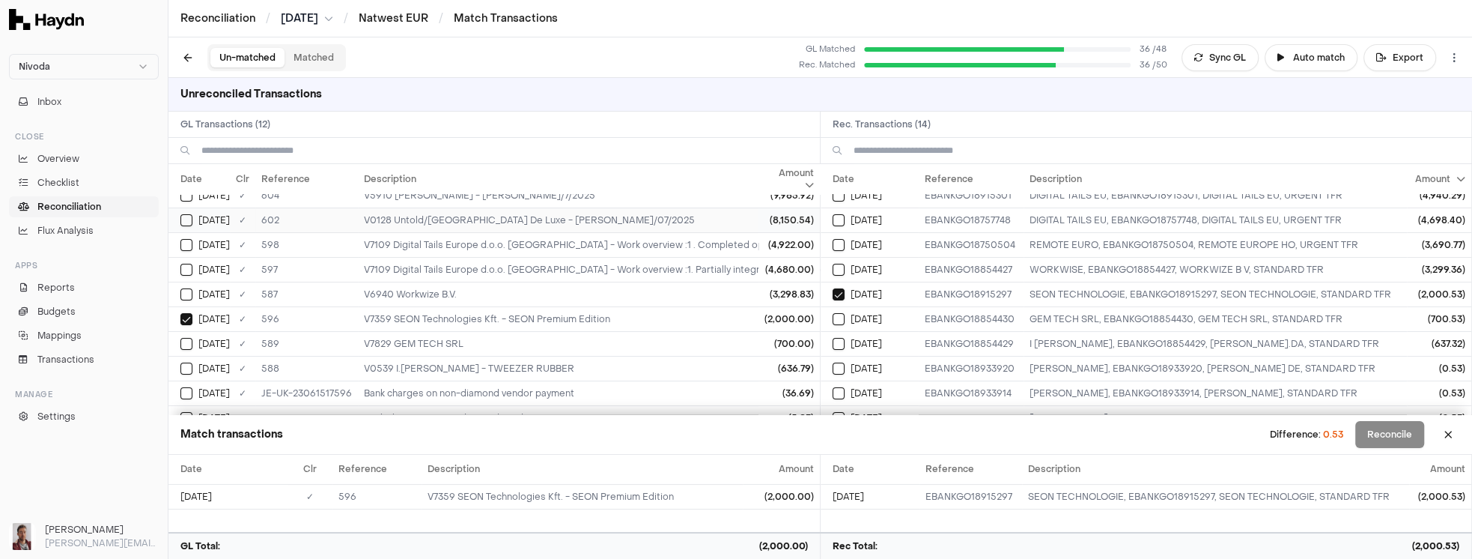
scroll to position [0, 0]
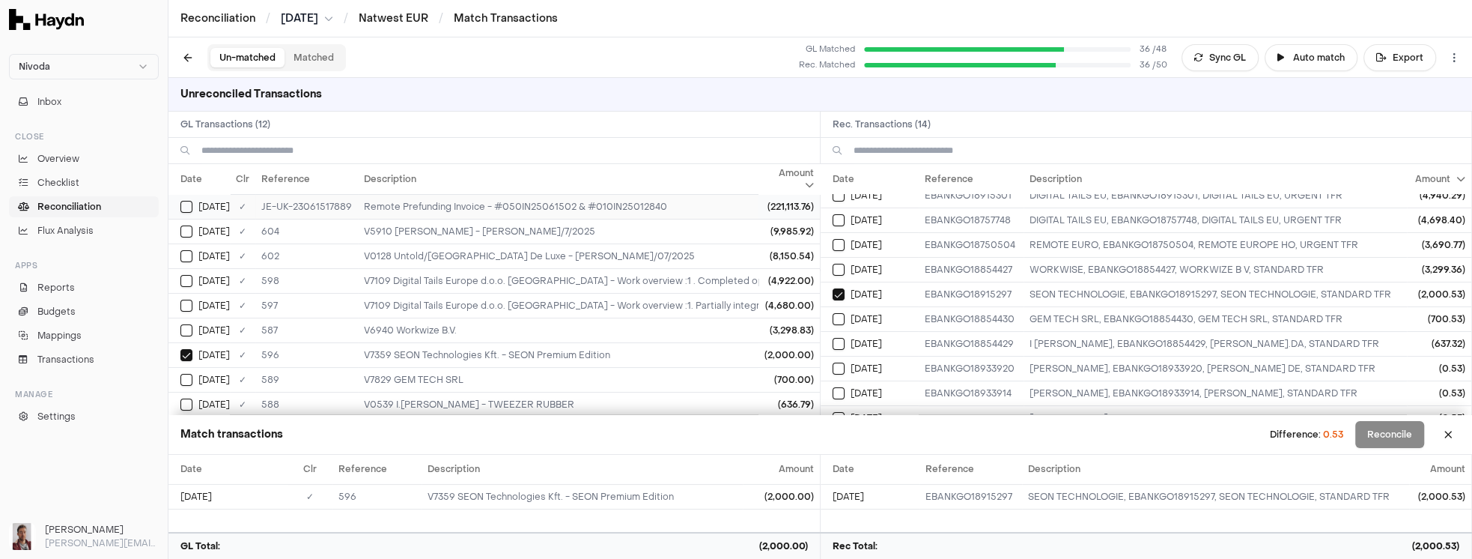
click at [189, 207] on button "Select GL transaction 148116661" at bounding box center [186, 207] width 12 height 12
click at [183, 236] on td "[DATE]" at bounding box center [198, 231] width 61 height 25
click at [183, 261] on td "[DATE]" at bounding box center [198, 255] width 61 height 25
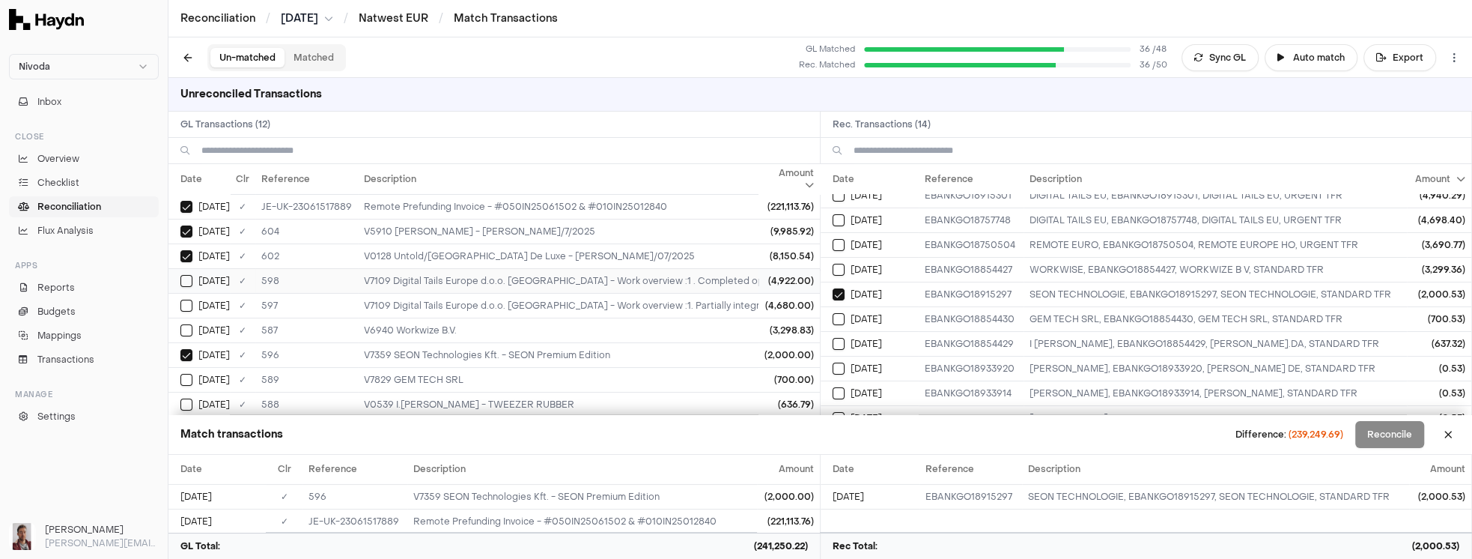
click at [186, 282] on button "Select GL transaction 8227328" at bounding box center [186, 281] width 12 height 12
click at [189, 306] on button "Select GL transaction 8227327" at bounding box center [186, 306] width 12 height 12
click at [189, 333] on td "[DATE]" at bounding box center [198, 330] width 61 height 25
click at [186, 376] on button "Select GL transaction 8227322" at bounding box center [186, 380] width 12 height 12
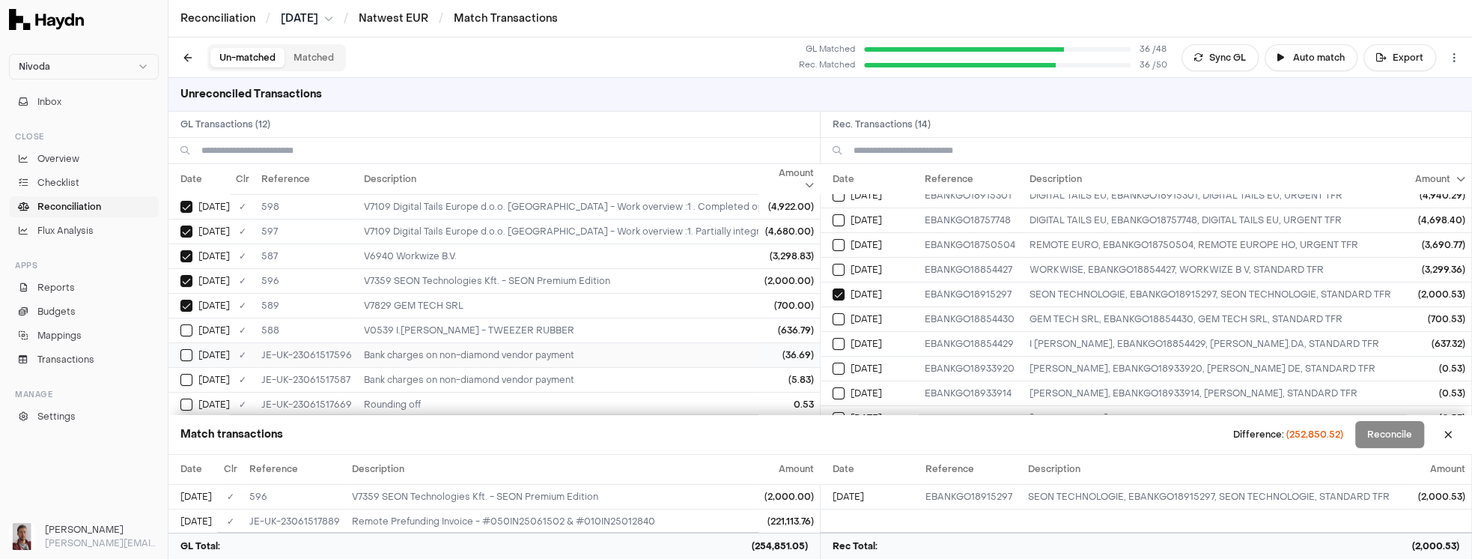
scroll to position [78, 0]
click at [183, 321] on button "Select GL transaction 8227321" at bounding box center [186, 327] width 12 height 12
click at [189, 351] on button "Select GL transaction 8227343" at bounding box center [186, 352] width 12 height 12
click at [184, 371] on button "Select GL transaction 8227340" at bounding box center [186, 377] width 12 height 12
click at [187, 395] on button "Select GL transaction 10349803" at bounding box center [186, 401] width 12 height 12
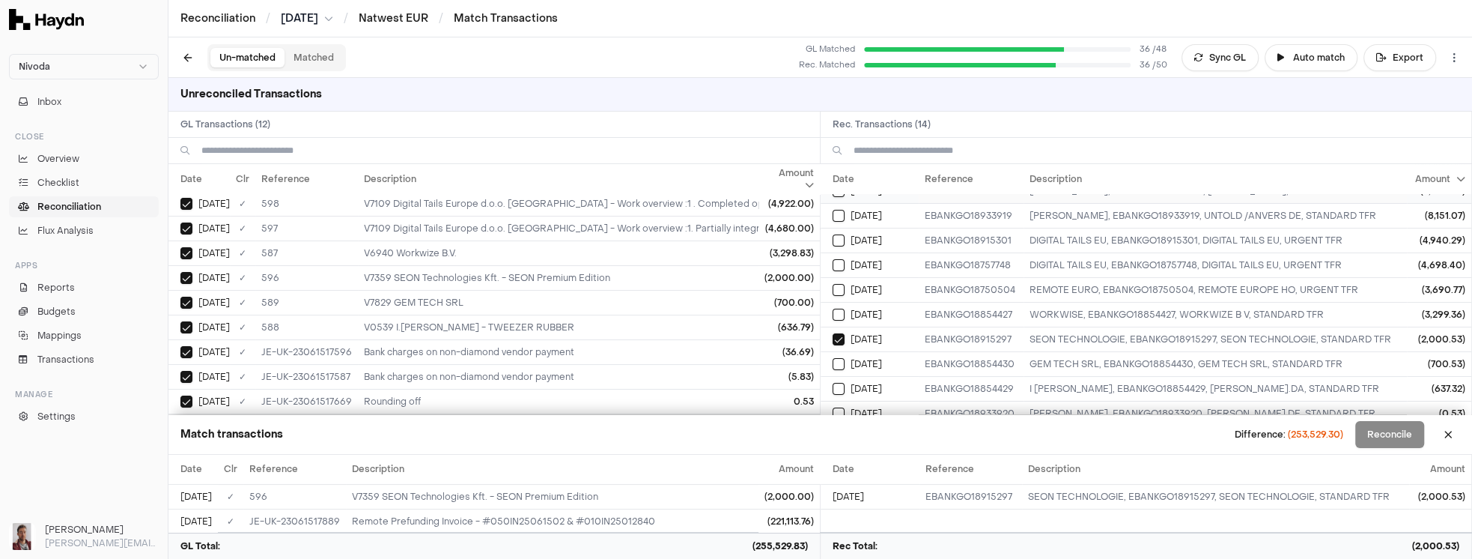
scroll to position [0, 0]
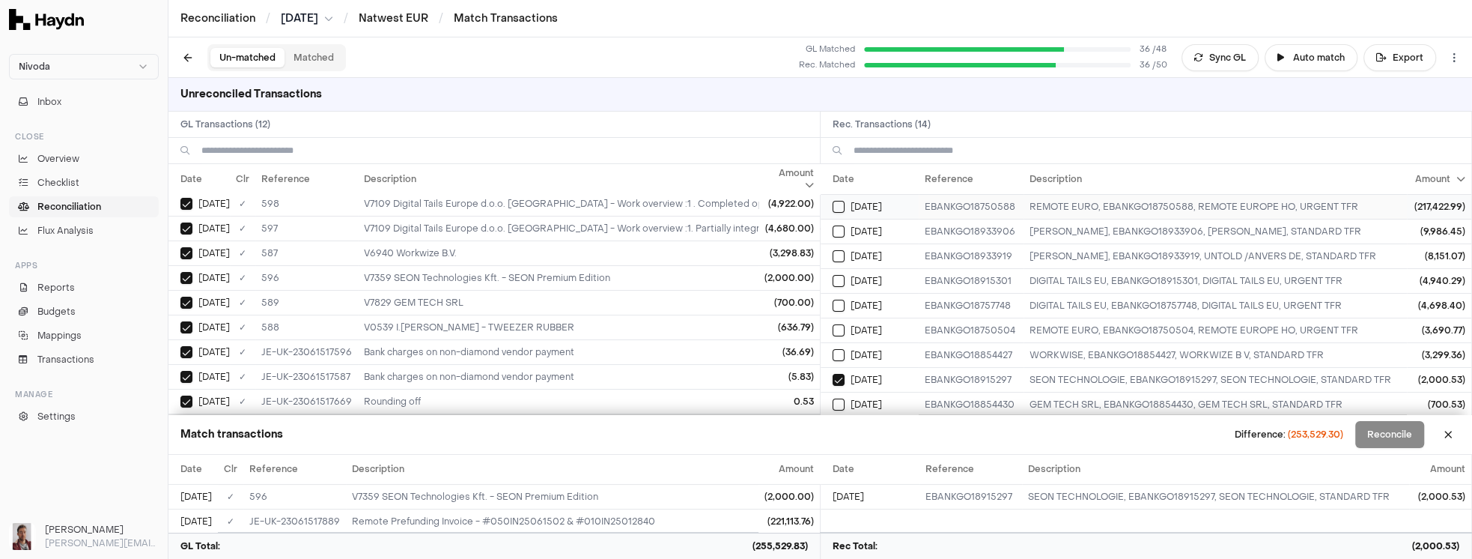
click at [836, 204] on button "Select reconciliation transaction 51248" at bounding box center [839, 207] width 12 height 12
click at [836, 234] on button "Select reconciliation transaction 51285" at bounding box center [839, 231] width 12 height 12
click at [836, 252] on button "Select reconciliation transaction 51284" at bounding box center [839, 256] width 12 height 12
click at [835, 278] on button "Select reconciliation transaction 51261" at bounding box center [839, 281] width 12 height 12
click at [837, 300] on button "Select reconciliation transaction 51245" at bounding box center [839, 306] width 12 height 12
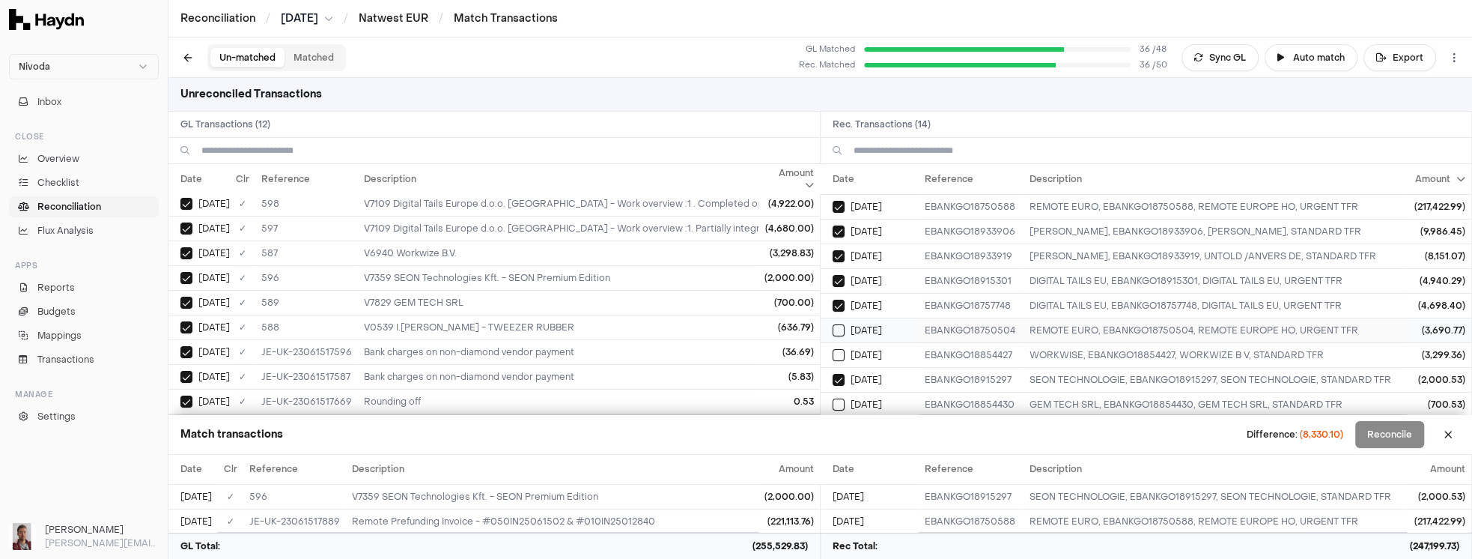
click at [839, 333] on td "[DATE]" at bounding box center [870, 330] width 98 height 25
click at [838, 349] on button "Select reconciliation transaction 51253" at bounding box center [839, 355] width 12 height 12
click at [839, 278] on button "Select reconciliation transaction 51252" at bounding box center [839, 284] width 12 height 12
click at [839, 303] on button "Select reconciliation transaction 51251" at bounding box center [839, 309] width 12 height 12
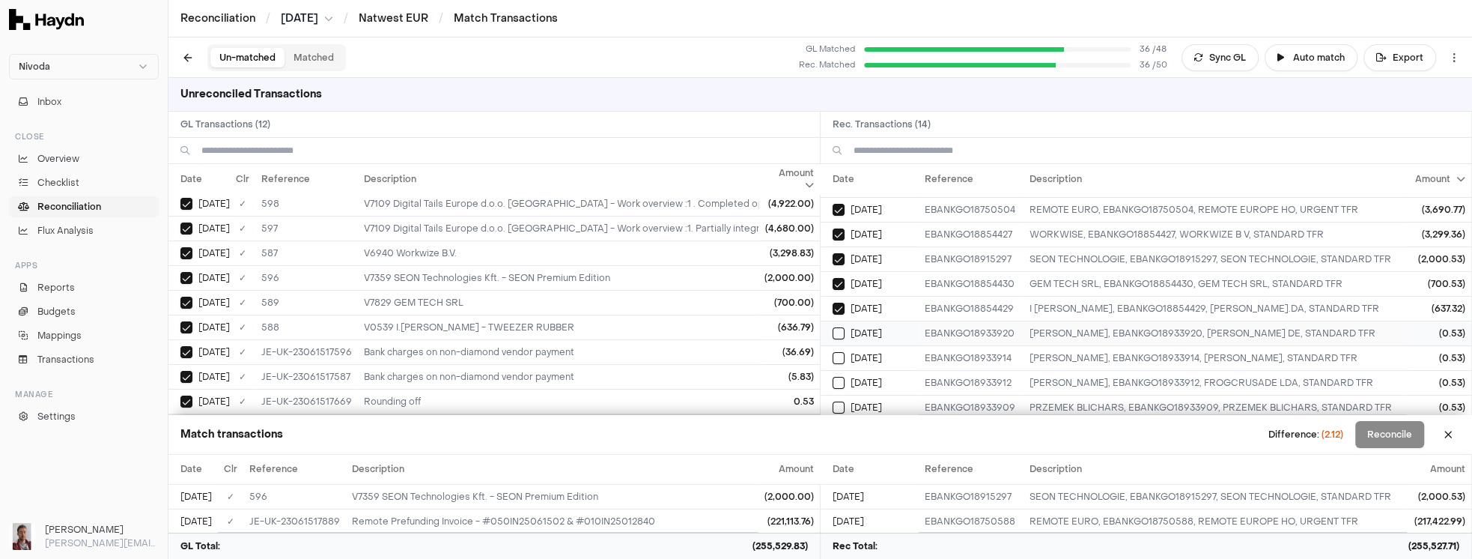
click at [839, 334] on td "[DATE]" at bounding box center [870, 333] width 98 height 25
click at [839, 359] on td "[DATE]" at bounding box center [870, 357] width 98 height 25
click at [841, 379] on button "Select reconciliation transaction 51270" at bounding box center [839, 383] width 12 height 12
click at [842, 401] on button "Select reconciliation transaction 51269" at bounding box center [839, 407] width 12 height 12
click at [1397, 439] on button "Reconcile" at bounding box center [1389, 434] width 69 height 27
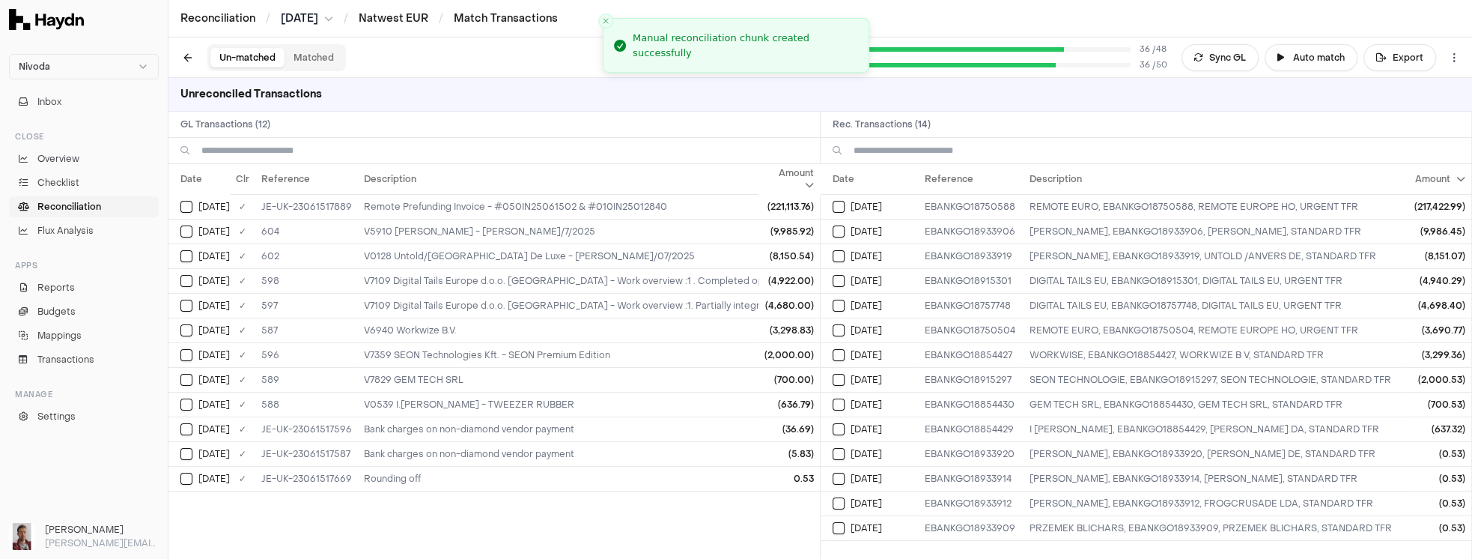
scroll to position [0, 0]
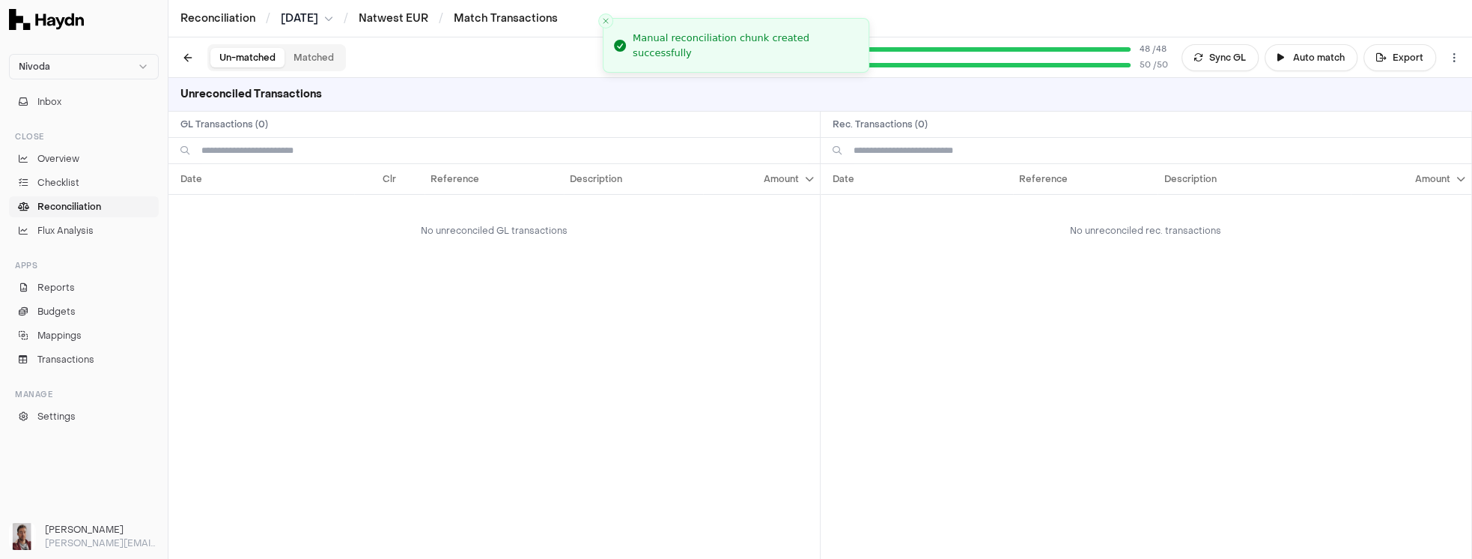
click at [324, 56] on button "Matched" at bounding box center [314, 57] width 58 height 19
